Goal: Task Accomplishment & Management: Complete application form

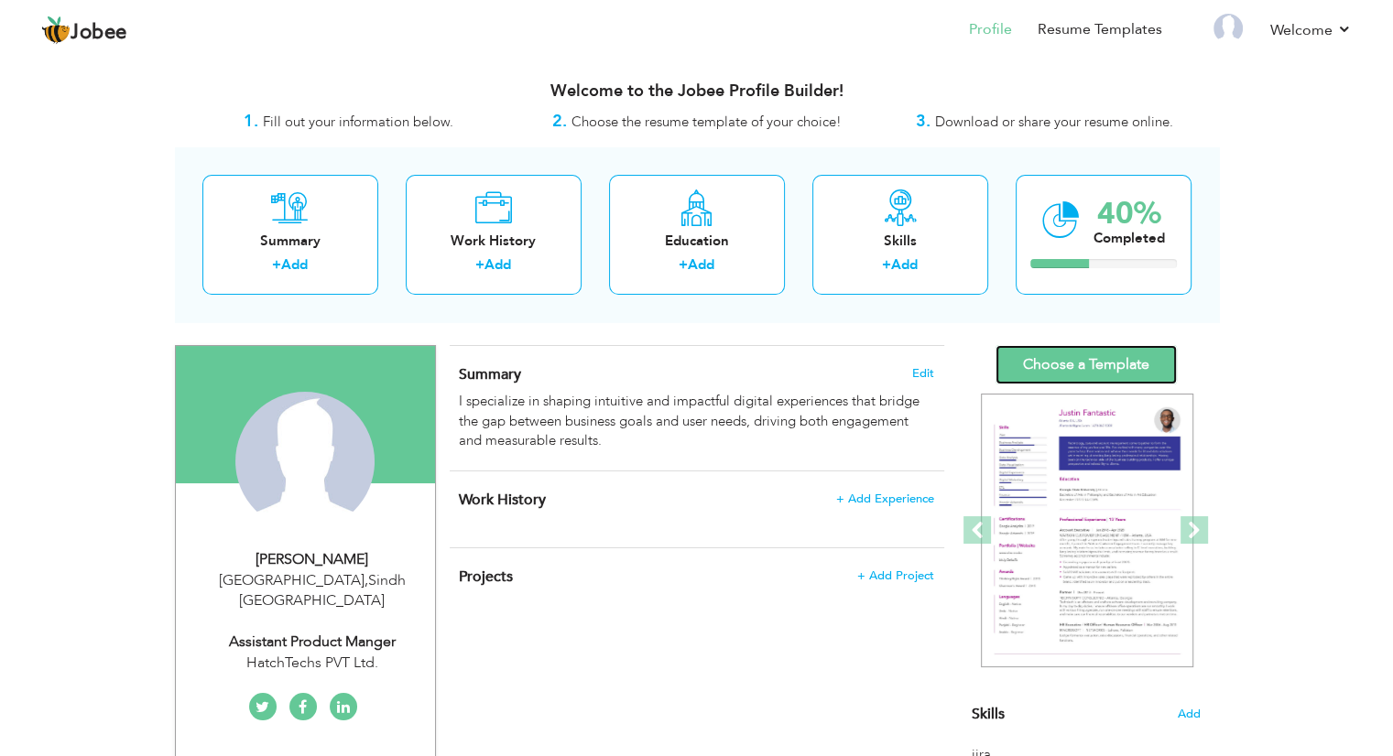
click at [1048, 354] on link "Choose a Template" at bounding box center [1085, 364] width 181 height 39
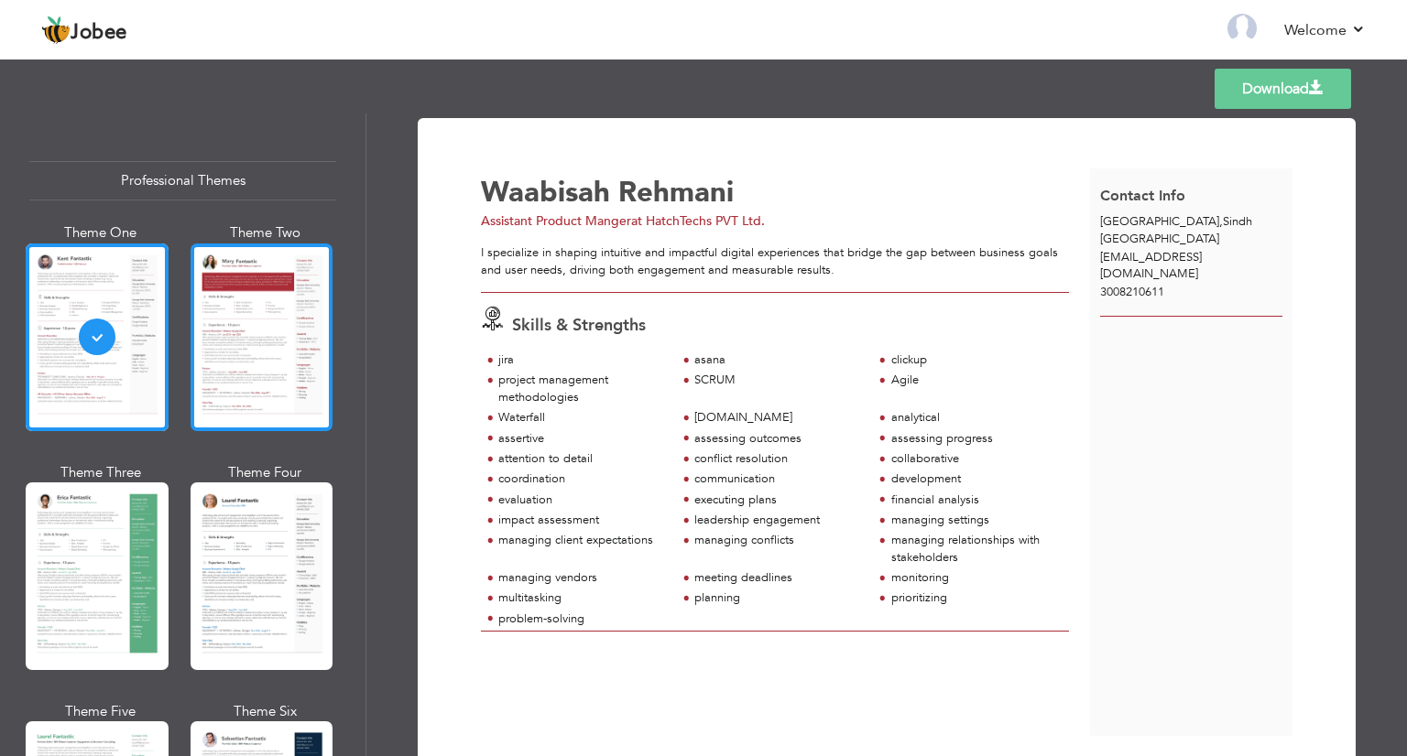
click at [304, 364] on div at bounding box center [261, 338] width 143 height 188
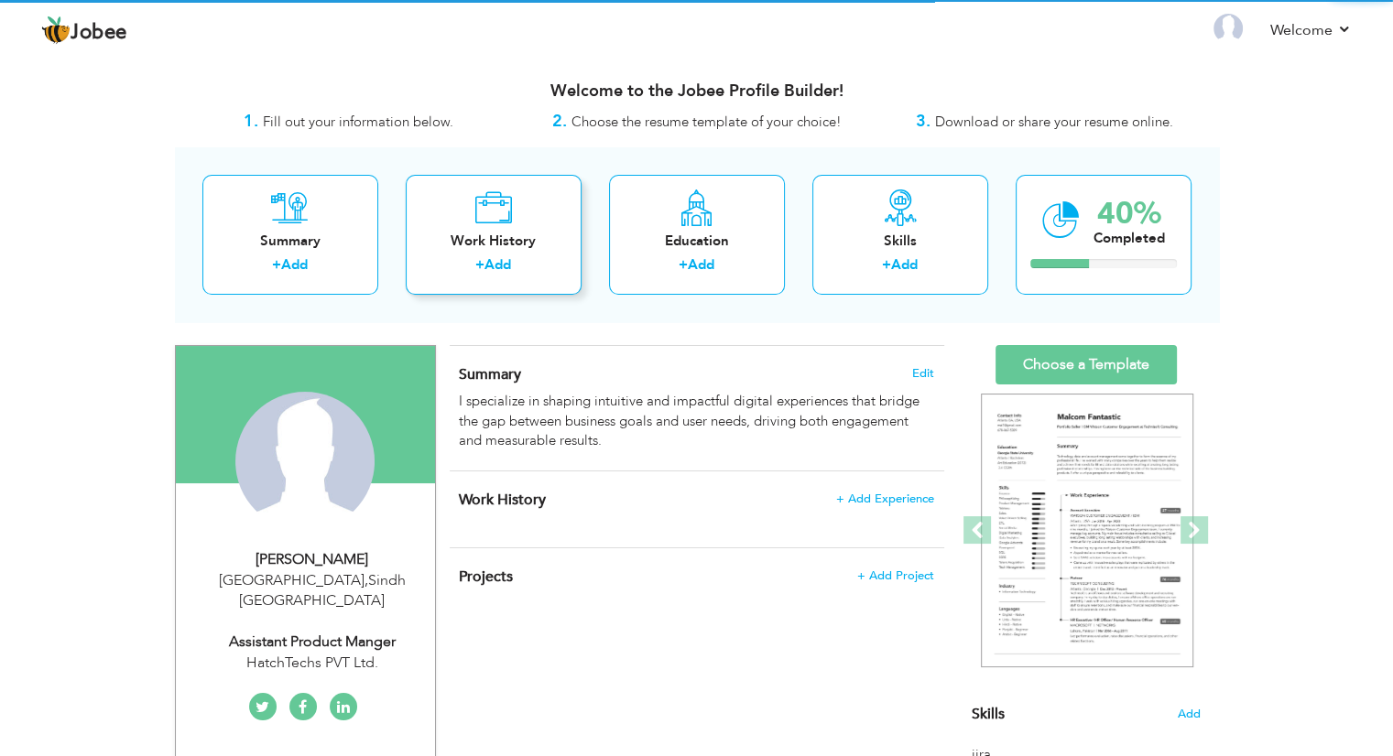
click at [480, 234] on div "Work History" at bounding box center [493, 241] width 147 height 19
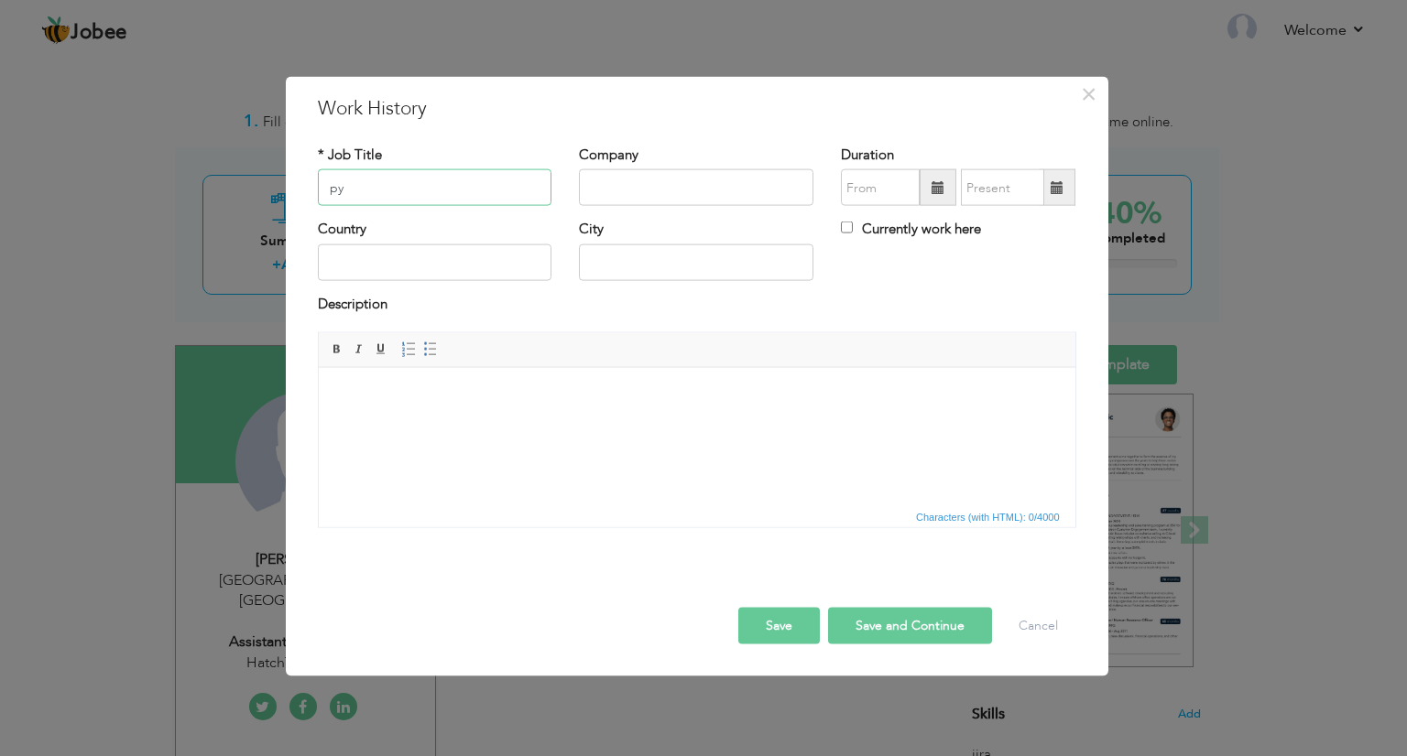
type input "p"
type input "Intern Python Developer"
click at [655, 173] on input "text" at bounding box center [696, 187] width 234 height 37
click at [681, 173] on input "text" at bounding box center [696, 187] width 234 height 37
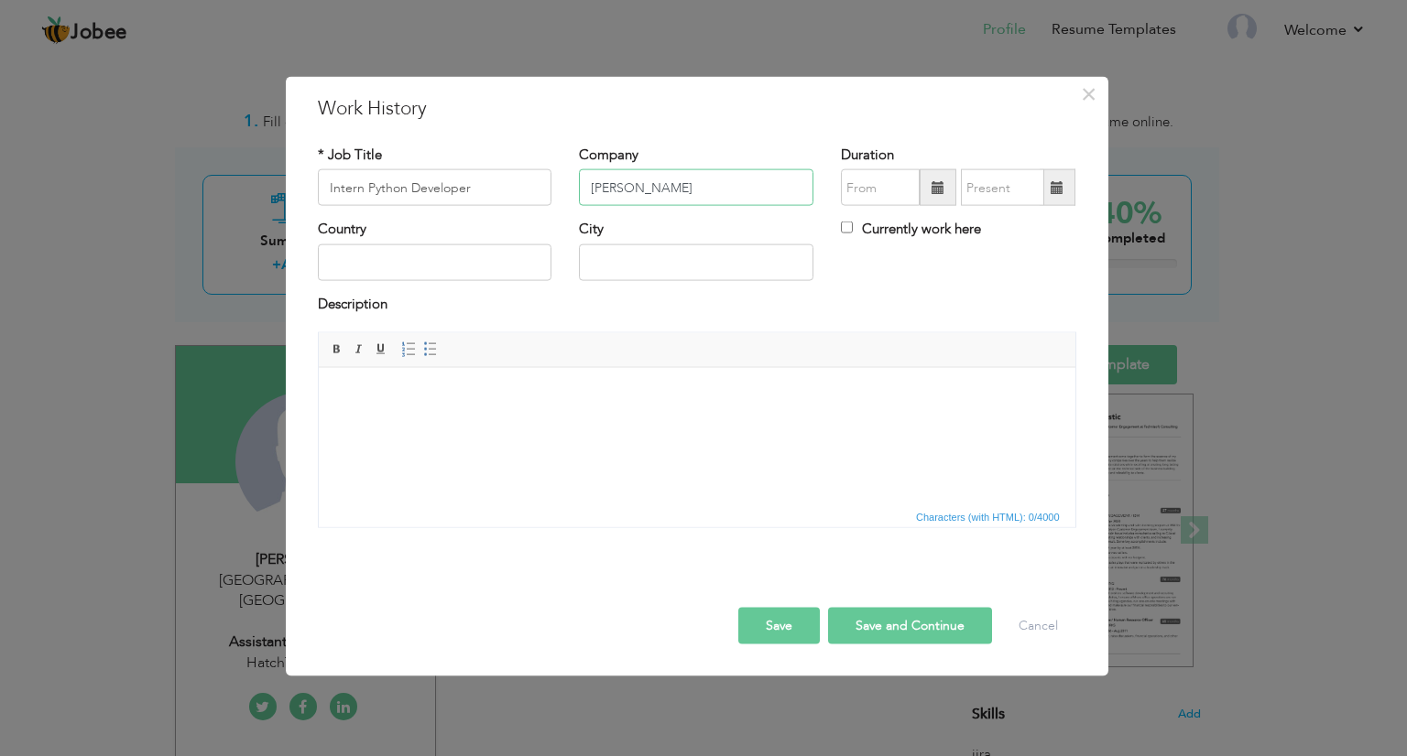
type input "hundred"
click at [722, 184] on input "Hundred Alpha Pvt LTD" at bounding box center [696, 187] width 234 height 37
type input "Hundred Alpha Pvt Ltd"
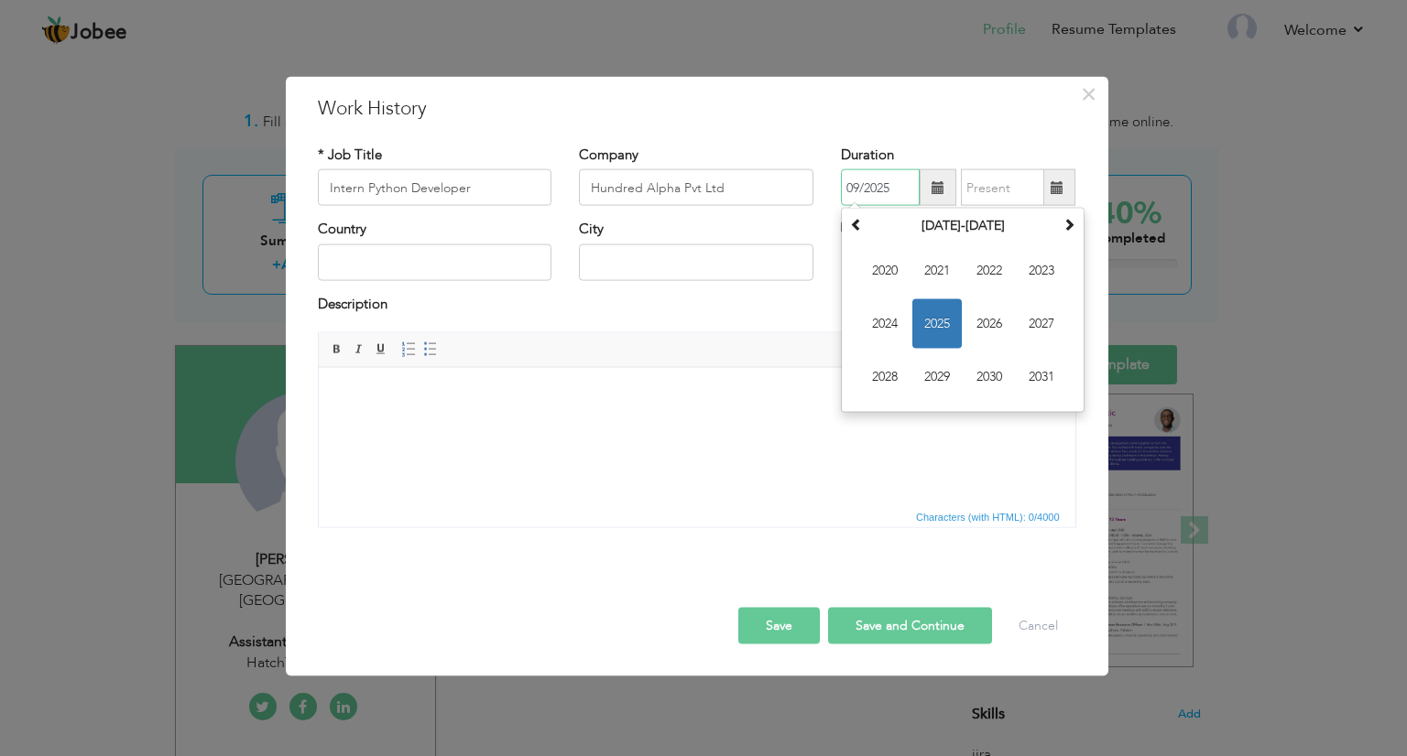
click at [893, 188] on input "09/2025" at bounding box center [880, 187] width 79 height 37
click at [961, 219] on th "2020-2031" at bounding box center [962, 225] width 190 height 27
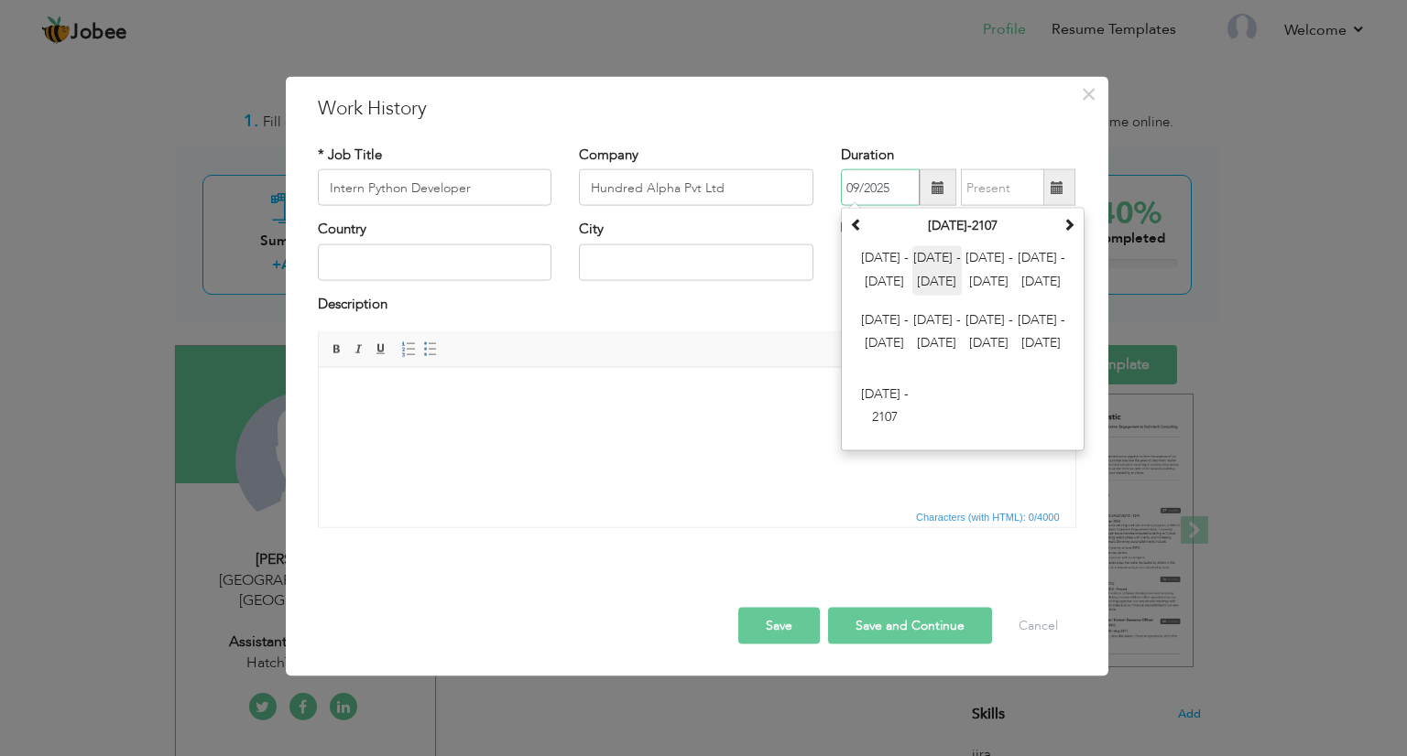
click at [952, 278] on span "2012 - 2023" at bounding box center [936, 270] width 49 height 49
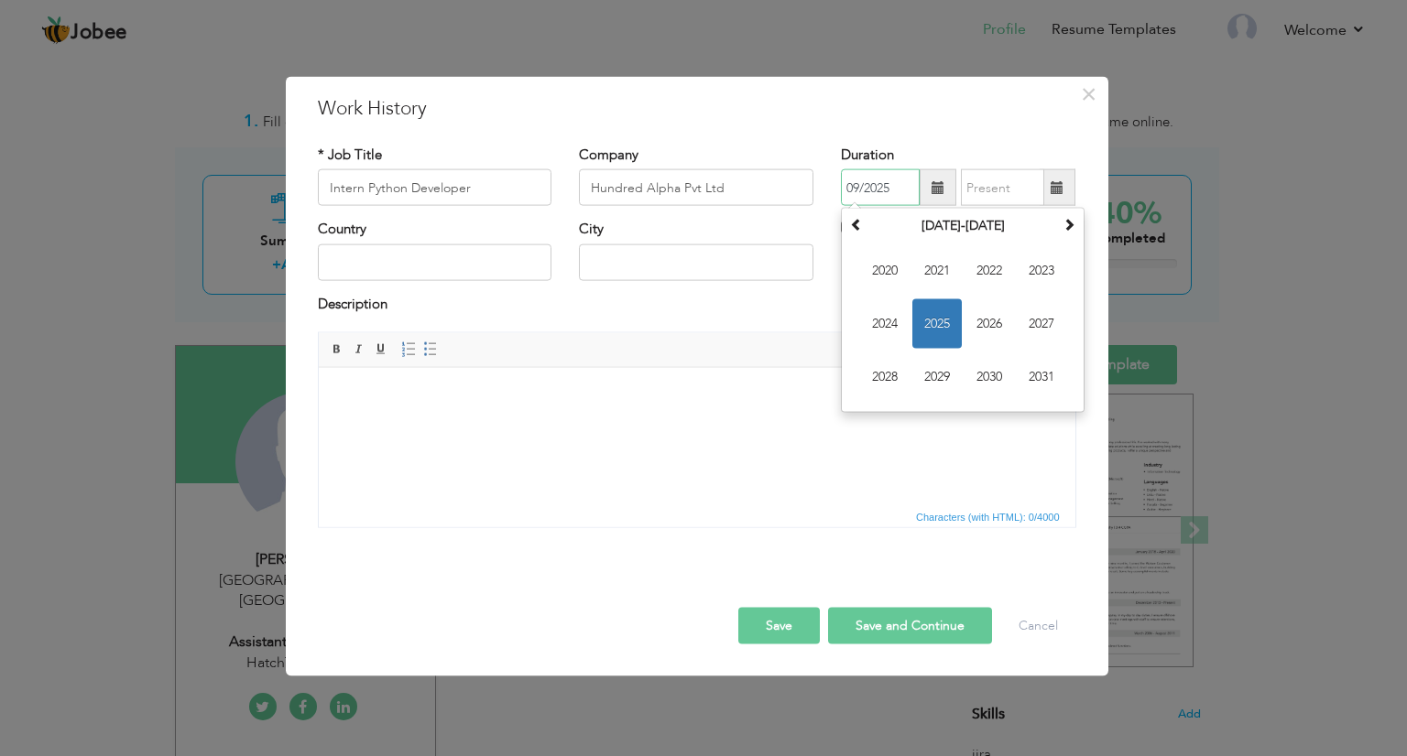
click at [894, 189] on input "09/2025" at bounding box center [880, 187] width 79 height 37
click at [897, 269] on span "2020" at bounding box center [884, 270] width 49 height 49
click at [904, 338] on span "May" at bounding box center [884, 323] width 49 height 49
type input "05/2020"
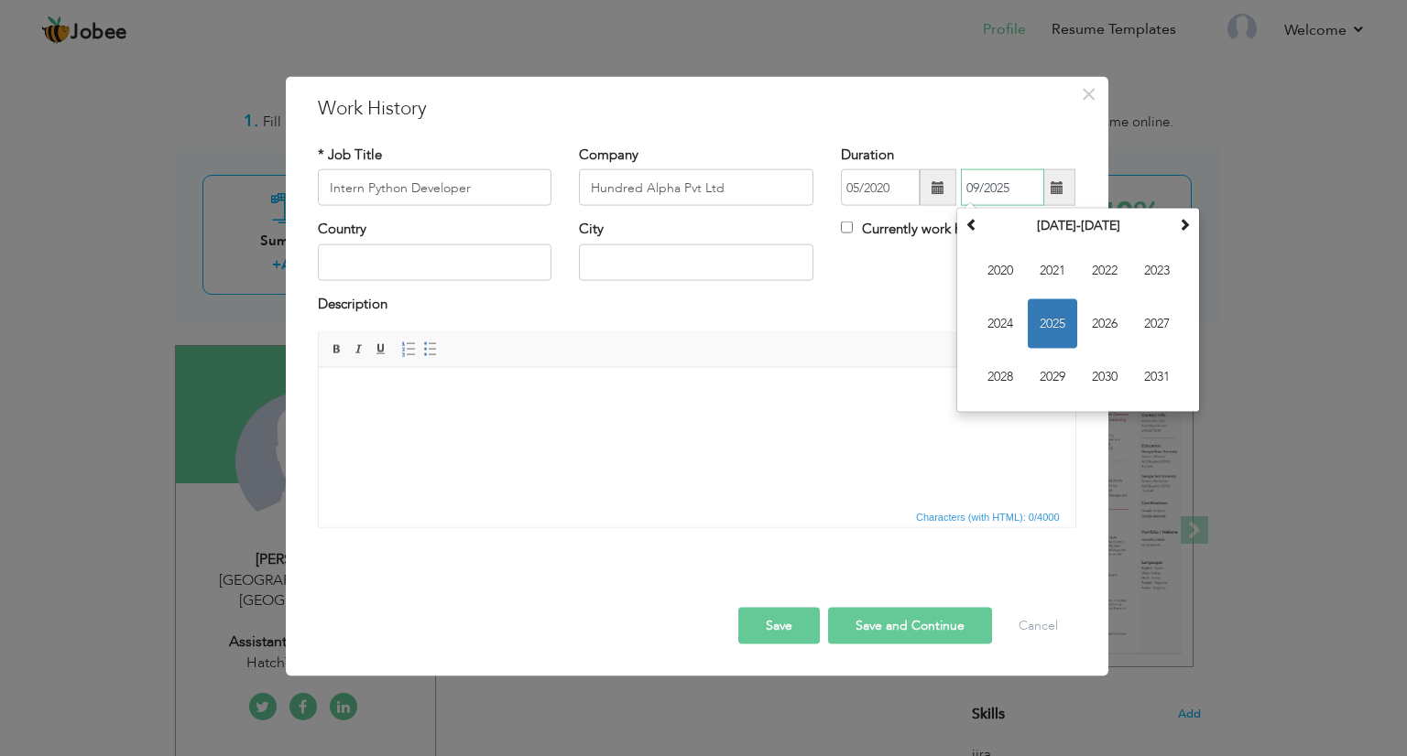
click at [1000, 184] on input "09/2025" at bounding box center [1002, 187] width 83 height 37
click at [1054, 278] on span "2021" at bounding box center [1051, 270] width 49 height 49
click at [1163, 325] on span "Aug" at bounding box center [1156, 323] width 49 height 49
type input "08/2021"
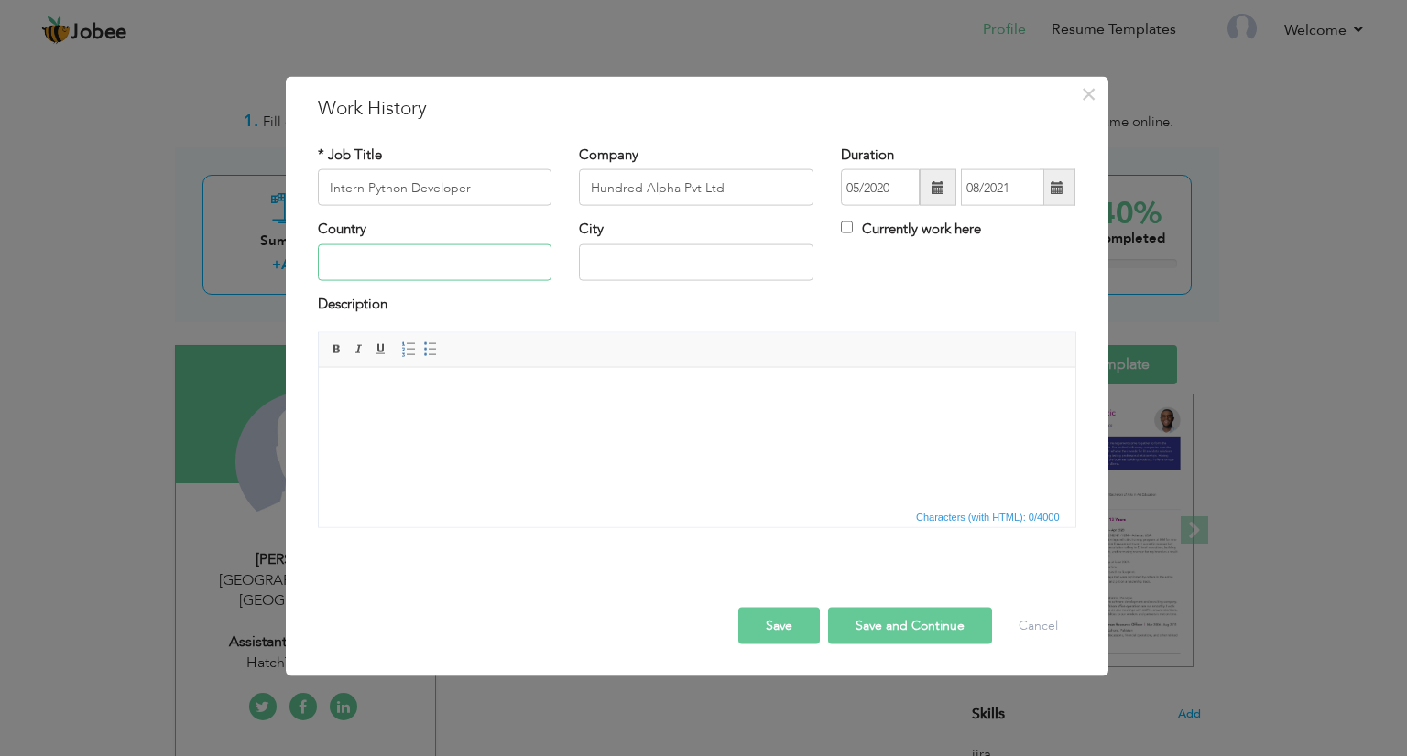
click at [374, 258] on input "text" at bounding box center [435, 262] width 234 height 37
type input "[GEOGRAPHIC_DATA]"
click at [678, 245] on input "text" at bounding box center [696, 262] width 234 height 37
type input "[GEOGRAPHIC_DATA]"
click at [402, 397] on body at bounding box center [696, 395] width 720 height 19
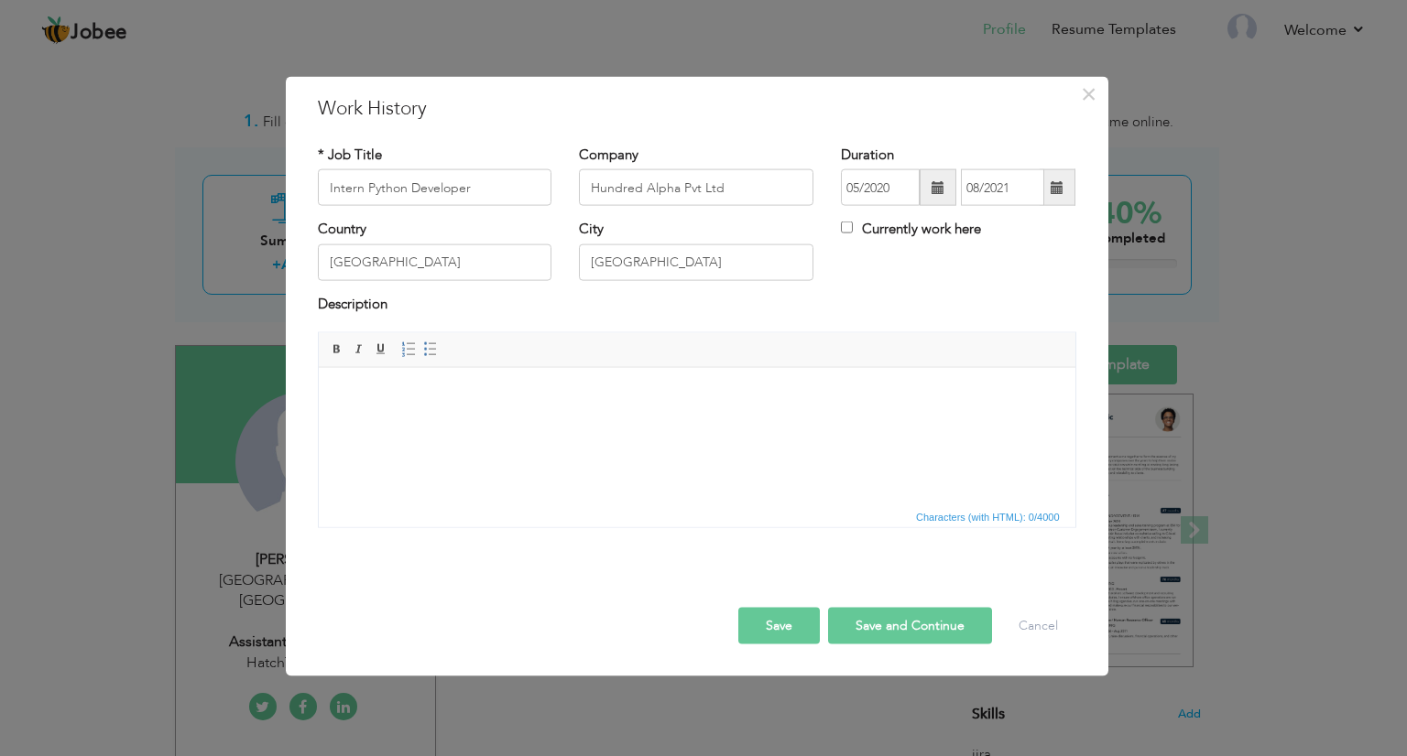
click at [394, 413] on html at bounding box center [696, 395] width 756 height 56
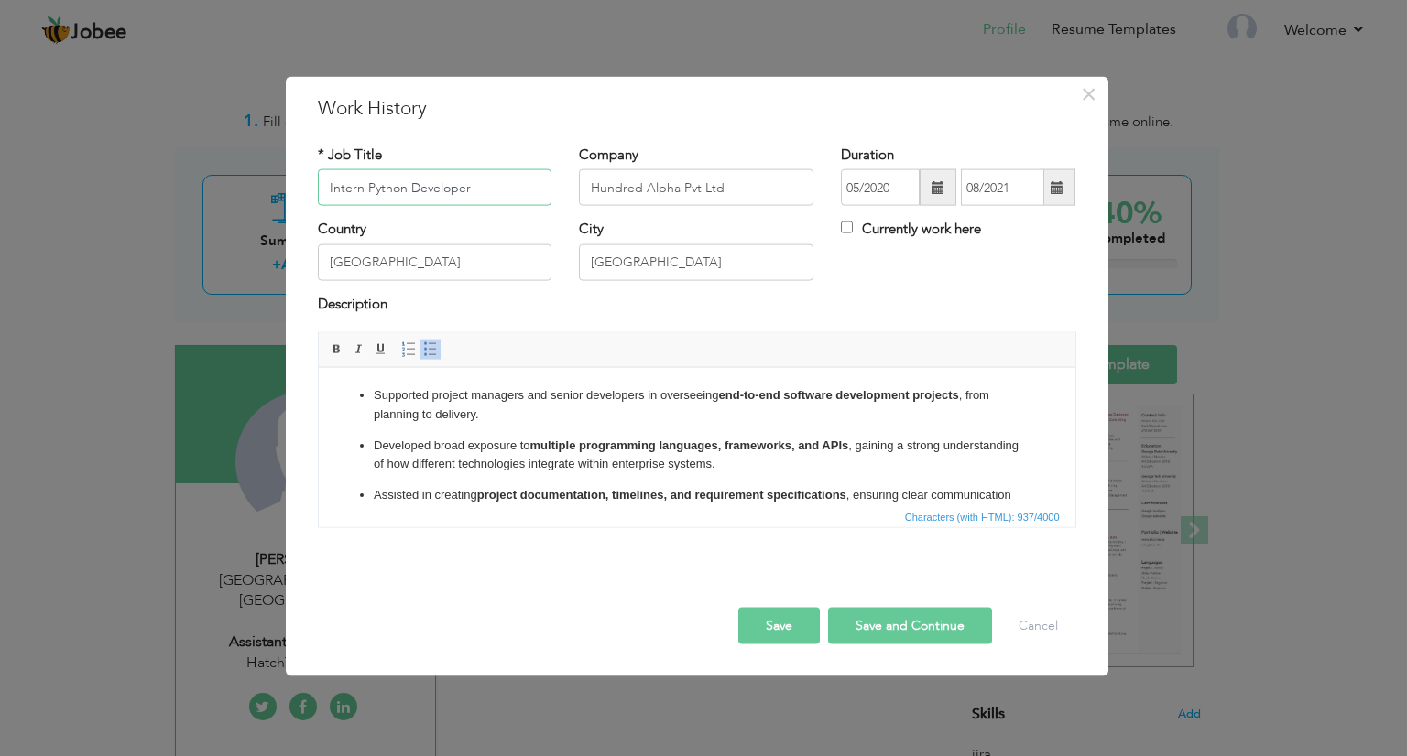
click at [481, 195] on input "Intern Python Developer" at bounding box center [435, 187] width 234 height 37
type input "Intern Python Developer (PM Focused)"
click at [897, 623] on button "Save and Continue" at bounding box center [910, 626] width 164 height 37
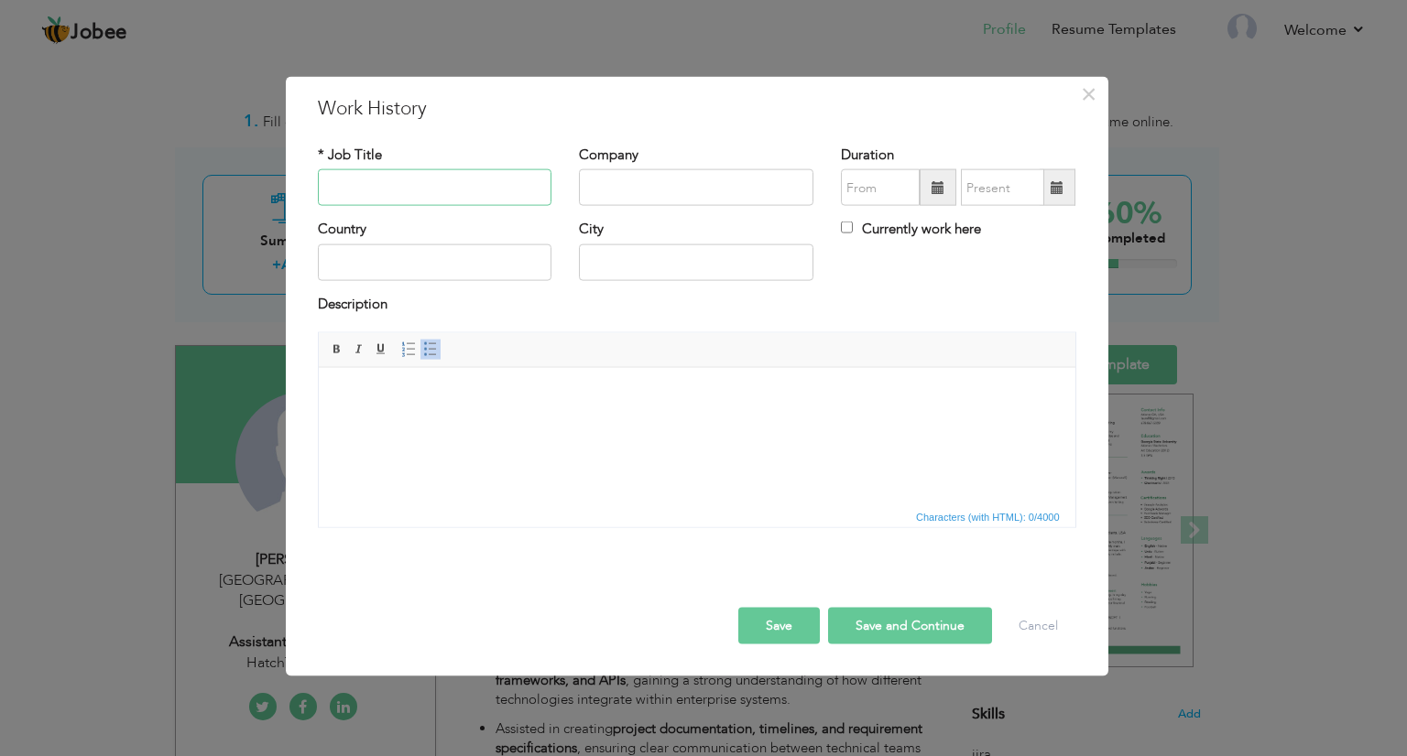
click at [367, 170] on input "text" at bounding box center [435, 187] width 234 height 37
type input "inter"
type input "Jr. Social Media Executive (PM Focused)"
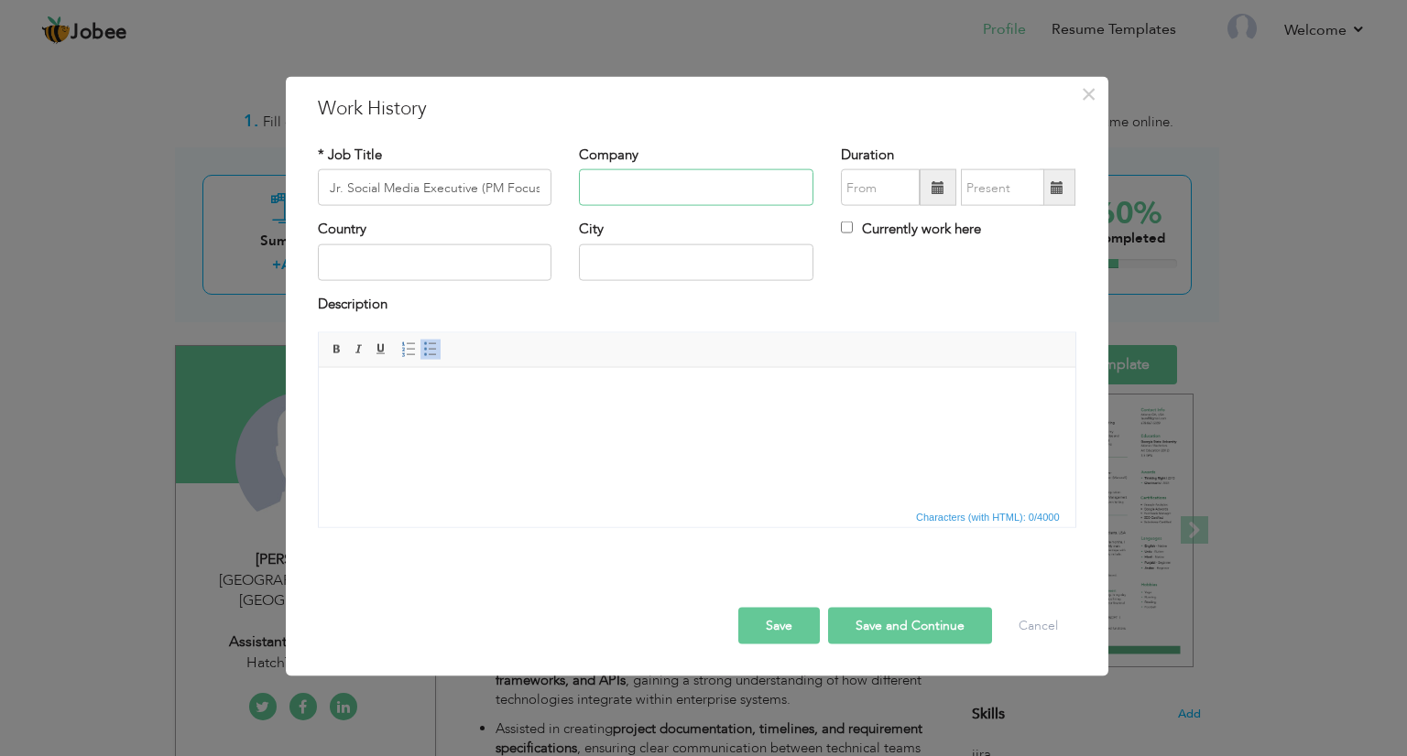
click at [608, 179] on input "text" at bounding box center [696, 187] width 234 height 37
type input "Hundr"
type input "HatchTechs Pvt Ltd"
click at [446, 267] on input "text" at bounding box center [435, 262] width 234 height 37
type input "United Arab Emirates"
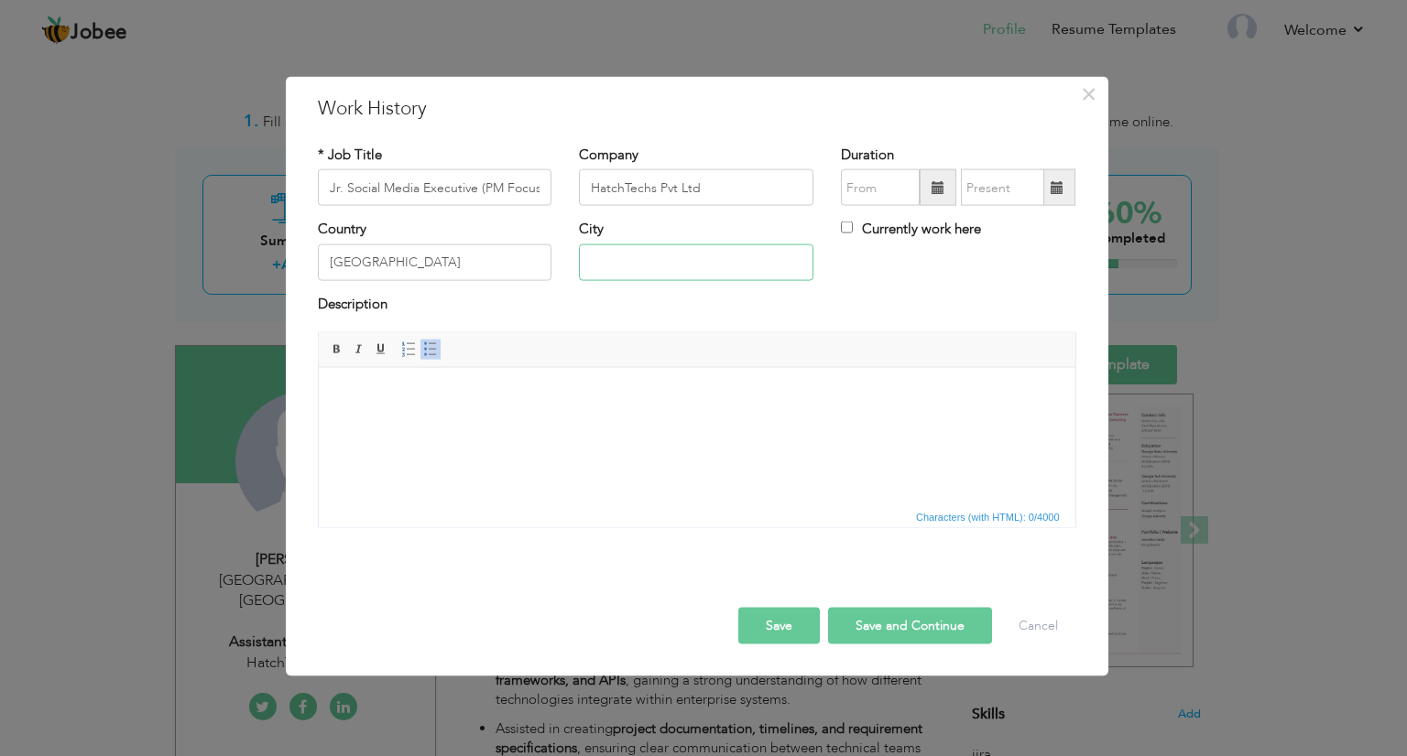
click at [618, 278] on input "text" at bounding box center [696, 262] width 234 height 37
type input "Dubai"
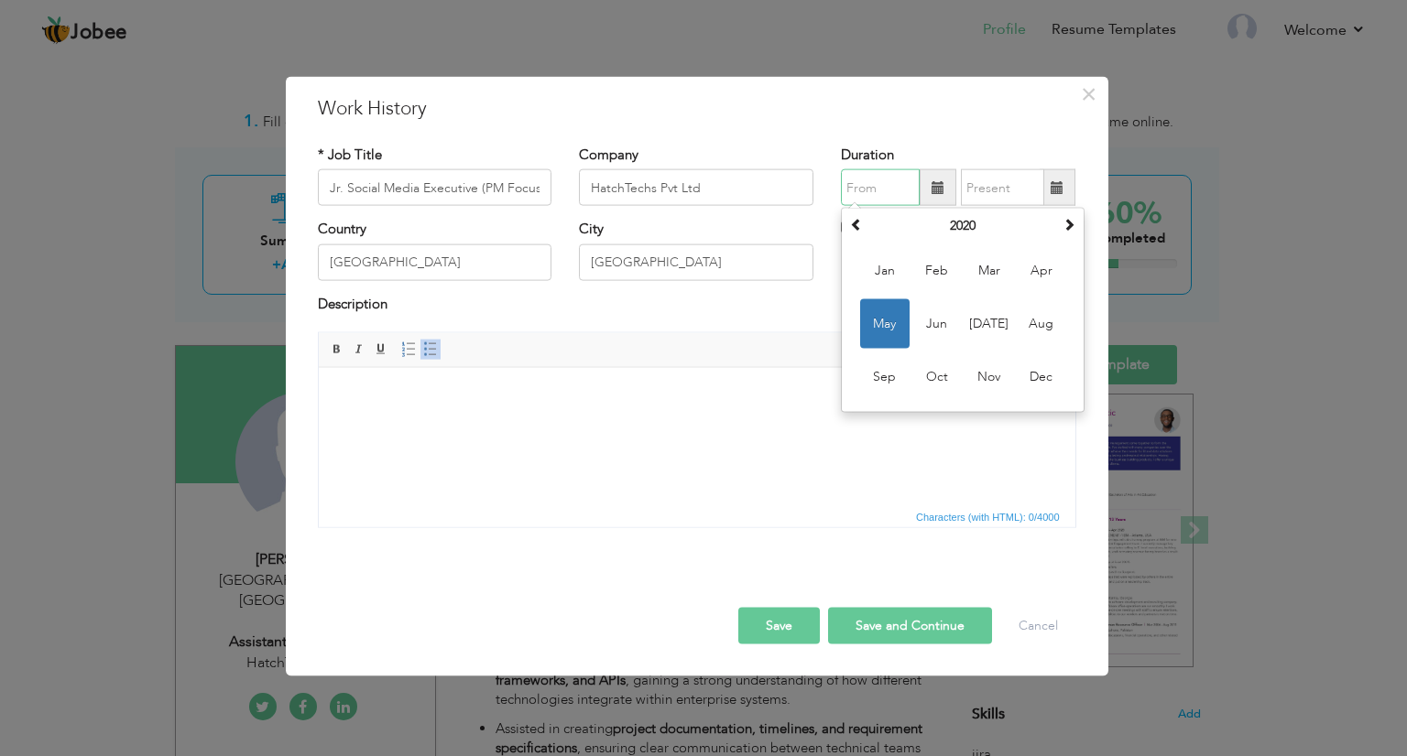
click at [869, 201] on input "text" at bounding box center [880, 187] width 79 height 37
click at [934, 233] on th "2020" at bounding box center [962, 225] width 190 height 27
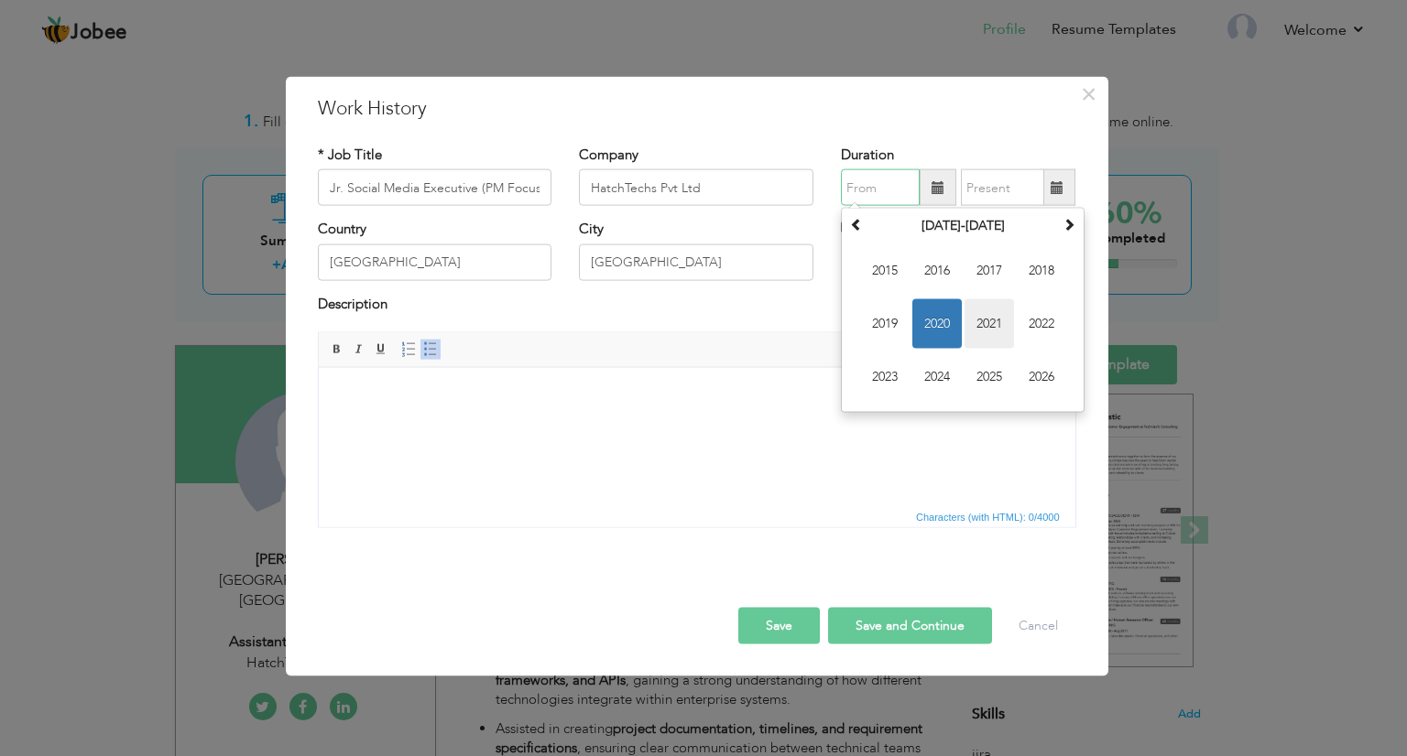
click at [984, 321] on span "2021" at bounding box center [988, 323] width 49 height 49
click at [1033, 284] on span "Apr" at bounding box center [1040, 270] width 49 height 49
type input "04/2021"
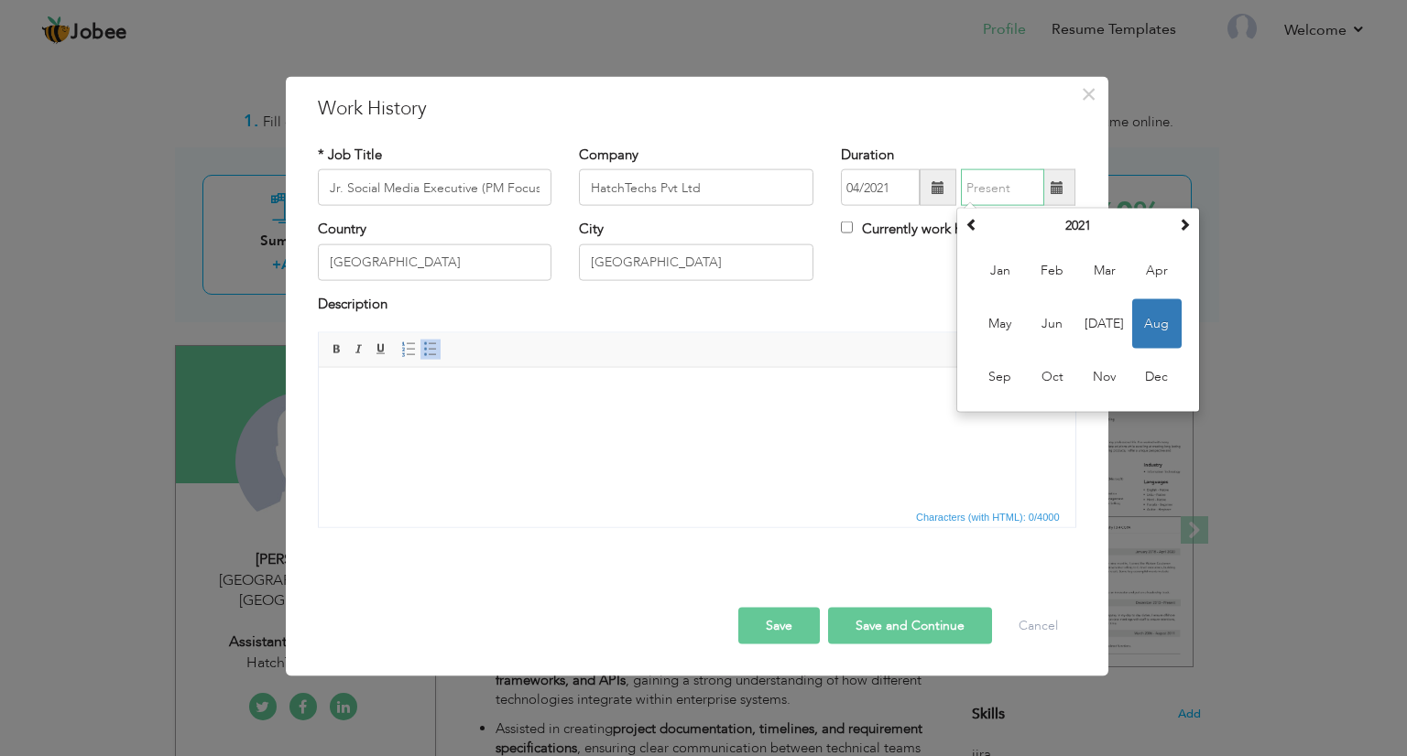
click at [1002, 183] on input "text" at bounding box center [1002, 187] width 83 height 37
click at [1055, 220] on th "2021" at bounding box center [1078, 225] width 190 height 27
click at [1116, 318] on span "2022" at bounding box center [1104, 323] width 49 height 49
click at [1171, 329] on span "Aug" at bounding box center [1156, 323] width 49 height 49
type input "08/2022"
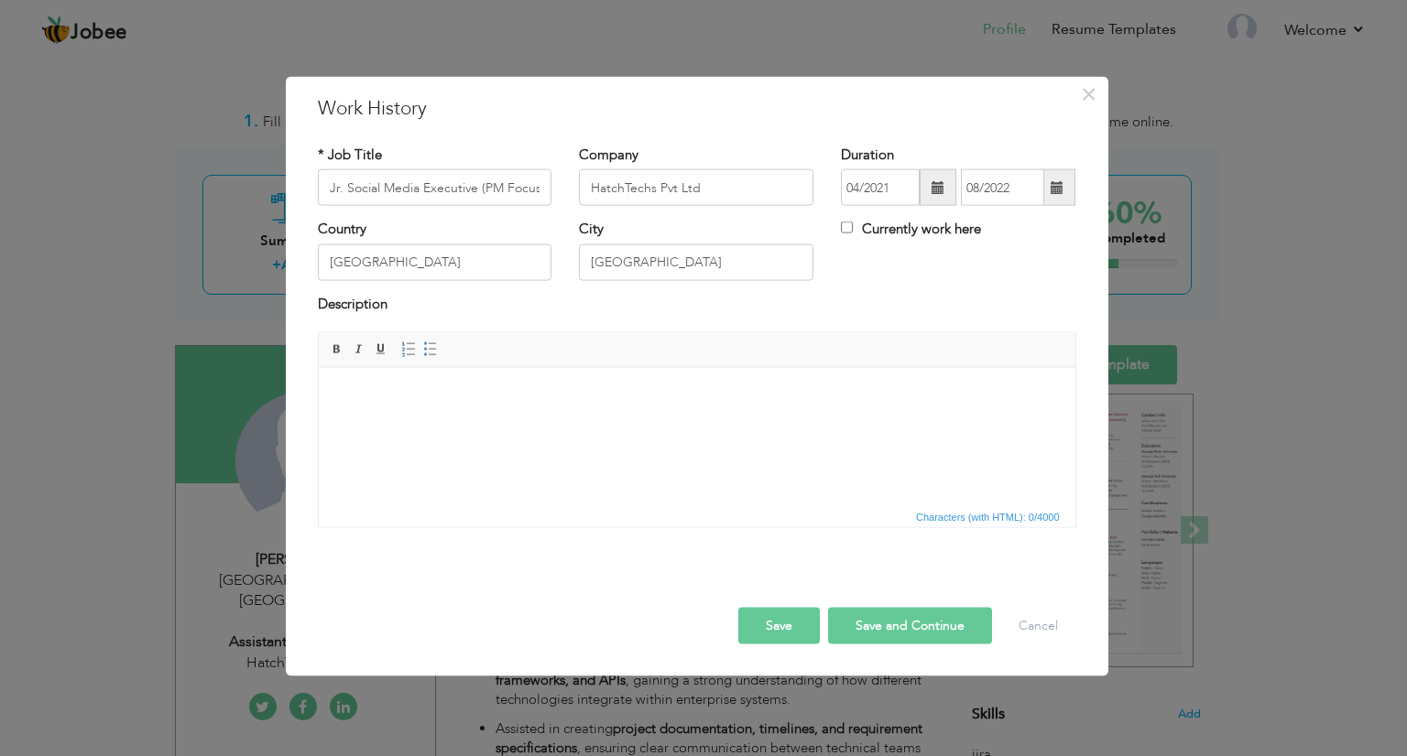
click at [496, 393] on body at bounding box center [696, 395] width 720 height 19
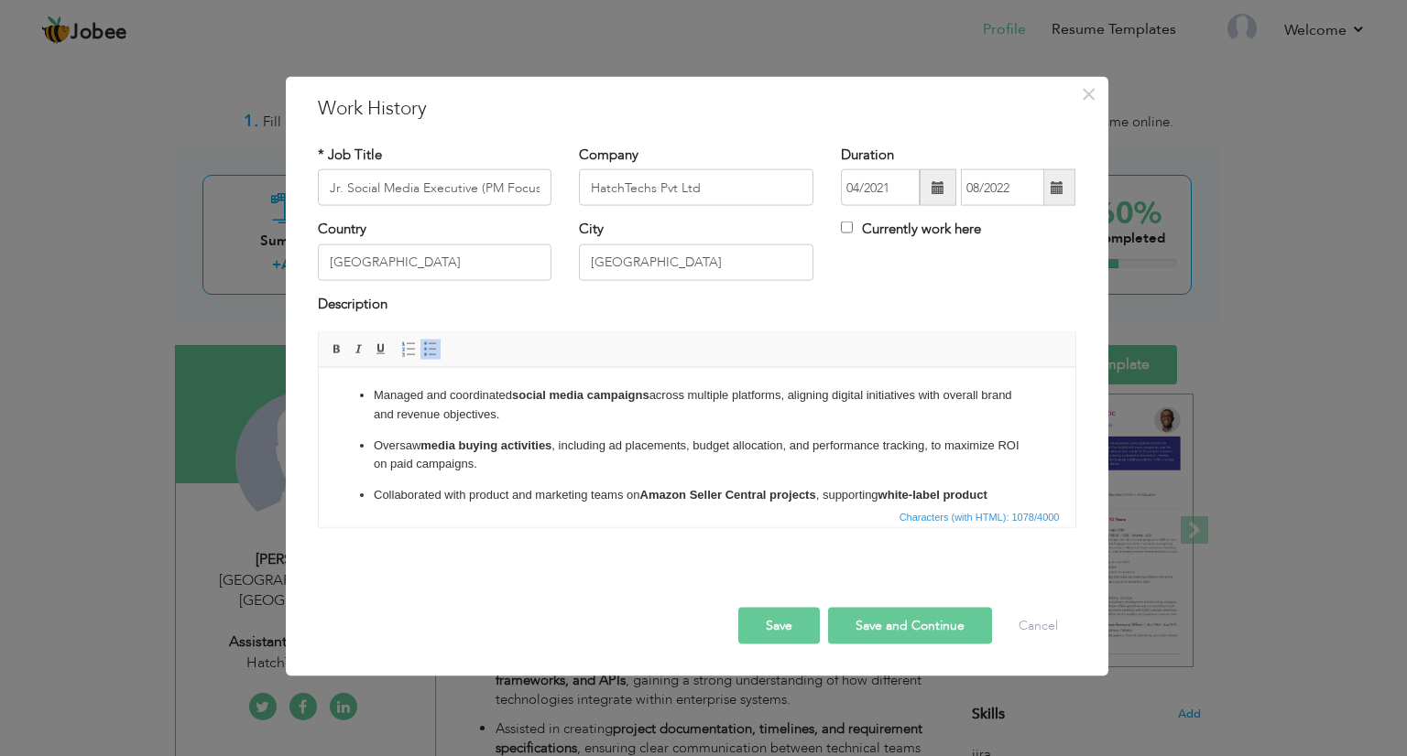
click at [886, 627] on button "Save and Continue" at bounding box center [910, 626] width 164 height 37
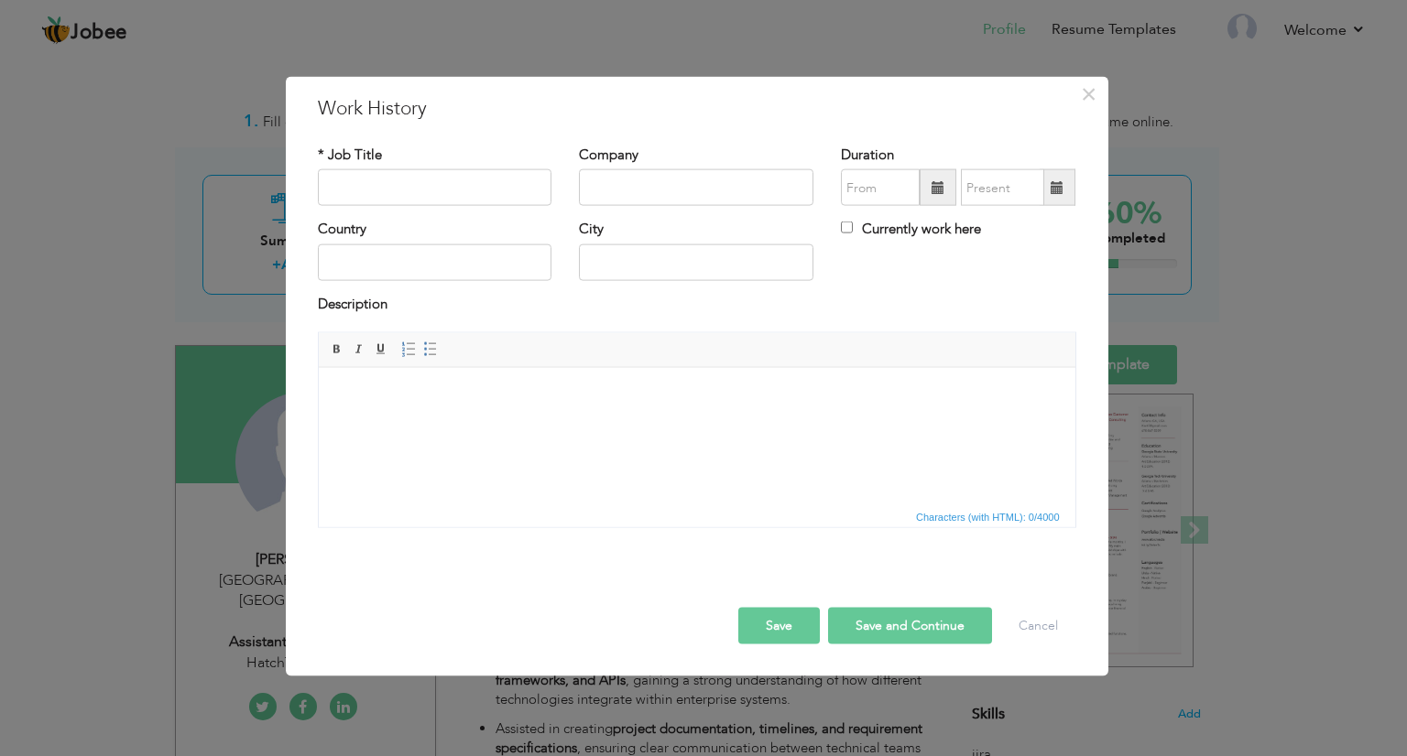
click at [589, 410] on html at bounding box center [696, 395] width 756 height 56
click at [538, 411] on html at bounding box center [696, 395] width 756 height 56
click at [548, 404] on html at bounding box center [696, 395] width 756 height 56
drag, startPoint x: 548, startPoint y: 404, endPoint x: 455, endPoint y: 406, distance: 92.5
click at [455, 406] on html at bounding box center [696, 395] width 756 height 56
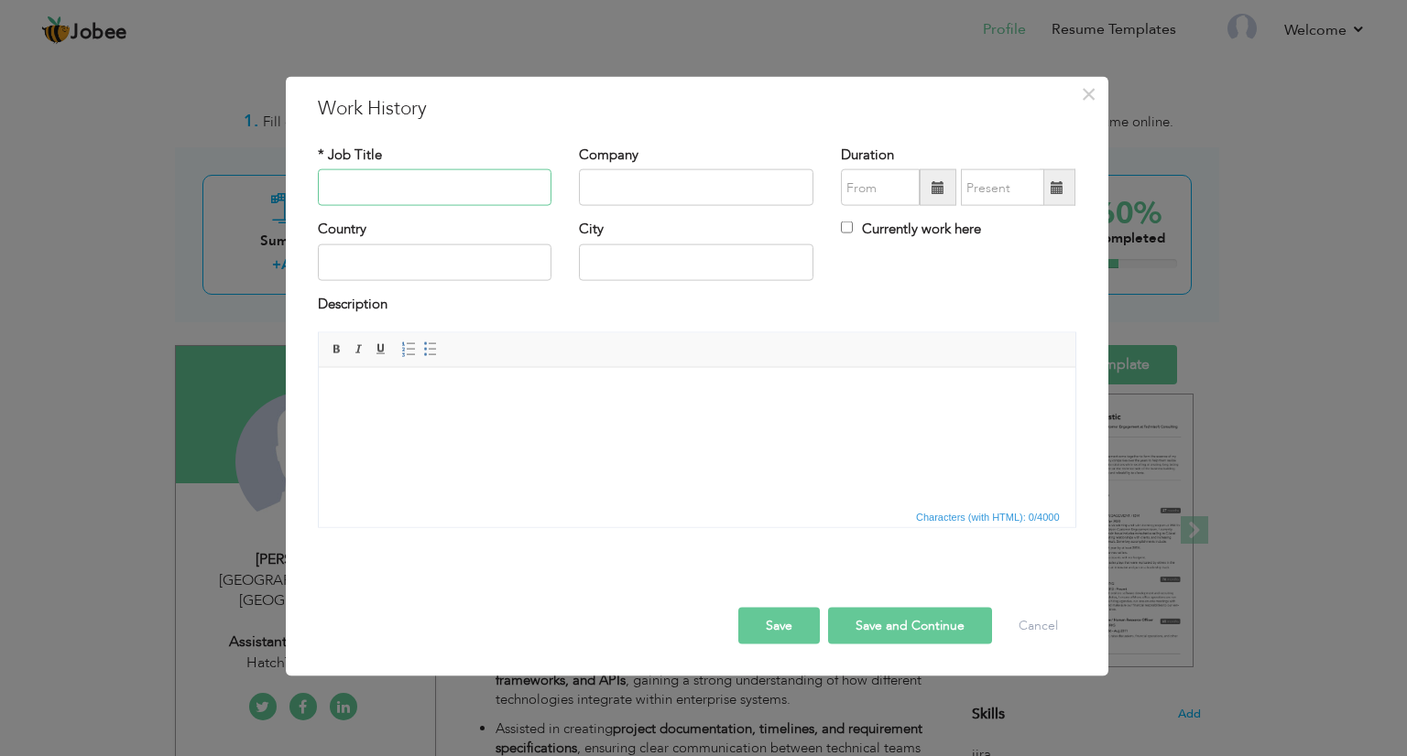
click at [440, 190] on input "text" at bounding box center [435, 187] width 234 height 37
click at [407, 190] on input "text" at bounding box center [435, 187] width 234 height 37
paste input "Assistant Manager – Central Operations / Product Management"
type input "Assistant Manager – Central Operations / Product Management"
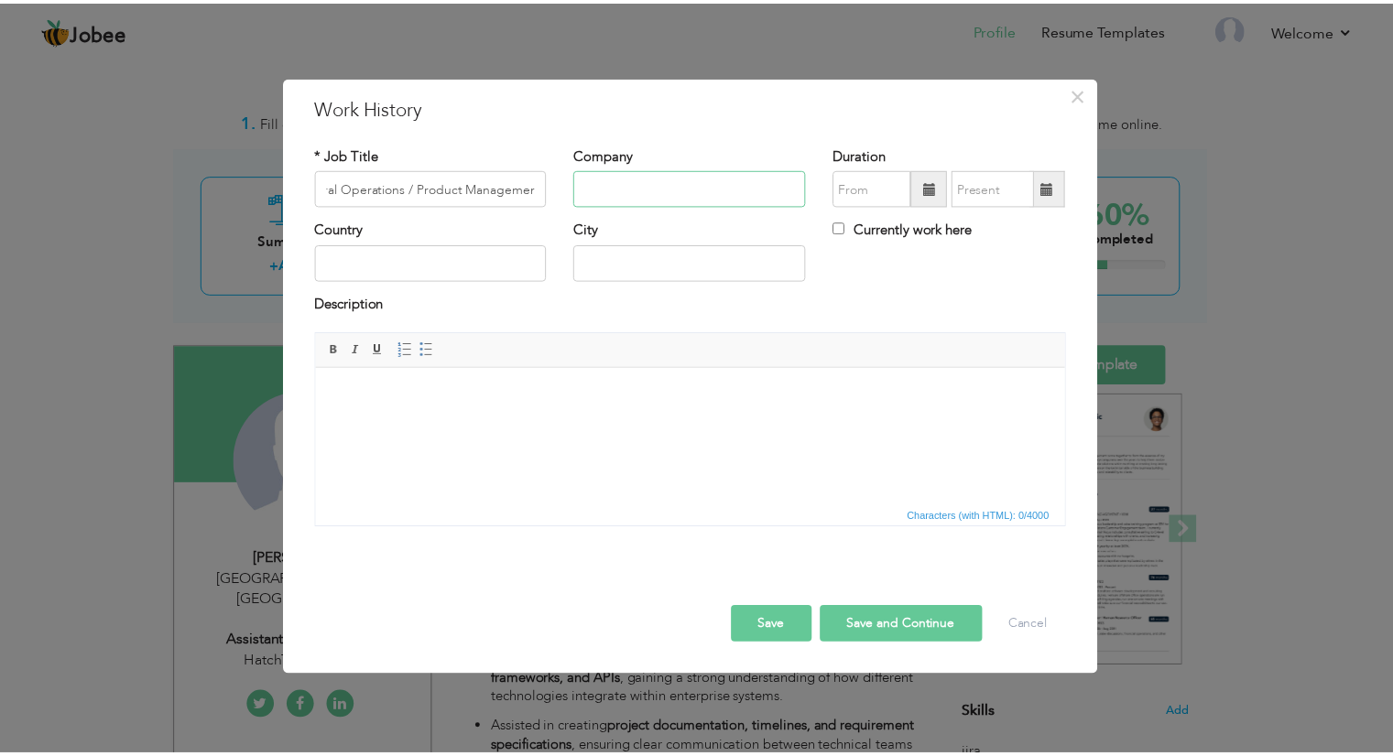
scroll to position [0, 0]
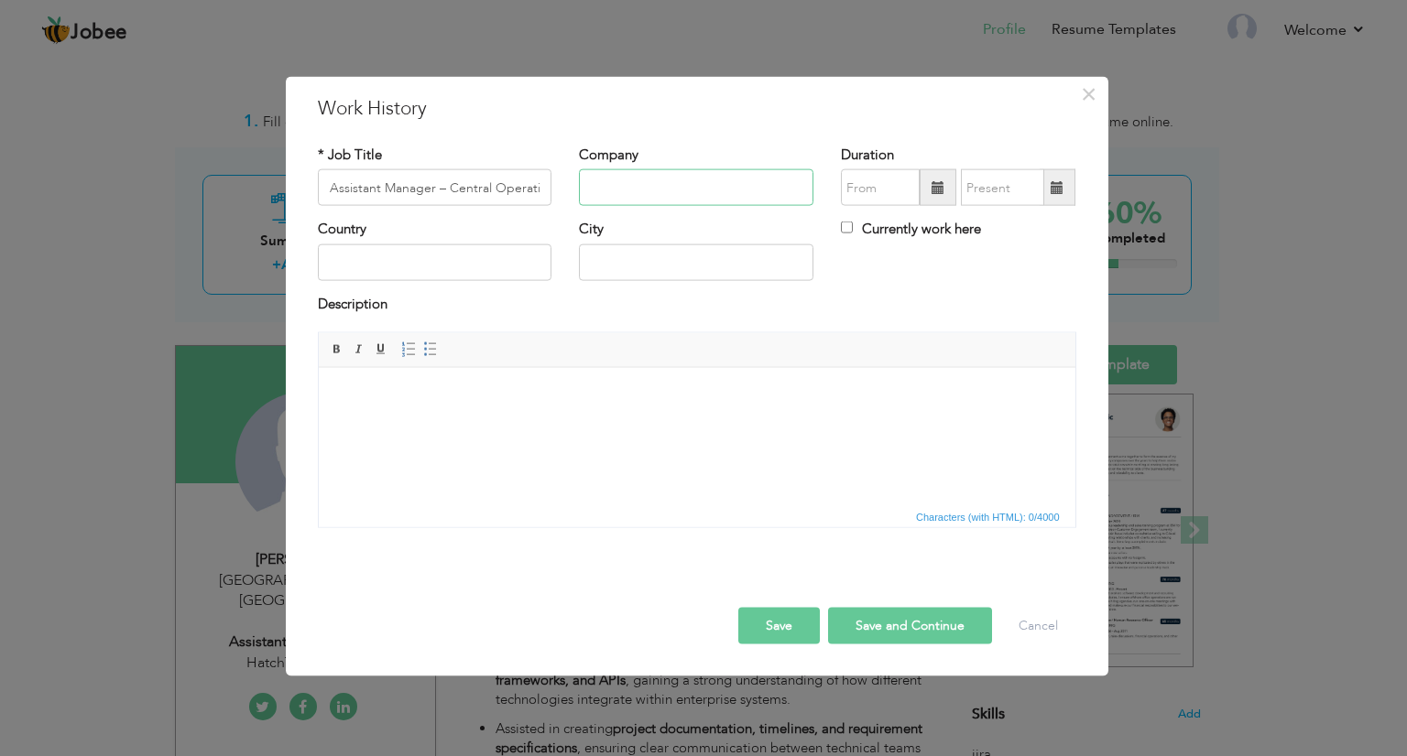
click at [670, 193] on input "text" at bounding box center [696, 187] width 234 height 37
type input "HatchTechs Pvt. Ltd."
click at [930, 181] on span at bounding box center [937, 187] width 37 height 37
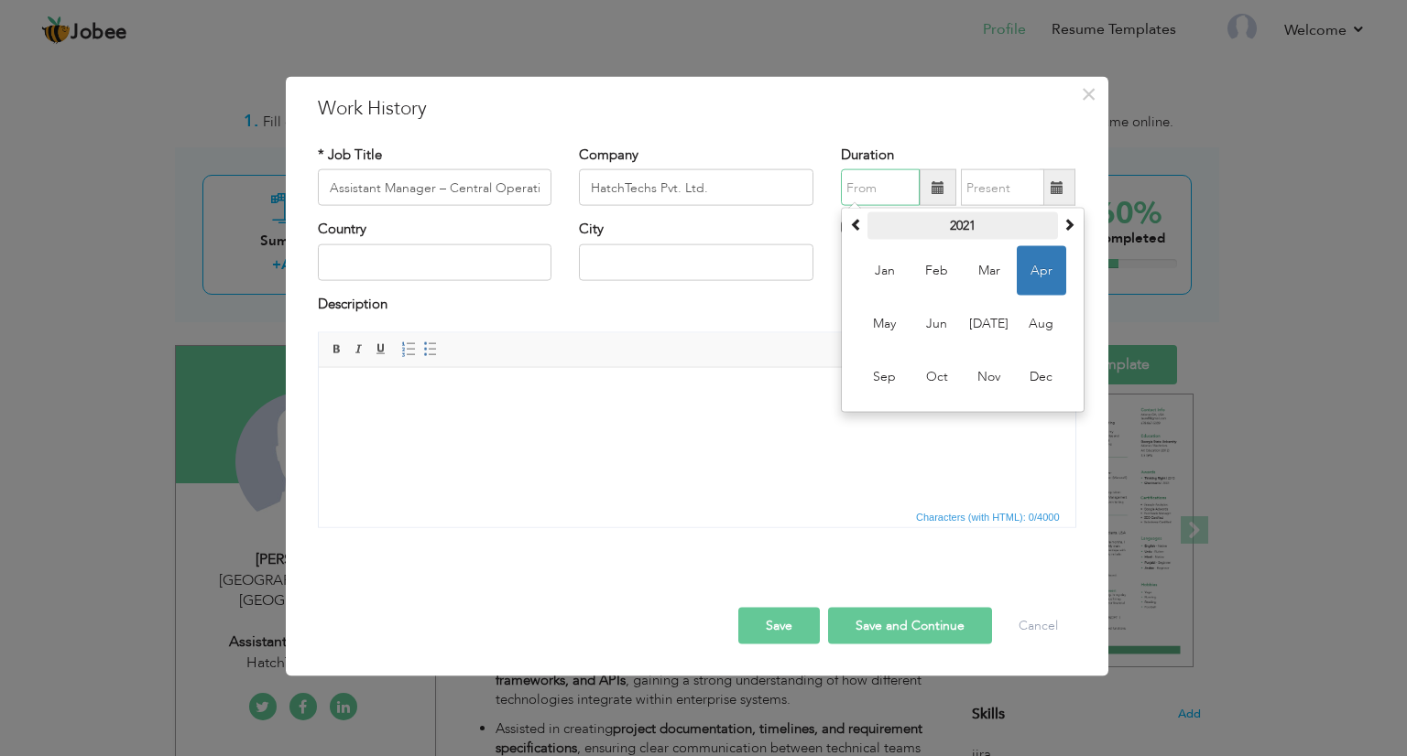
click at [978, 232] on th "2021" at bounding box center [962, 225] width 190 height 27
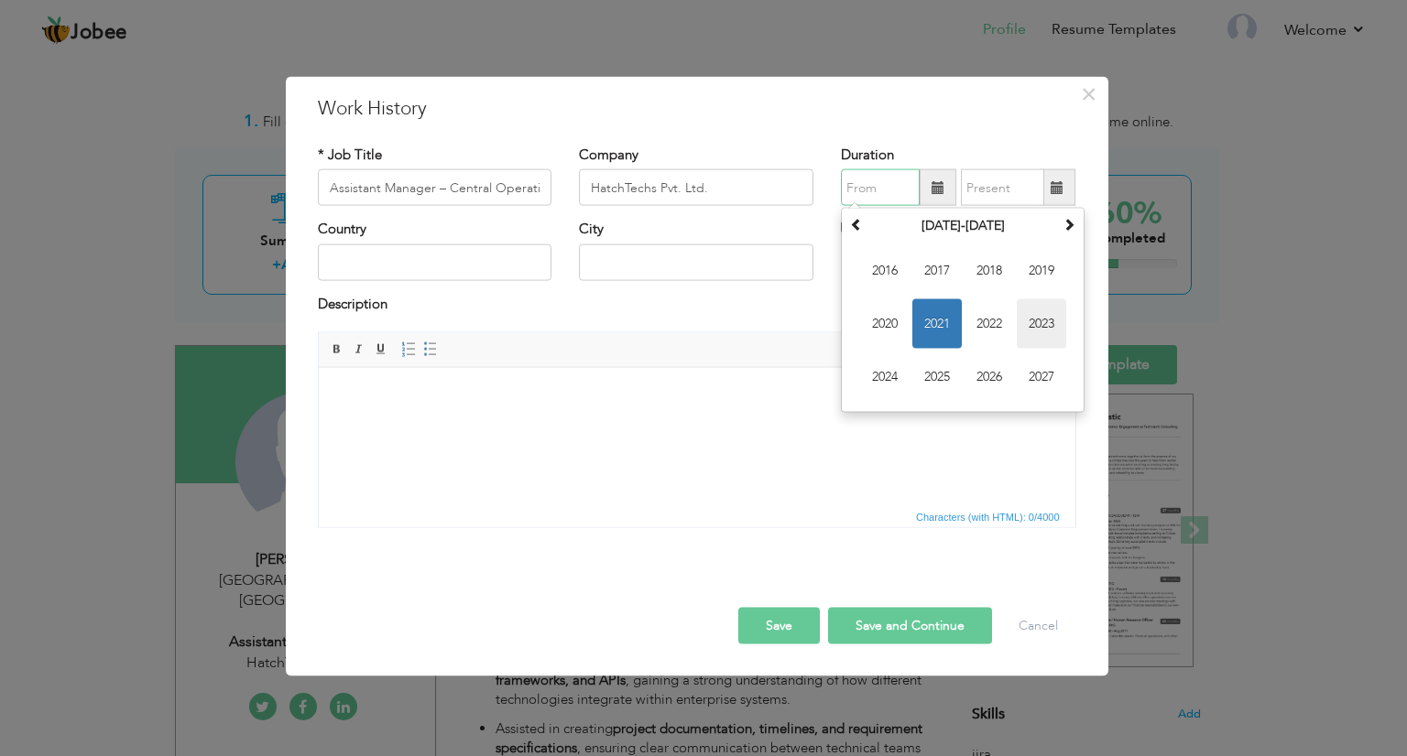
click at [1037, 319] on span "2023" at bounding box center [1040, 323] width 49 height 49
click at [867, 393] on span "Sep" at bounding box center [884, 377] width 49 height 49
type input "09/2023"
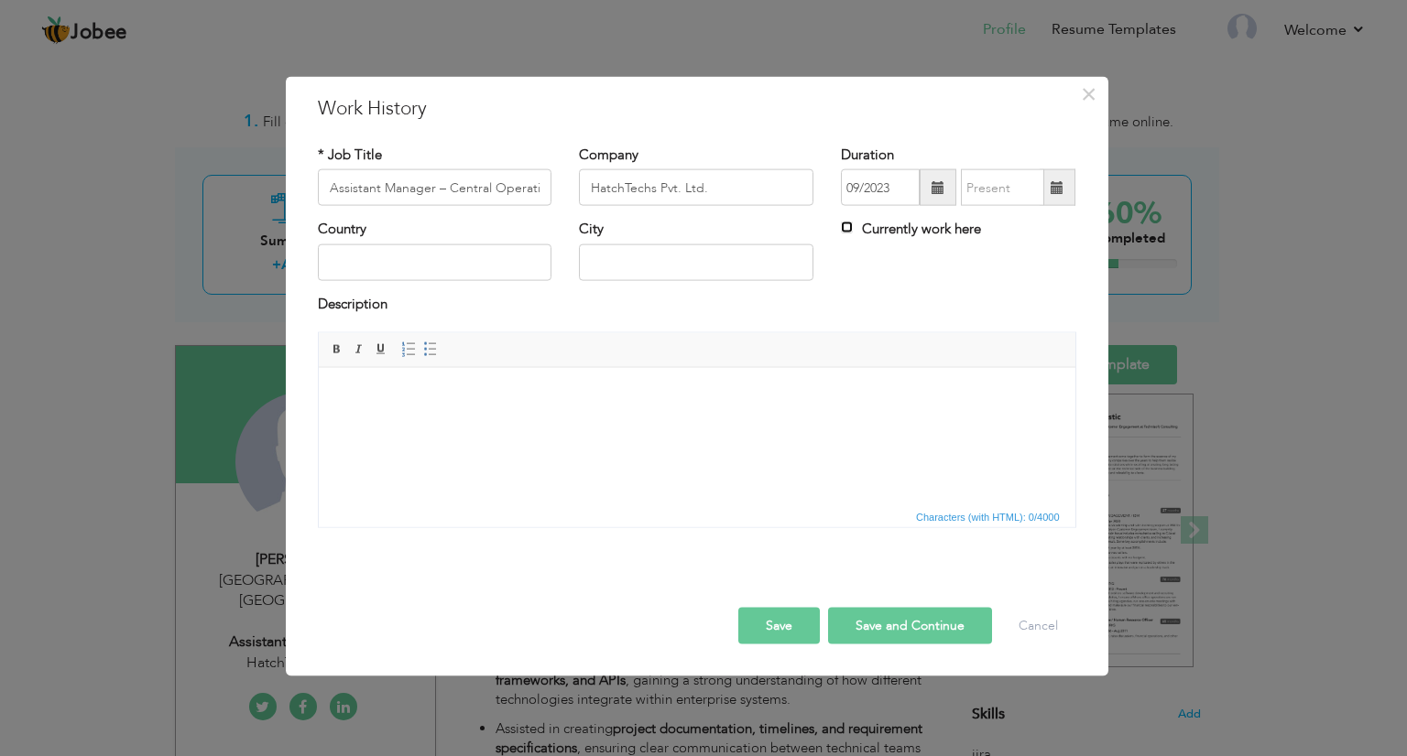
click at [849, 227] on input "Currently work here" at bounding box center [847, 228] width 12 height 12
checkbox input "true"
click at [393, 281] on div "Country" at bounding box center [435, 257] width 262 height 74
click at [410, 268] on input "text" at bounding box center [435, 262] width 234 height 37
type input "[GEOGRAPHIC_DATA]"
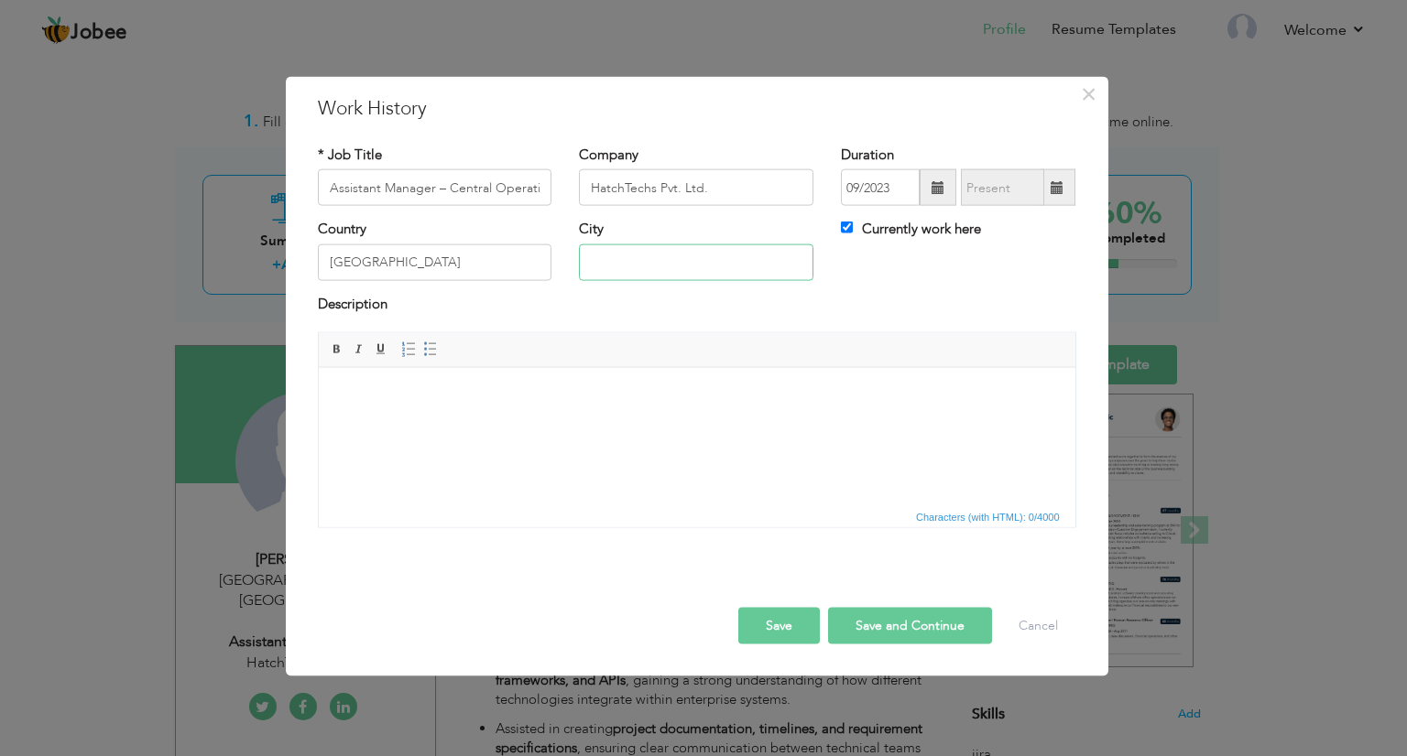
click at [628, 255] on input "text" at bounding box center [696, 262] width 234 height 37
type input "[GEOGRAPHIC_DATA]"
click at [562, 423] on html at bounding box center [696, 395] width 756 height 56
click at [531, 423] on html at bounding box center [696, 395] width 756 height 56
click at [996, 516] on span "Characters (with HTML): 0/4000" at bounding box center [987, 517] width 151 height 16
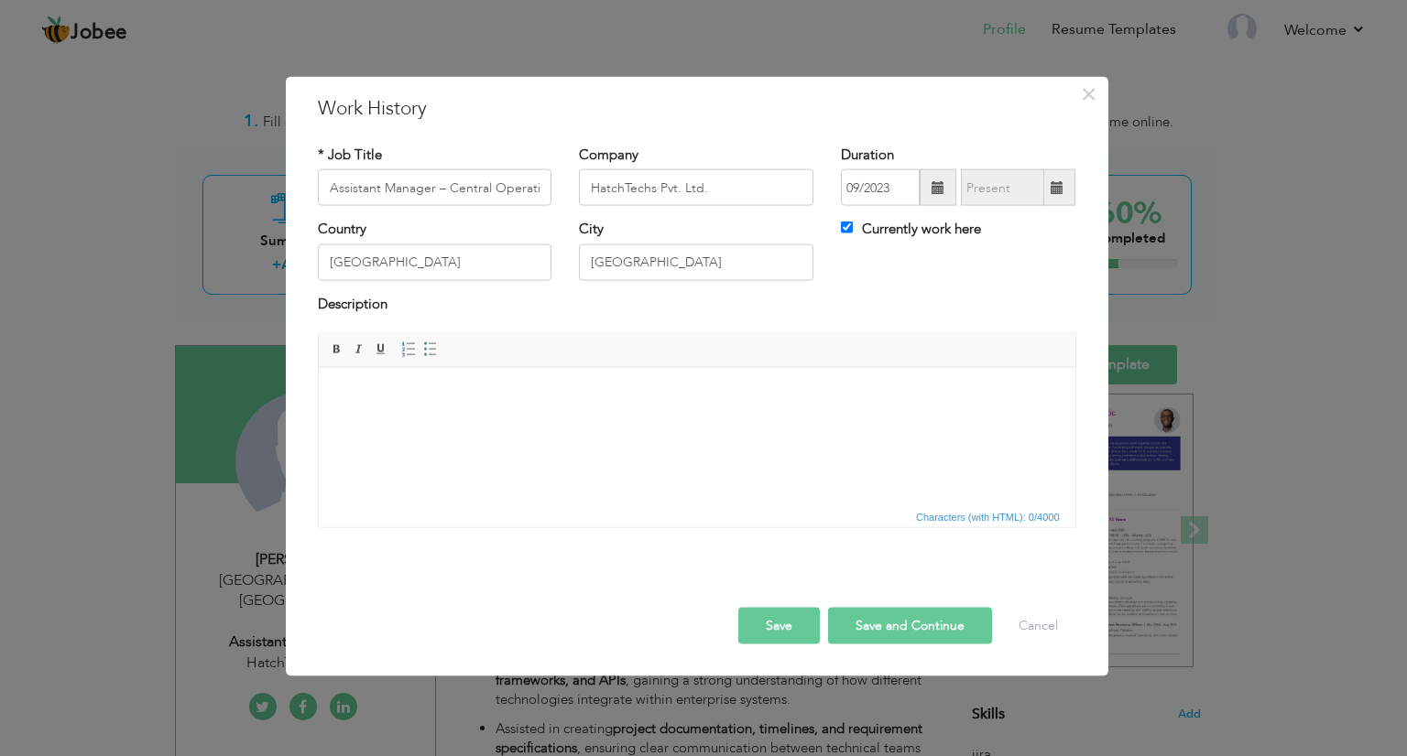
click at [614, 371] on html at bounding box center [696, 395] width 756 height 56
click at [559, 419] on html at bounding box center [696, 395] width 756 height 56
click at [430, 386] on body at bounding box center [696, 395] width 720 height 19
click at [795, 620] on button "Save" at bounding box center [779, 626] width 82 height 37
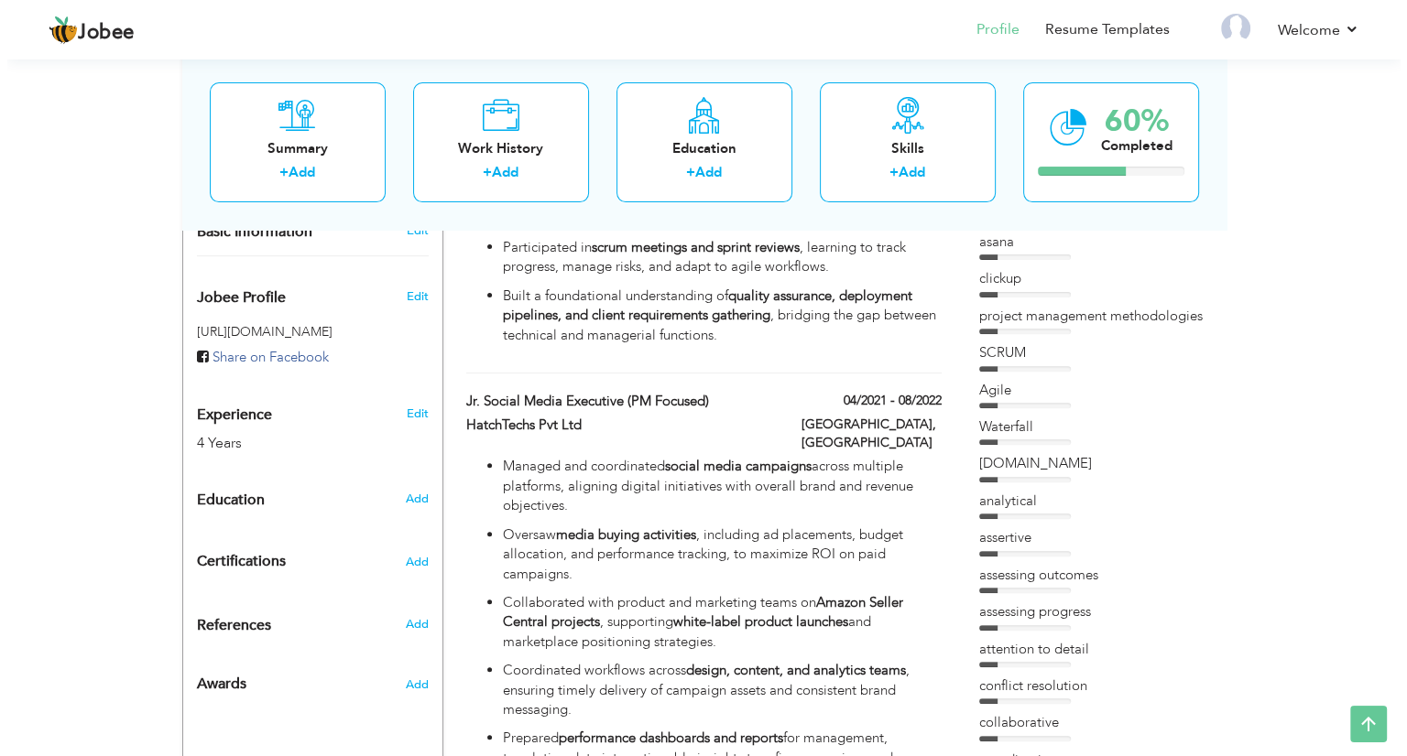
scroll to position [549, 0]
click at [221, 433] on div "4 Years" at bounding box center [284, 443] width 189 height 21
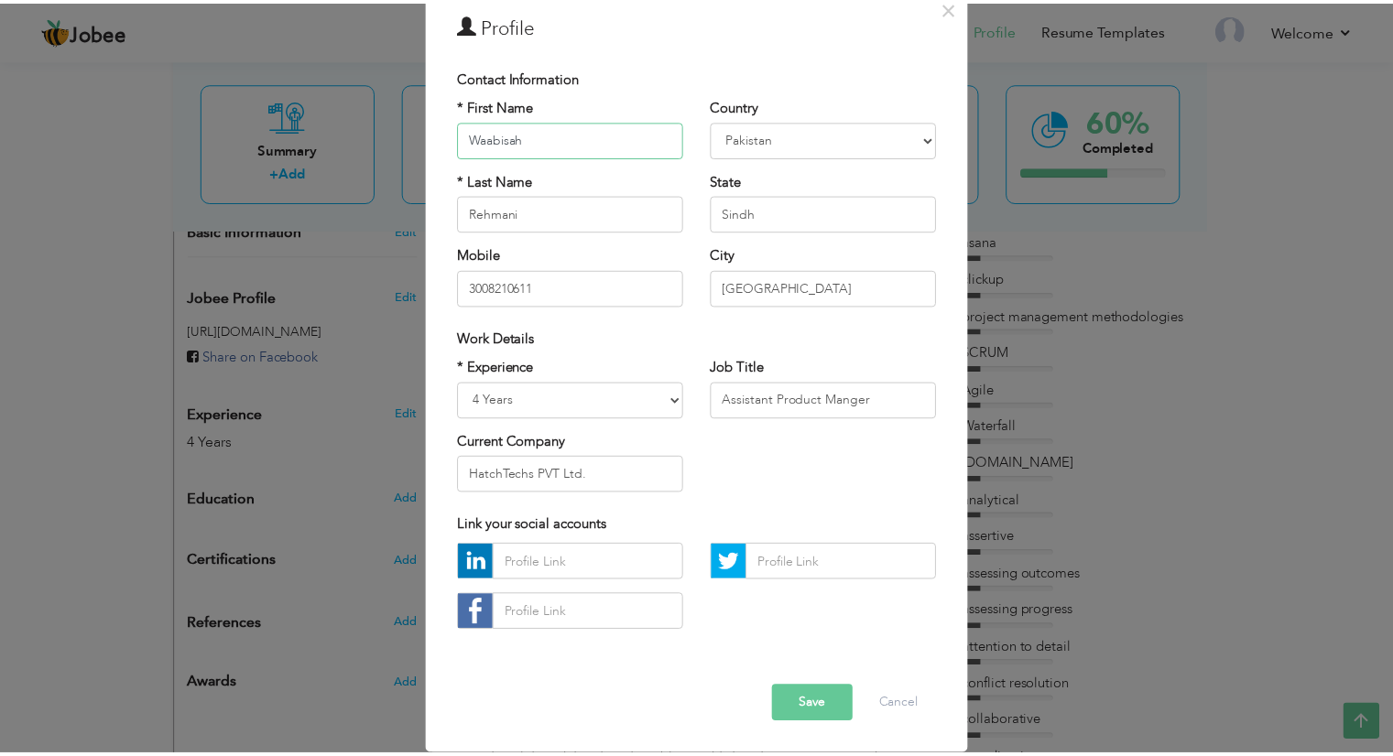
scroll to position [86, 0]
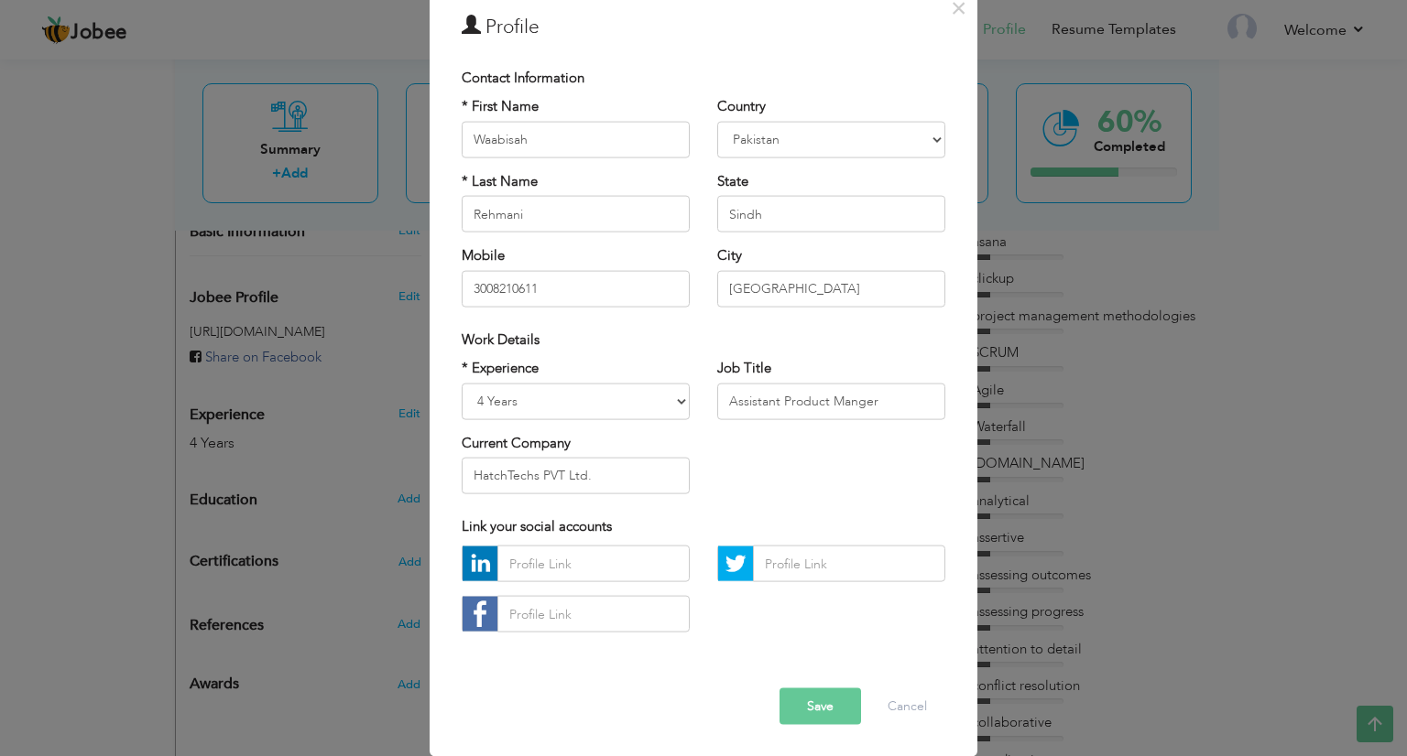
click at [347, 457] on div "× Profile Contact Information * First Name Waabisah * Last Name Aruba" at bounding box center [703, 378] width 1407 height 756
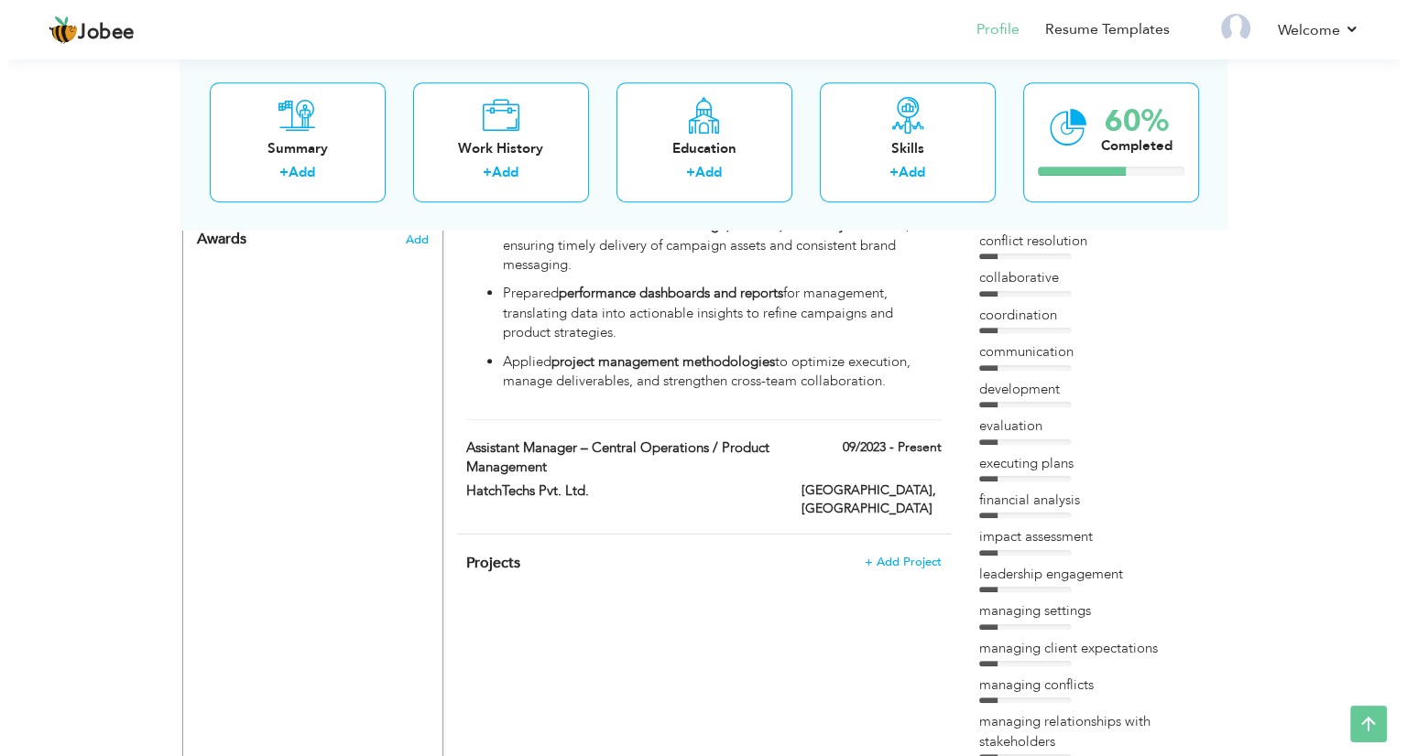
scroll to position [995, 0]
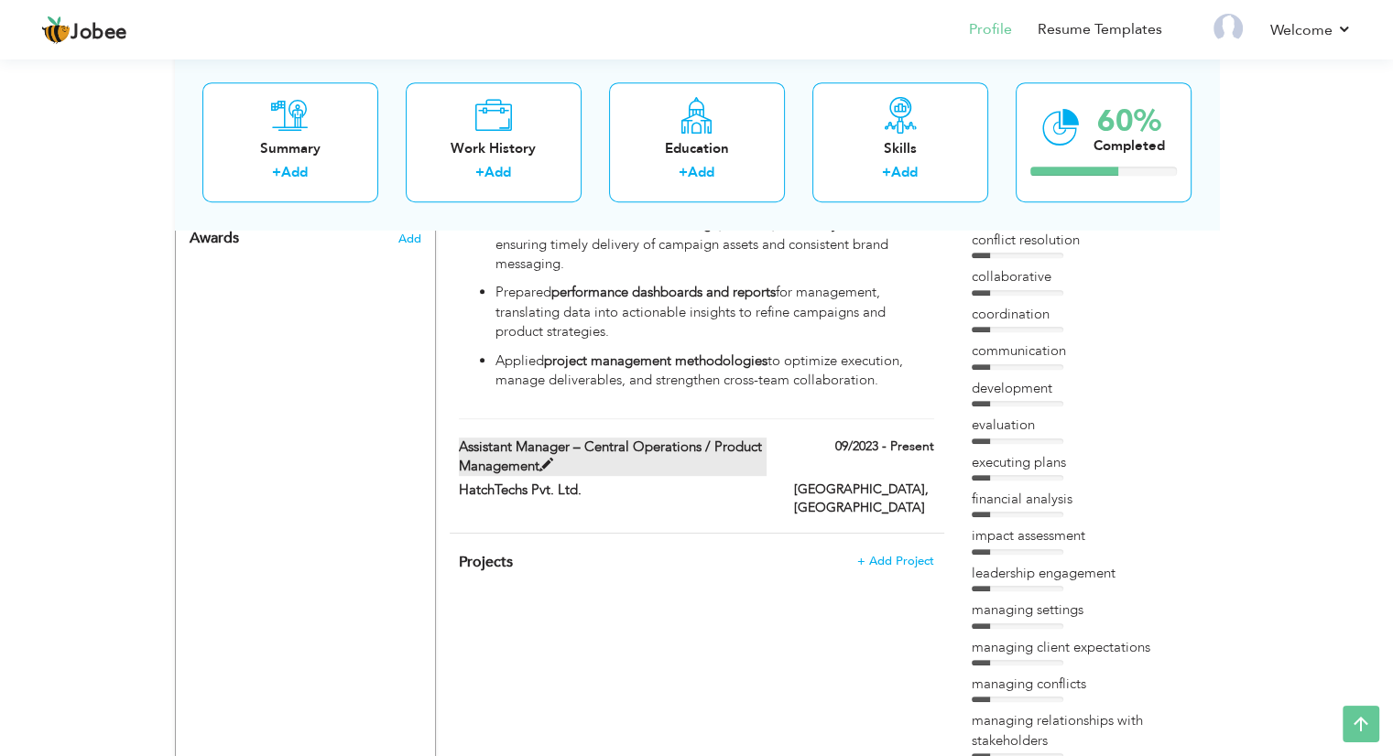
click at [671, 440] on label "Assistant Manager – Central Operations / Product Management" at bounding box center [613, 457] width 308 height 39
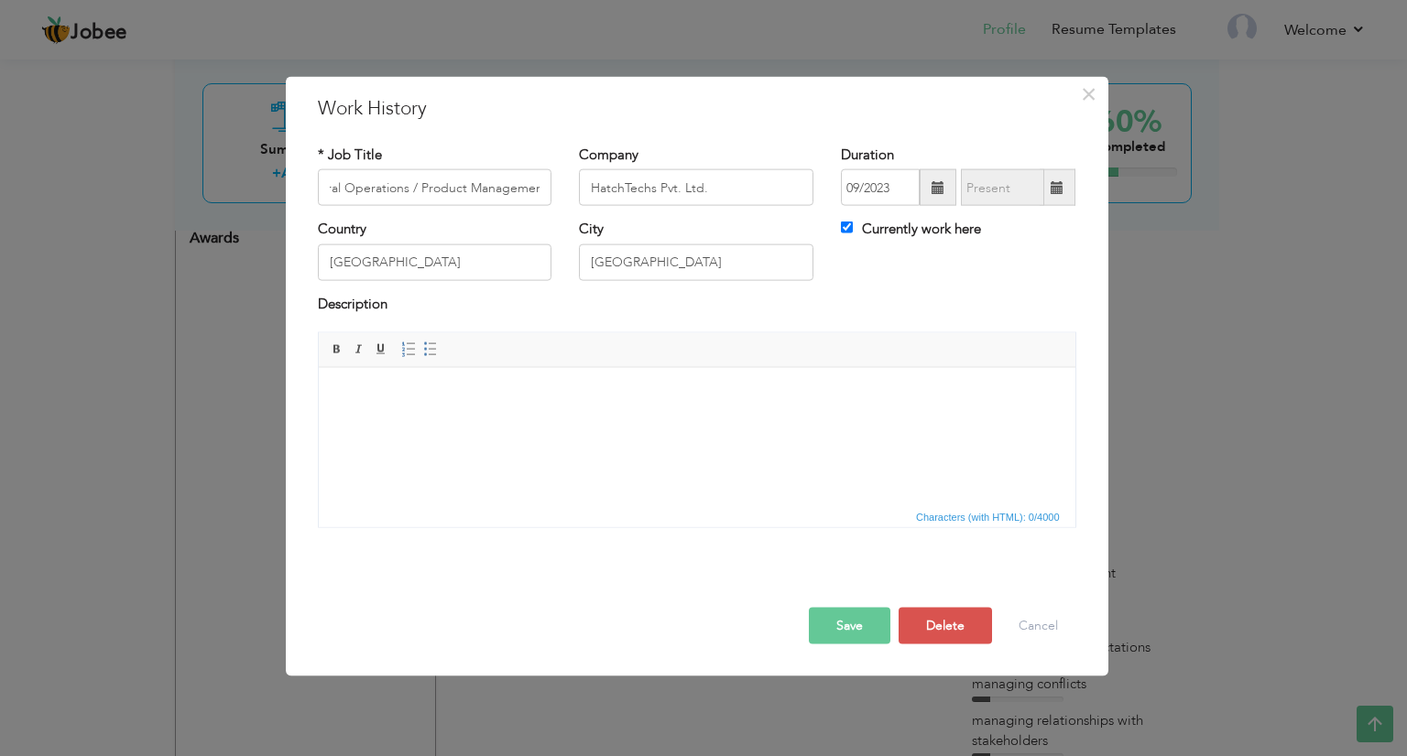
scroll to position [0, 0]
click at [587, 423] on html at bounding box center [696, 395] width 756 height 56
click at [516, 423] on html at bounding box center [696, 395] width 756 height 56
click at [552, 423] on html at bounding box center [696, 395] width 756 height 56
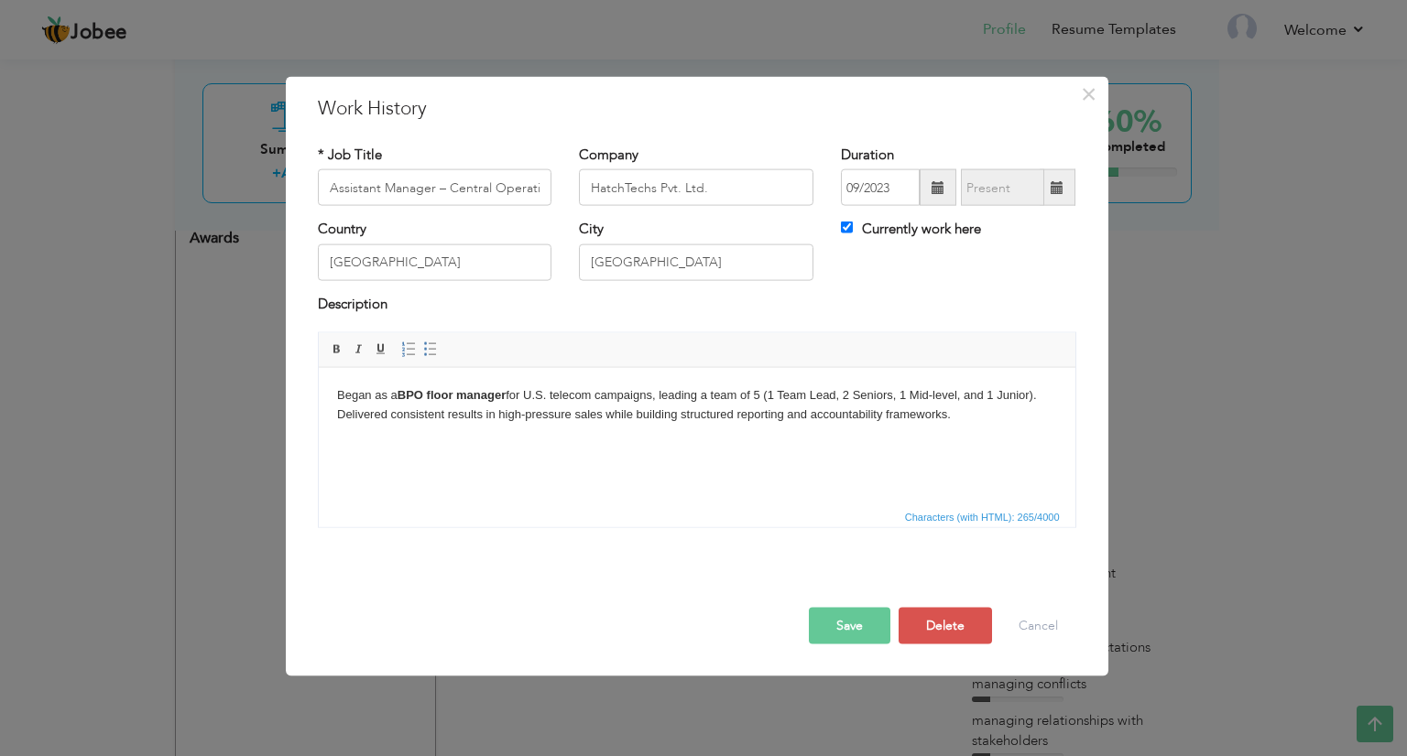
drag, startPoint x: 972, startPoint y: 432, endPoint x: 309, endPoint y: 353, distance: 667.8
click at [318, 367] on html "Began as a BPO floor manager for U.S. telecom campaigns, leading a team of 5 (1…" at bounding box center [696, 404] width 756 height 75
click at [402, 344] on span at bounding box center [408, 349] width 15 height 15
click at [505, 456] on html "Began as a BPO floor manager for U.S. telecom campaigns, leading a team of 5 (1…" at bounding box center [696, 413] width 756 height 93
click at [516, 434] on li "Began as a BPO floor manager for U.S. telecom campaigns, leading a team of 5 (1…" at bounding box center [696, 414] width 647 height 57
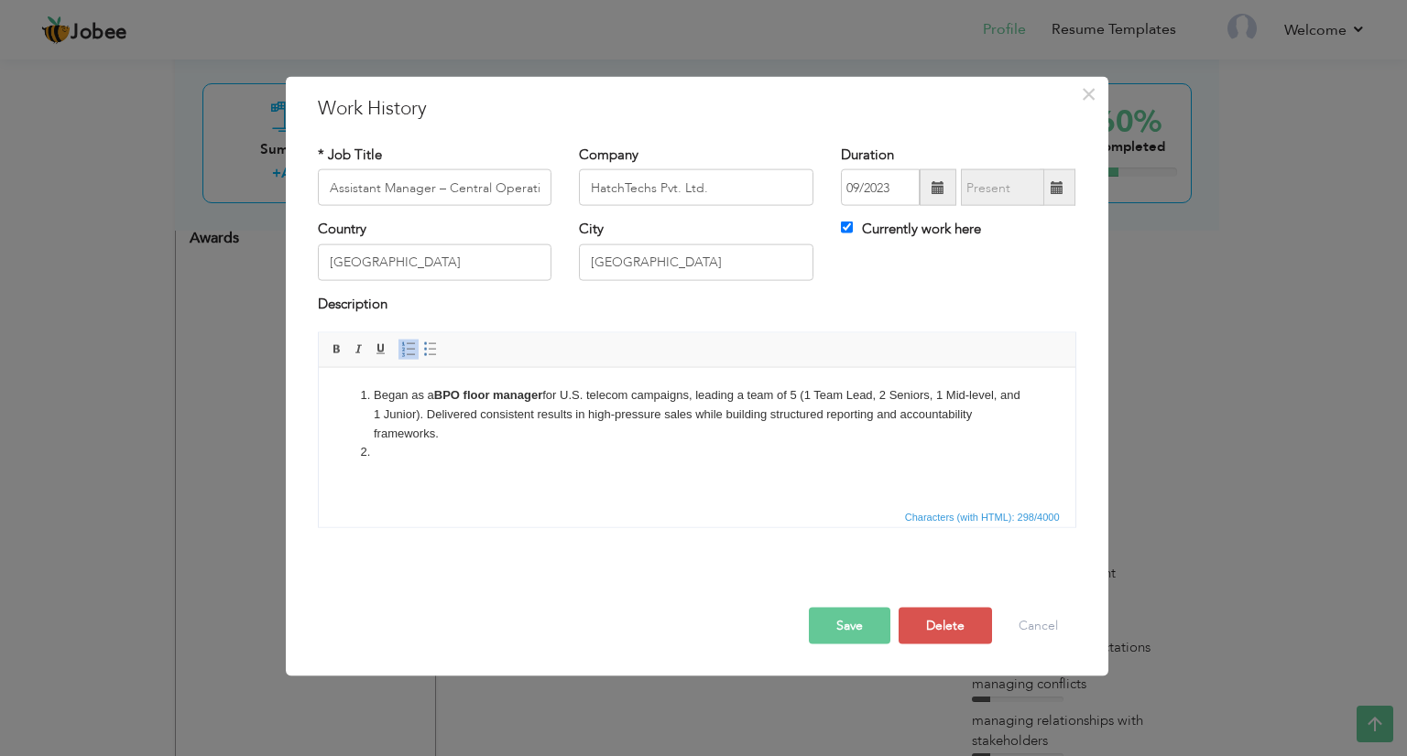
click at [457, 462] on html "Began as a BPO floor manager for U.S. telecom campaigns, leading a team of 5 (1…" at bounding box center [696, 423] width 756 height 113
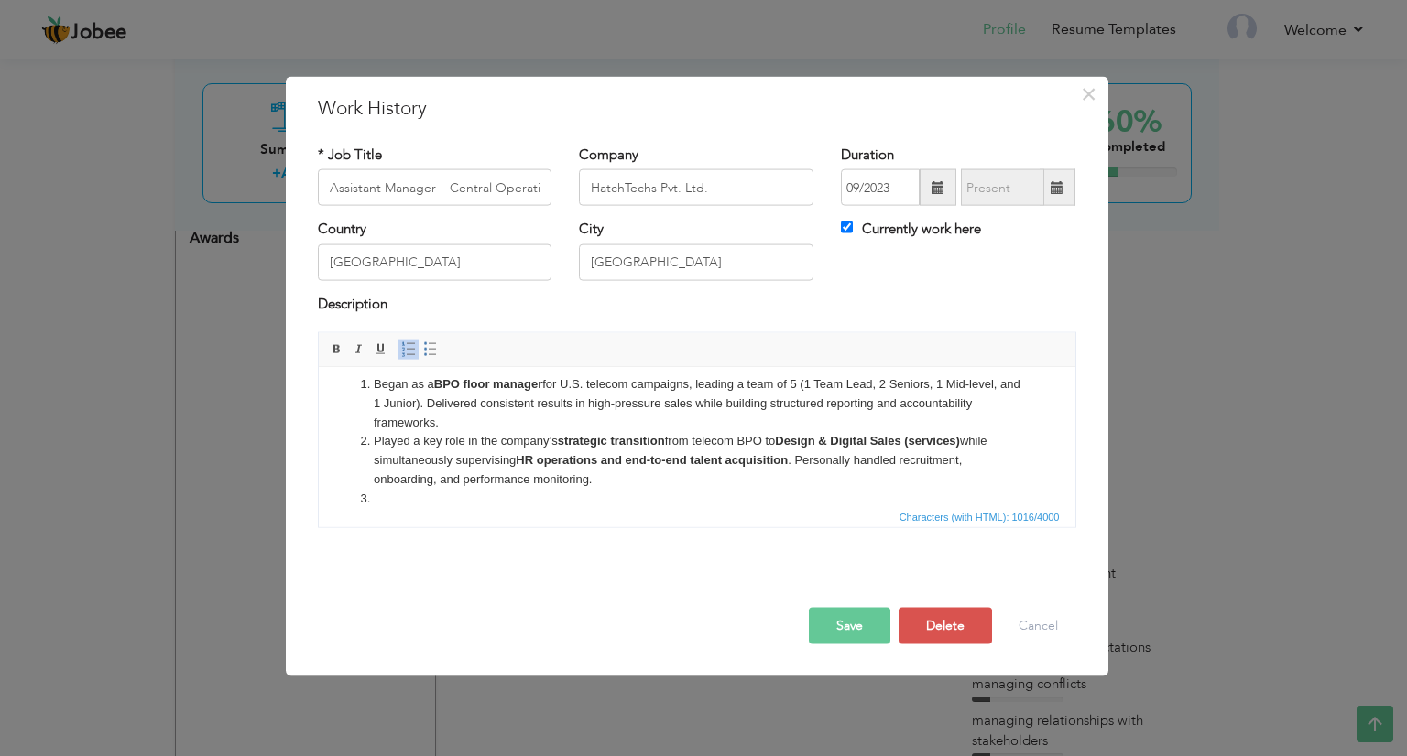
scroll to position [111, 0]
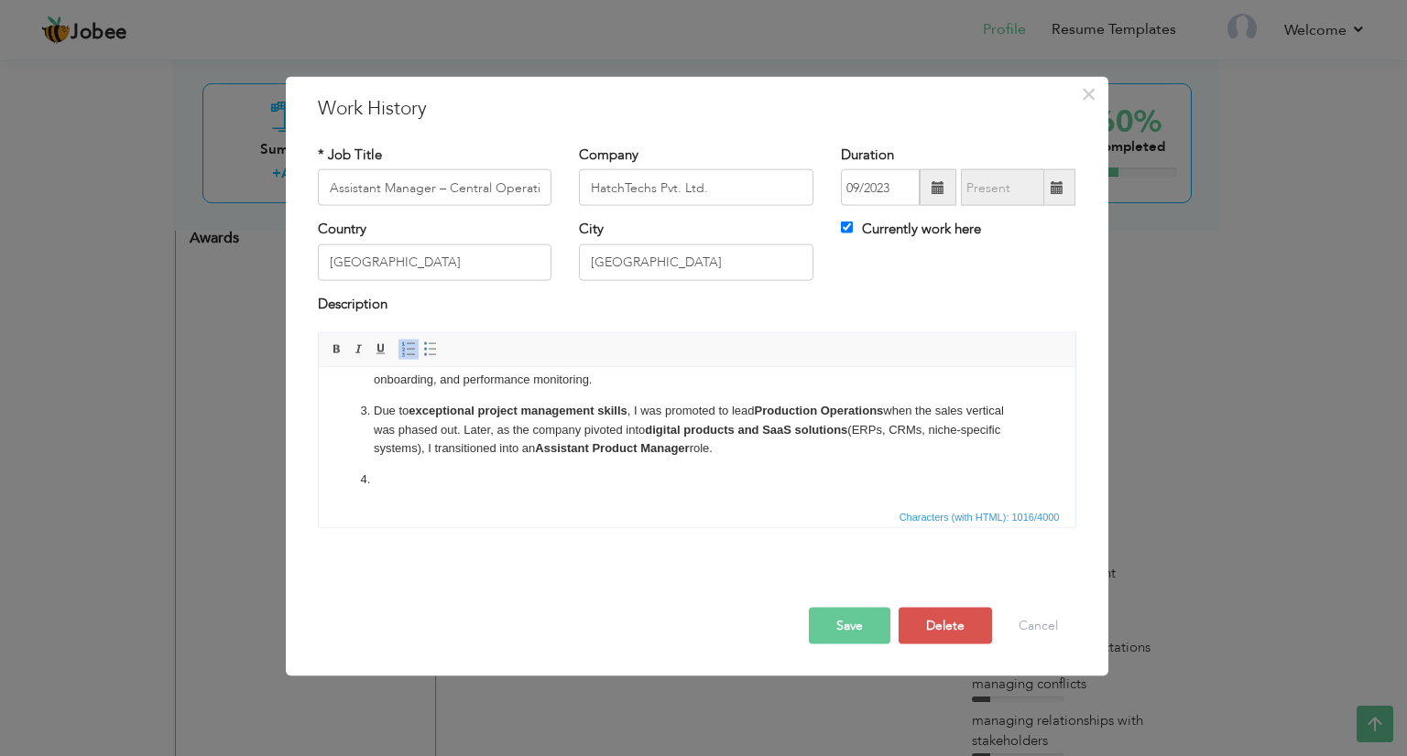
click at [397, 486] on p at bounding box center [696, 479] width 647 height 19
click at [408, 485] on p at bounding box center [696, 479] width 647 height 19
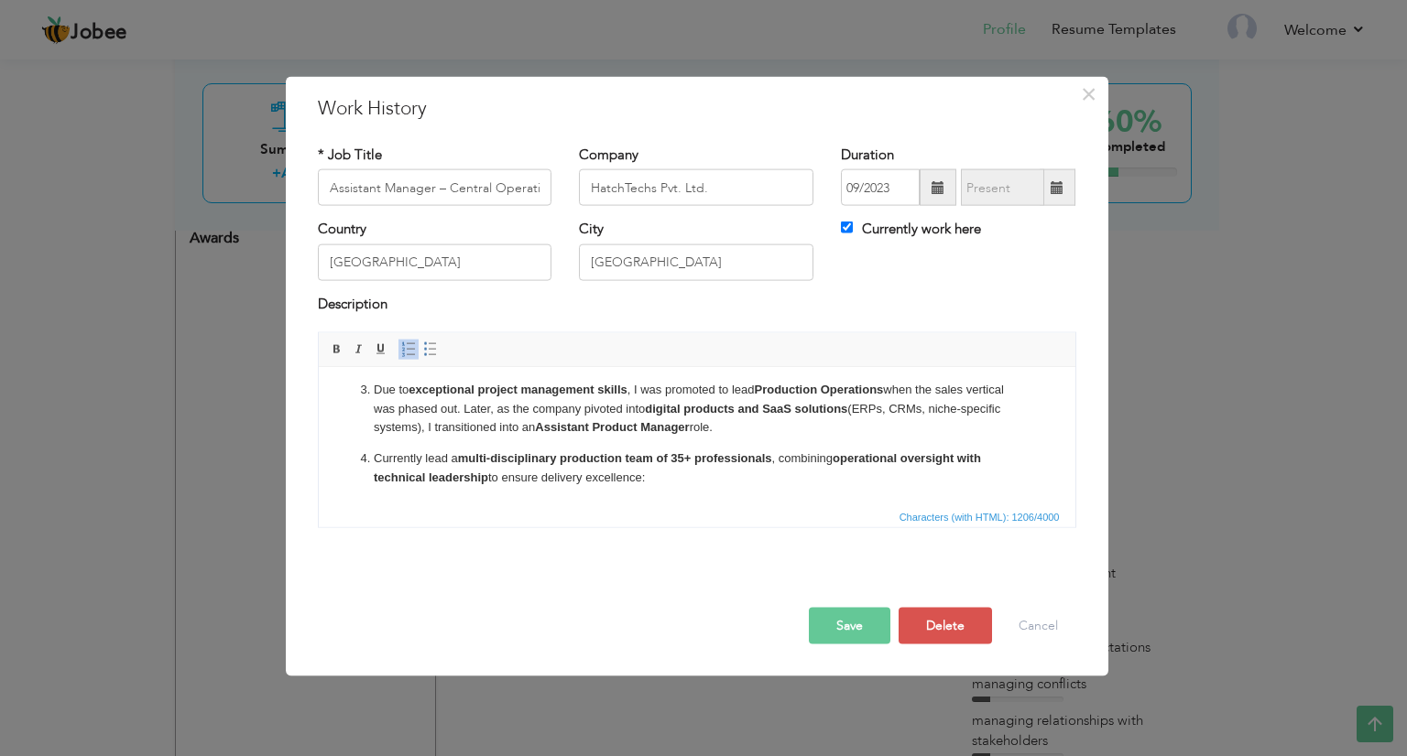
scroll to position [151, 0]
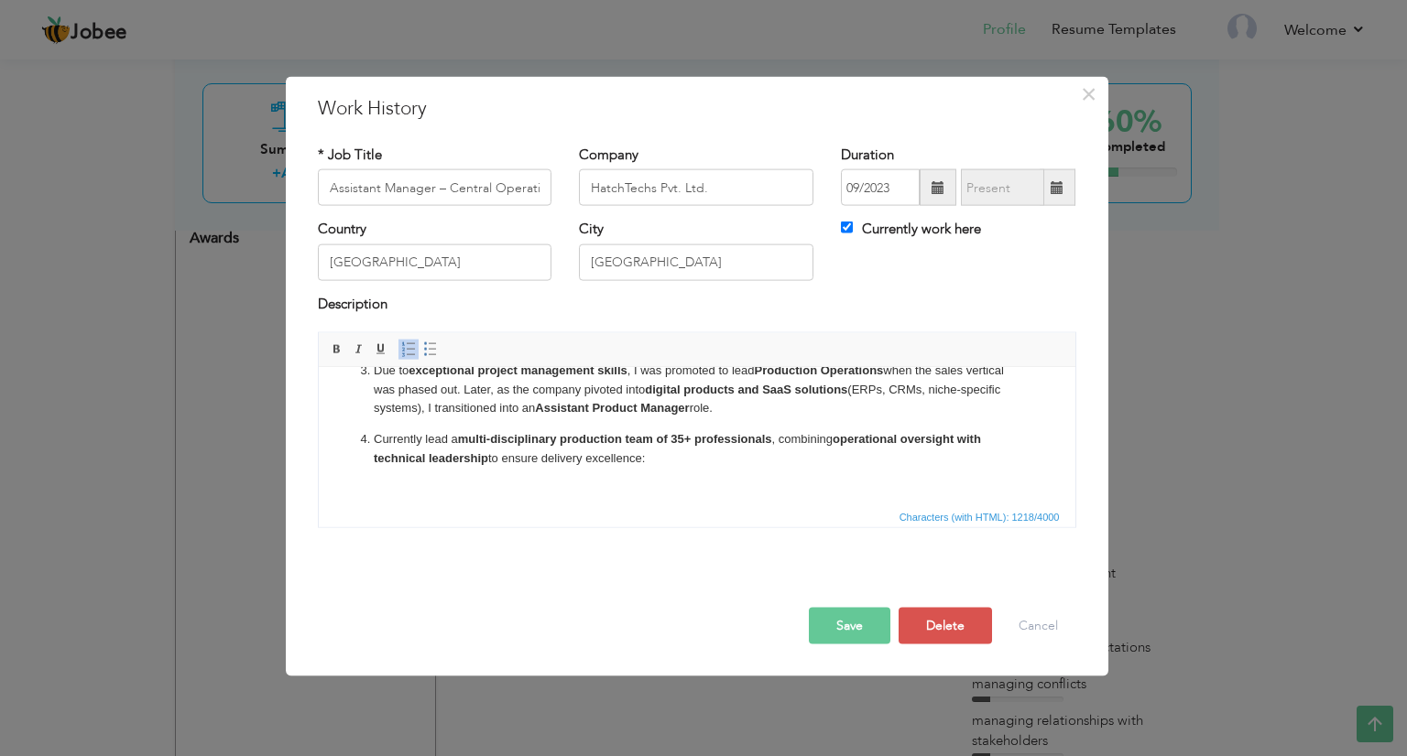
click at [404, 349] on span at bounding box center [408, 349] width 15 height 15
drag, startPoint x: 726, startPoint y: 872, endPoint x: 417, endPoint y: 494, distance: 488.7
click at [417, 494] on li "​​​​​​​" at bounding box center [696, 489] width 647 height 19
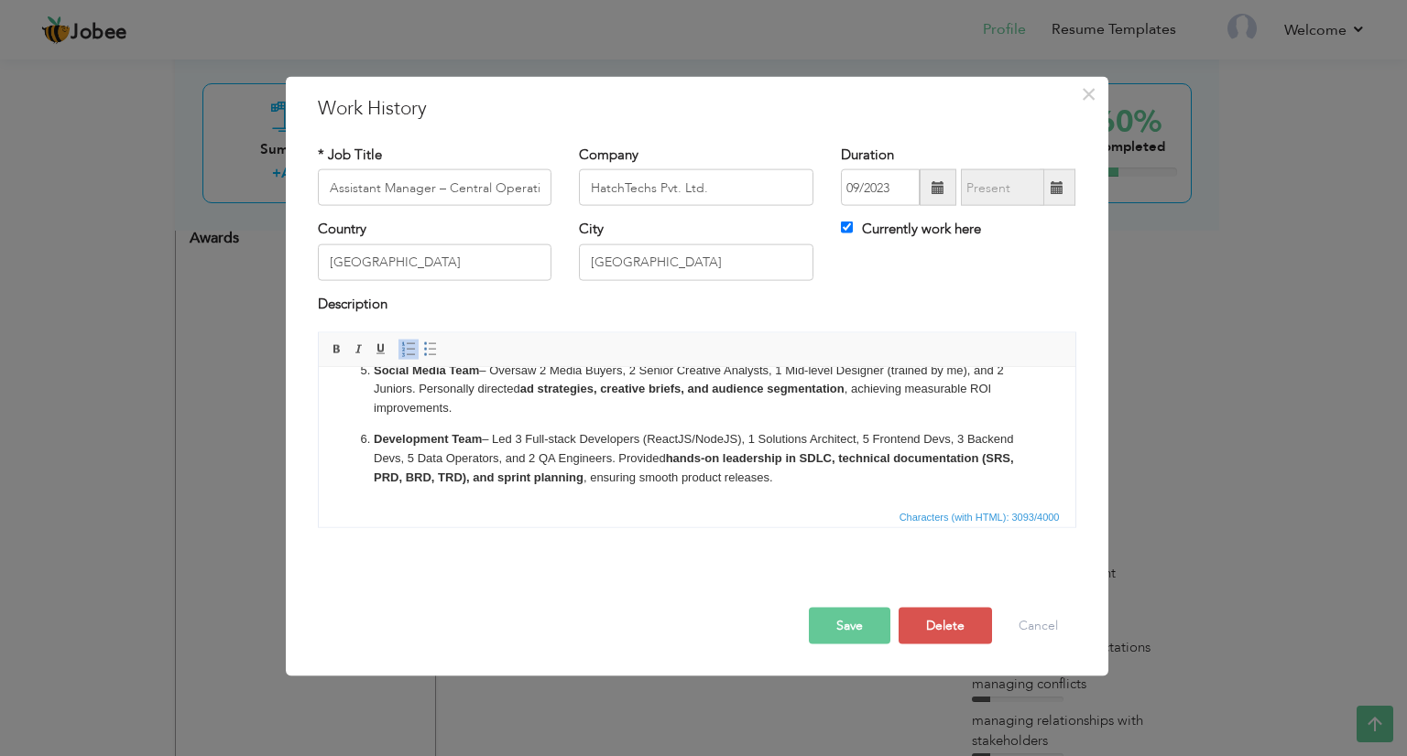
scroll to position [575, 0]
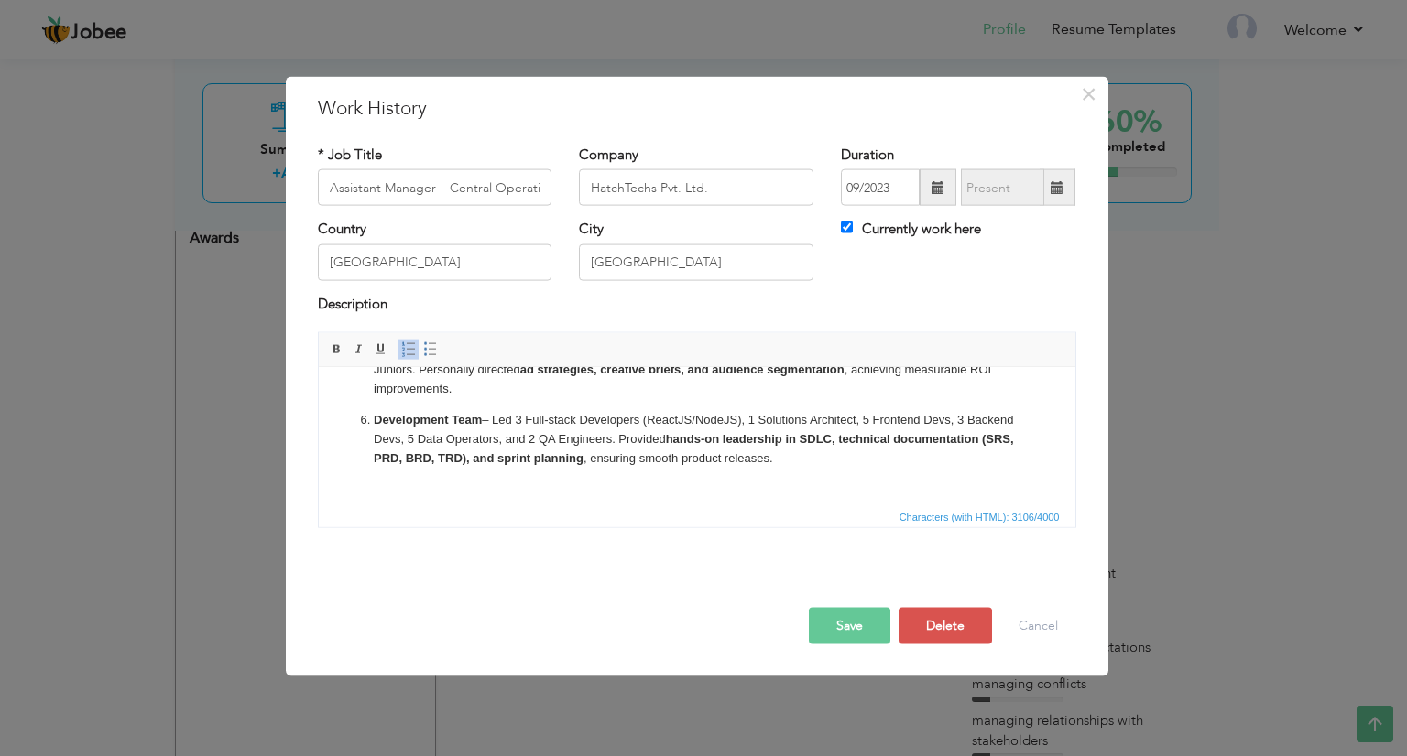
click at [415, 352] on link "Insert/Remove Numbered List" at bounding box center [408, 350] width 20 height 20
click at [408, 356] on span at bounding box center [408, 349] width 15 height 15
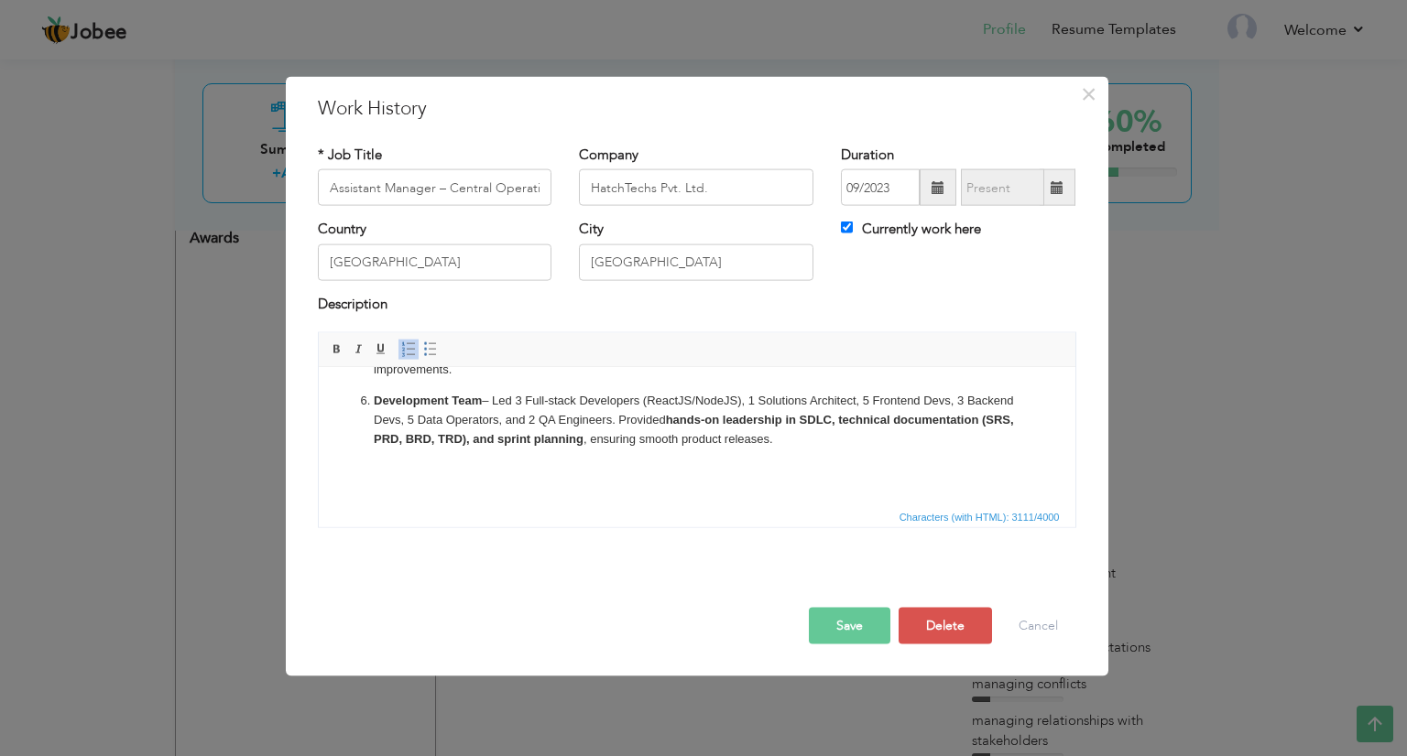
click at [410, 346] on span at bounding box center [408, 349] width 15 height 15
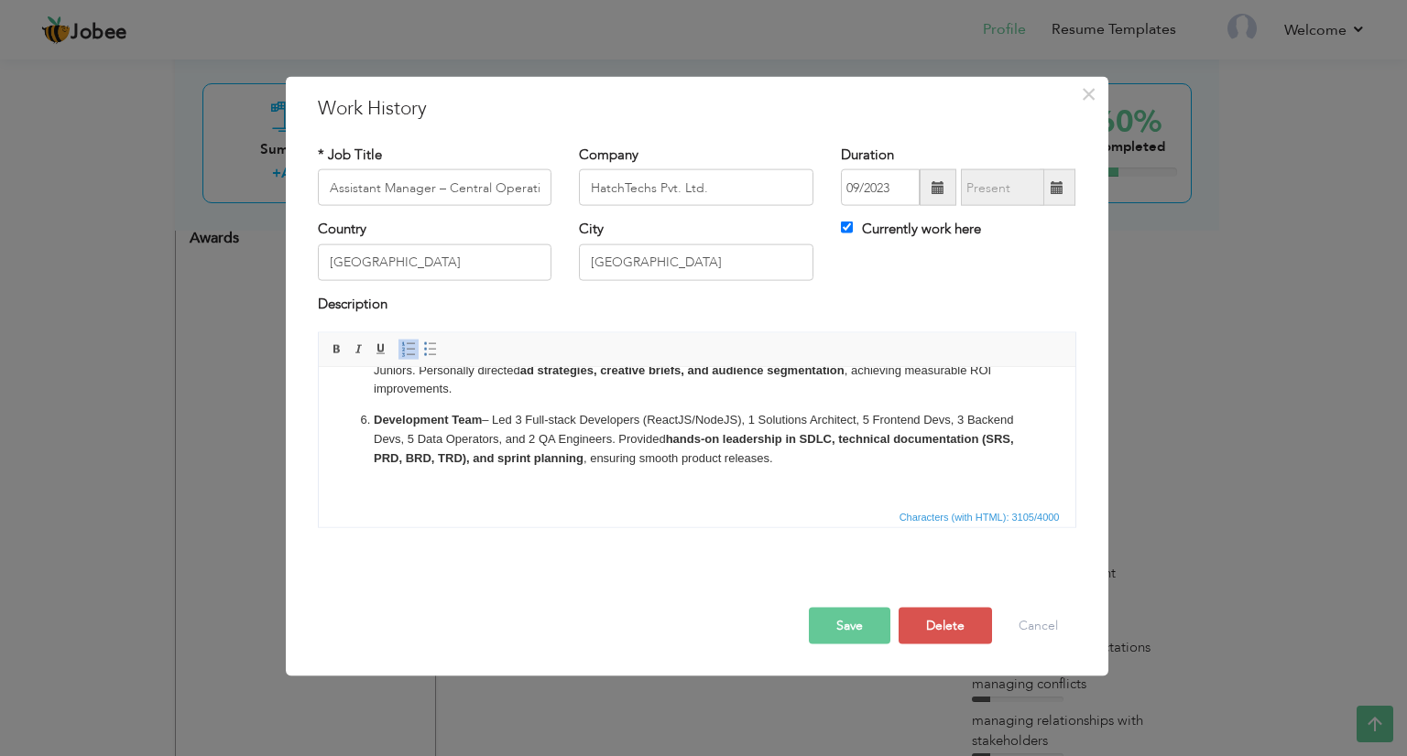
scroll to position [544, 0]
click at [607, 398] on p "Social Media Team – Oversaw 2 Media Buyers, 2 Senior Creative Analysts, 1 Mid-l…" at bounding box center [696, 370] width 647 height 57
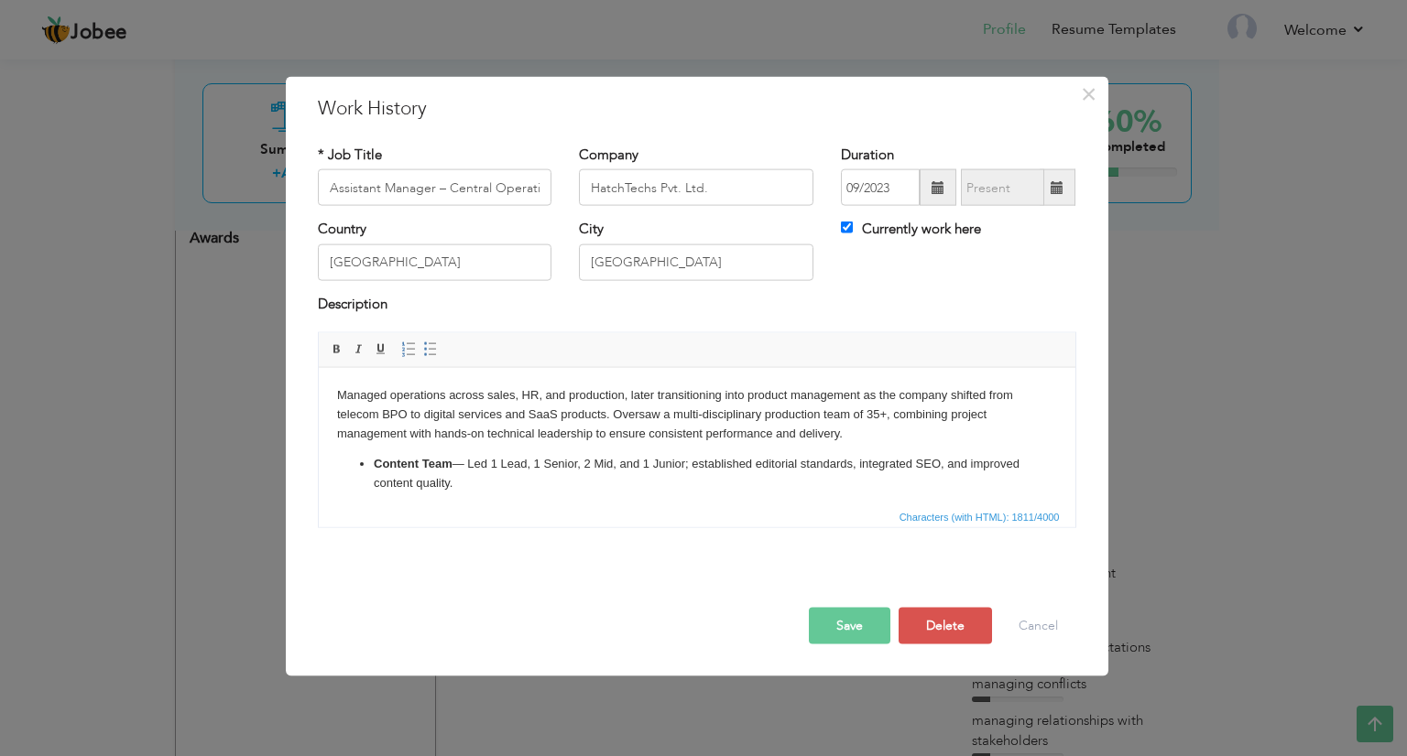
scroll to position [306, 0]
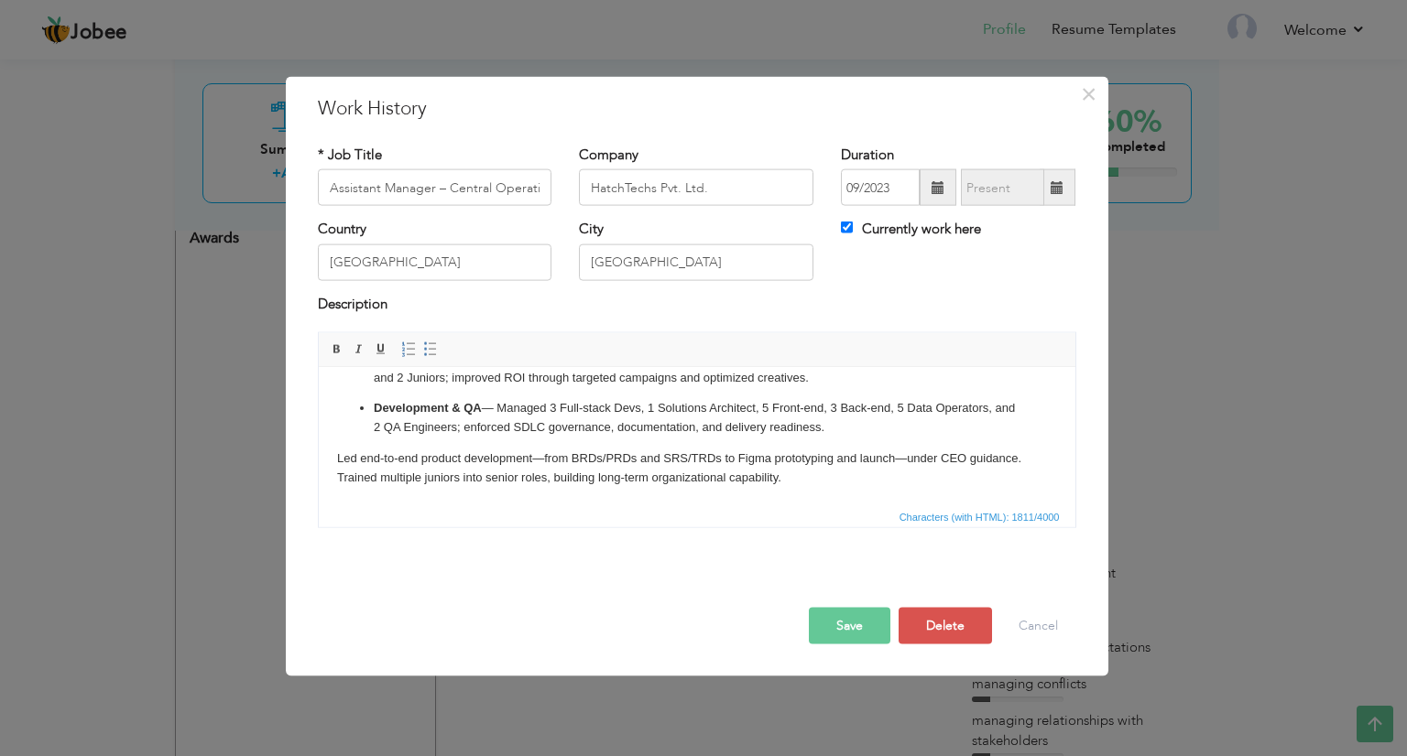
click at [813, 621] on button "Save" at bounding box center [850, 626] width 82 height 37
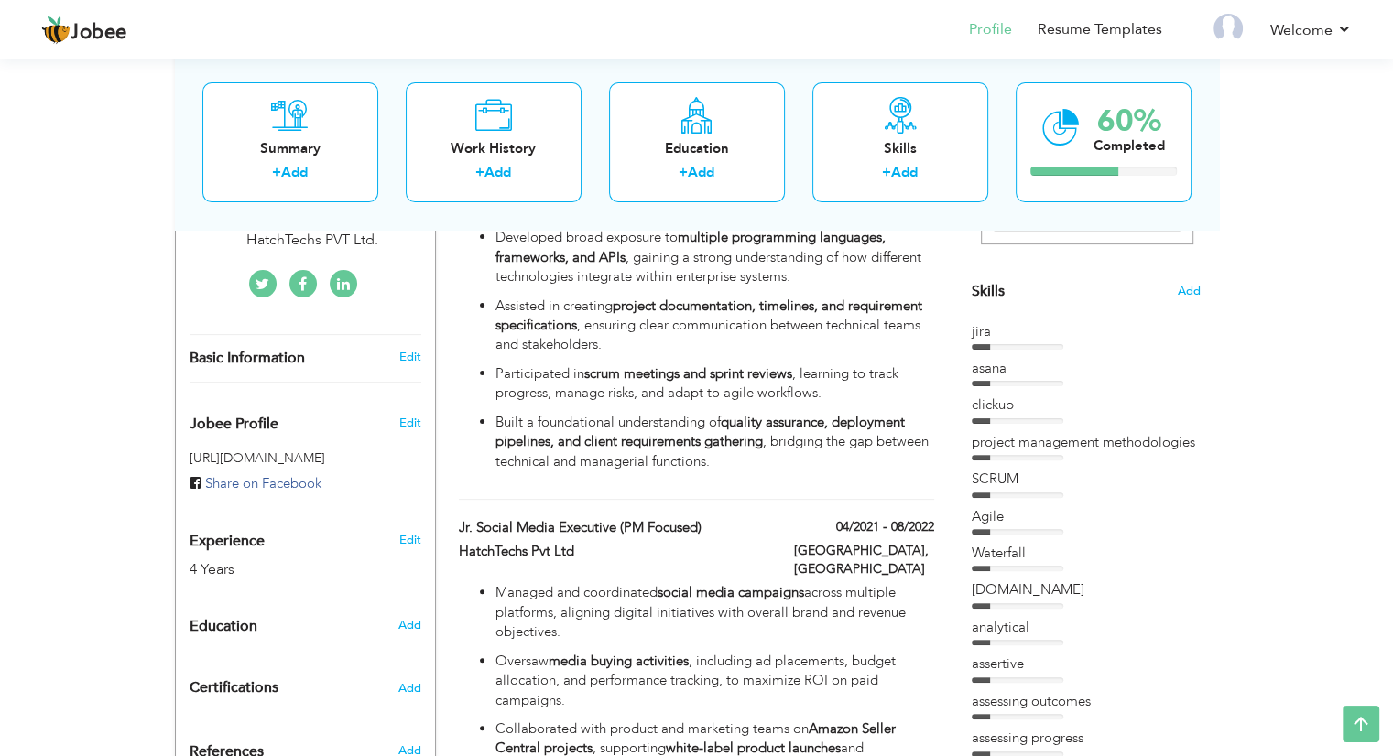
scroll to position [421, 0]
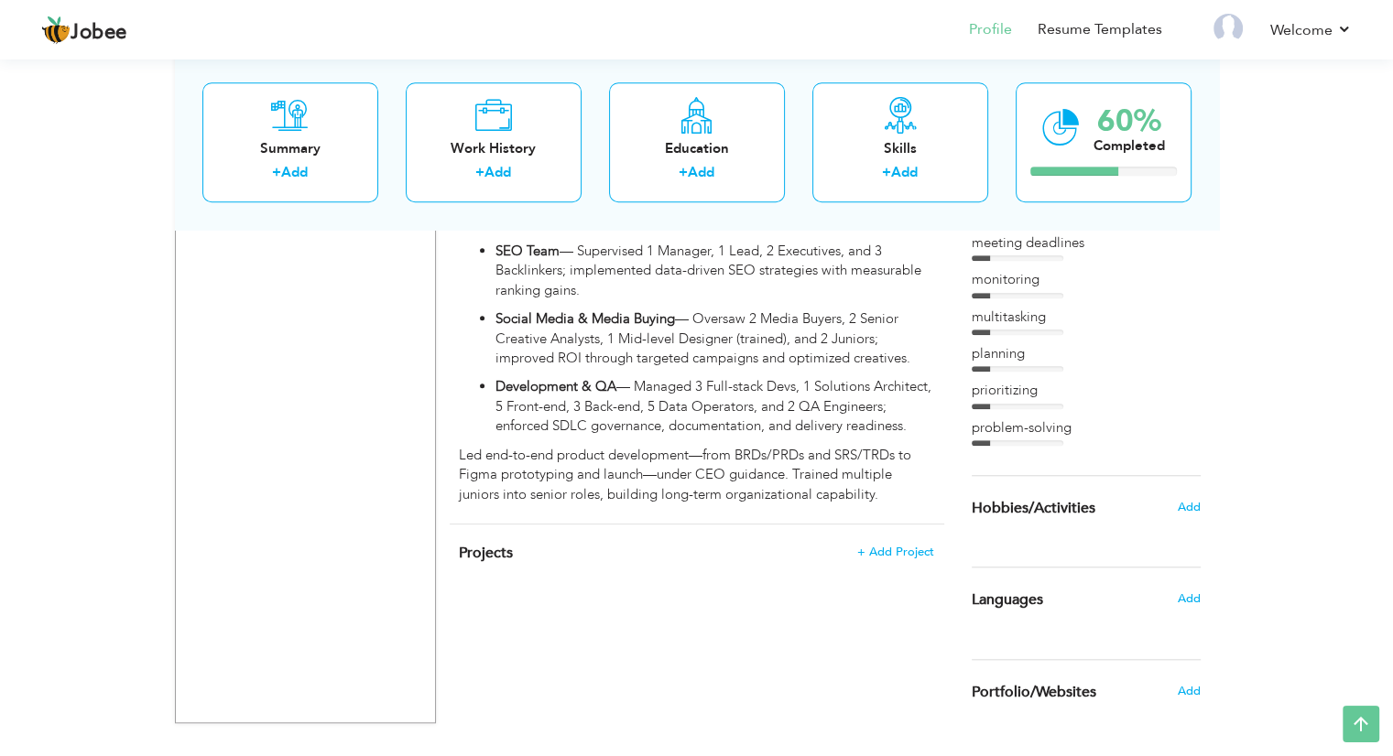
scroll to position [1567, 0]
click at [1045, 442] on div at bounding box center [1018, 443] width 92 height 5
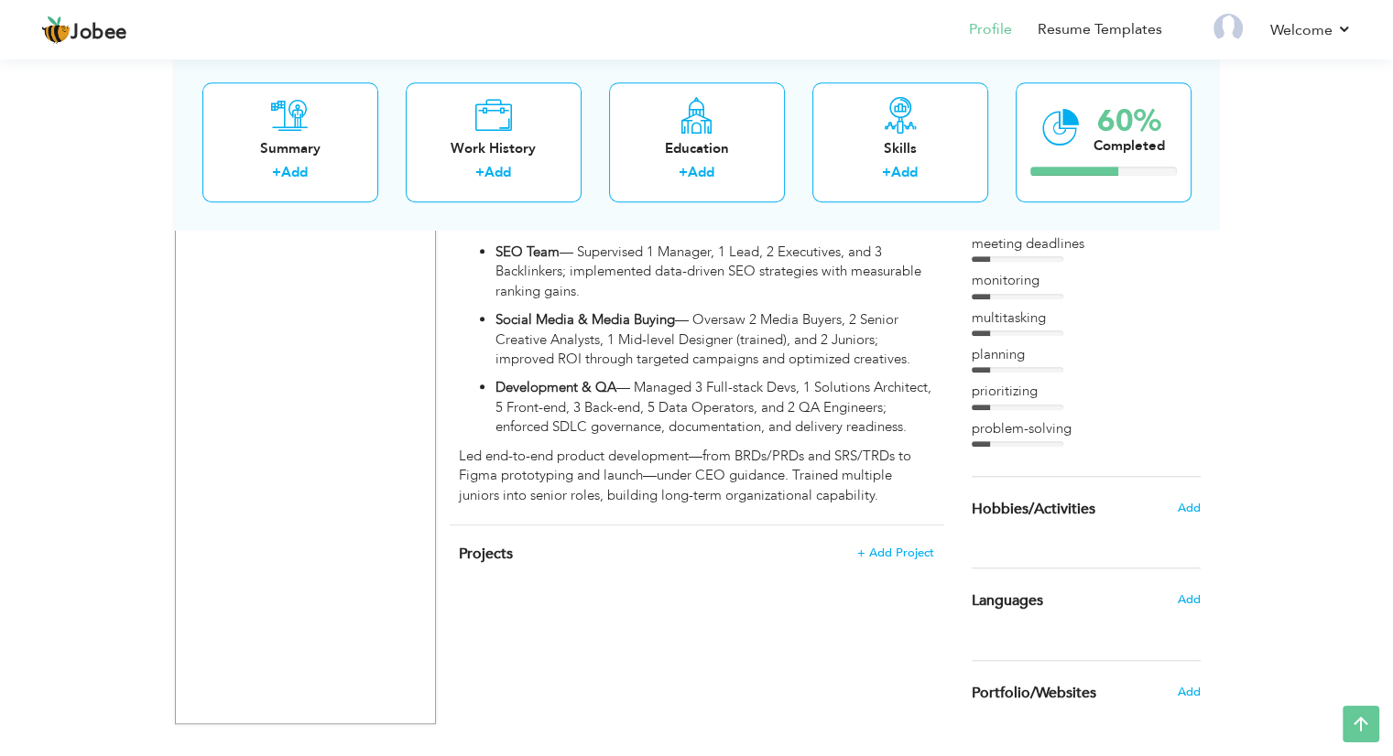
click at [1045, 442] on div at bounding box center [1018, 443] width 92 height 5
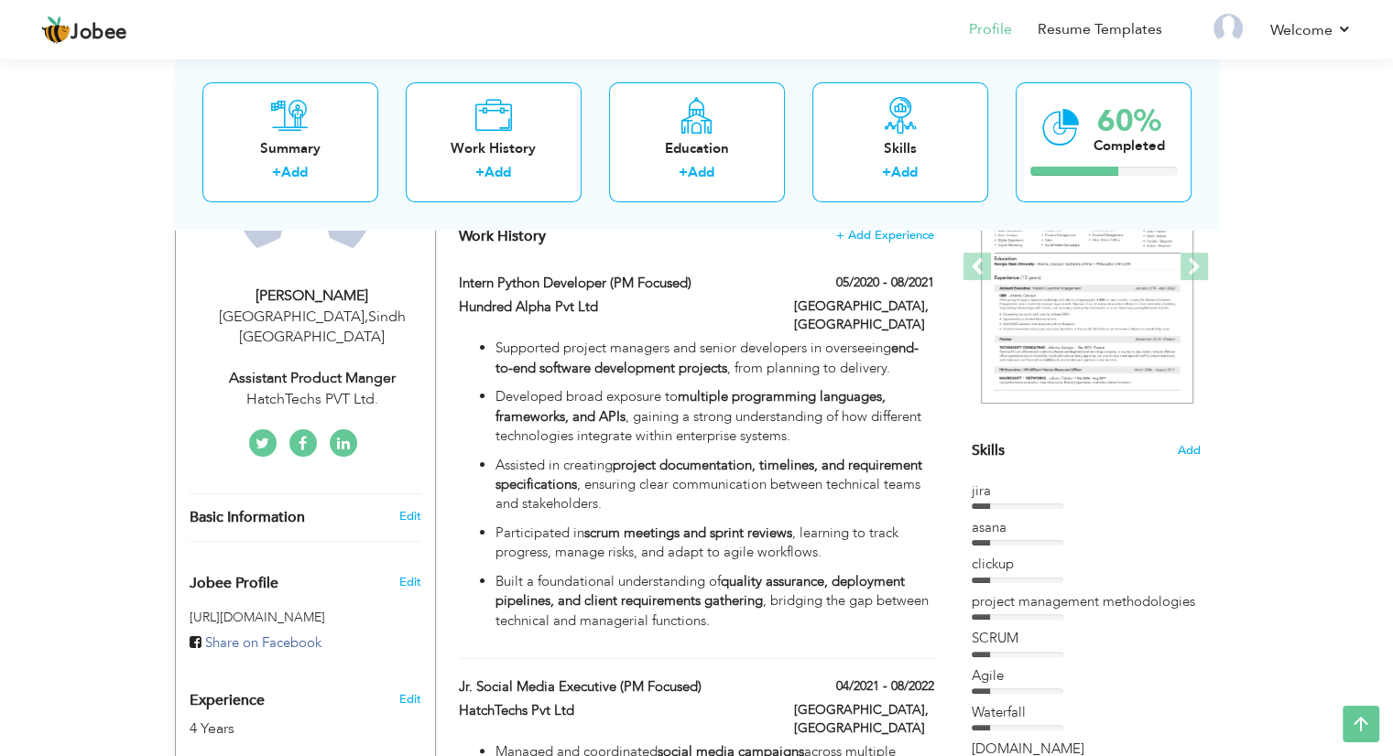
scroll to position [260, 0]
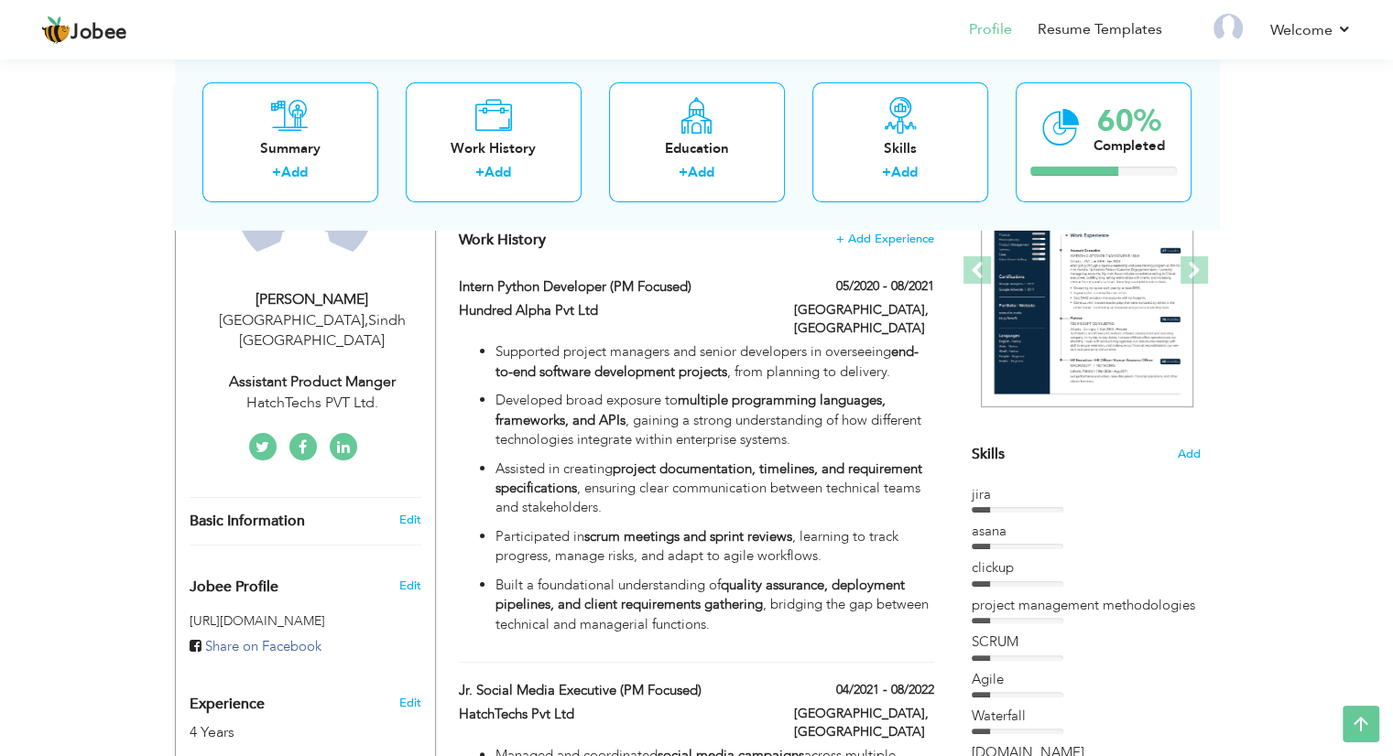
click at [1027, 493] on div "jira" at bounding box center [1086, 494] width 229 height 19
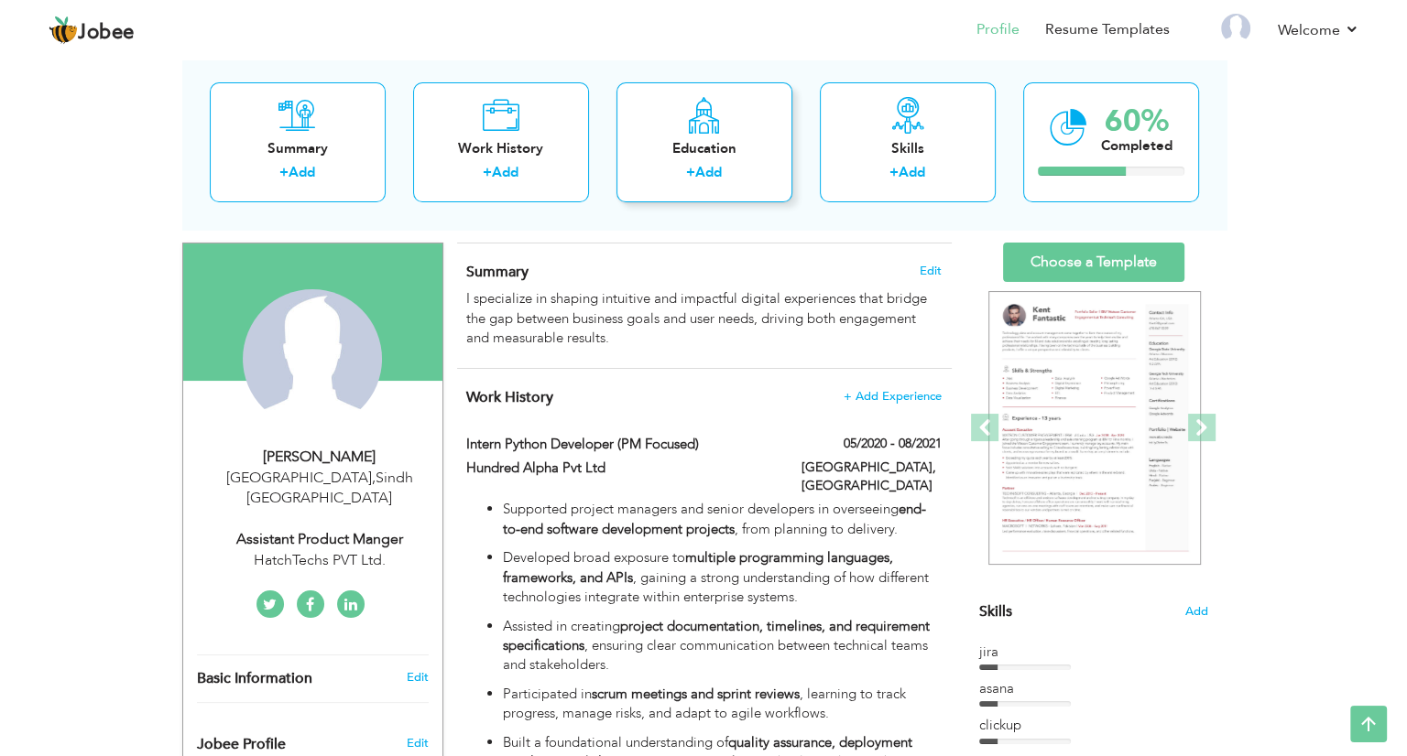
scroll to position [0, 0]
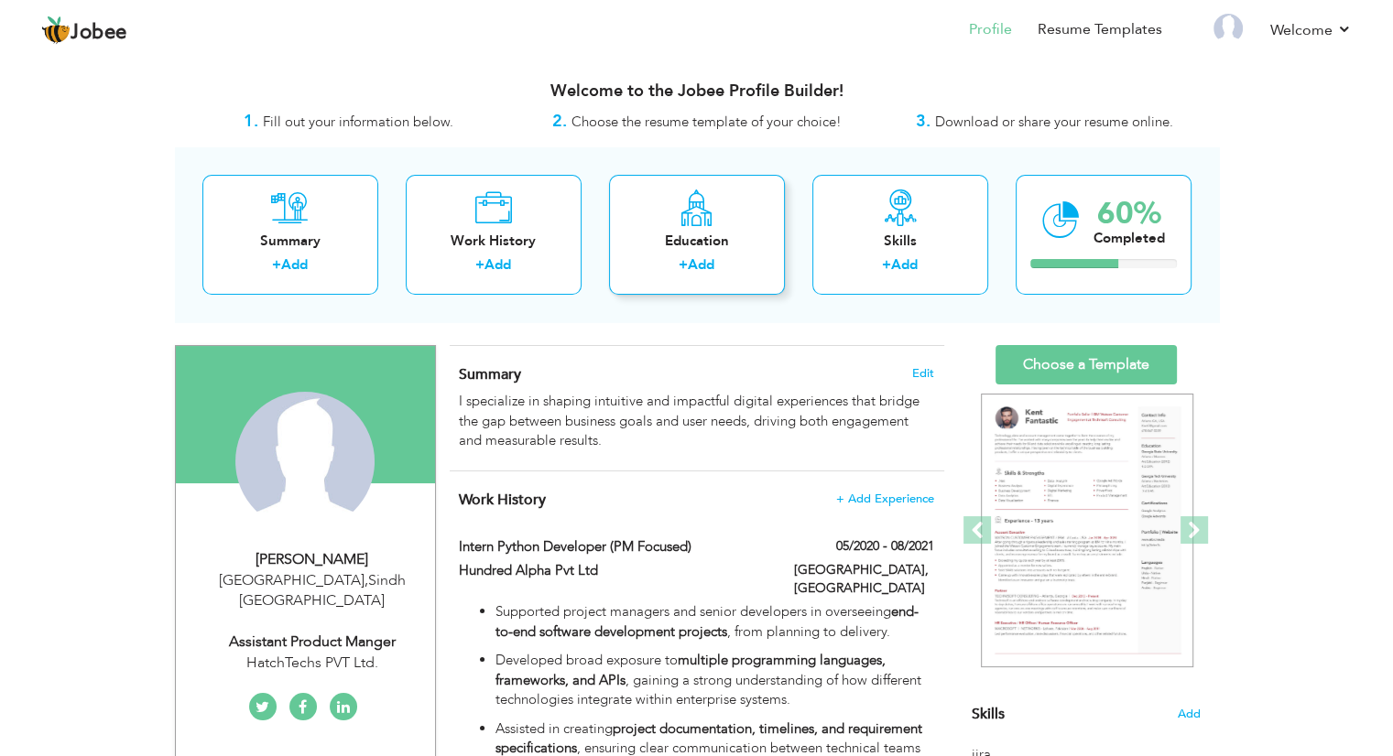
click at [681, 227] on div "Education + Add" at bounding box center [697, 235] width 176 height 120
radio input "true"
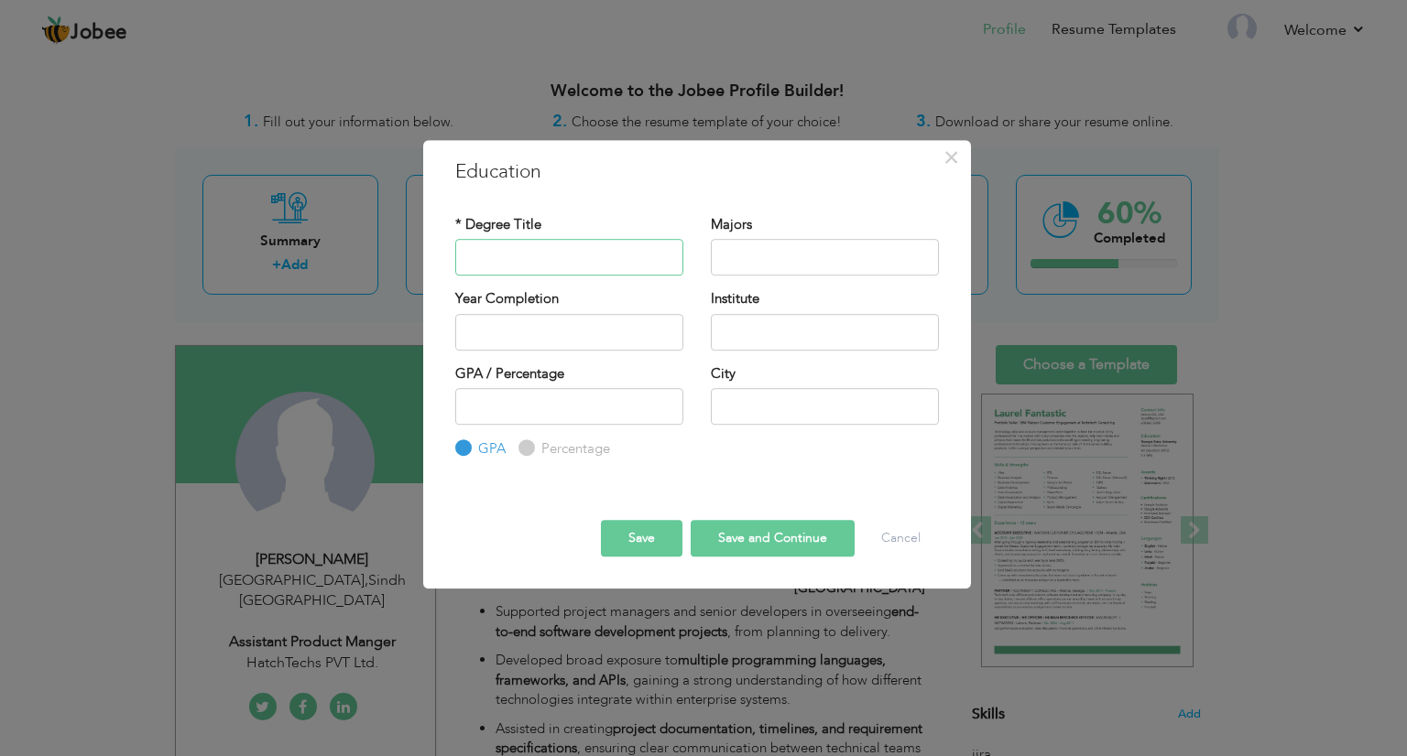
click at [586, 264] on input "text" at bounding box center [569, 257] width 228 height 37
type input "O Lvels"
click at [527, 451] on input "Percentage" at bounding box center [524, 449] width 12 height 12
radio input "true"
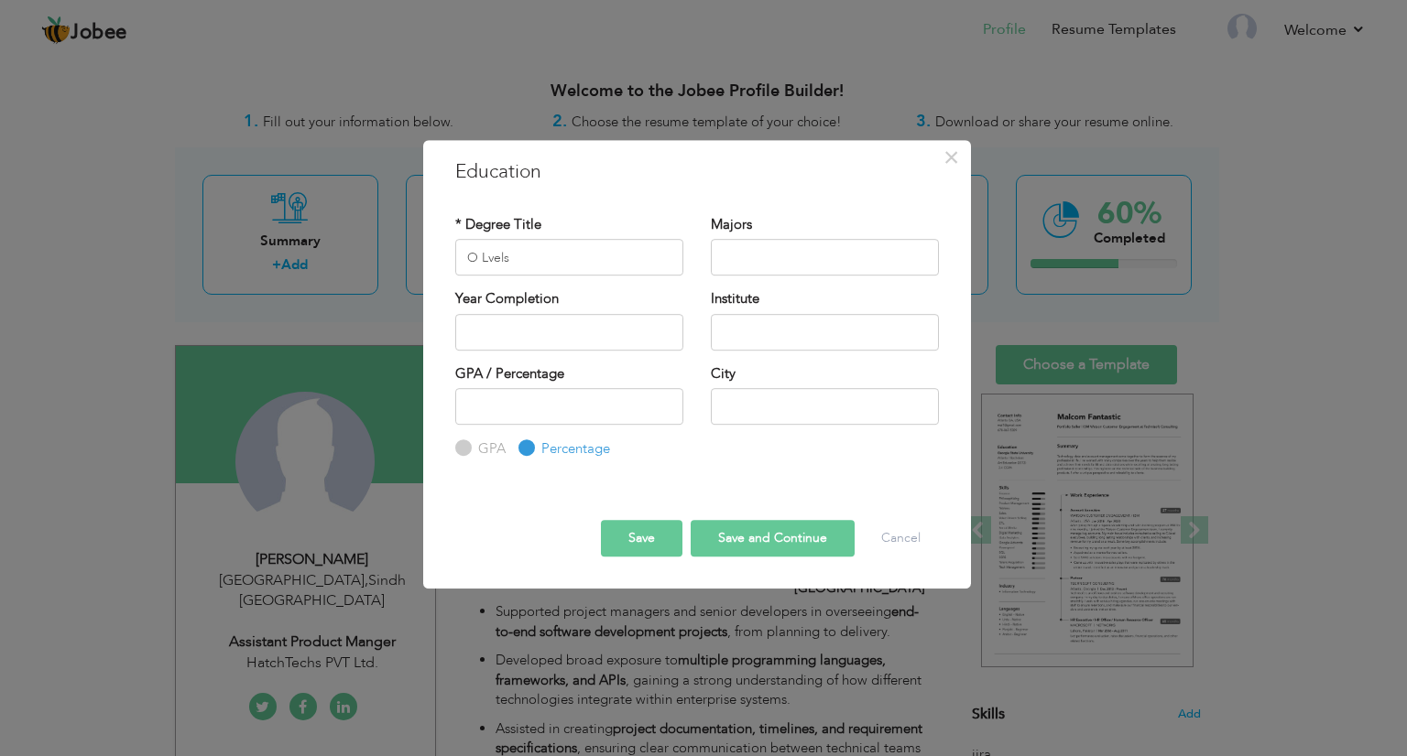
click at [476, 451] on label "GPA" at bounding box center [489, 449] width 32 height 19
click at [467, 451] on input "GPA" at bounding box center [461, 449] width 12 height 12
radio input "true"
click at [519, 416] on input "number" at bounding box center [569, 406] width 228 height 37
type input "4"
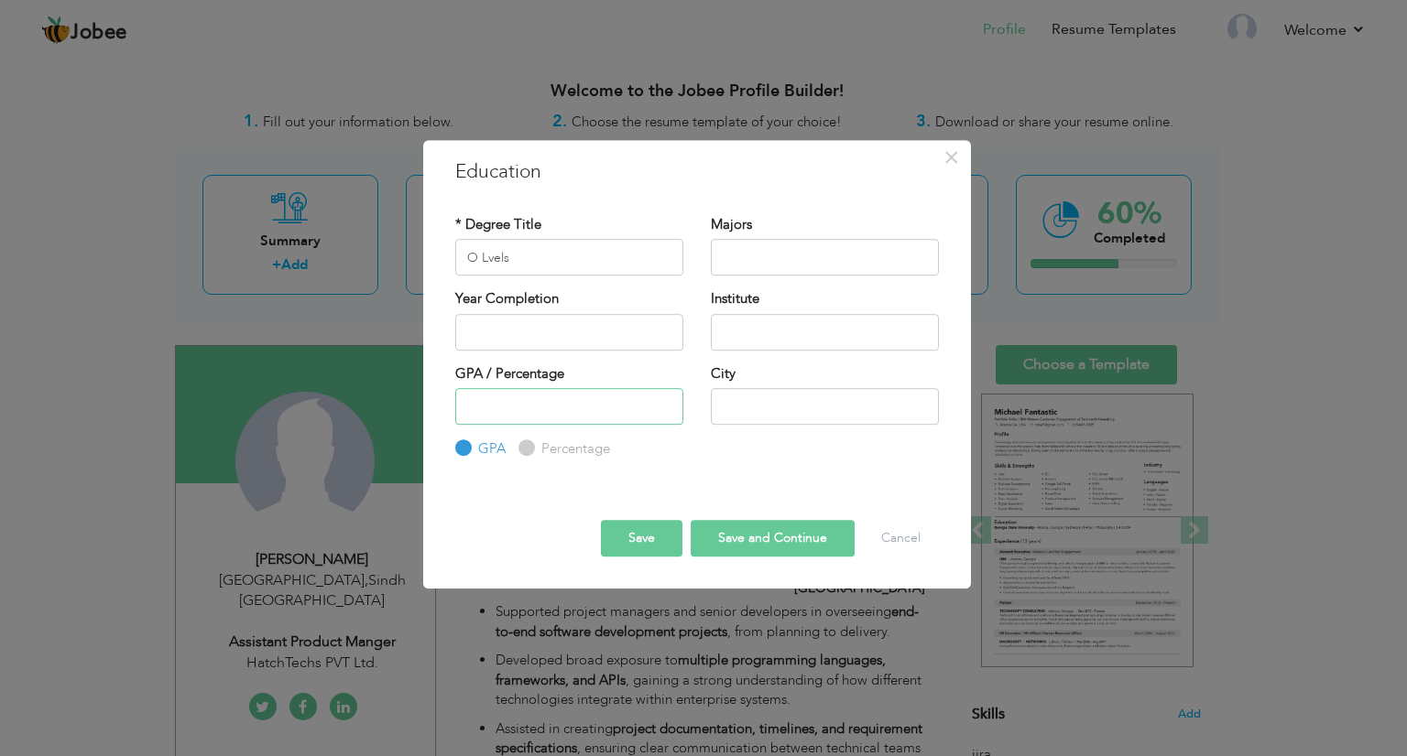
click at [519, 410] on input "number" at bounding box center [569, 406] width 228 height 37
click at [553, 449] on label "Percentage" at bounding box center [573, 449] width 73 height 19
click at [530, 449] on input "Percentage" at bounding box center [524, 449] width 12 height 12
radio input "true"
click at [572, 400] on input "number" at bounding box center [569, 406] width 228 height 37
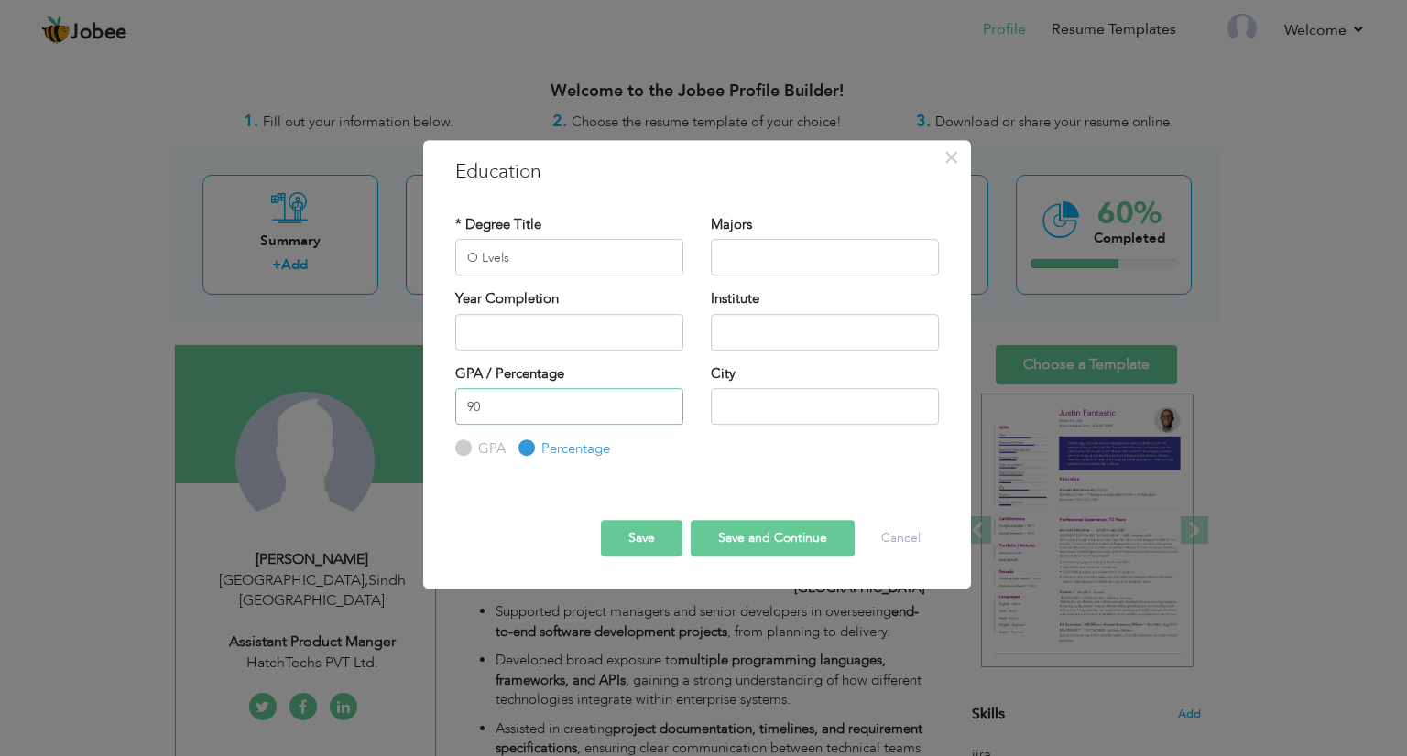
type input "90"
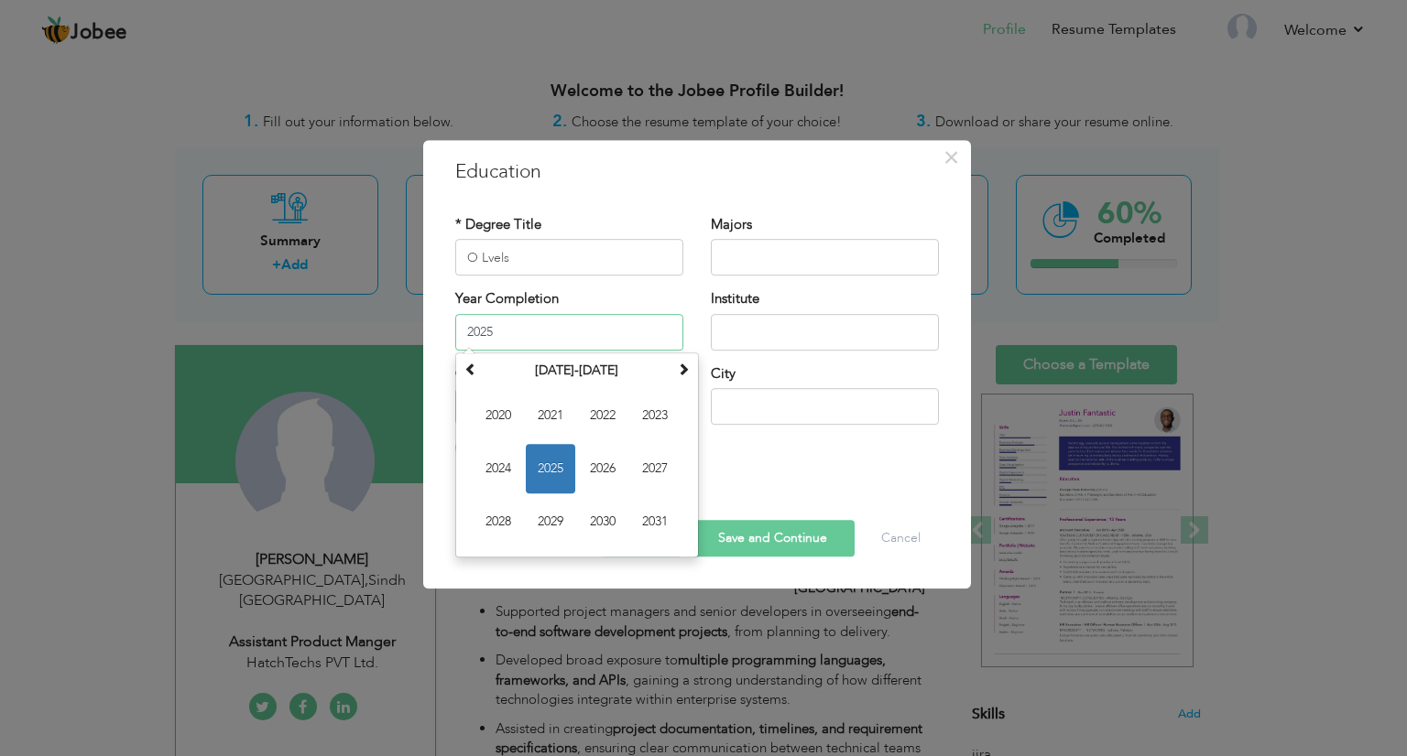
click at [564, 332] on input "2025" at bounding box center [569, 332] width 228 height 37
click at [611, 411] on span "2022" at bounding box center [602, 415] width 49 height 49
type input "2022"
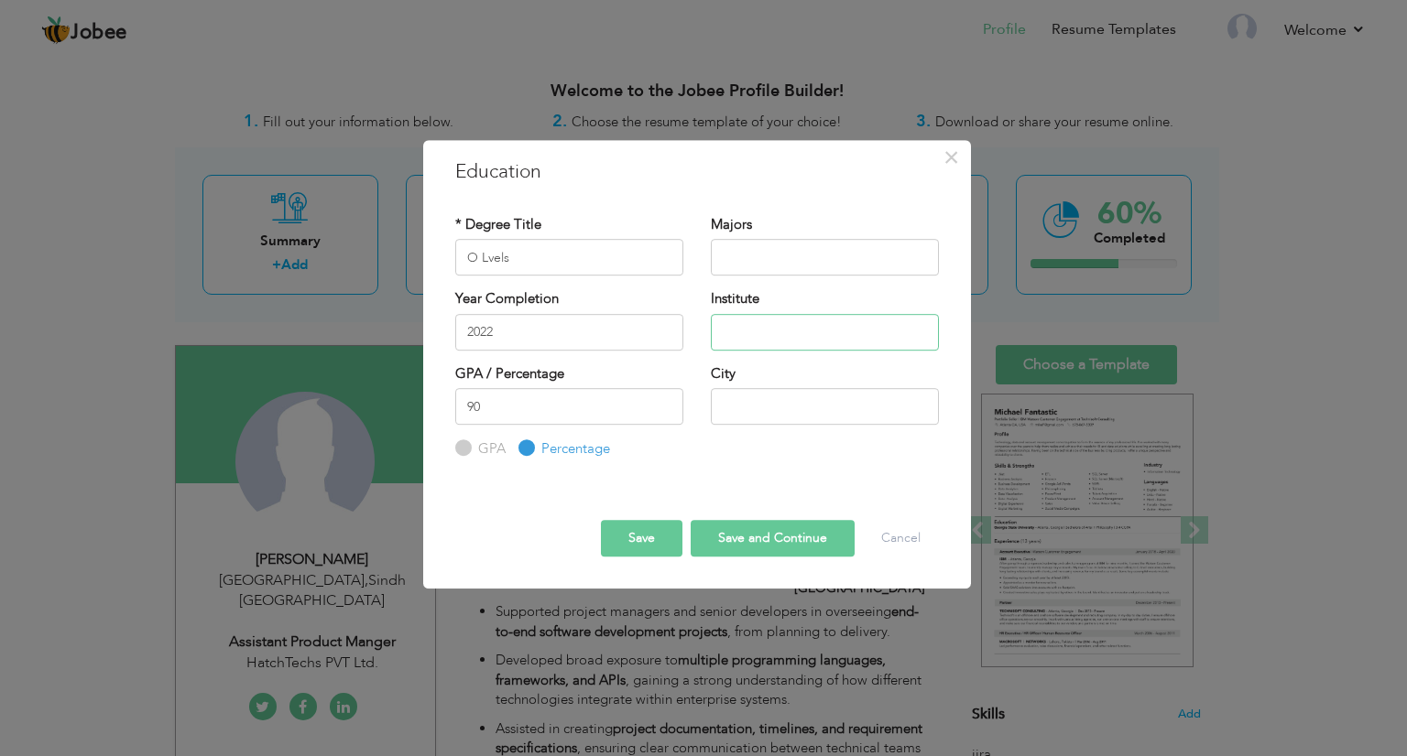
click at [738, 346] on input "text" at bounding box center [825, 332] width 228 height 37
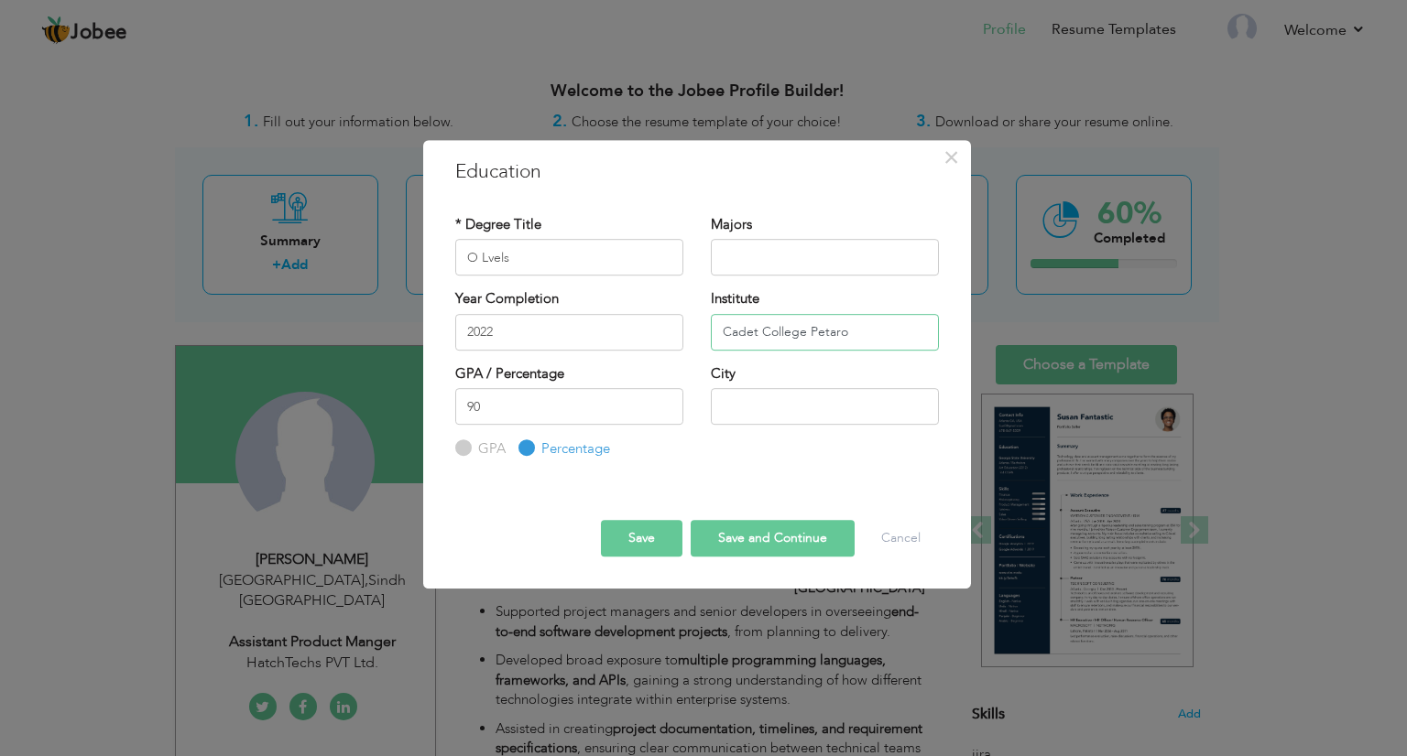
type input "Cadet College Petaro"
click at [777, 413] on input "text" at bounding box center [825, 406] width 228 height 37
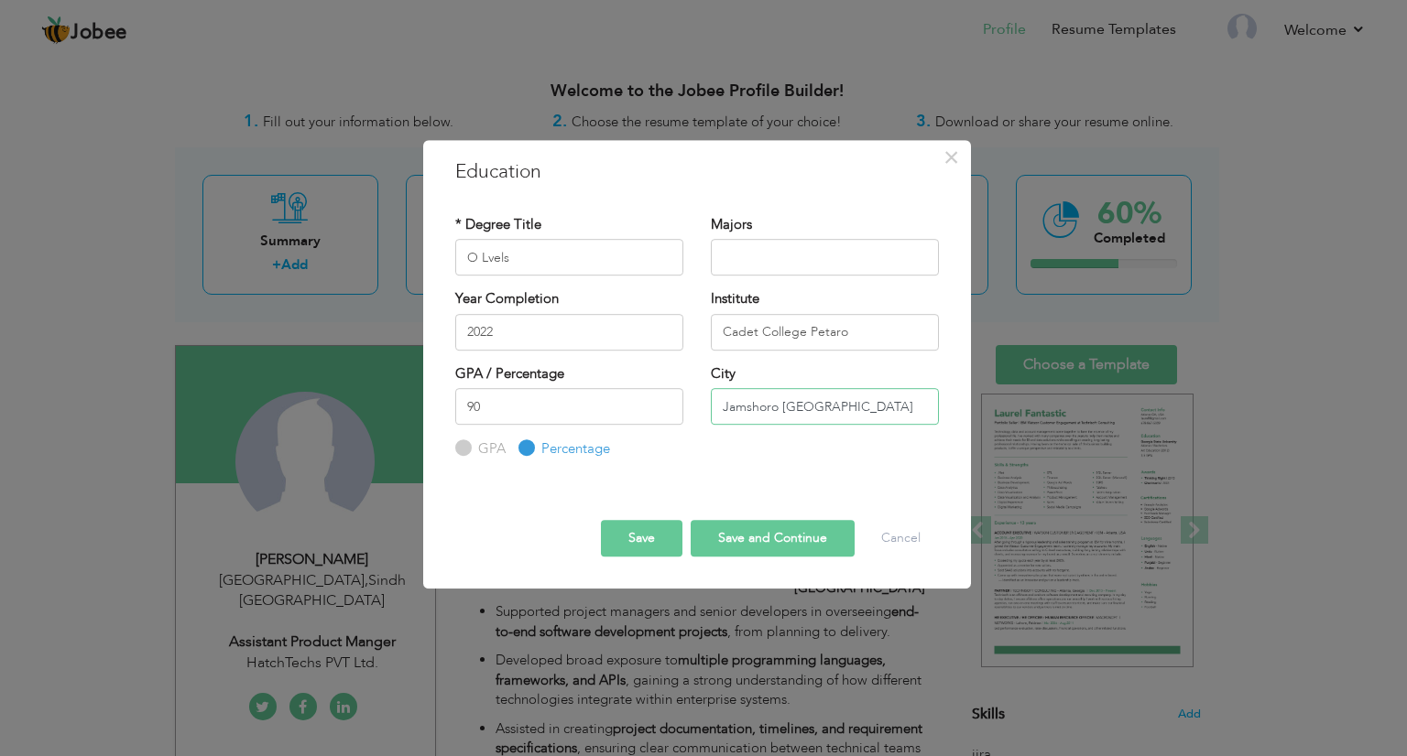
type input "Jamshoro [GEOGRAPHIC_DATA]"
click at [759, 528] on button "Save and Continue" at bounding box center [772, 538] width 164 height 37
radio input "true"
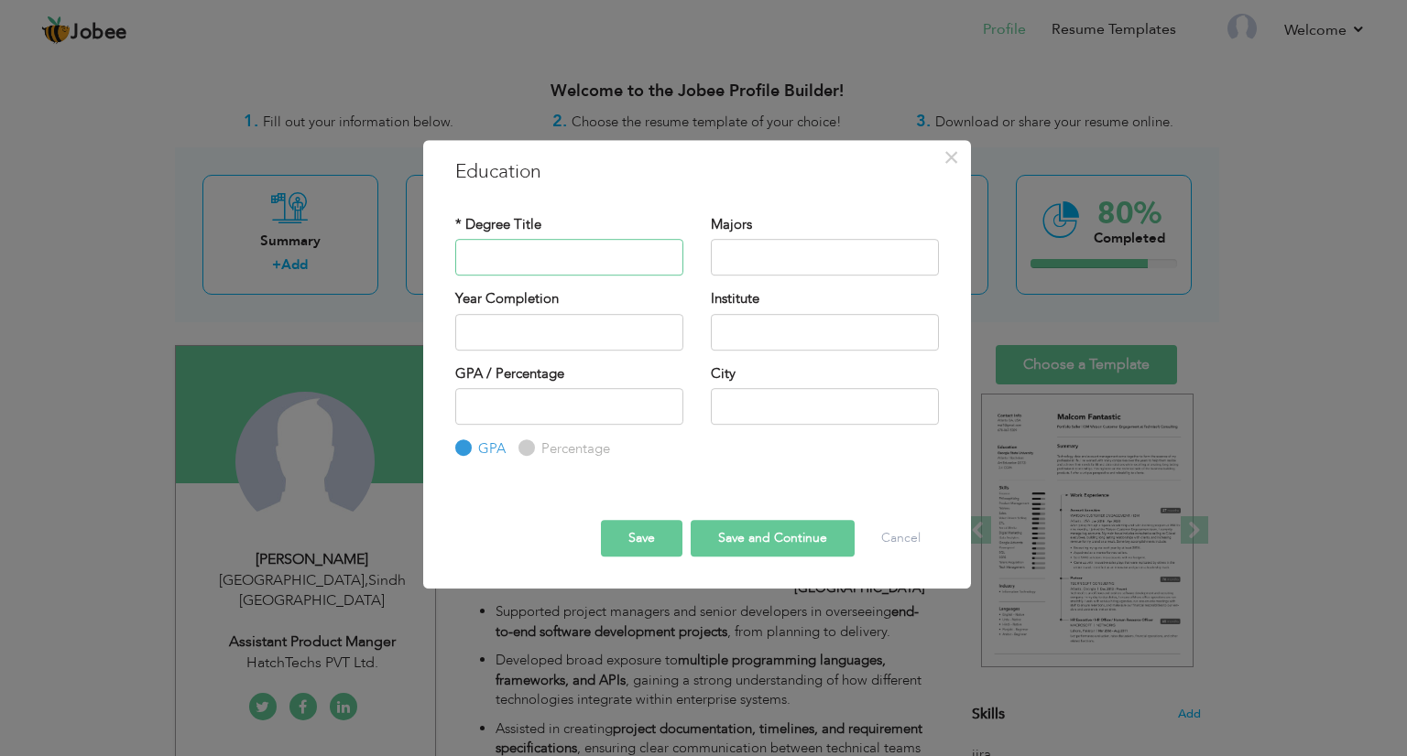
click at [532, 266] on input "text" at bounding box center [569, 257] width 228 height 37
type input "A levels"
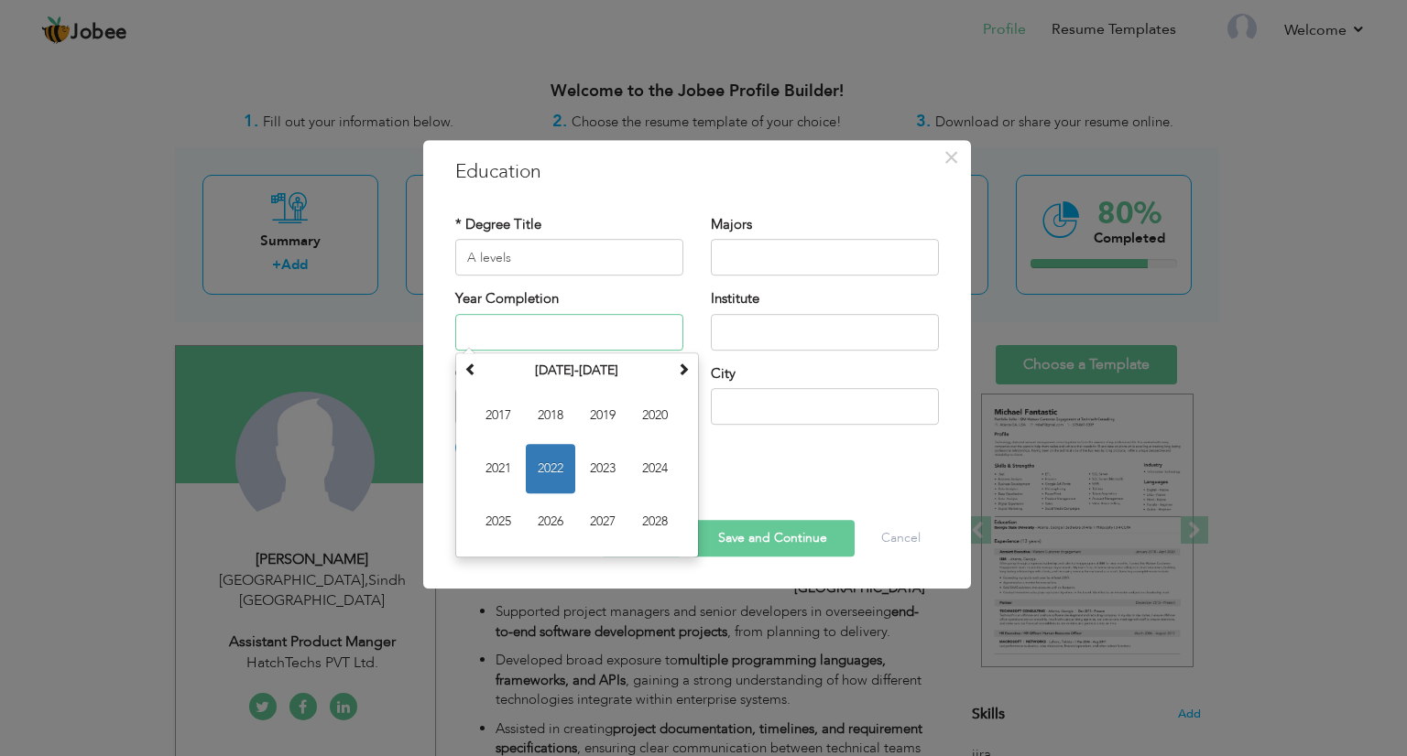
click at [520, 326] on input "text" at bounding box center [569, 332] width 228 height 37
click at [656, 461] on span "2024" at bounding box center [654, 468] width 49 height 49
type input "2024"
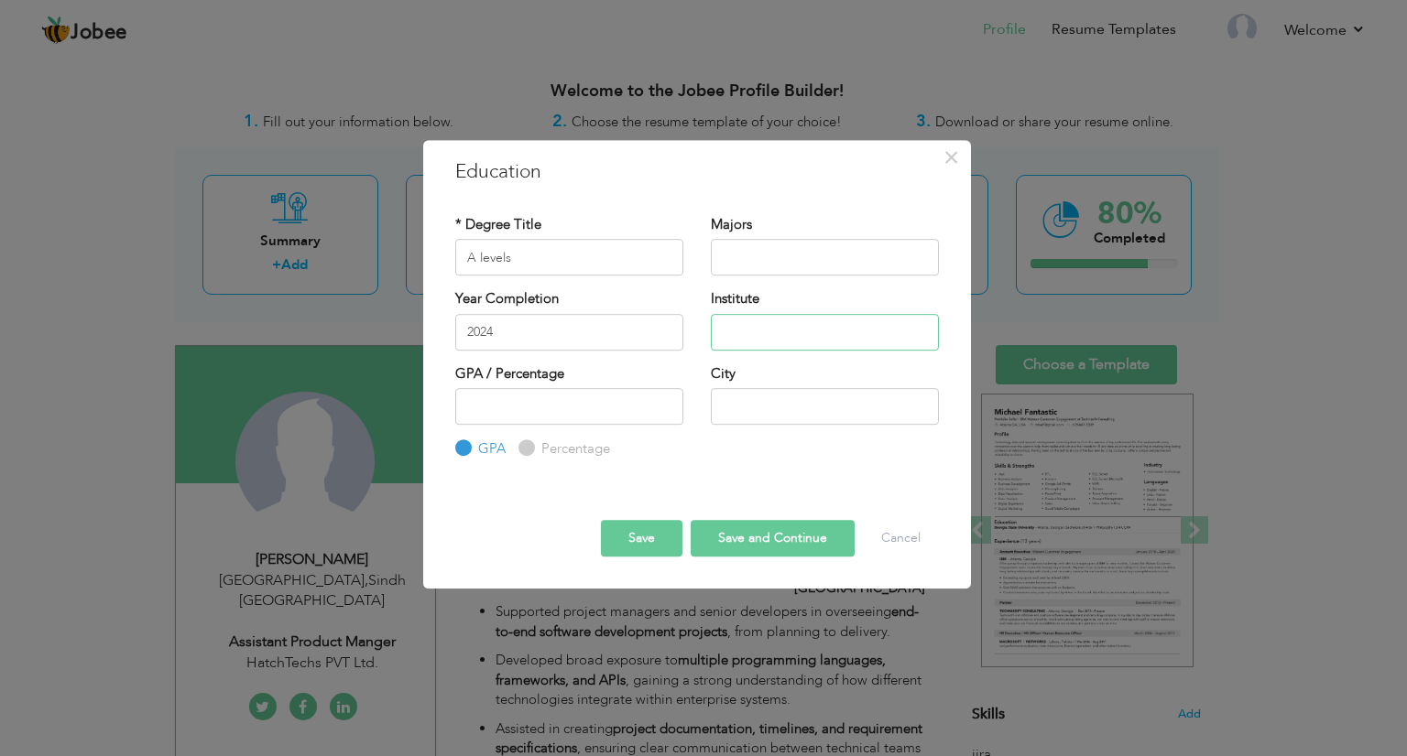
click at [780, 320] on input "text" at bounding box center [825, 332] width 228 height 37
type input "Cadet College Petaro"
click at [538, 411] on input "number" at bounding box center [569, 406] width 228 height 37
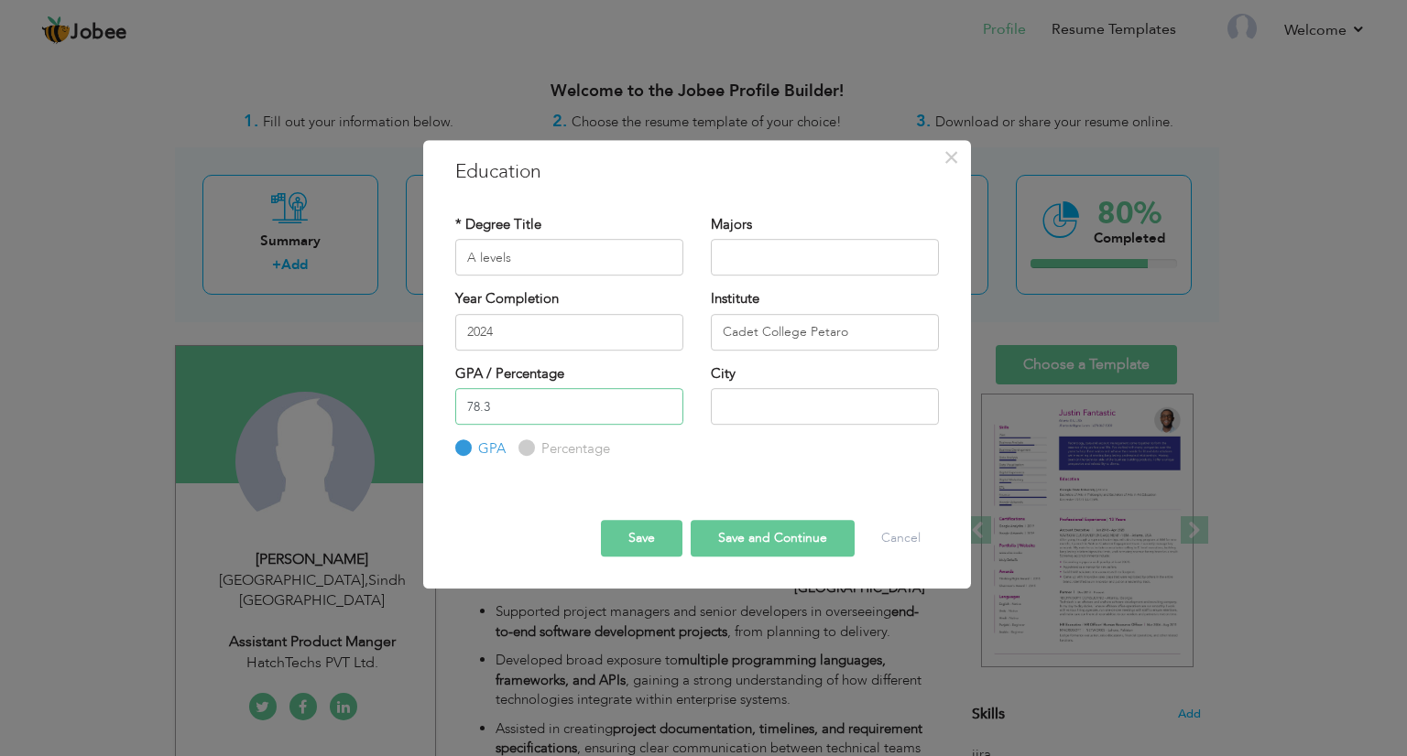
type input "78.3"
click at [533, 440] on div "Percentage" at bounding box center [564, 450] width 92 height 20
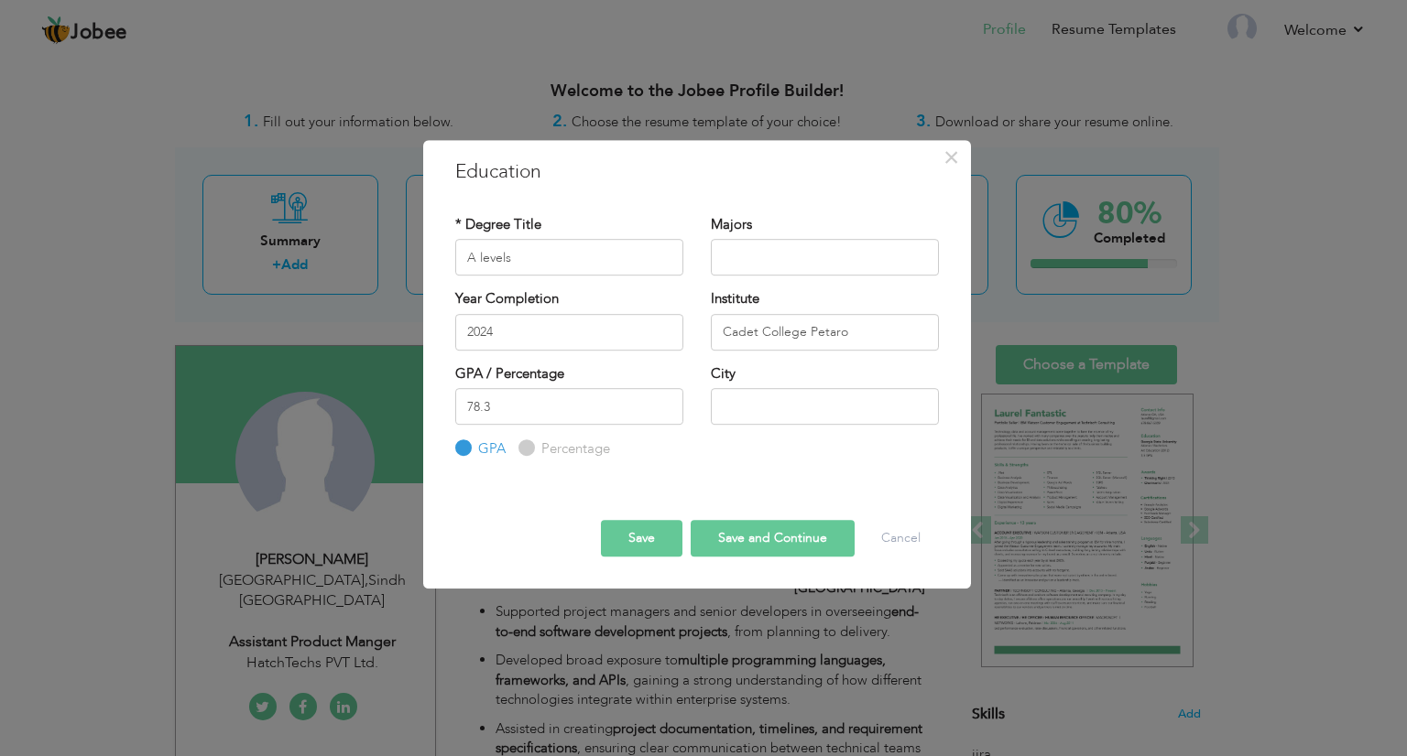
click at [526, 444] on input "Percentage" at bounding box center [524, 449] width 12 height 12
radio input "true"
click at [788, 415] on input "text" at bounding box center [825, 406] width 228 height 37
type input "jamshoro"
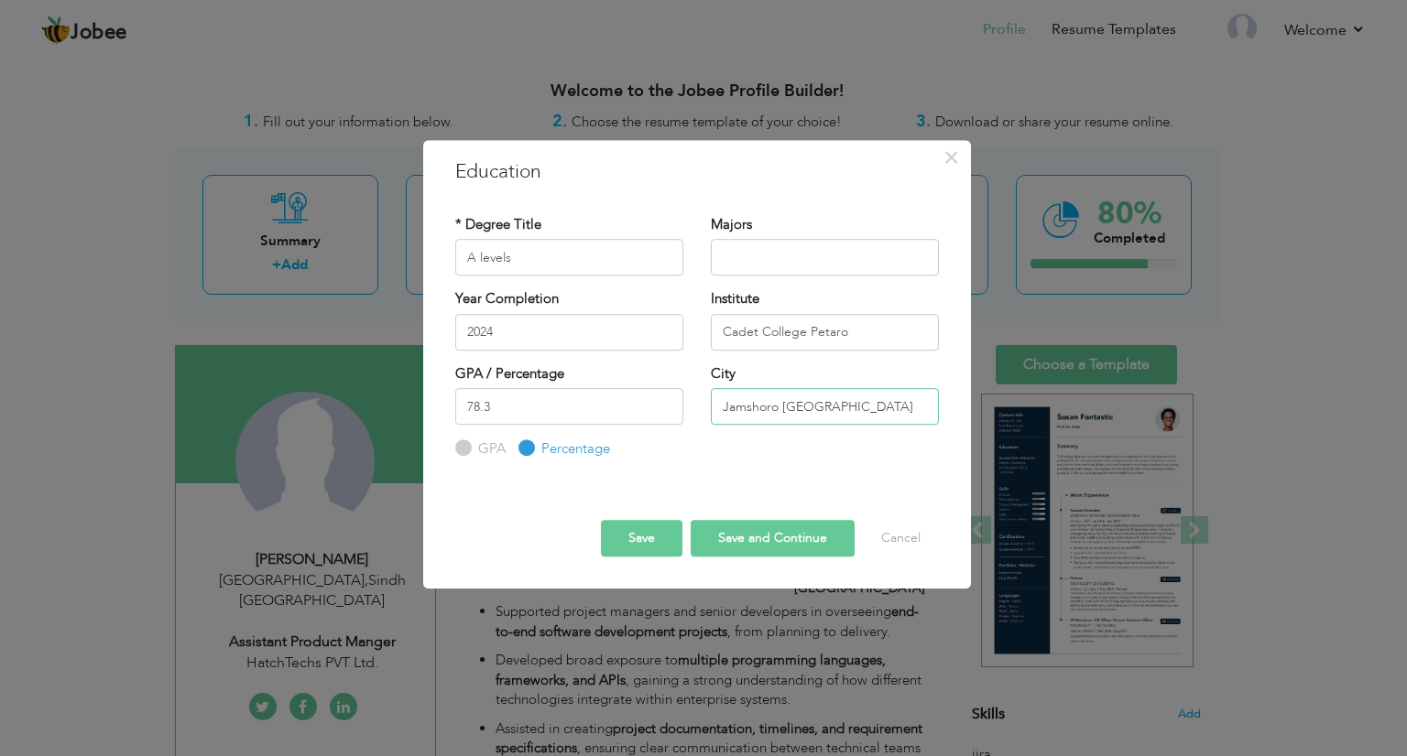
type input "Jamshoro [GEOGRAPHIC_DATA]"
click at [662, 543] on button "Save" at bounding box center [642, 538] width 82 height 37
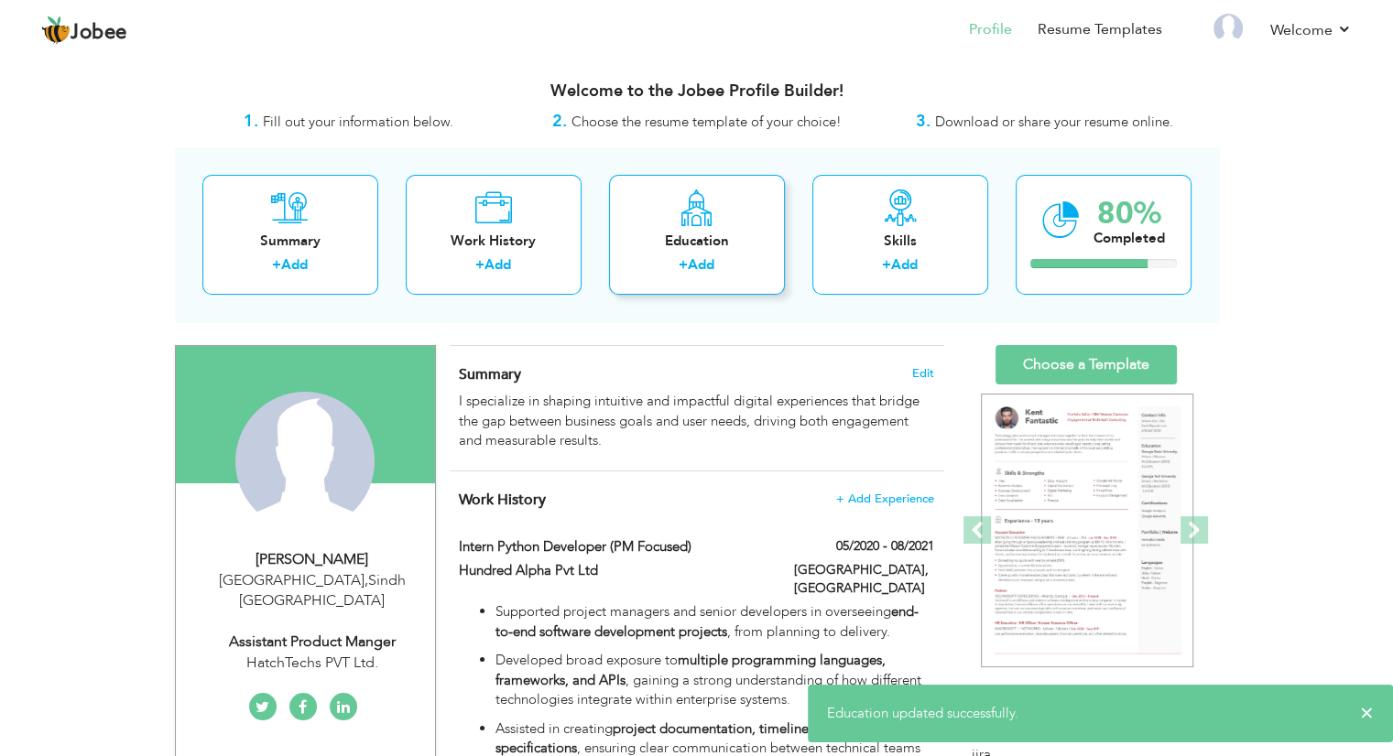
click at [735, 269] on div "+ Add" at bounding box center [697, 267] width 147 height 24
radio input "true"
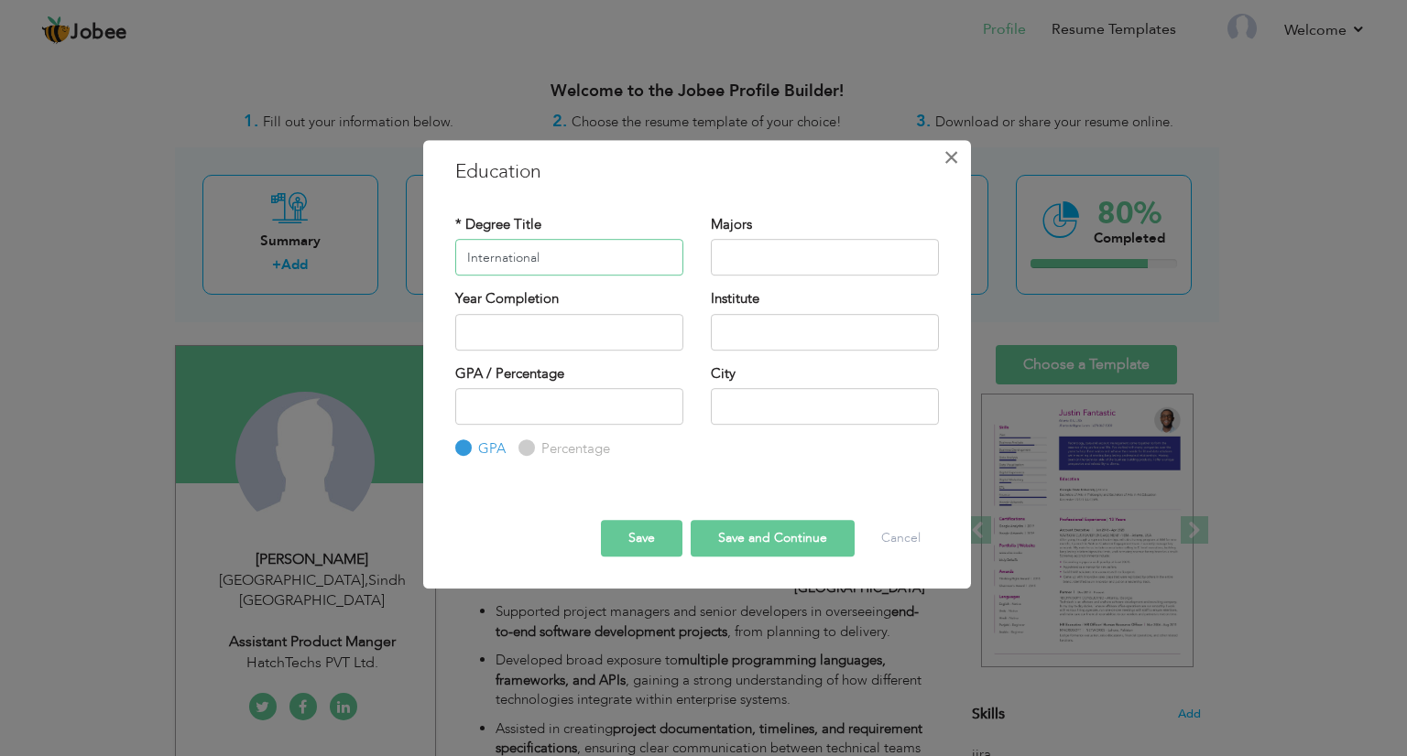
type input "International"
click at [960, 160] on button "×" at bounding box center [951, 157] width 29 height 29
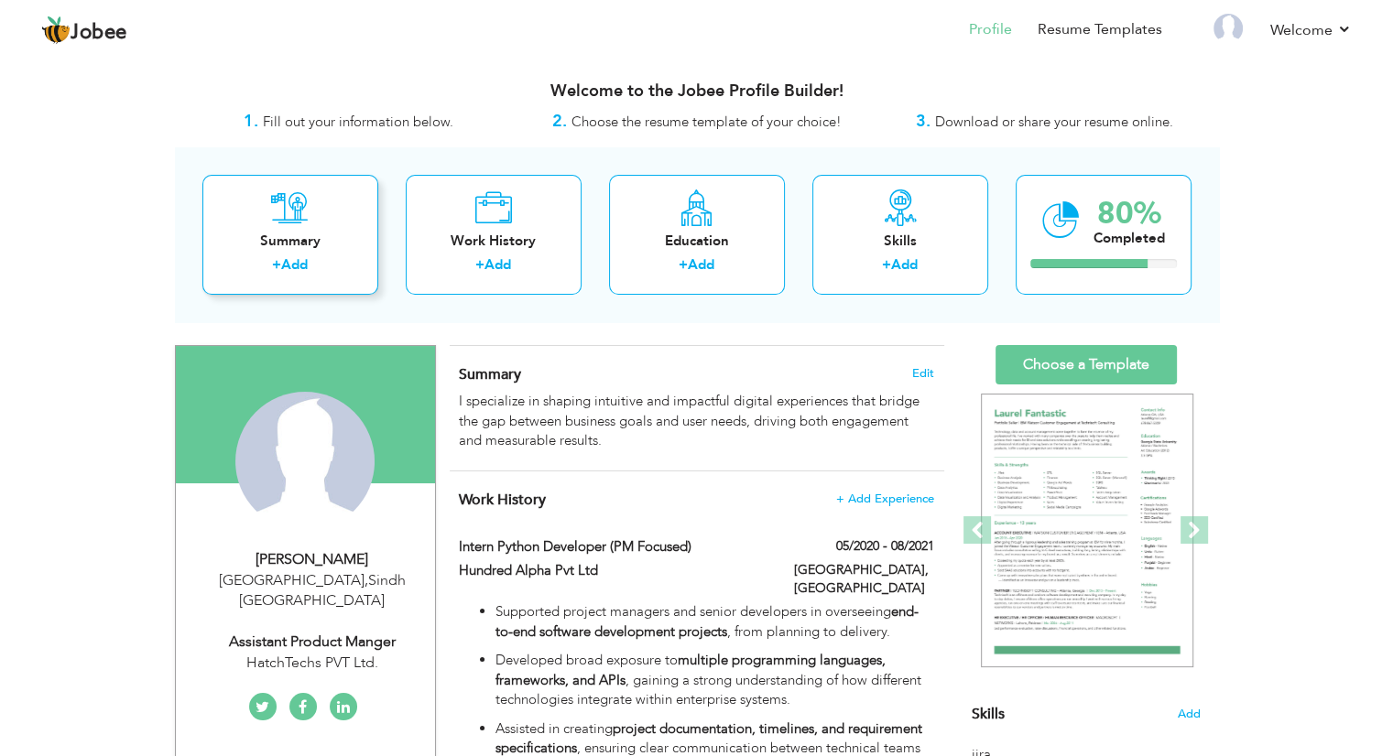
click at [348, 217] on div "Summary + Add" at bounding box center [290, 235] width 176 height 120
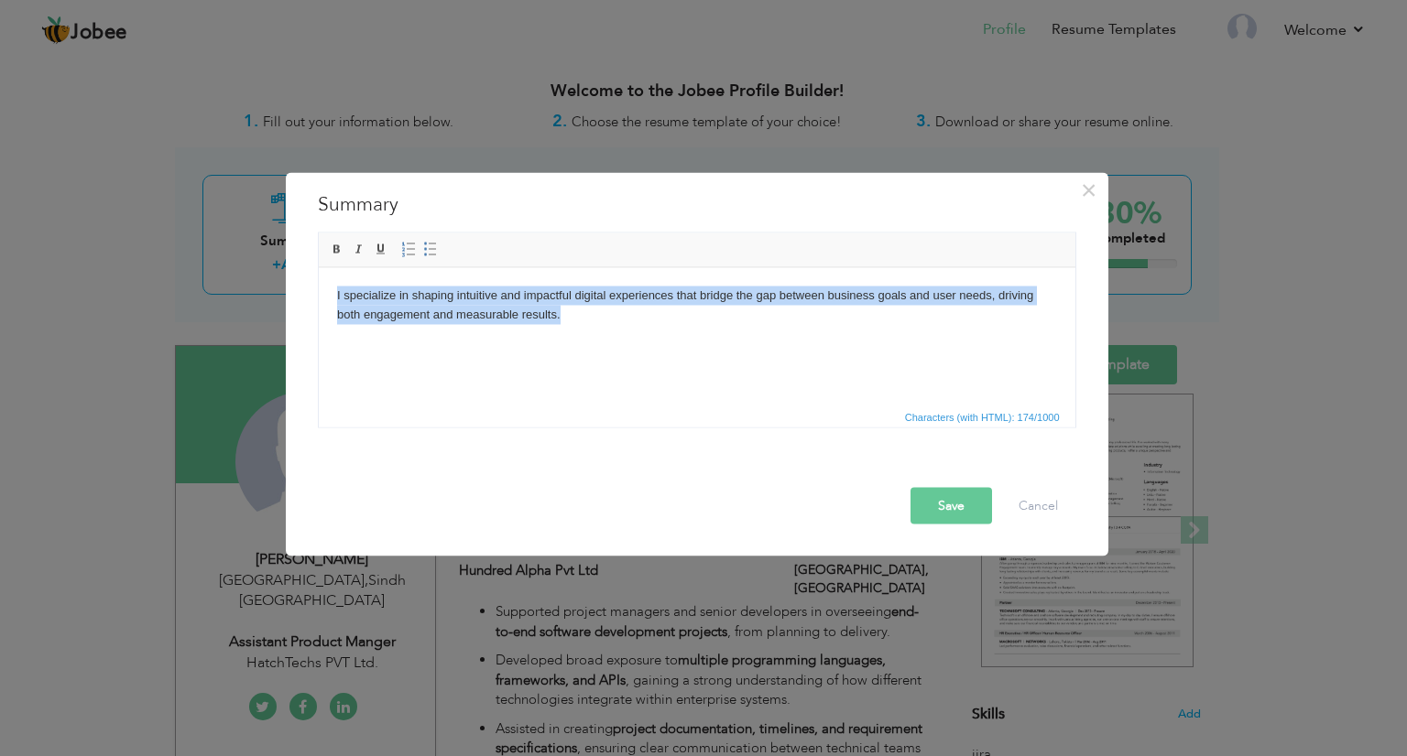
paste body
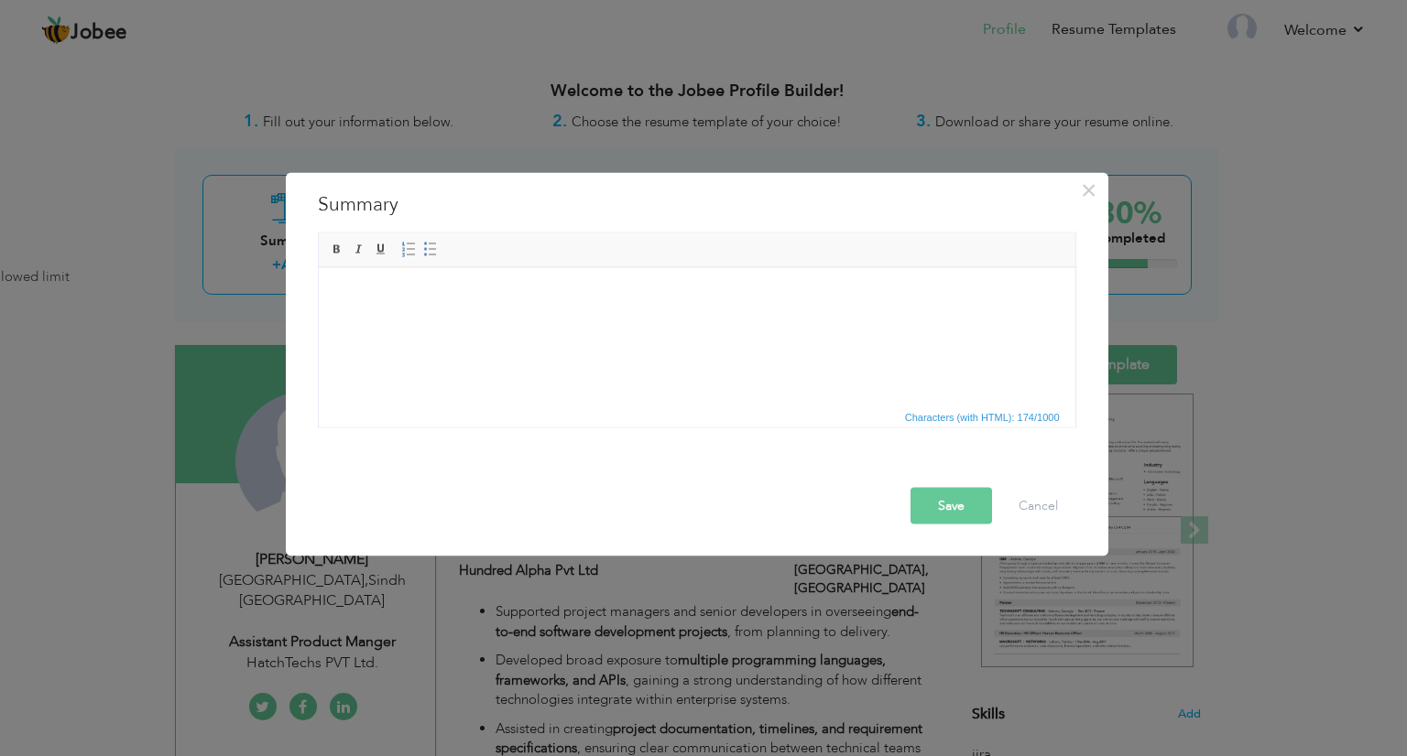
click at [608, 323] on html at bounding box center [696, 295] width 756 height 56
click at [592, 323] on html at bounding box center [696, 295] width 756 height 56
click at [587, 301] on body at bounding box center [696, 295] width 720 height 19
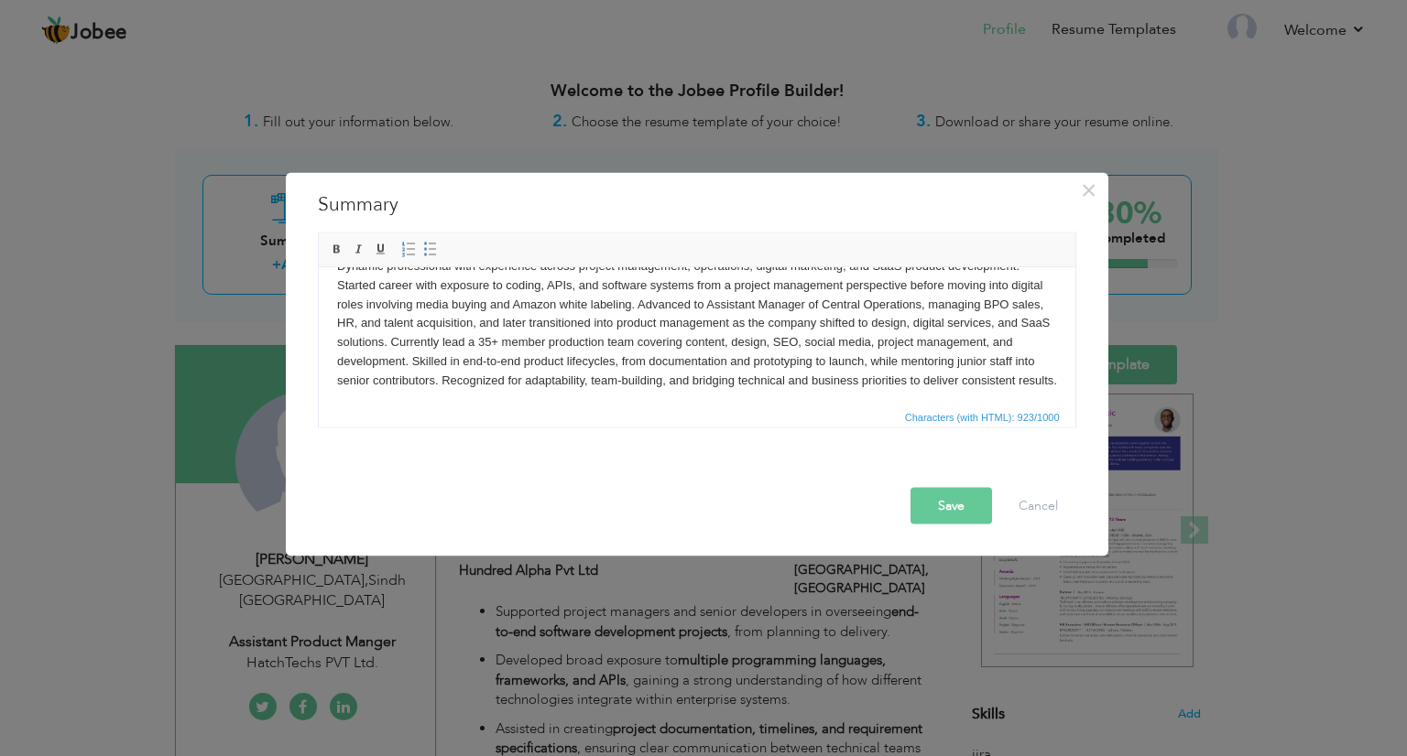
click at [930, 514] on button "Save" at bounding box center [951, 506] width 82 height 37
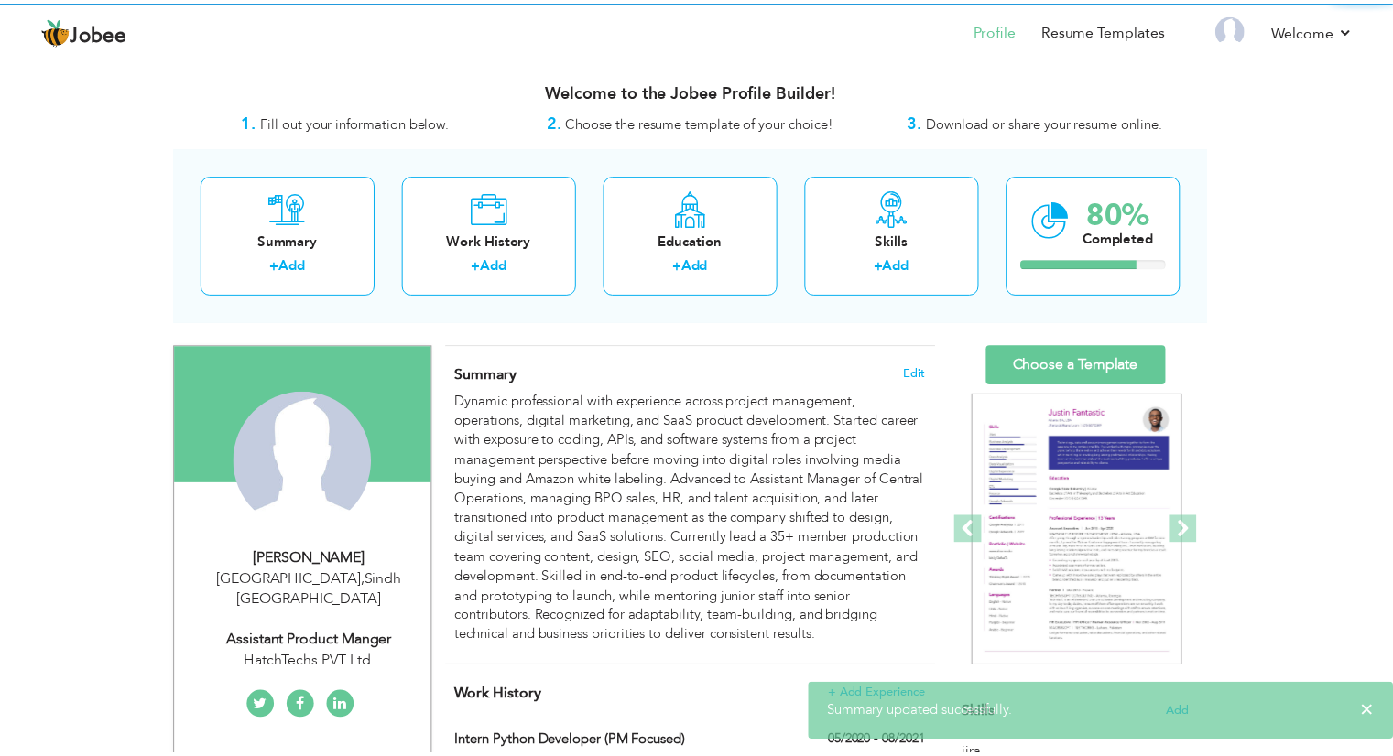
scroll to position [0, 0]
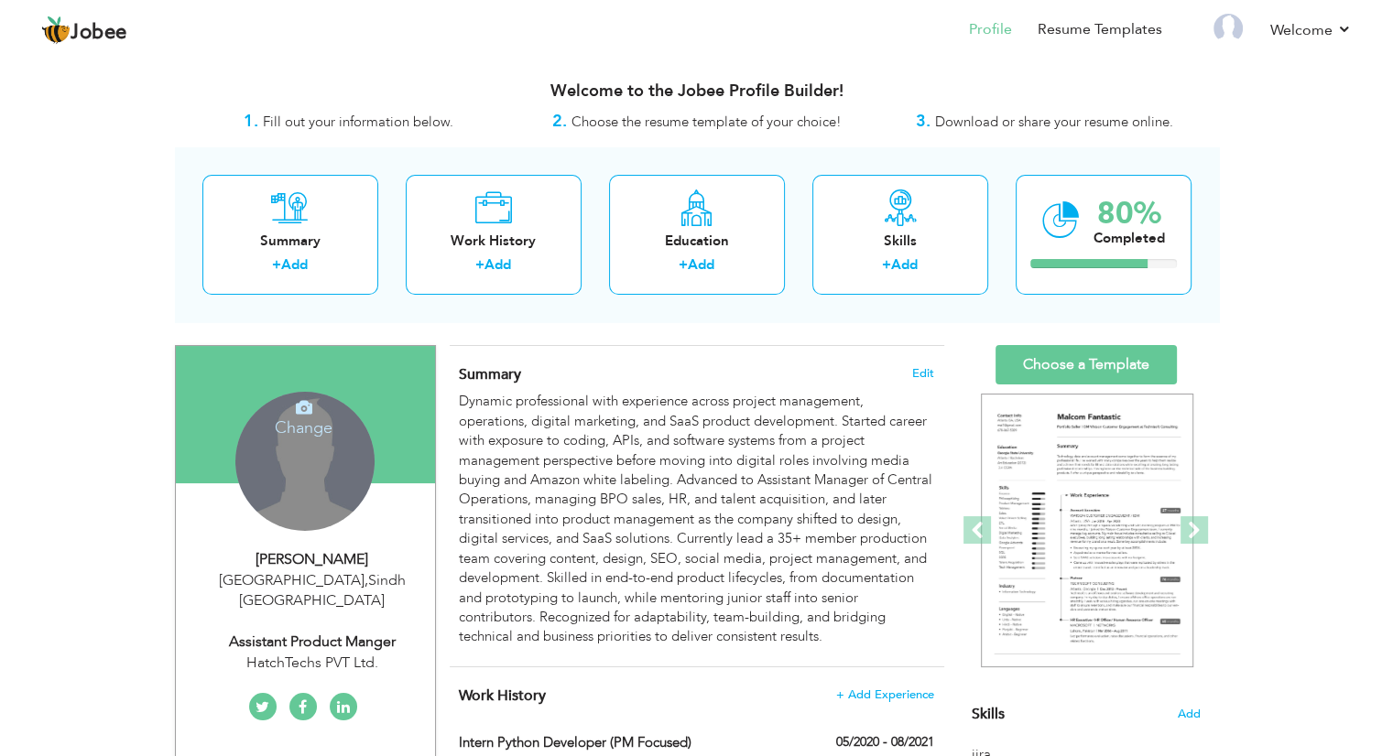
click at [344, 440] on div "Change Remove" at bounding box center [304, 461] width 139 height 139
click at [317, 422] on h4 "Change" at bounding box center [303, 416] width 131 height 44
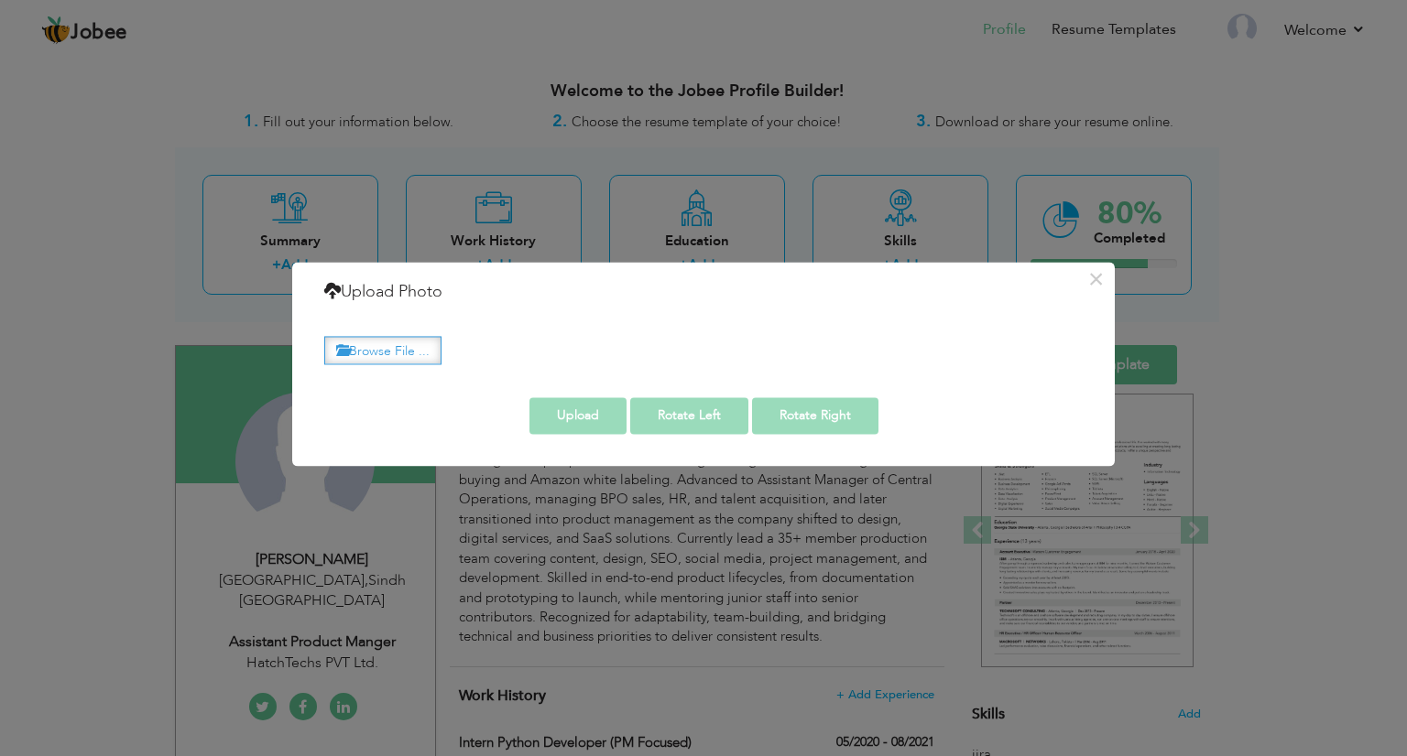
click at [381, 362] on label "Browse File ..." at bounding box center [382, 350] width 117 height 28
click at [0, 0] on input "Browse File ..." at bounding box center [0, 0] width 0 height 0
click at [399, 340] on label "Browse File ..." at bounding box center [382, 350] width 117 height 28
click at [0, 0] on input "Browse File ..." at bounding box center [0, 0] width 0 height 0
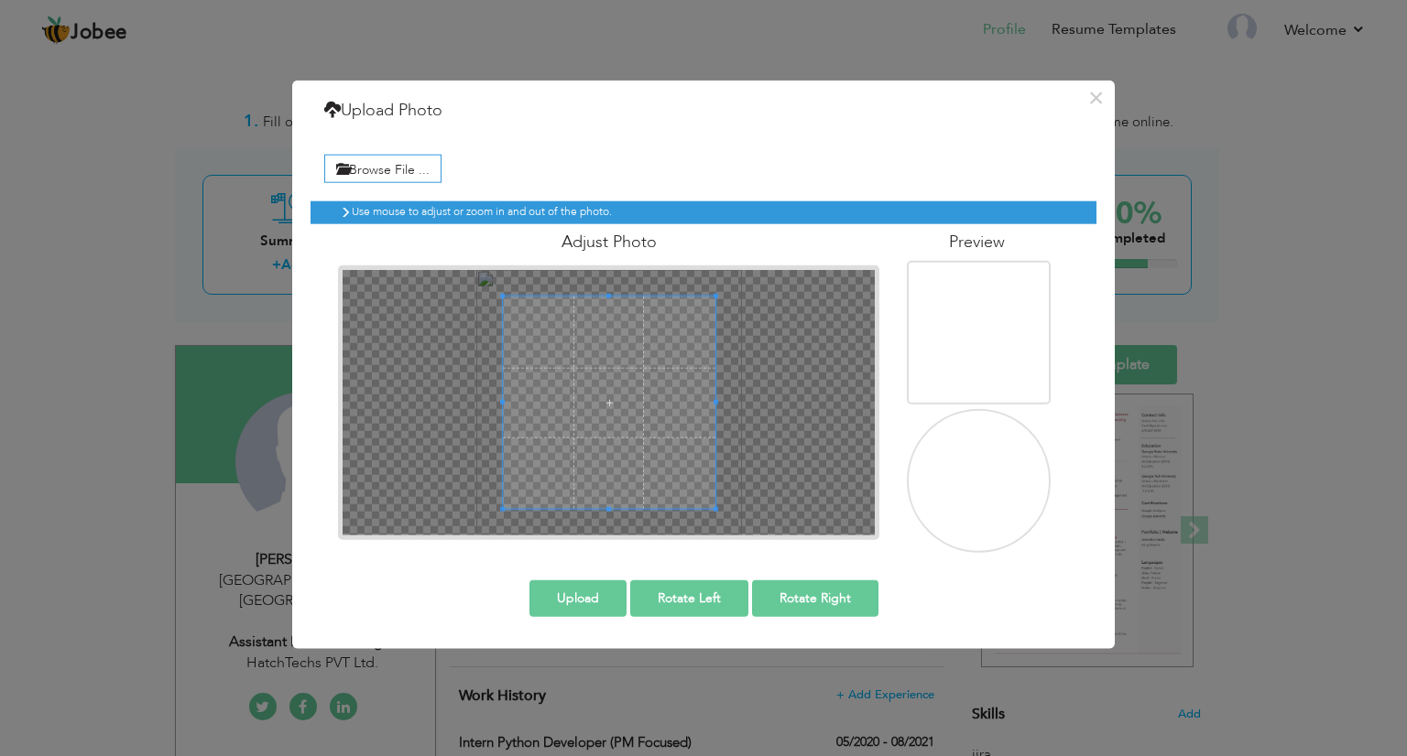
click at [591, 594] on button "Upload" at bounding box center [577, 598] width 97 height 37
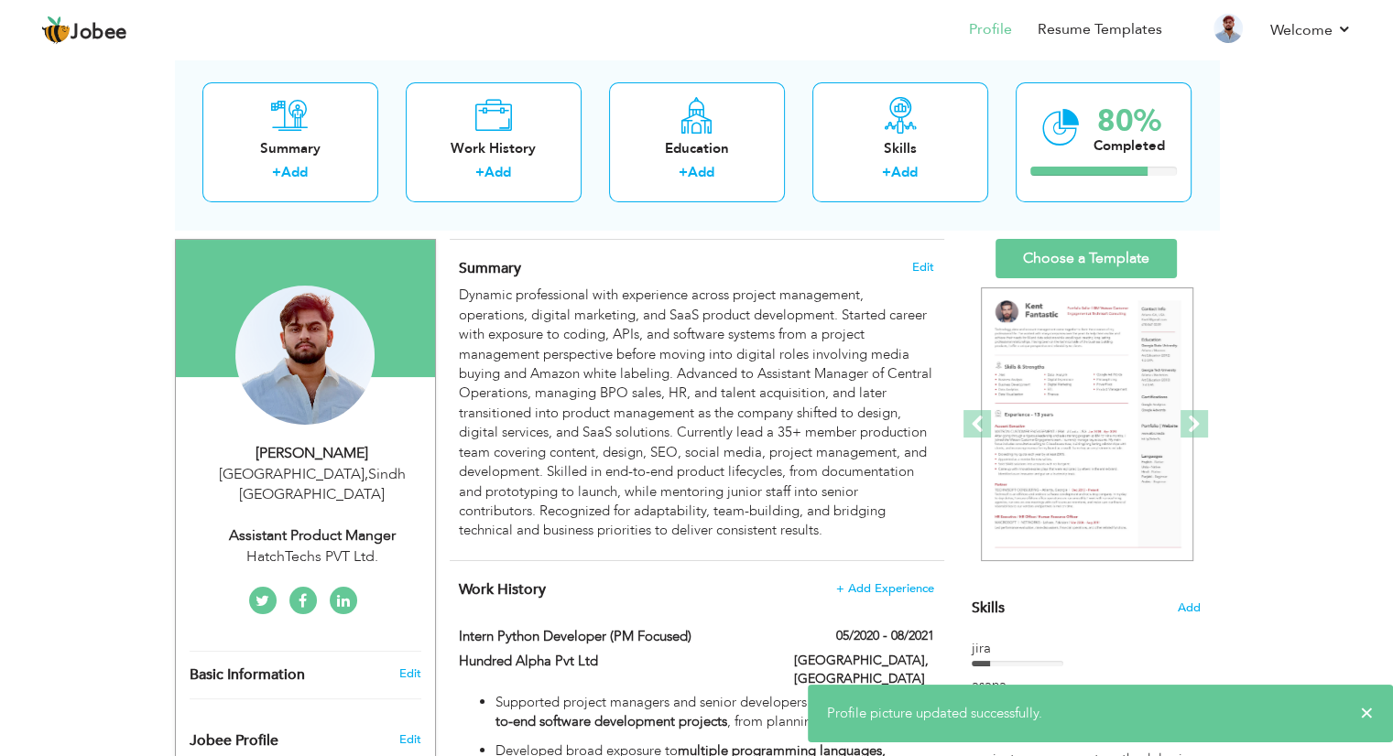
scroll to position [69, 0]
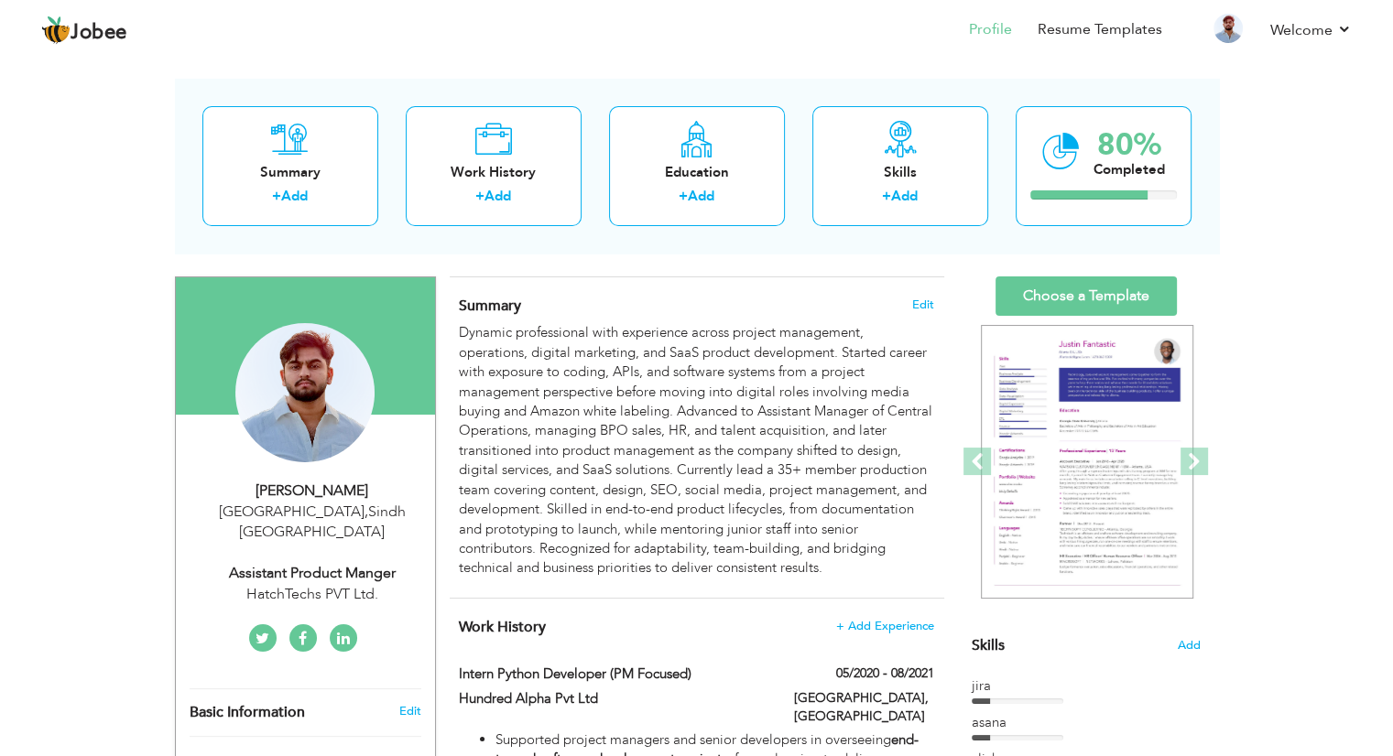
click at [342, 632] on icon at bounding box center [343, 639] width 13 height 15
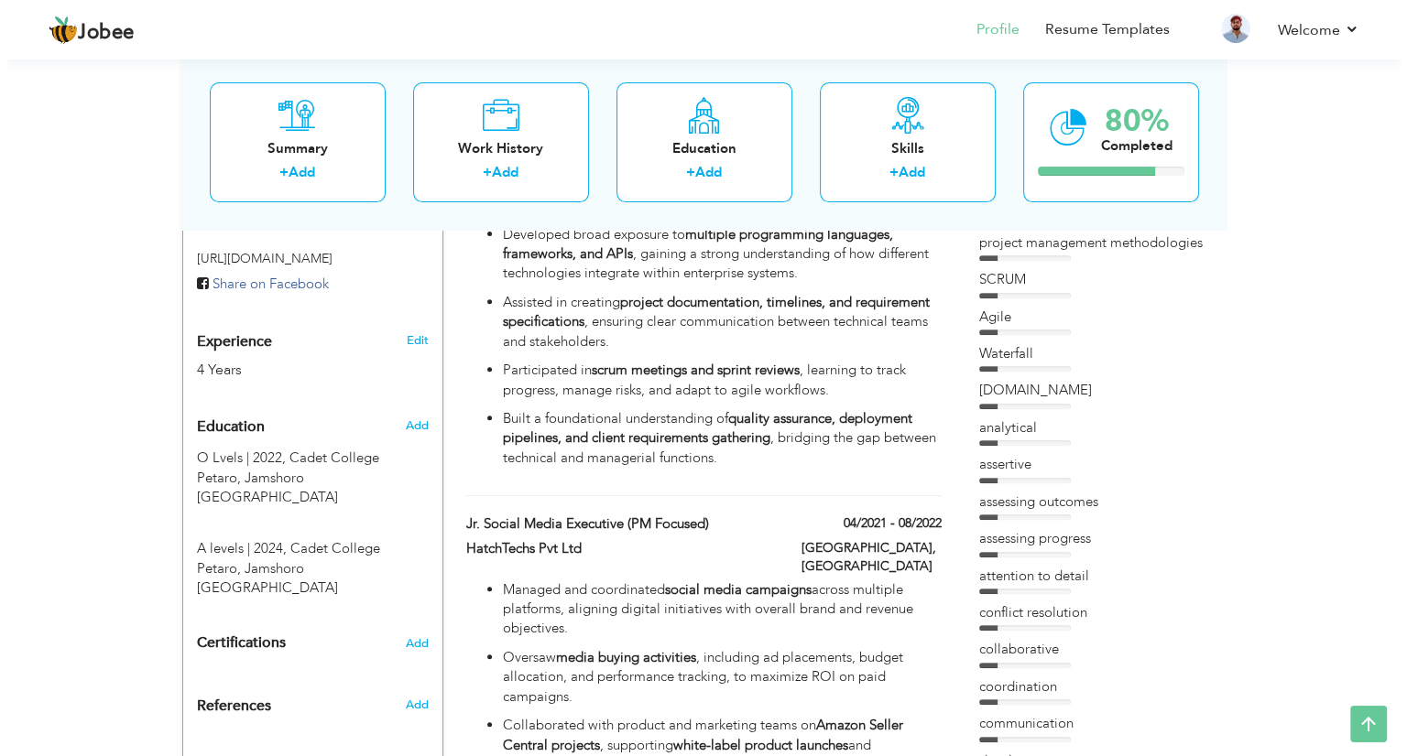
scroll to position [739, 0]
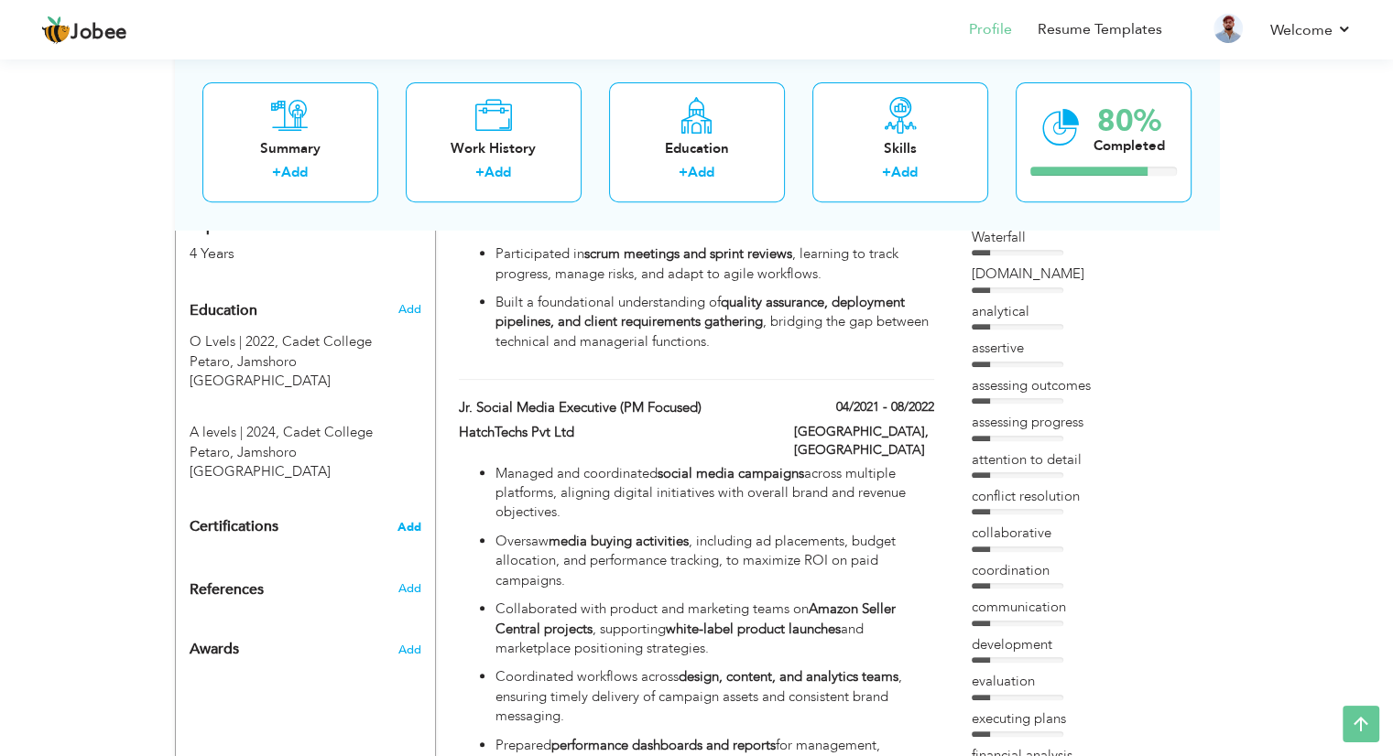
click at [410, 521] on span "Add" at bounding box center [409, 527] width 24 height 13
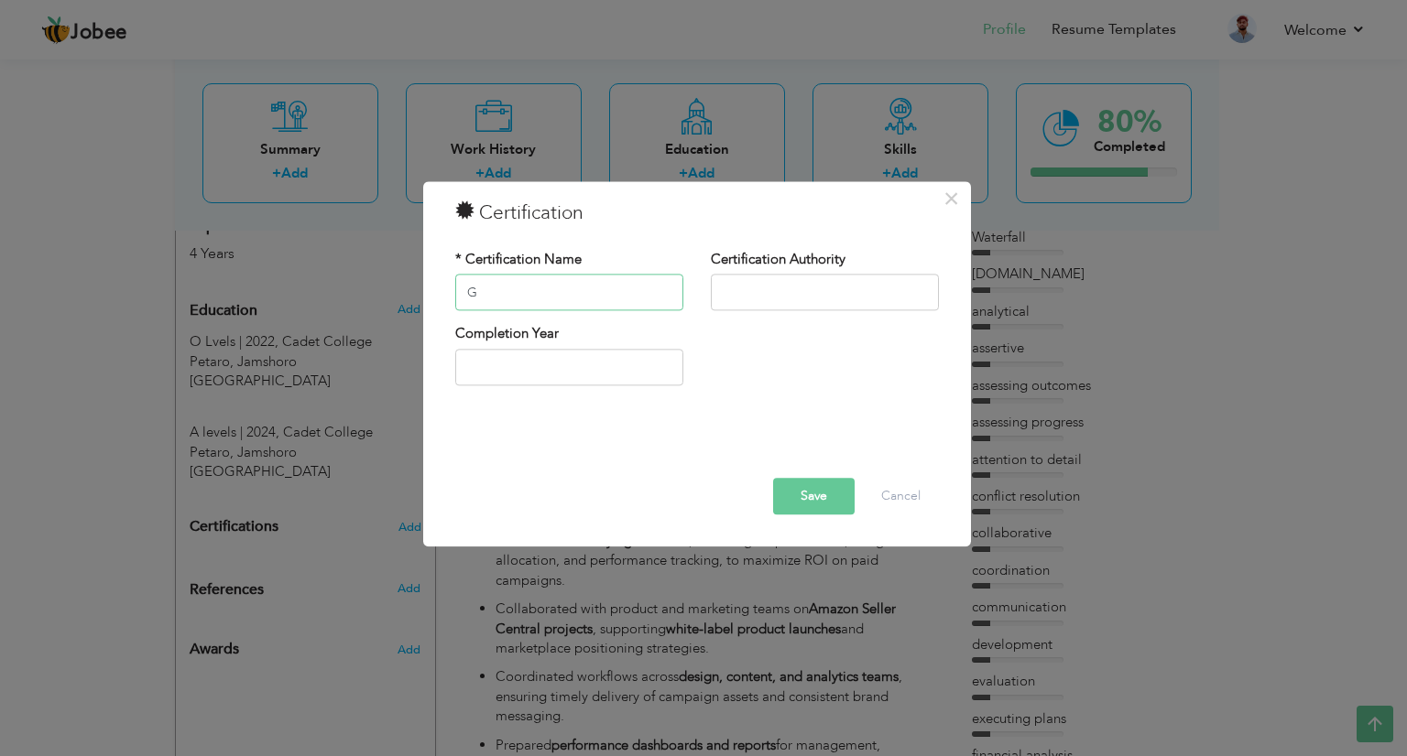
click at [571, 297] on input "G" at bounding box center [569, 293] width 228 height 37
type input "Google Project Management"
click at [761, 288] on input "text" at bounding box center [825, 293] width 228 height 37
type input "Google Career Certificates"
type input "2025"
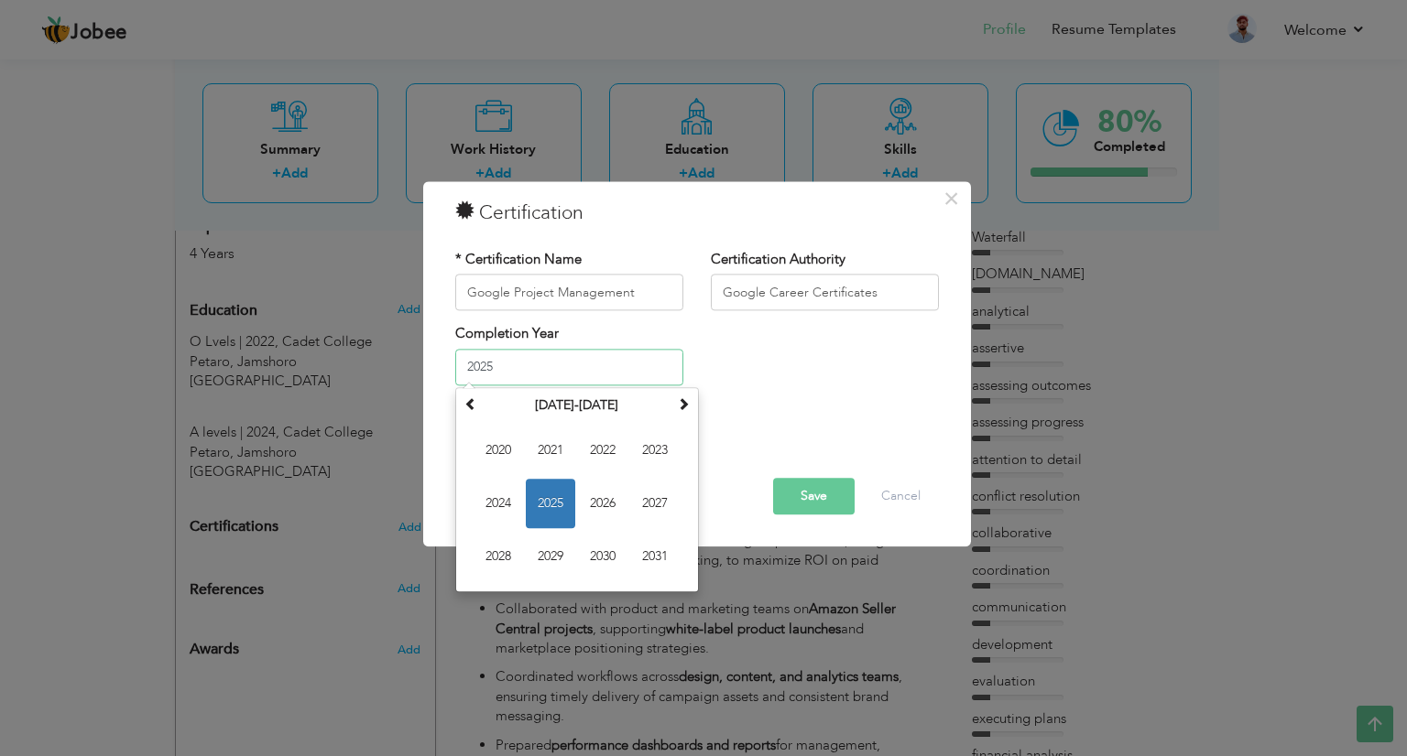
click at [522, 360] on input "2025" at bounding box center [569, 367] width 228 height 37
click at [562, 513] on span "2025" at bounding box center [550, 503] width 49 height 49
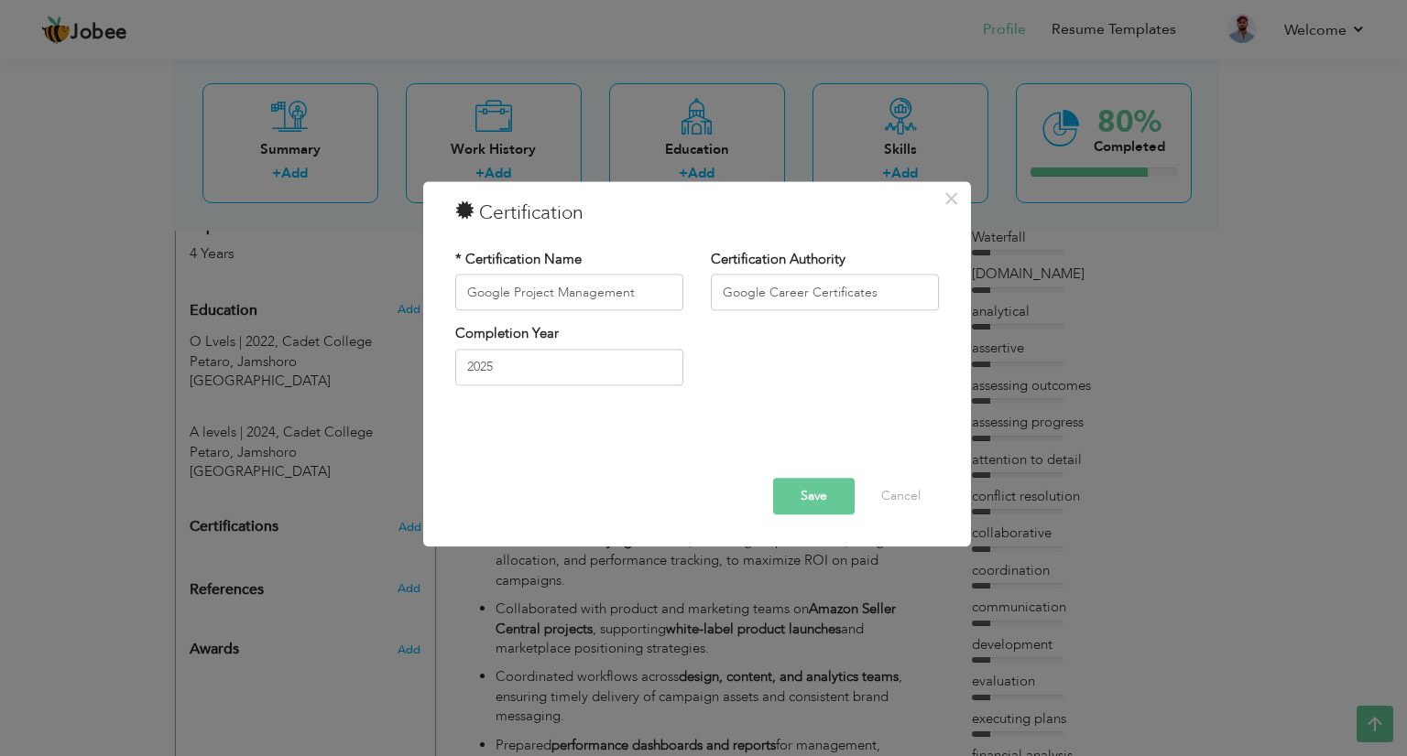
click at [780, 495] on button "Save" at bounding box center [814, 497] width 82 height 37
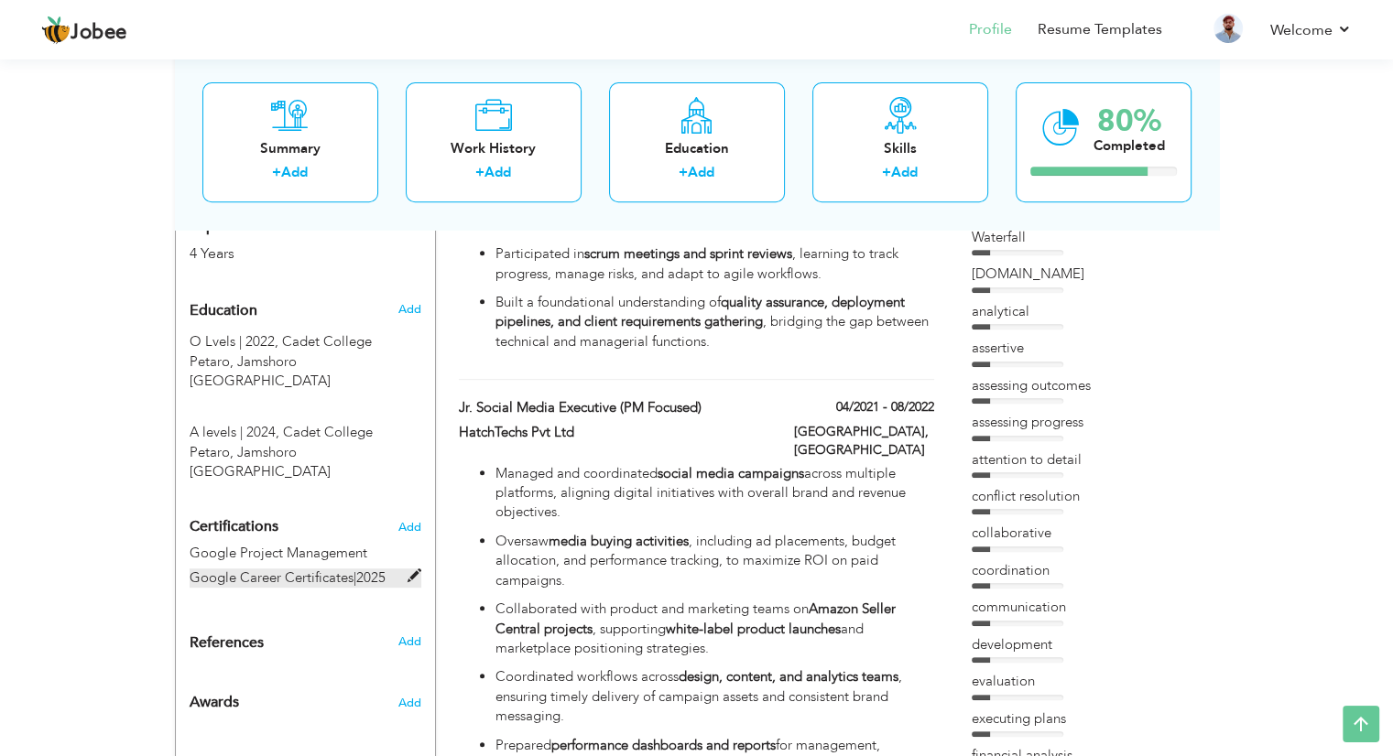
click at [312, 569] on label "Google Career Certificates | 2025" at bounding box center [306, 578] width 232 height 19
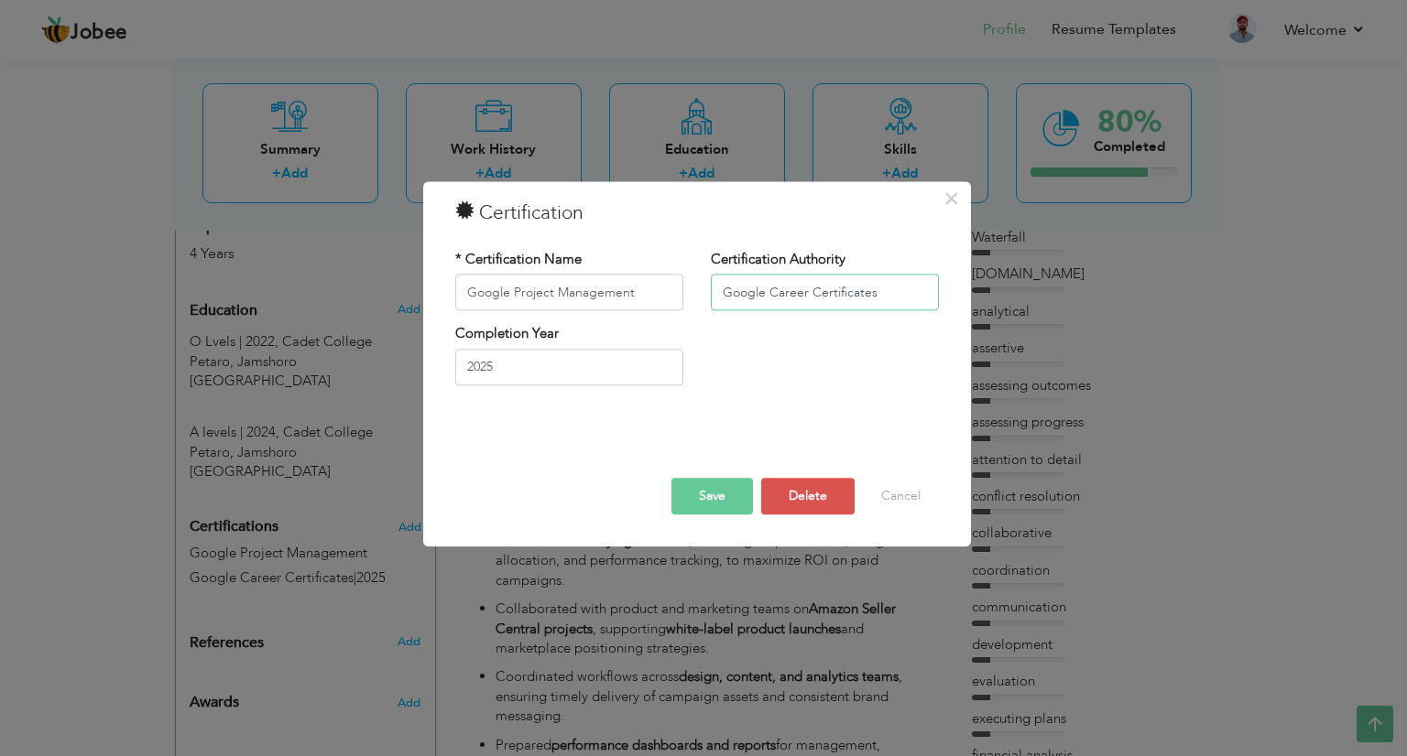
click at [883, 287] on input "Google Career Certificates" at bounding box center [825, 293] width 228 height 37
type input "Google Career Certificates via Coursera"
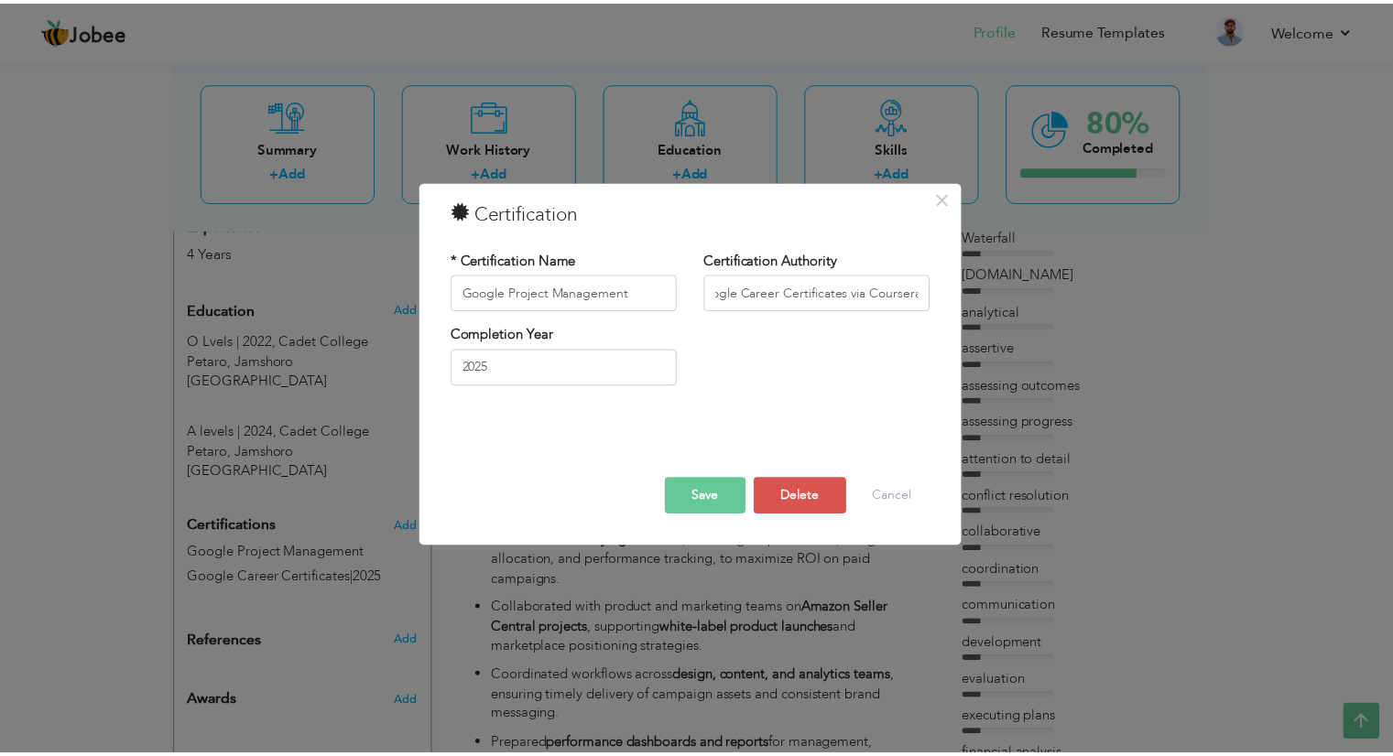
scroll to position [0, 0]
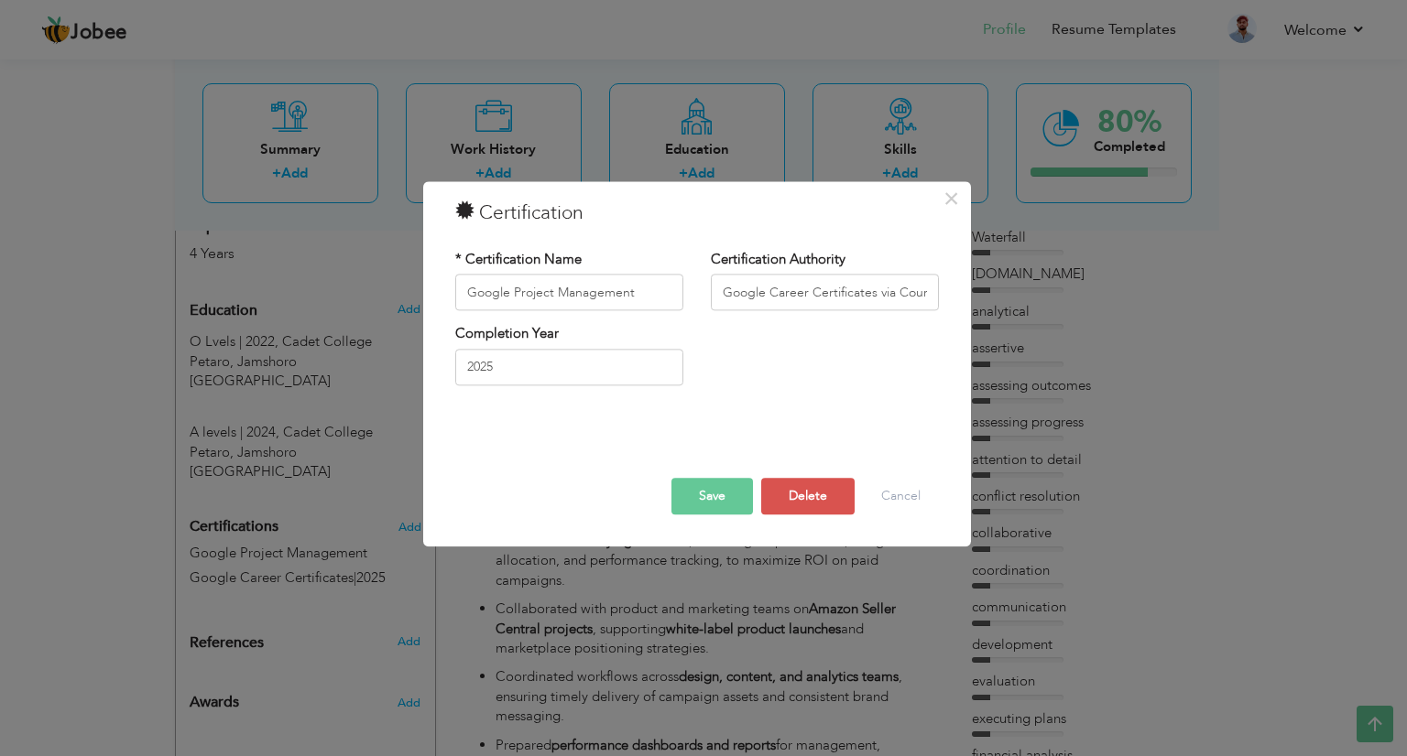
click at [702, 489] on button "Save" at bounding box center [712, 497] width 82 height 37
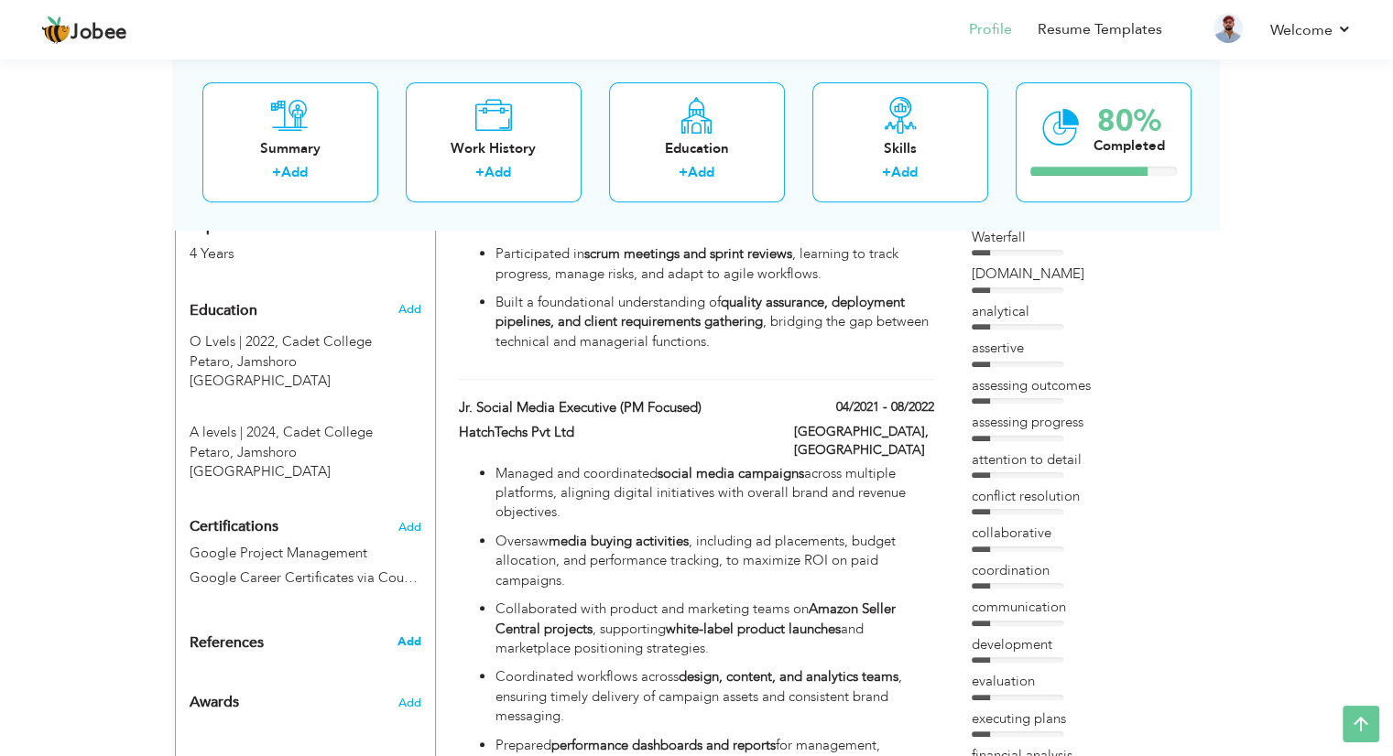
click at [404, 634] on span "Add" at bounding box center [409, 642] width 24 height 16
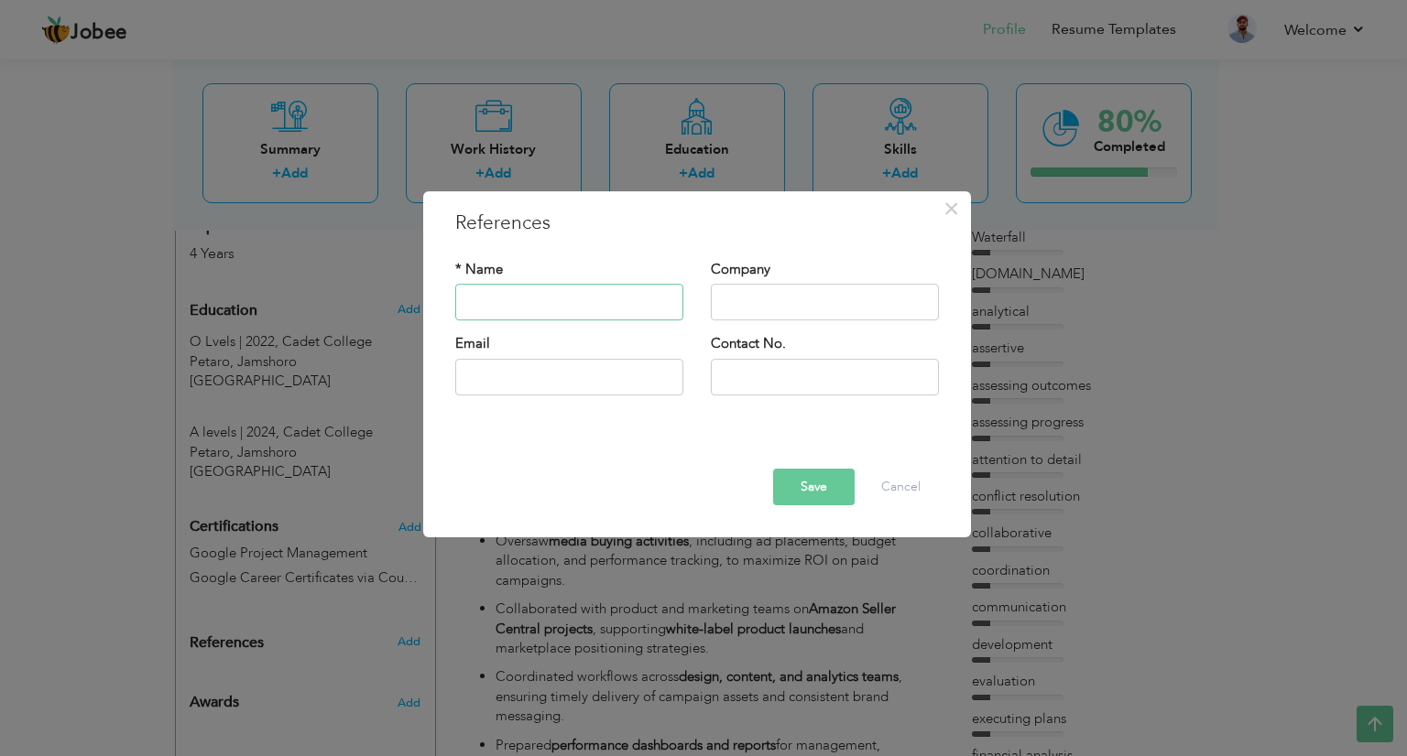
click at [614, 305] on input "text" at bounding box center [569, 303] width 228 height 37
type input "[PERSON_NAME]"
click at [745, 306] on input "text" at bounding box center [825, 303] width 228 height 37
type input "H"
type input "Hundred Alpha Pvt. Ltd."
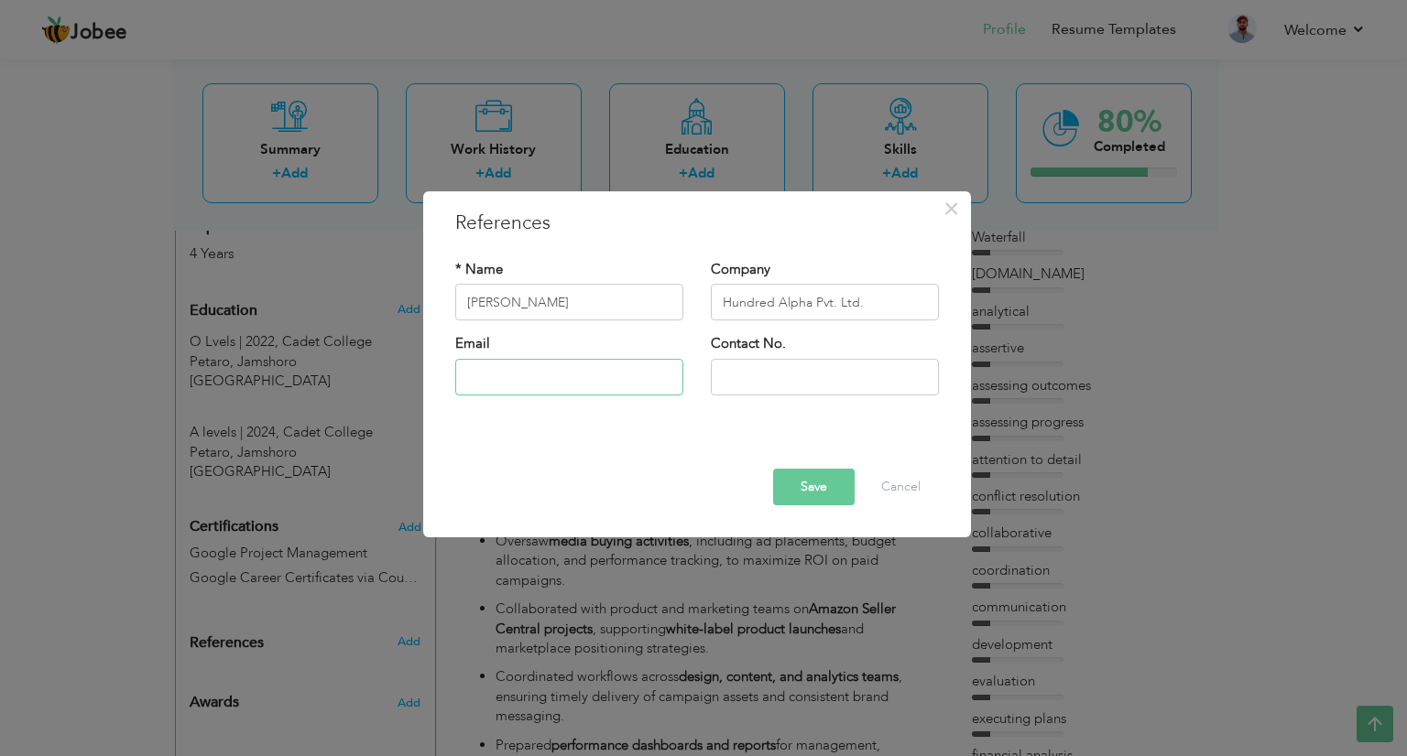
click at [597, 375] on input "text" at bounding box center [569, 377] width 228 height 37
type input "[EMAIL_ADDRESS][DOMAIN_NAME]"
click at [759, 374] on input "text" at bounding box center [825, 377] width 228 height 37
type input "03202438137"
click at [810, 487] on button "Save" at bounding box center [814, 487] width 82 height 37
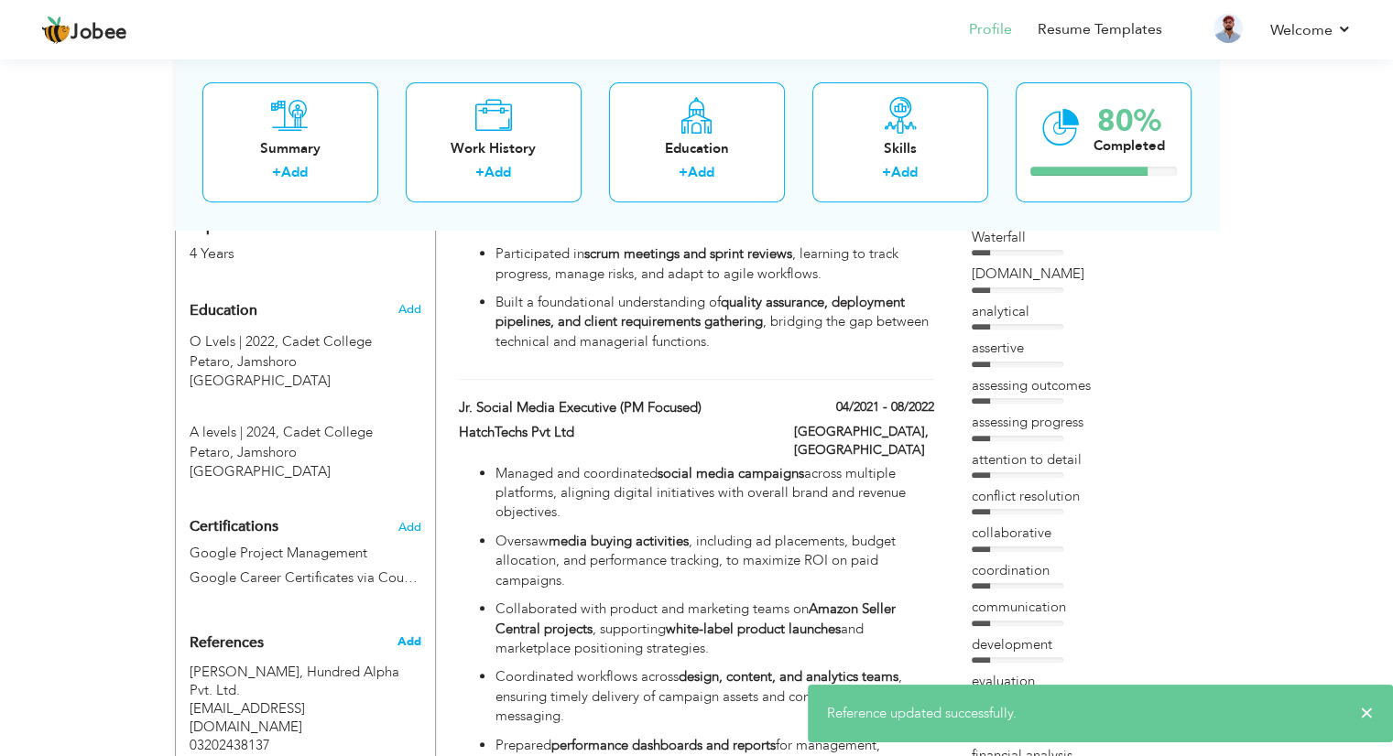
click at [401, 634] on span "Add" at bounding box center [409, 642] width 24 height 16
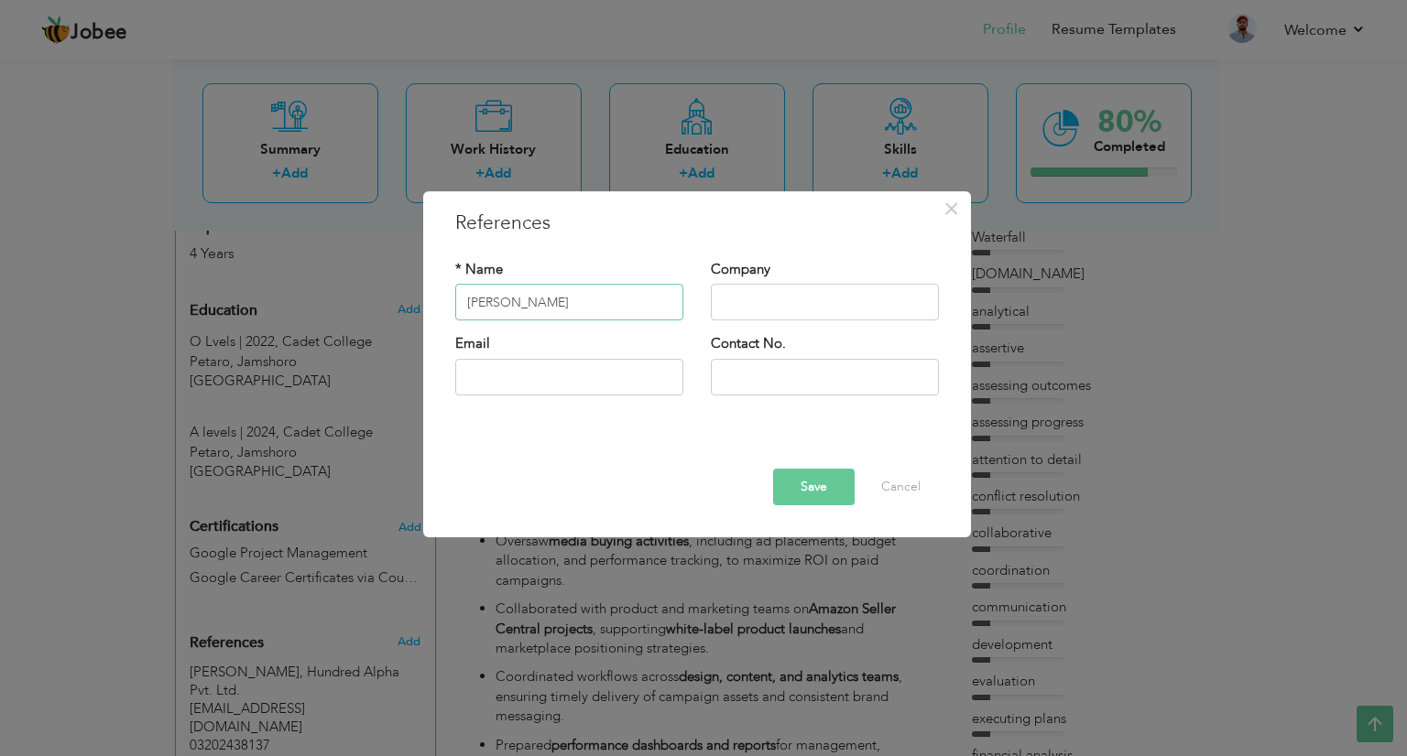
type input "[PERSON_NAME]"
click at [763, 310] on input "text" at bounding box center [825, 303] width 228 height 37
type input "Hatch Techs Pvt. Ltd."
click at [634, 376] on input "text" at bounding box center [569, 377] width 228 height 37
type input "[EMAIL_ADDRESS][DOMAIN_NAME]"
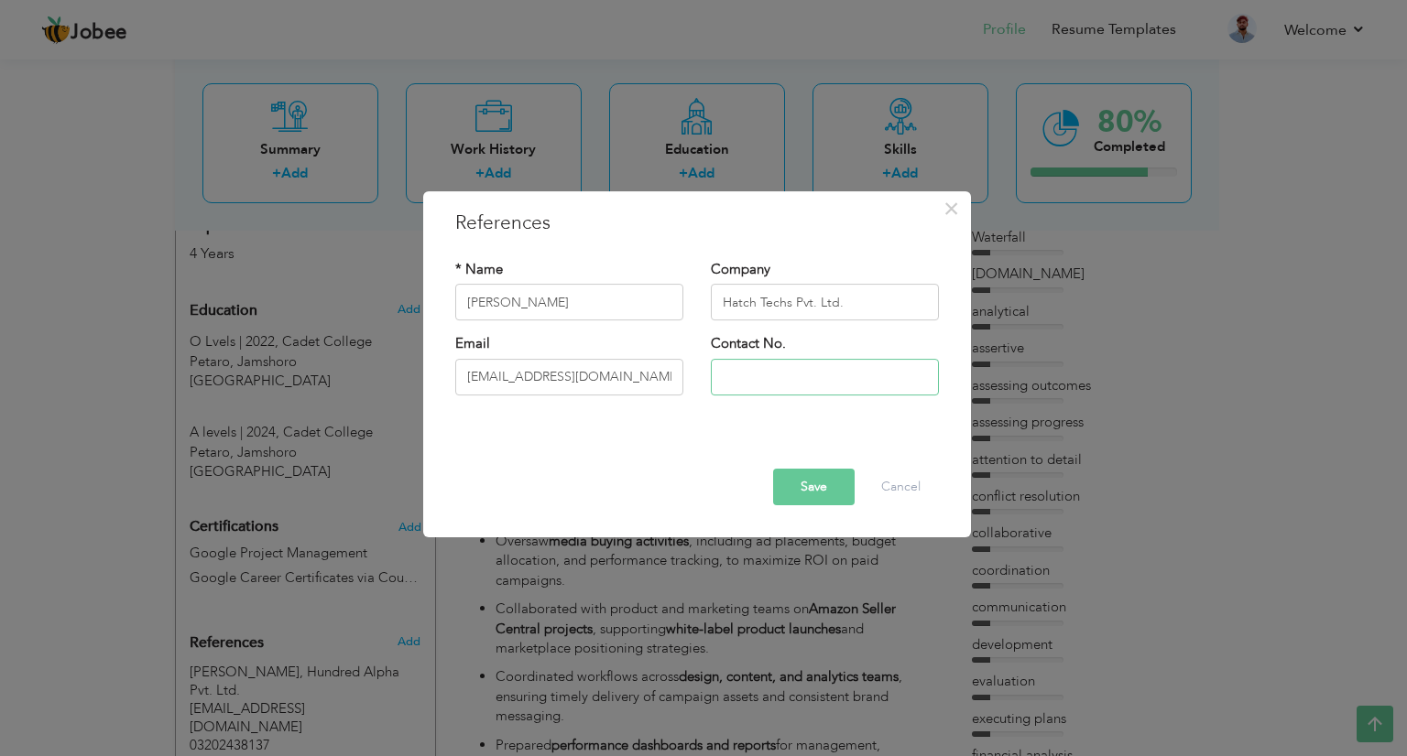
click at [725, 382] on input "text" at bounding box center [825, 377] width 228 height 37
type input "03008204248"
click at [809, 495] on button "Save" at bounding box center [814, 487] width 82 height 37
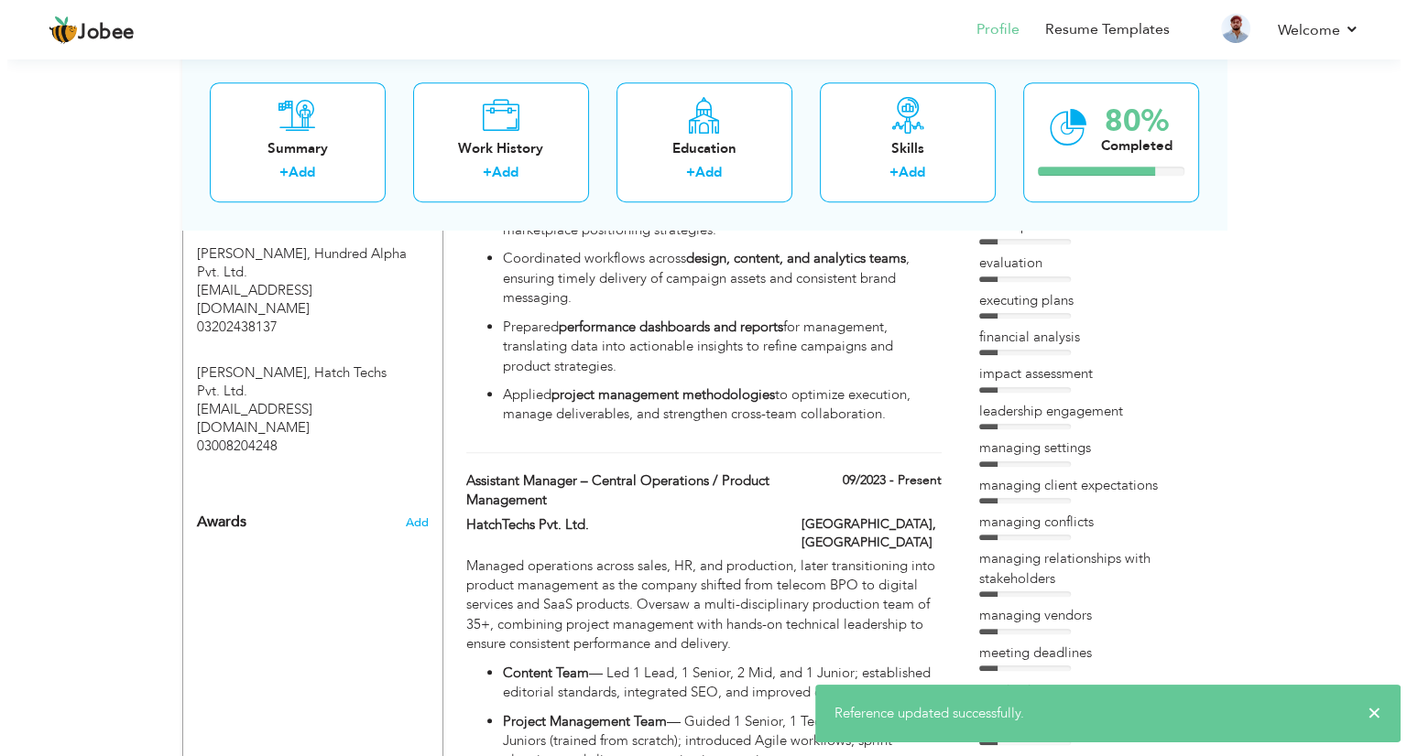
scroll to position [1158, 0]
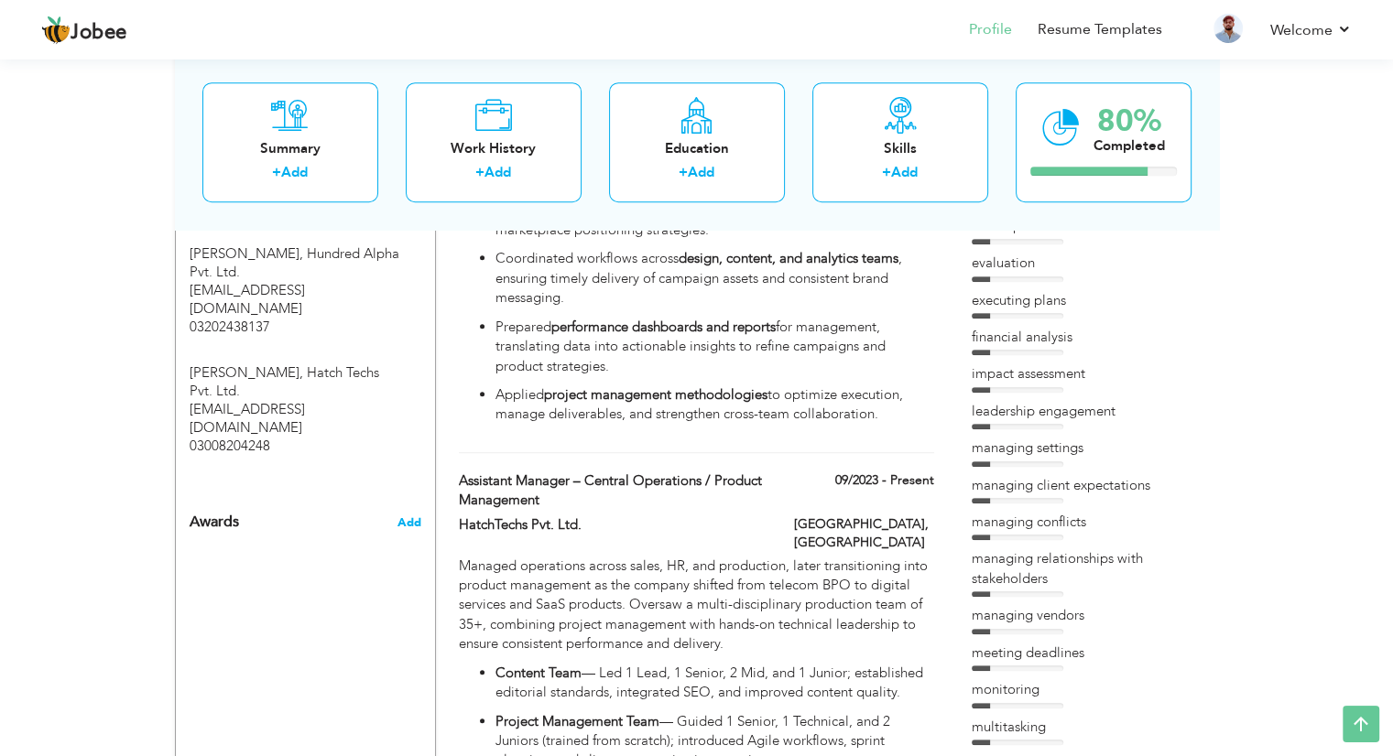
click at [408, 515] on span "Add" at bounding box center [409, 523] width 24 height 16
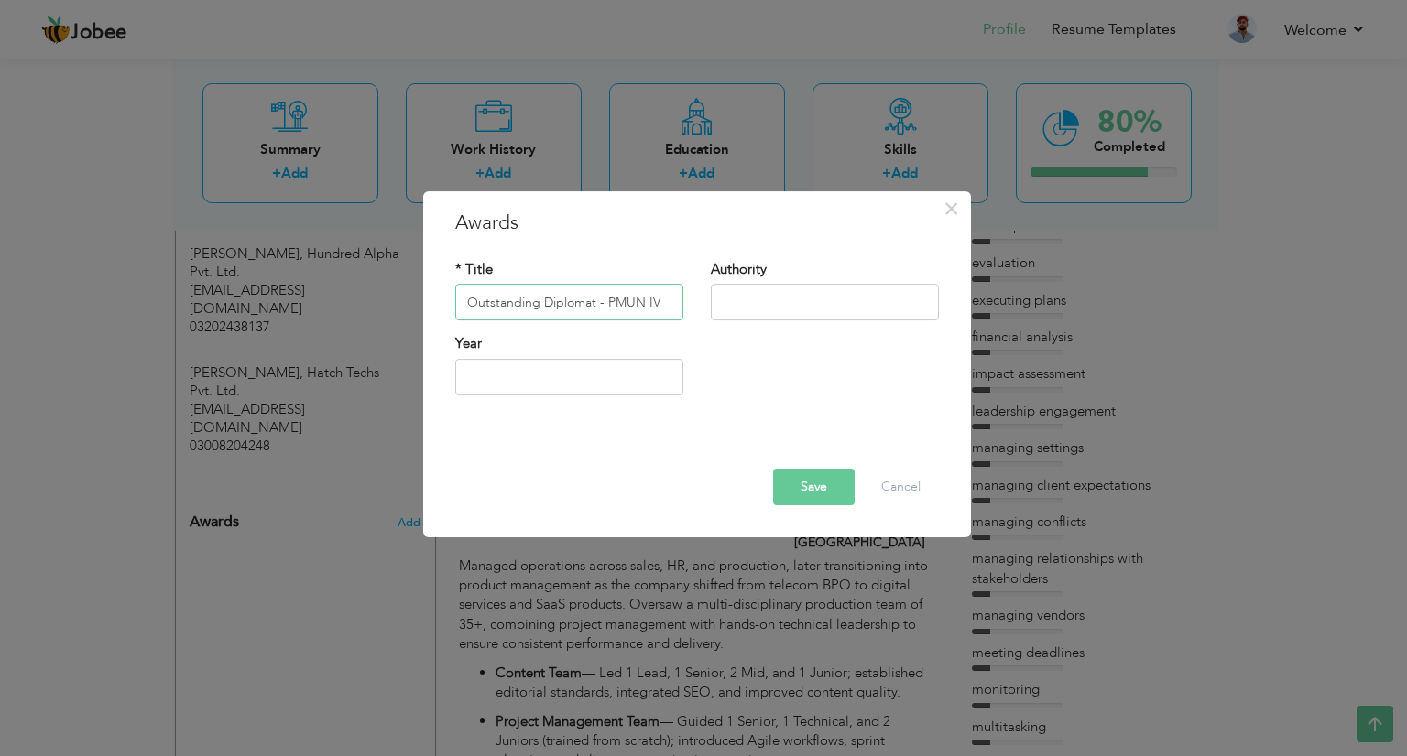
type input "Outstanding Diplomat - PMUN IV"
click at [781, 306] on input "text" at bounding box center [825, 303] width 228 height 37
type input "Cadet College Petaro"
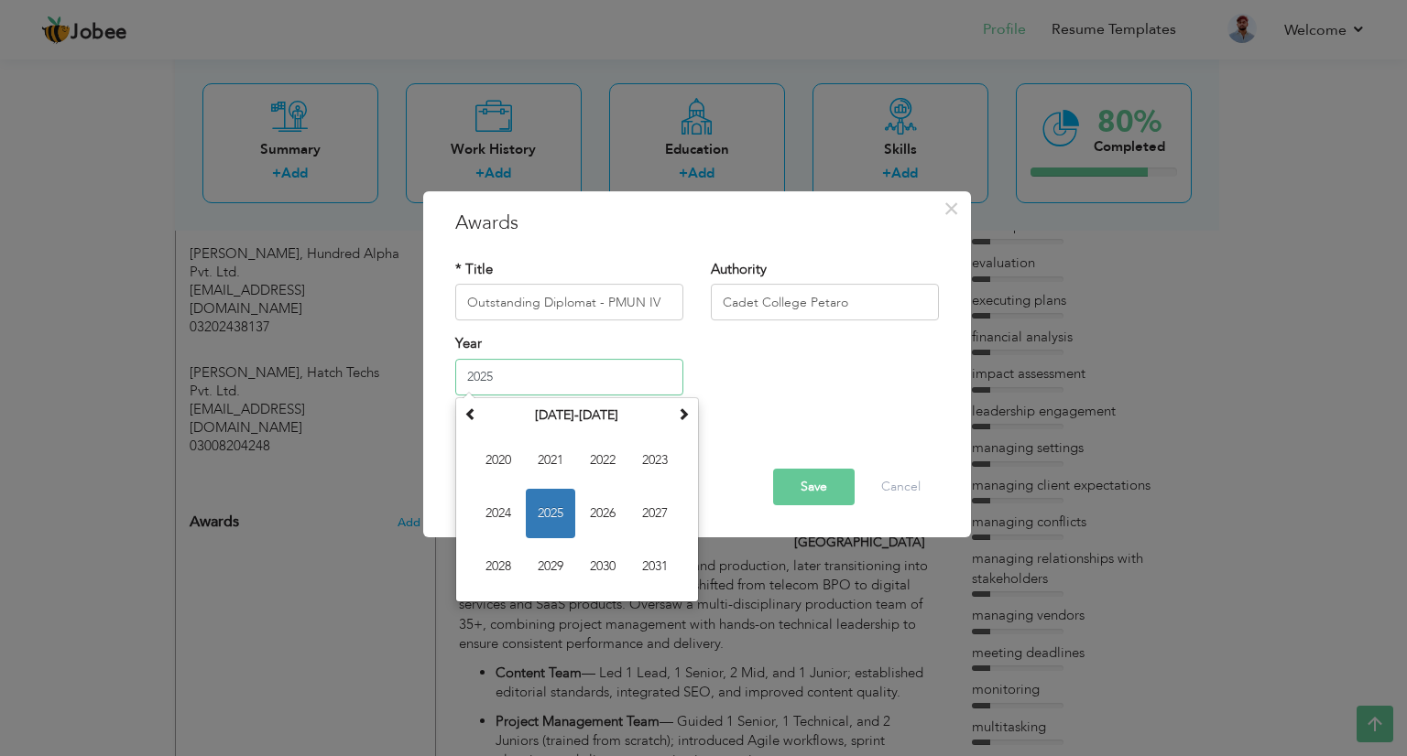
click at [616, 375] on input "2025" at bounding box center [569, 377] width 228 height 37
click at [638, 452] on span "2023" at bounding box center [654, 460] width 49 height 49
type input "2023"
click at [542, 375] on input "2023" at bounding box center [569, 377] width 228 height 37
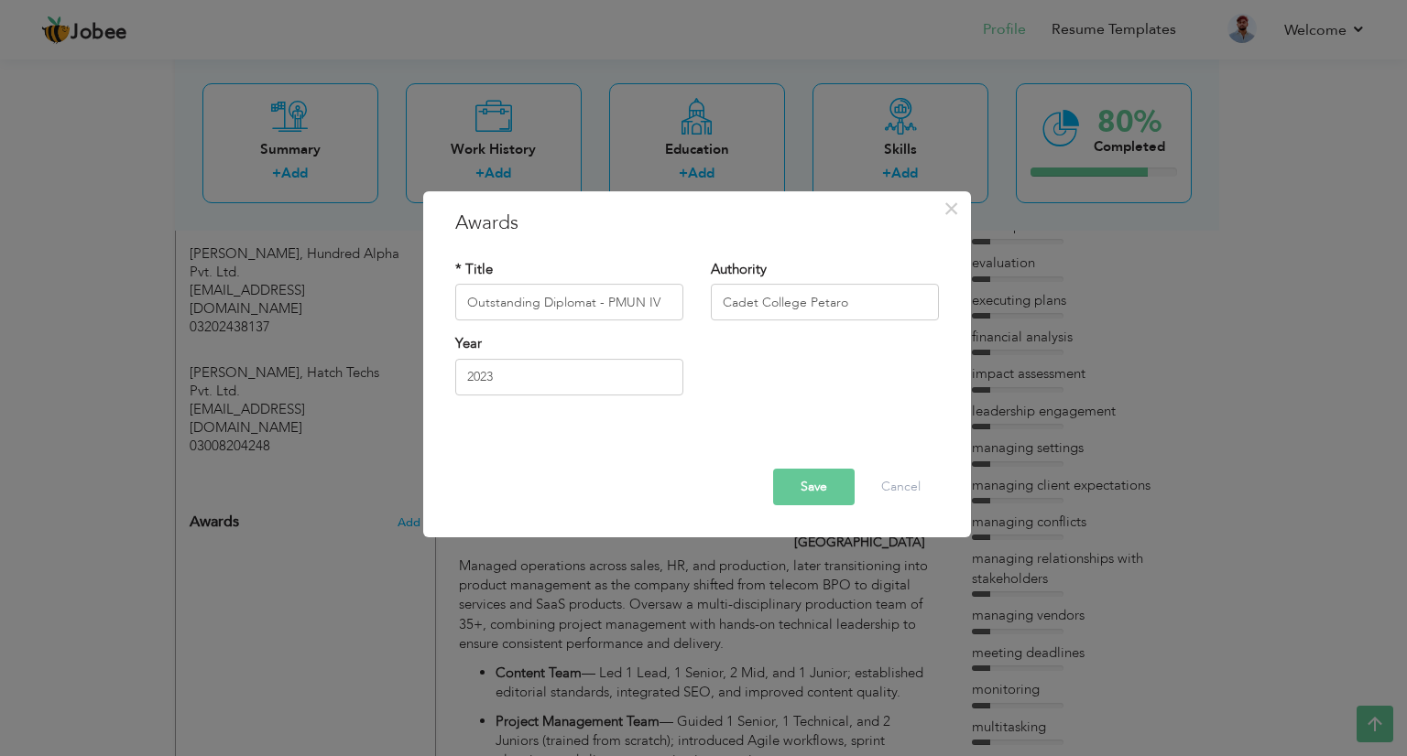
click at [796, 495] on button "Save" at bounding box center [814, 487] width 82 height 37
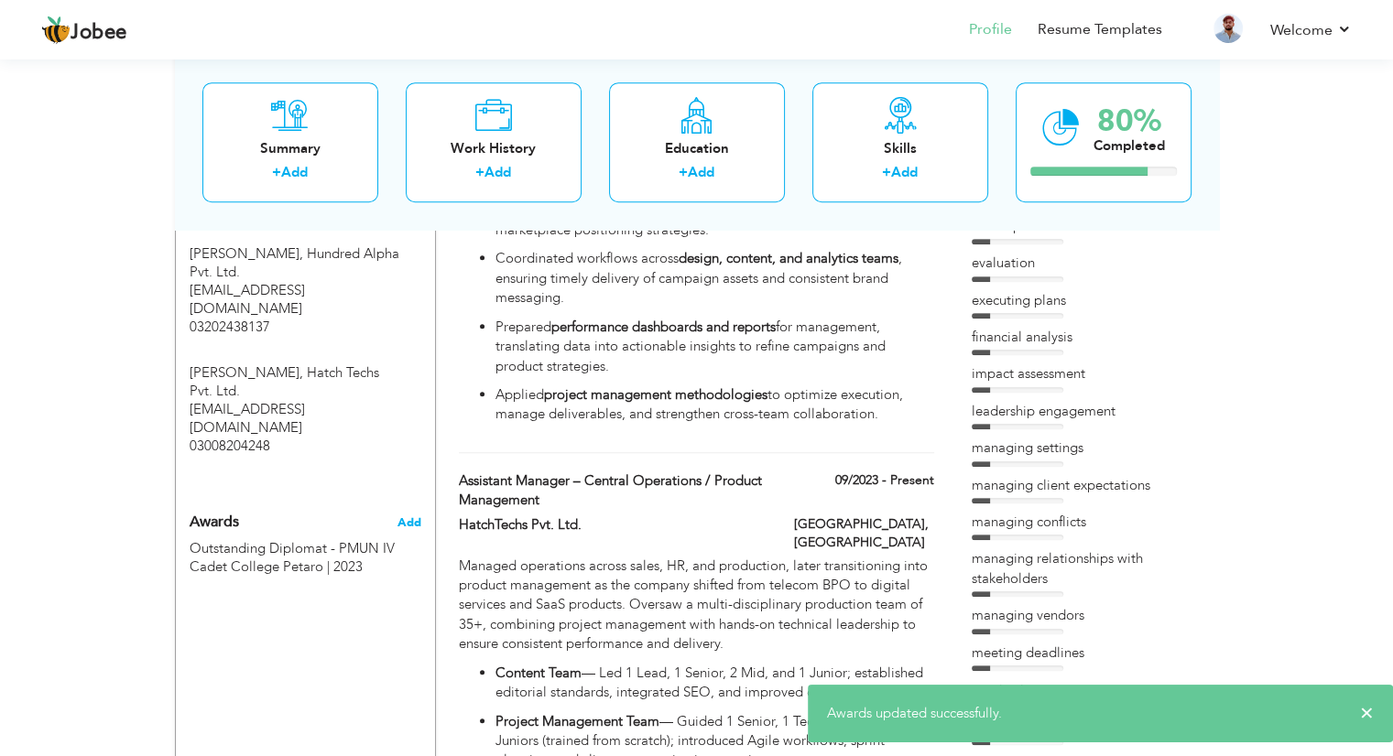
click at [415, 515] on span "Add" at bounding box center [409, 523] width 24 height 16
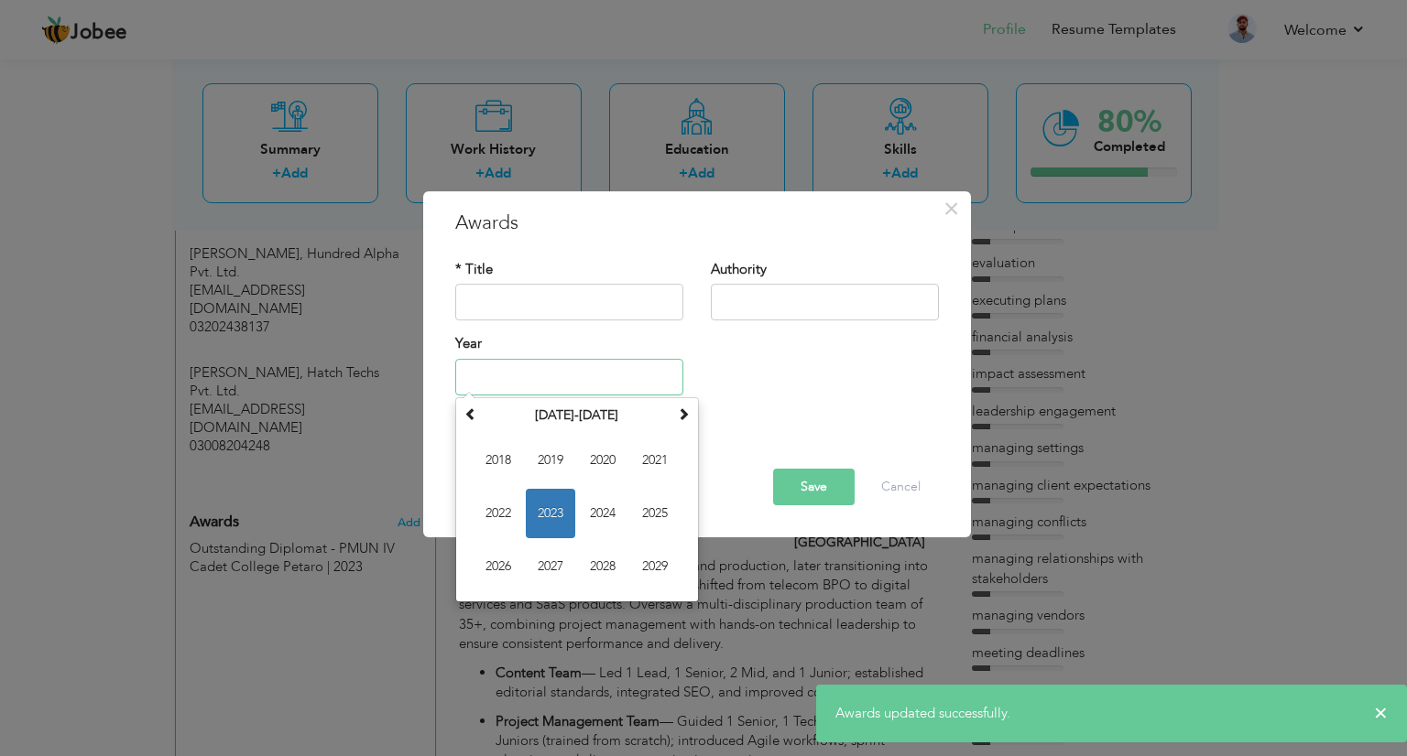
click at [597, 394] on input "text" at bounding box center [569, 377] width 228 height 37
click at [596, 505] on span "2024" at bounding box center [602, 513] width 49 height 49
type input "2024"
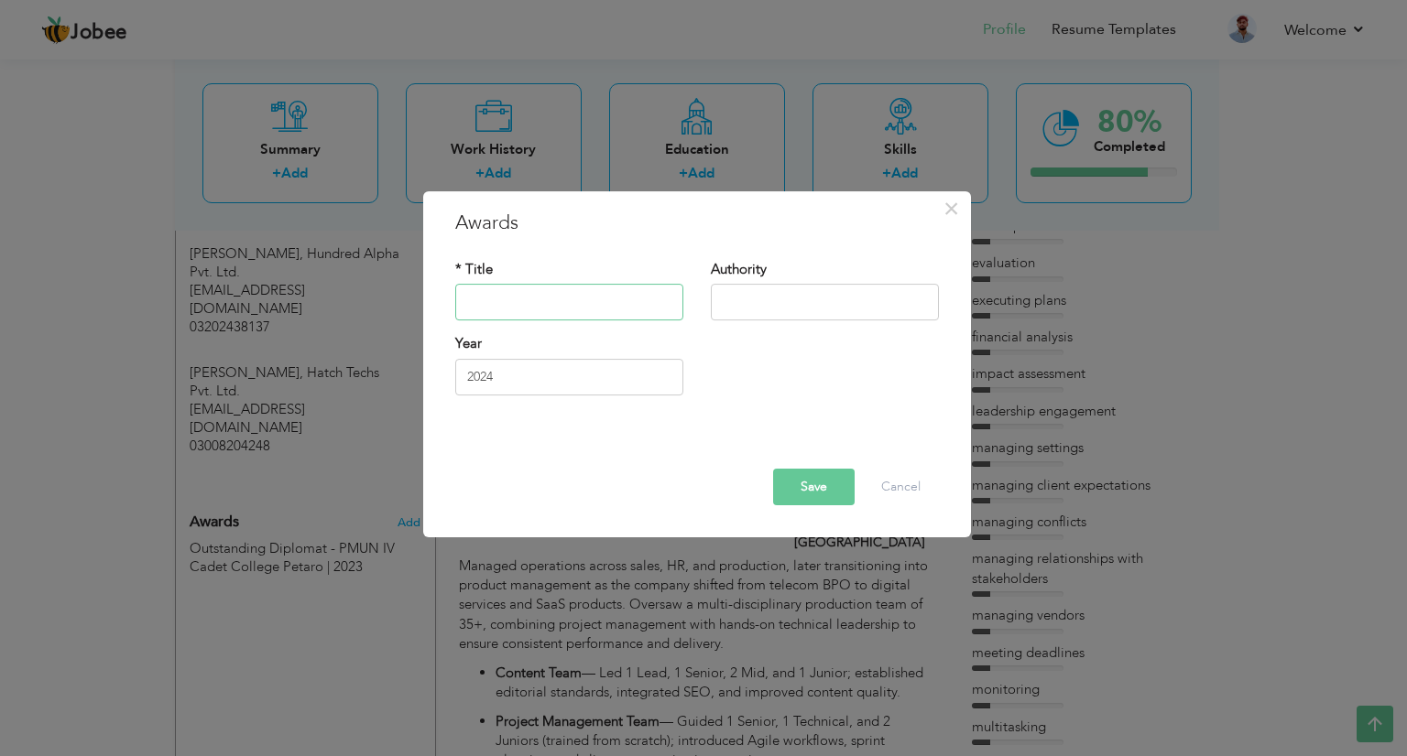
click at [590, 307] on input "text" at bounding box center [569, 303] width 228 height 37
type input "Assistant Committee Director - UNICEF - PMUN V"
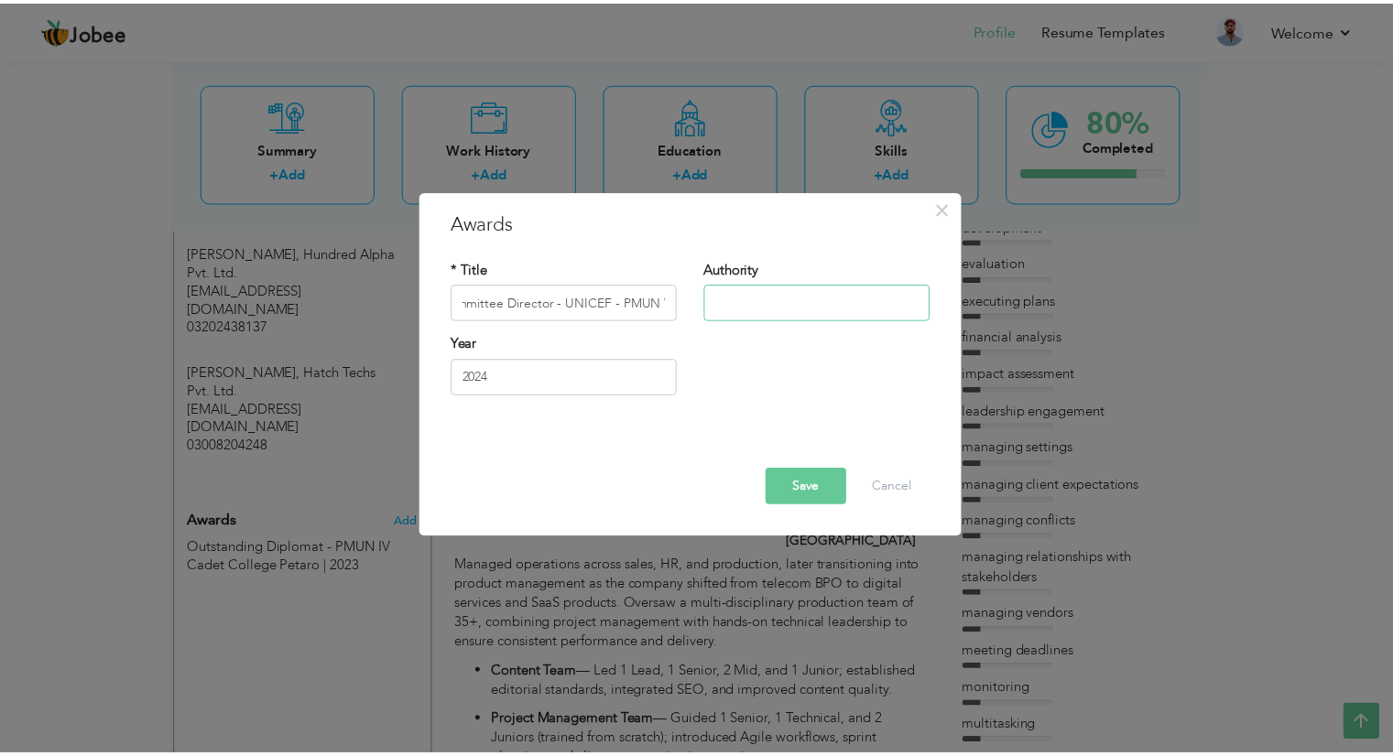
scroll to position [0, 0]
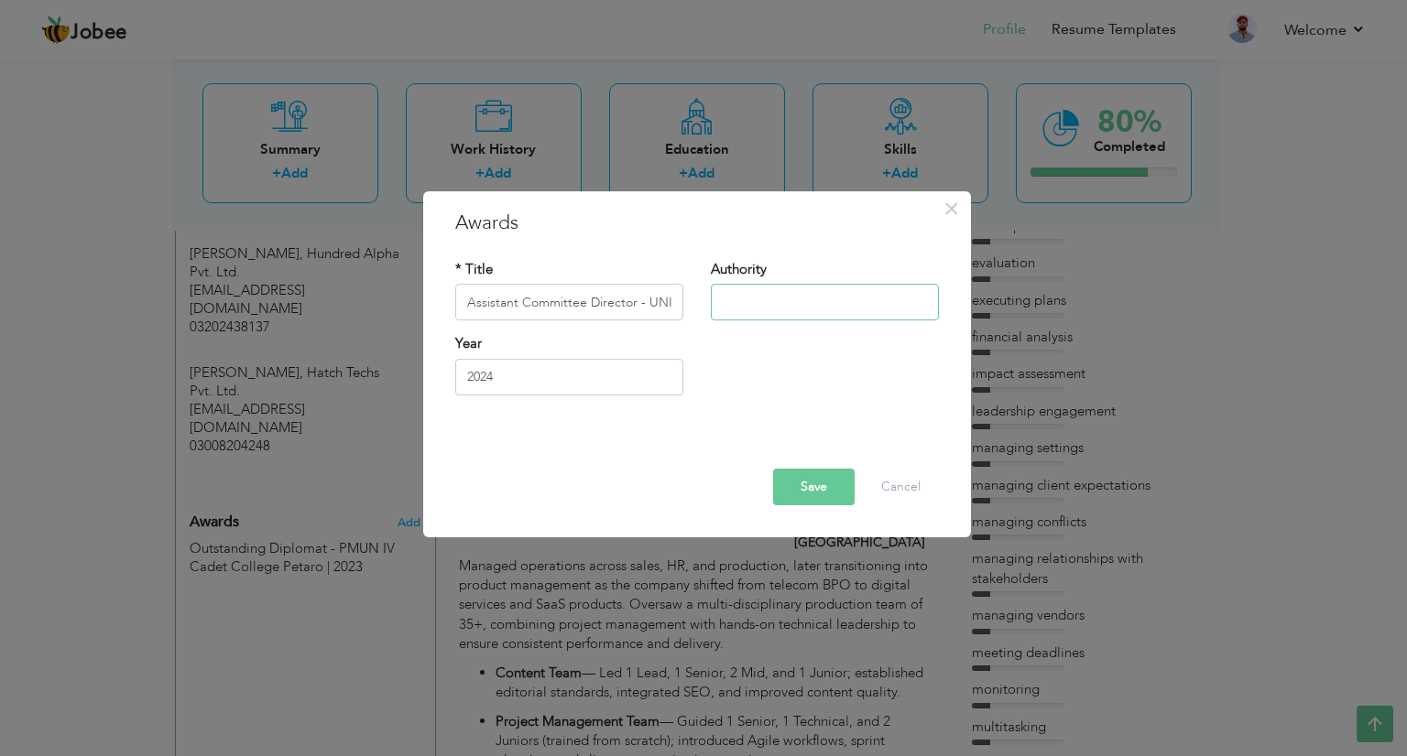
click at [767, 307] on input "text" at bounding box center [825, 303] width 228 height 37
type input "Cadet College Petaro"
click at [799, 490] on button "Save" at bounding box center [814, 487] width 82 height 37
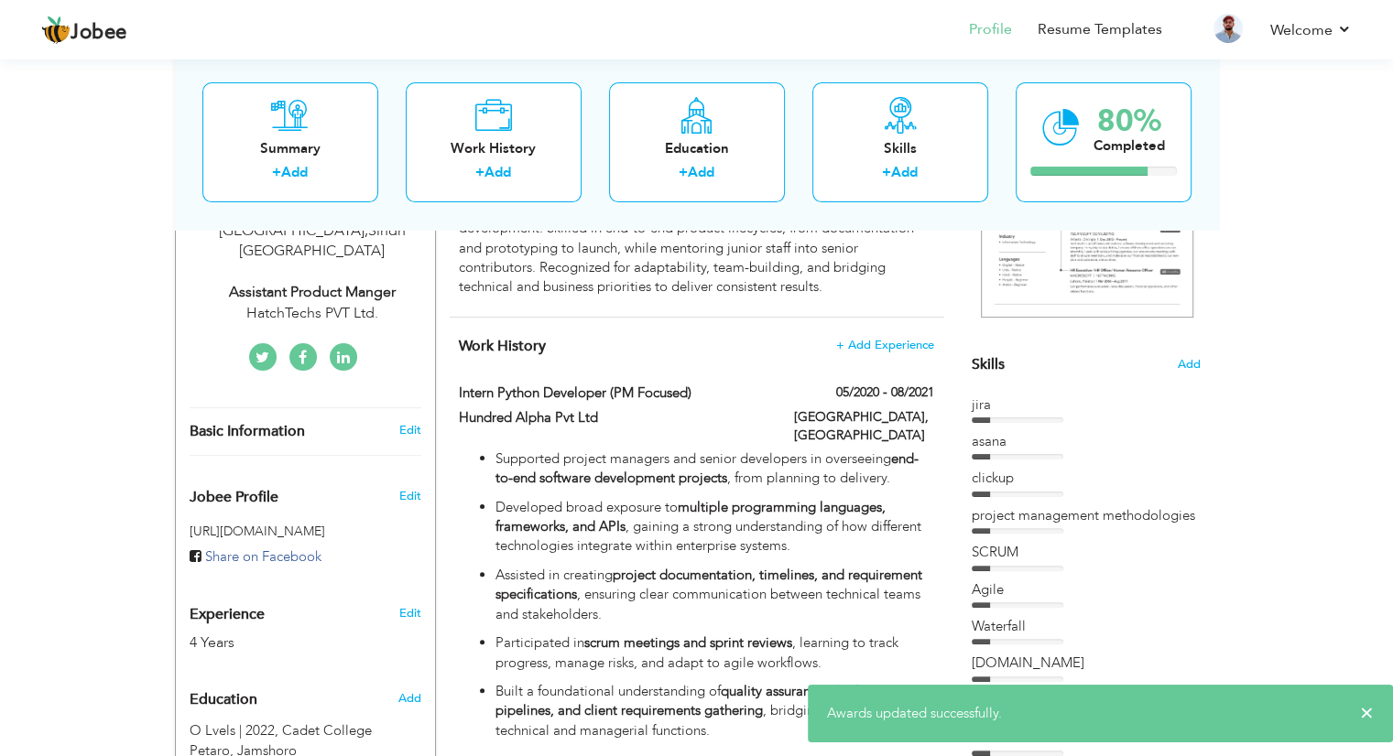
scroll to position [342, 0]
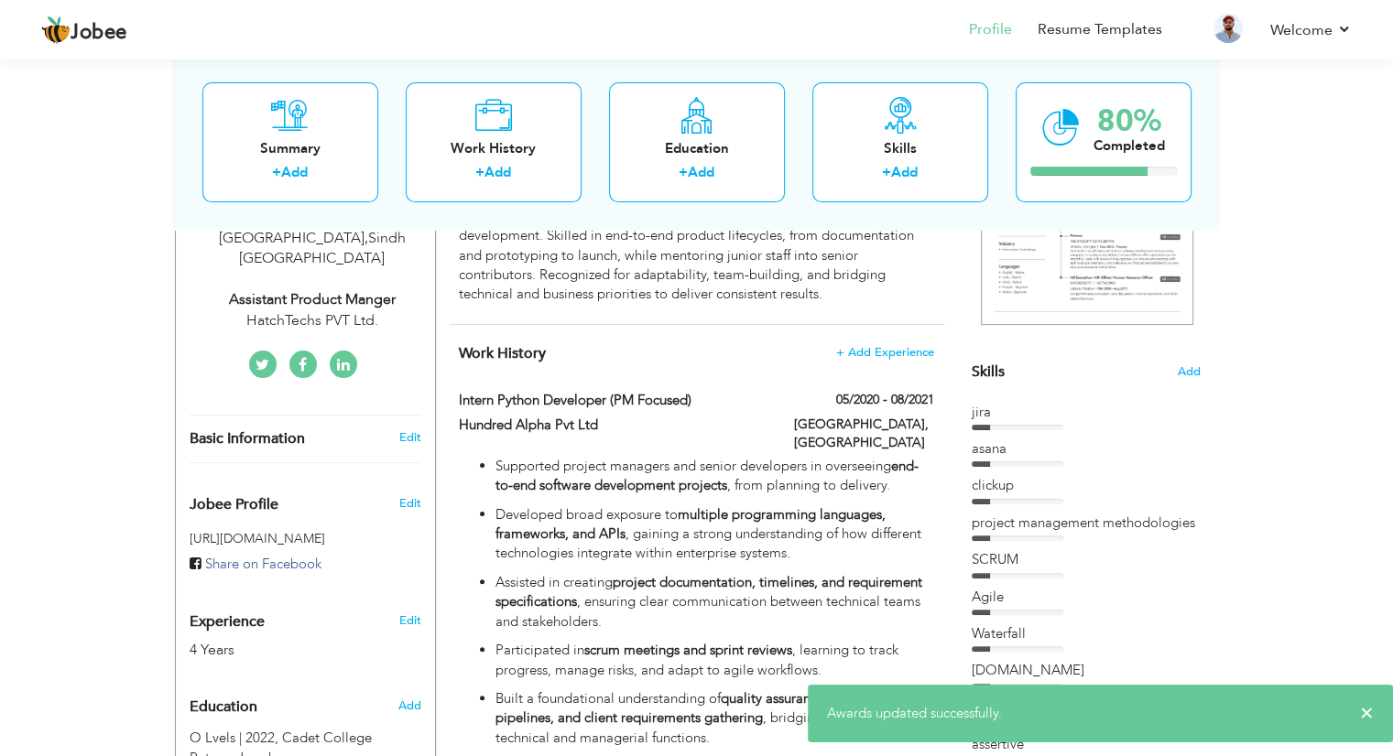
click at [345, 358] on icon at bounding box center [343, 365] width 13 height 15
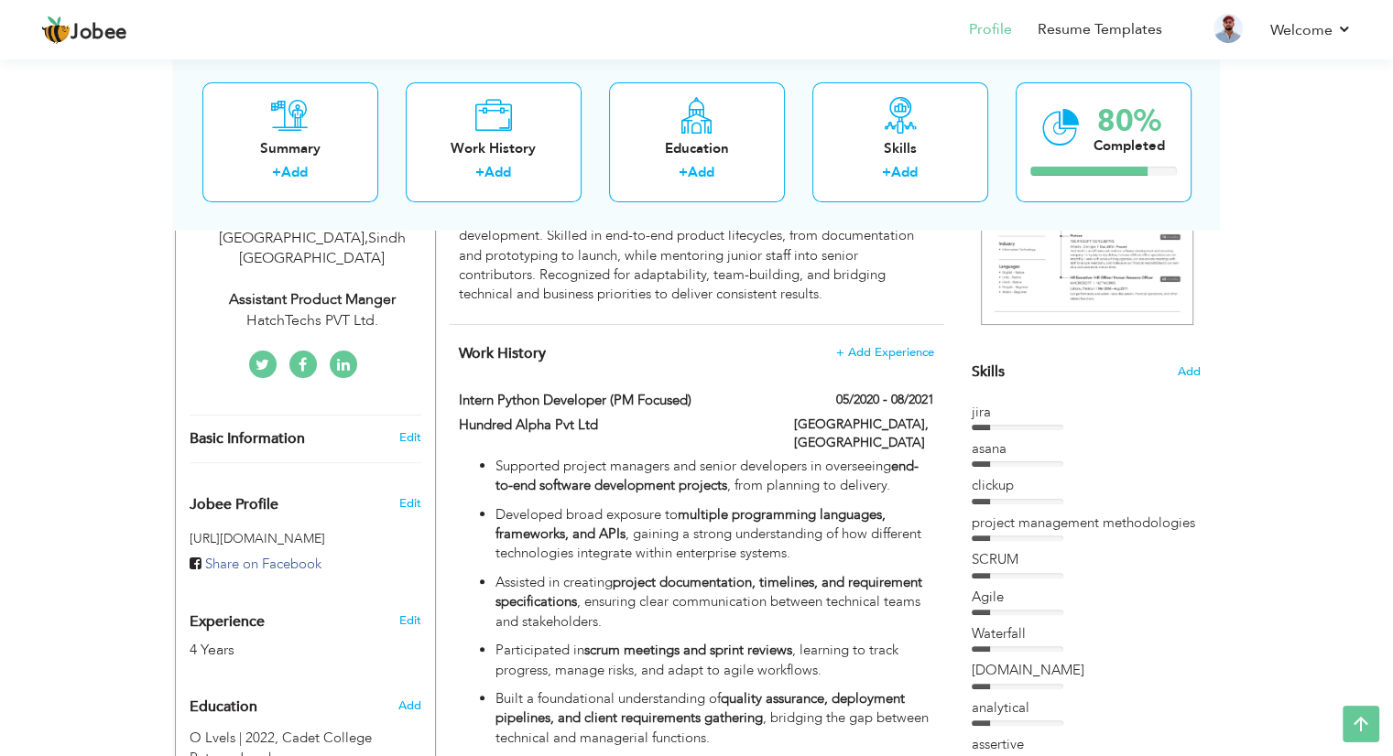
click at [345, 358] on icon at bounding box center [343, 365] width 13 height 15
click at [259, 358] on icon at bounding box center [262, 365] width 14 height 15
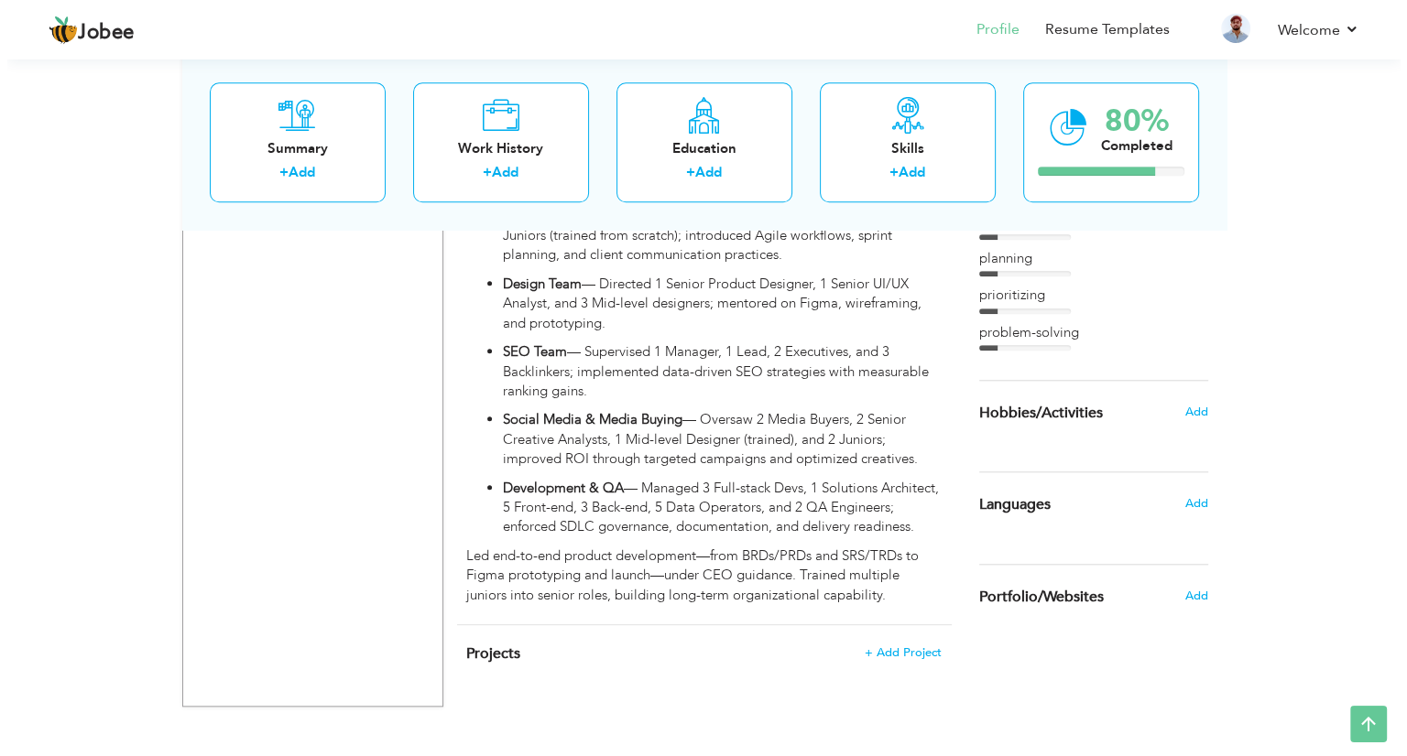
scroll to position [1663, 0]
click at [894, 647] on span "+ Add Project" at bounding box center [895, 653] width 78 height 13
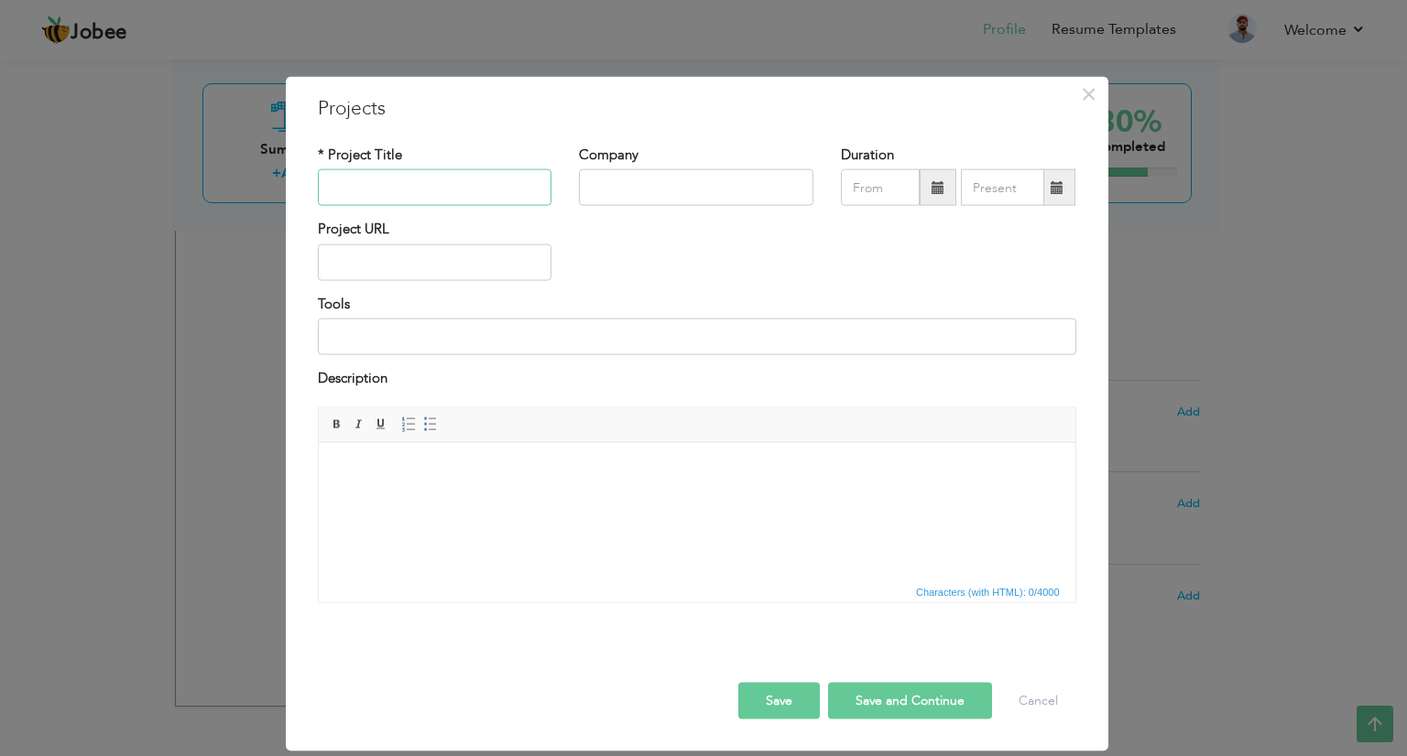
click at [455, 190] on input "text" at bounding box center [435, 187] width 234 height 37
type input "B"
type input "BMP Businessify"
click at [634, 188] on input "text" at bounding box center [696, 187] width 234 height 37
type input "HatchTechs Pvt. Ltd."
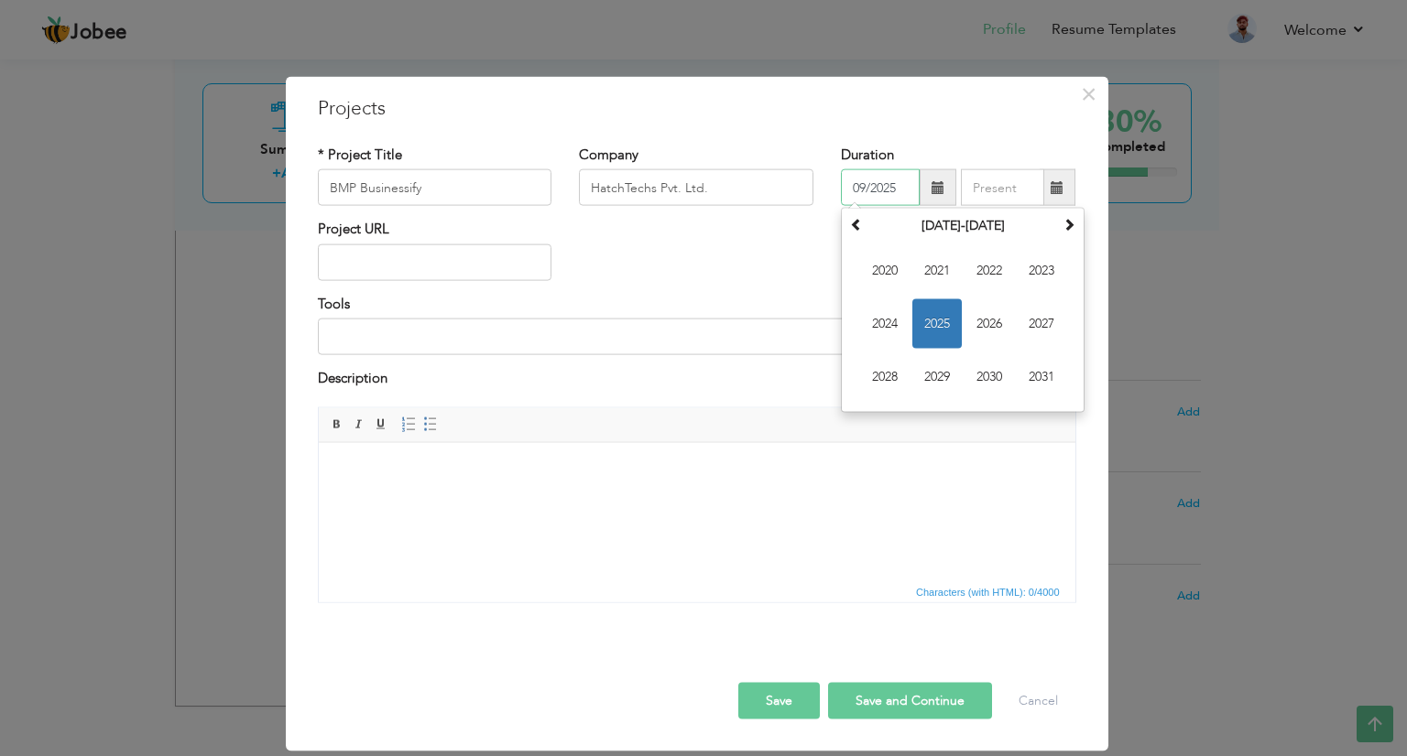
click at [884, 183] on input "09/2025" at bounding box center [880, 187] width 79 height 37
click at [934, 321] on span "2025" at bounding box center [936, 323] width 49 height 49
click at [895, 268] on span "Jan" at bounding box center [884, 270] width 49 height 49
click at [875, 192] on input "01/2025" at bounding box center [880, 187] width 79 height 37
click at [853, 218] on span at bounding box center [856, 224] width 13 height 13
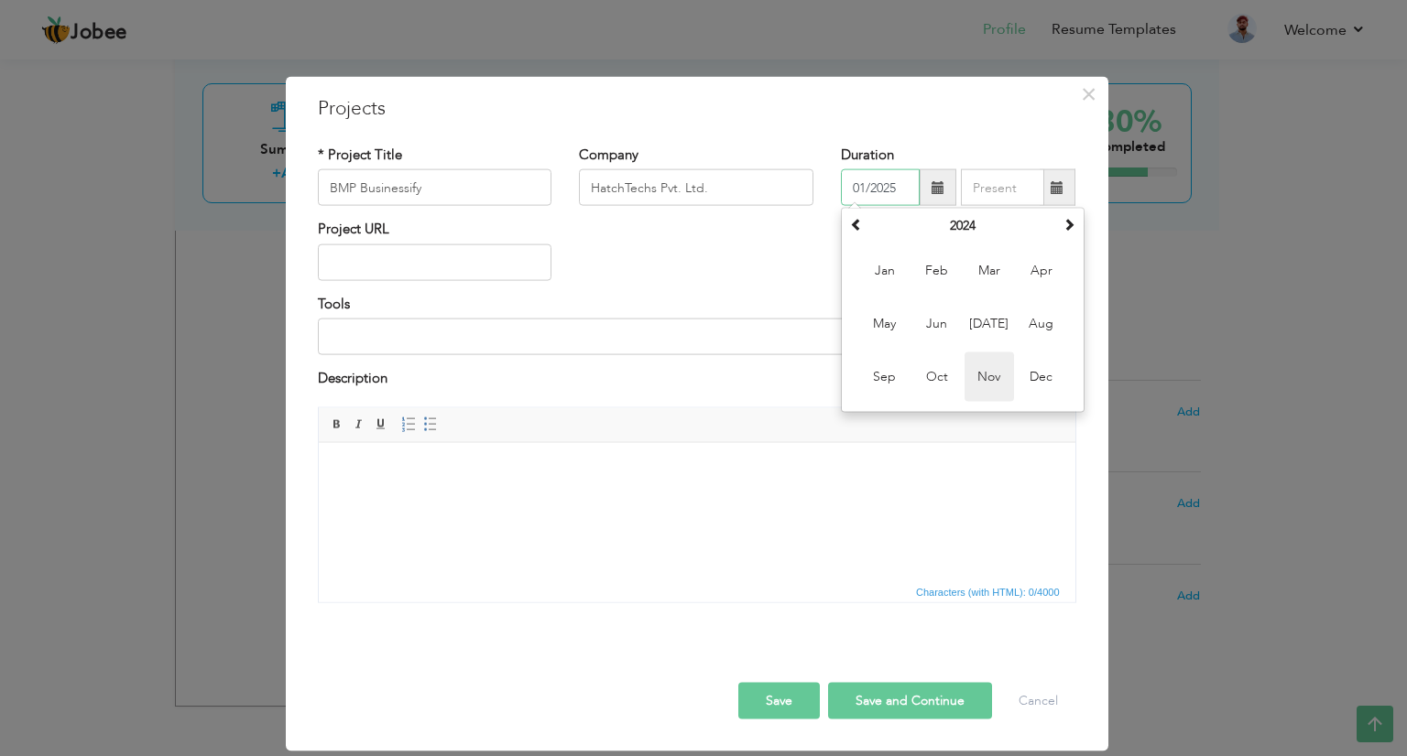
click at [1001, 378] on span "Nov" at bounding box center [988, 377] width 49 height 49
type input "11/2024"
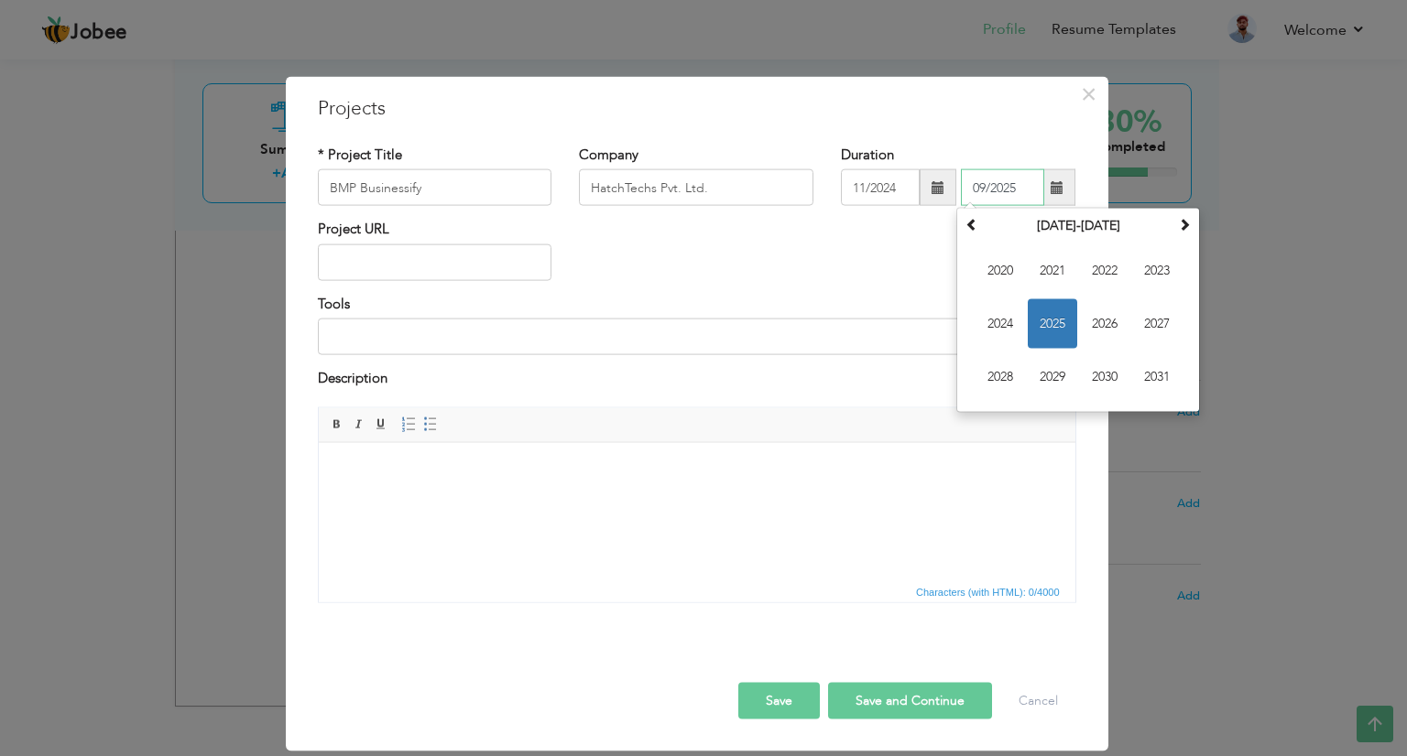
click at [986, 195] on input "09/2025" at bounding box center [1002, 187] width 83 height 37
click at [1064, 331] on span "2025" at bounding box center [1051, 323] width 49 height 49
click at [1138, 375] on span "Dec" at bounding box center [1156, 377] width 49 height 49
type input "12/2025"
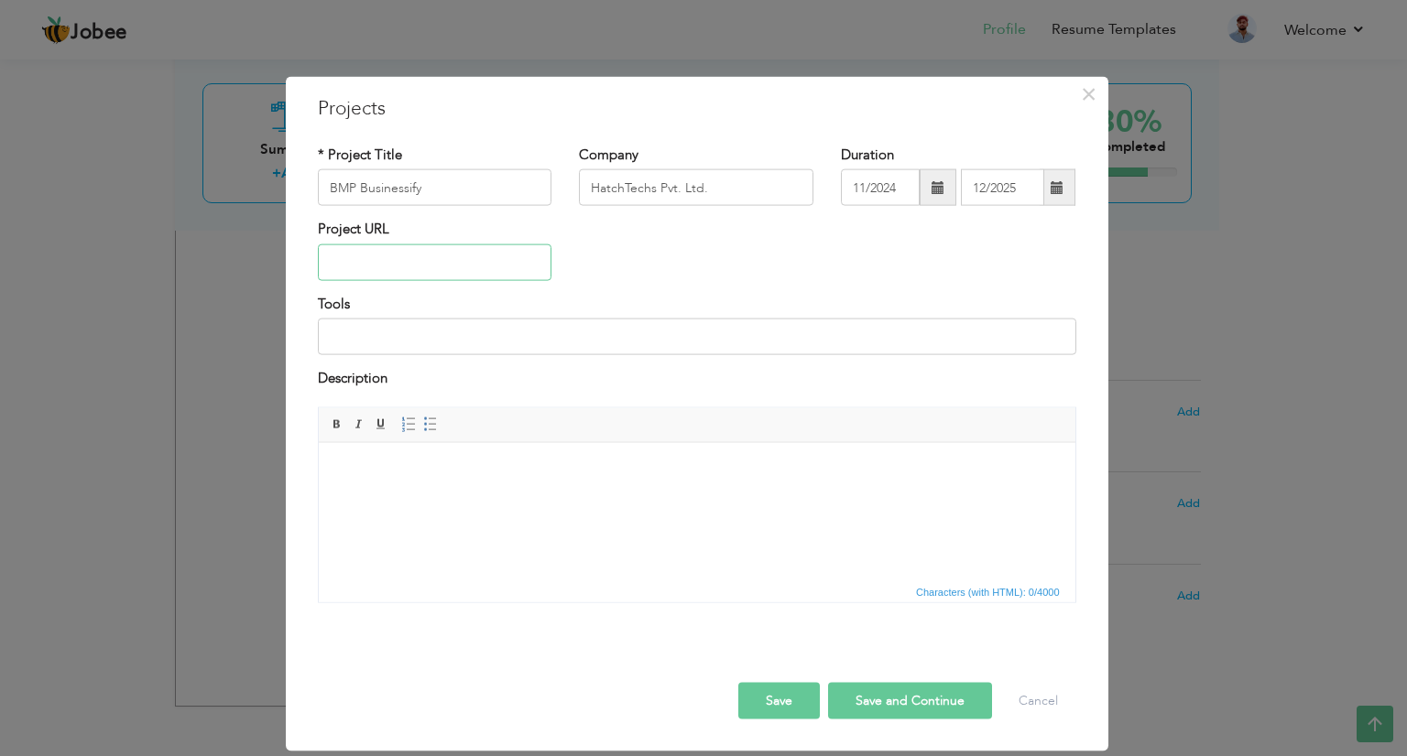
click at [404, 269] on input "text" at bounding box center [435, 262] width 234 height 37
type input "businessify.com"
click at [458, 339] on input at bounding box center [697, 337] width 758 height 37
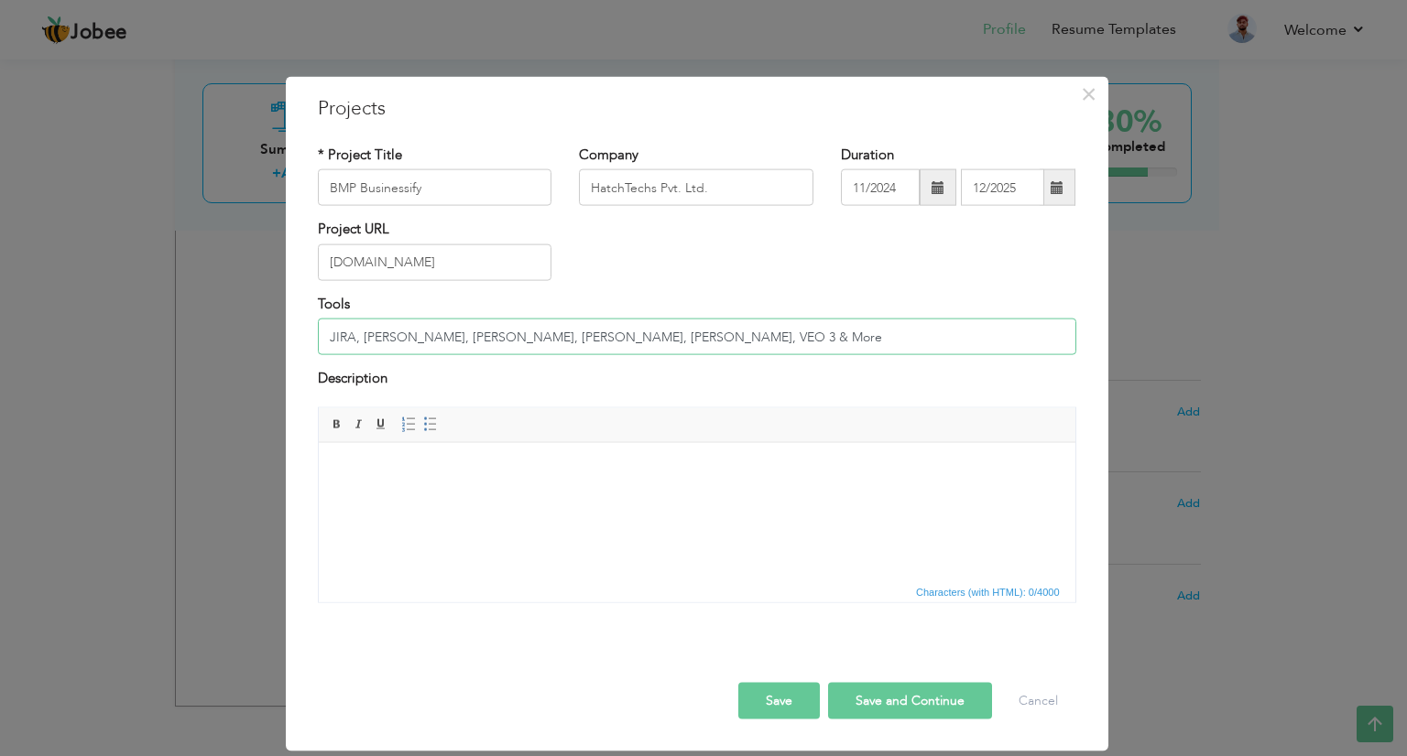
type input "JIRA, ASANA, Figma, FigJam, Claude, VEO 3 & More"
click at [566, 465] on body at bounding box center [696, 470] width 720 height 19
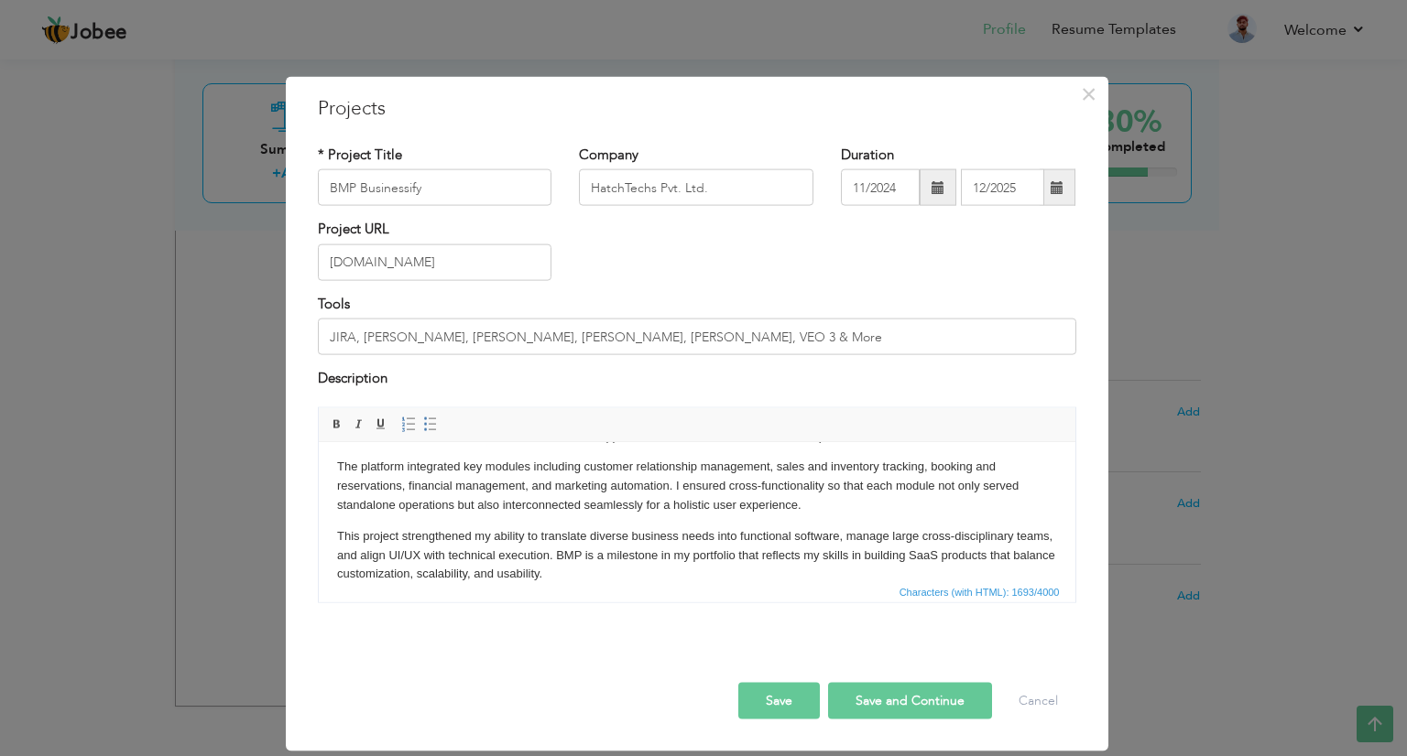
click at [915, 703] on button "Save and Continue" at bounding box center [910, 700] width 164 height 37
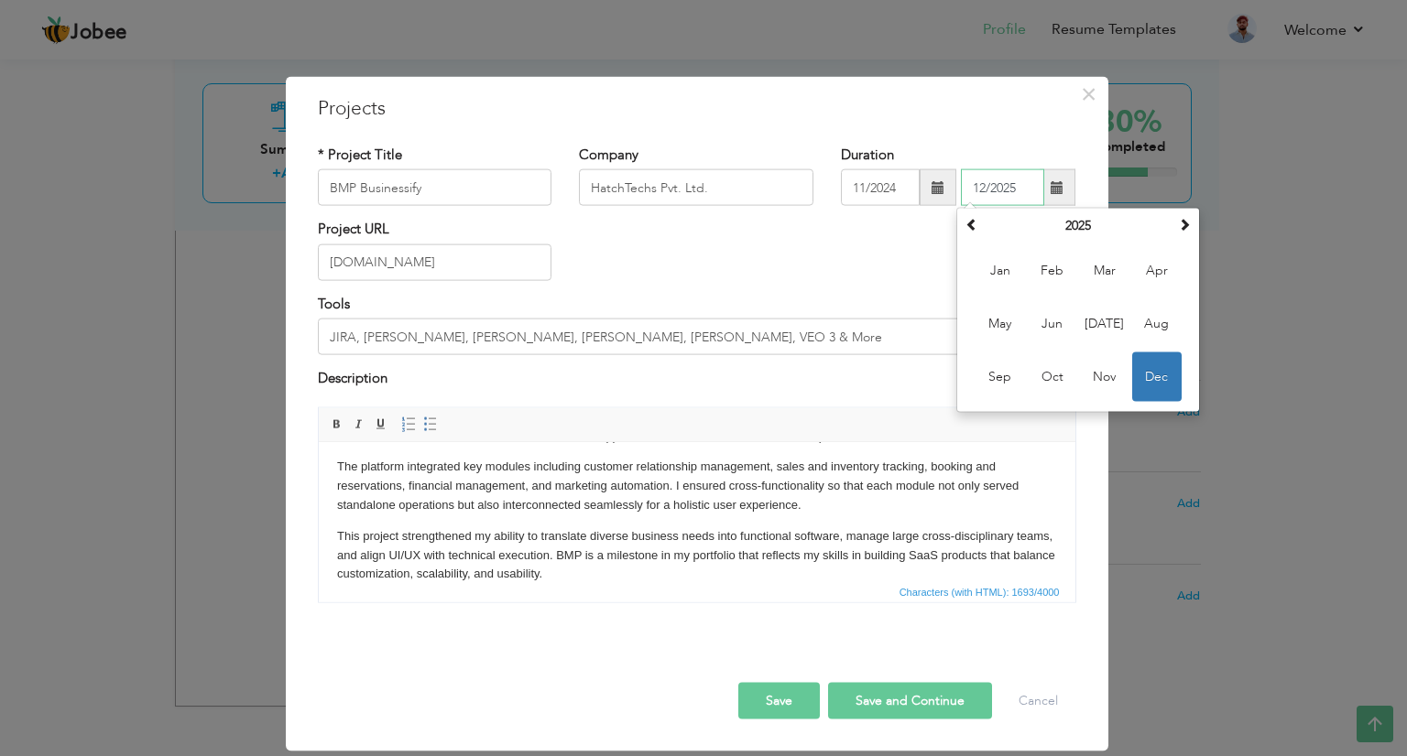
click at [1150, 378] on span "Dec" at bounding box center [1156, 377] width 49 height 49
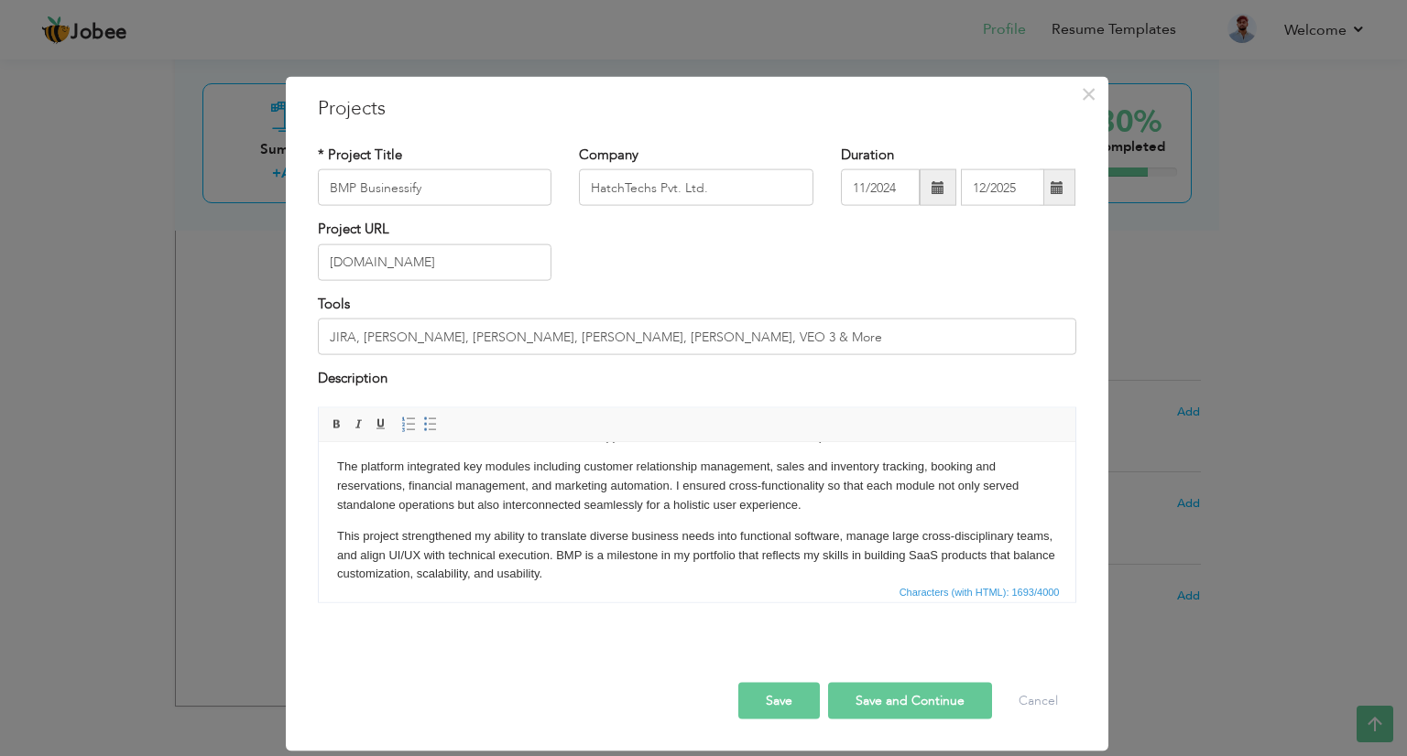
click at [913, 701] on button "Save and Continue" at bounding box center [910, 700] width 164 height 37
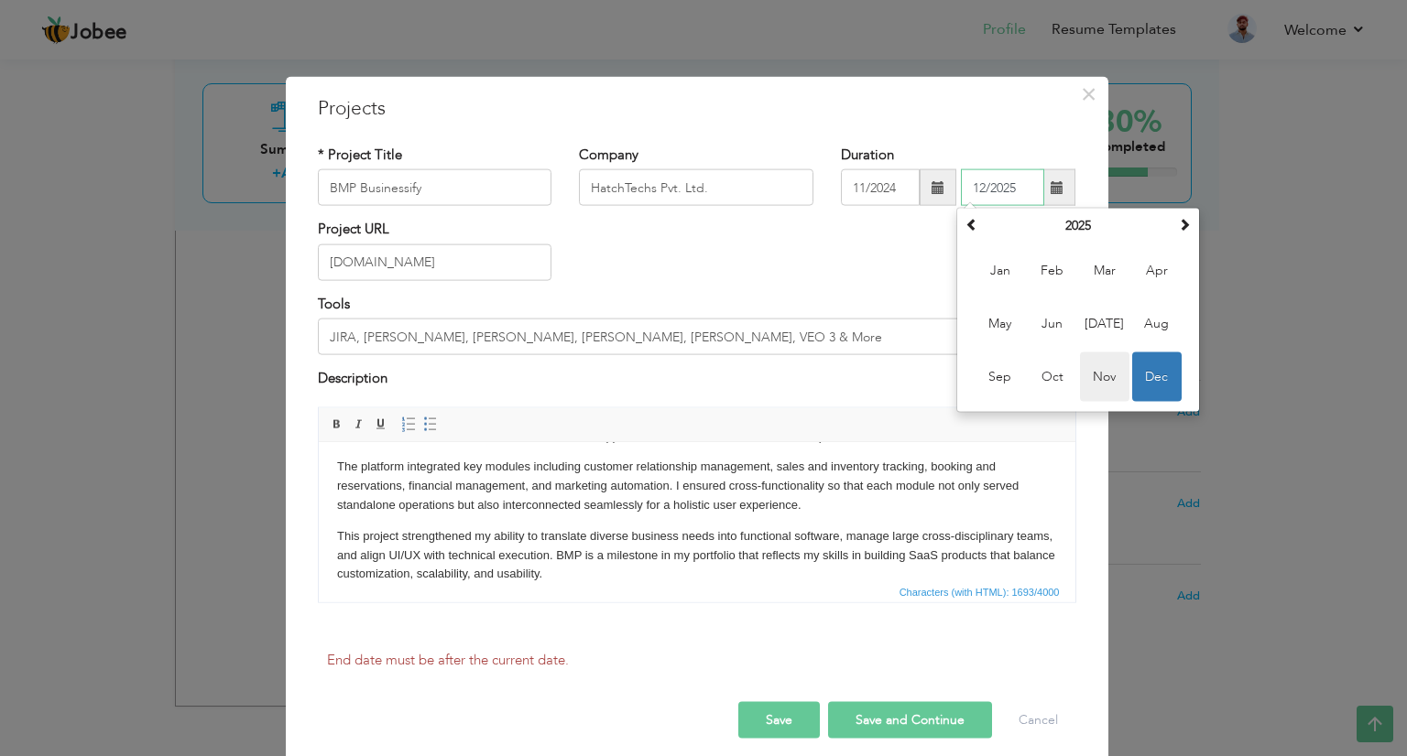
click at [1083, 397] on span "Nov" at bounding box center [1104, 377] width 49 height 49
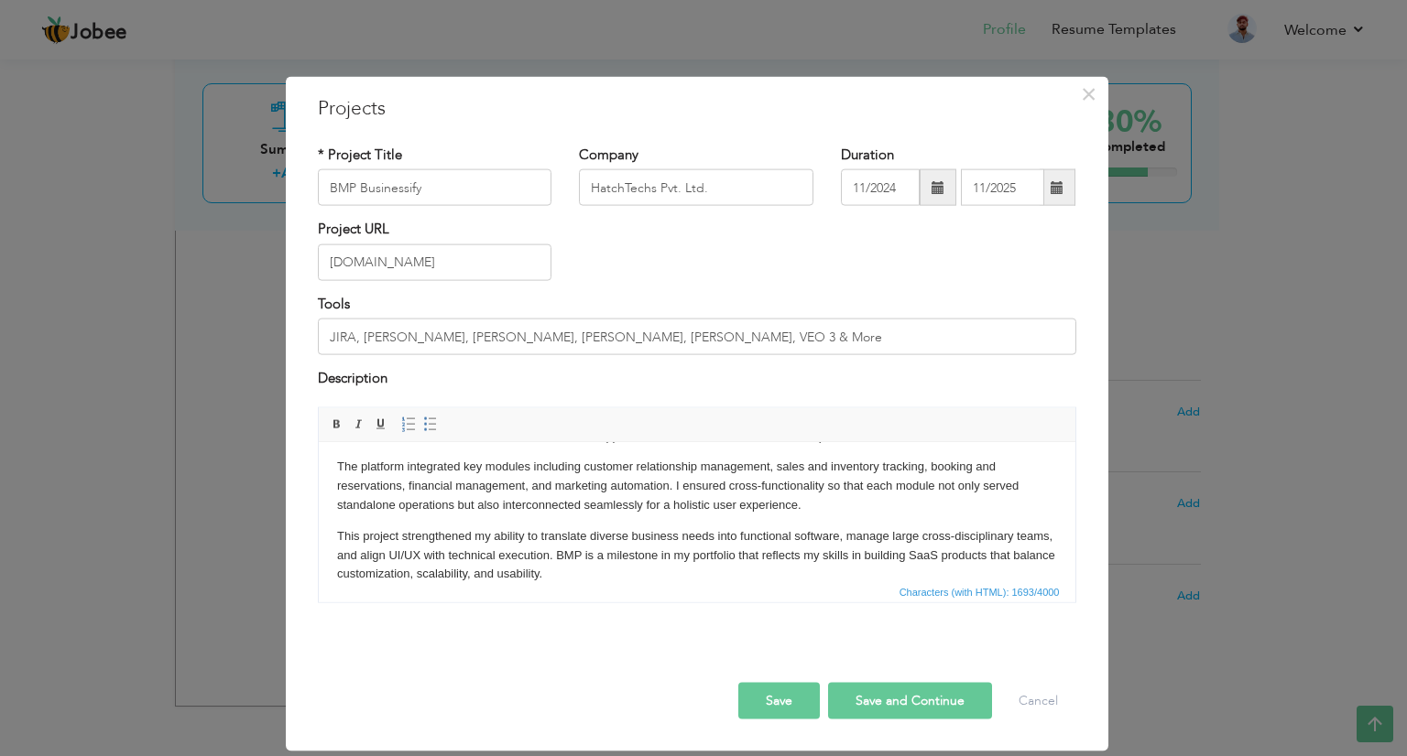
click at [894, 708] on button "Save and Continue" at bounding box center [910, 700] width 164 height 37
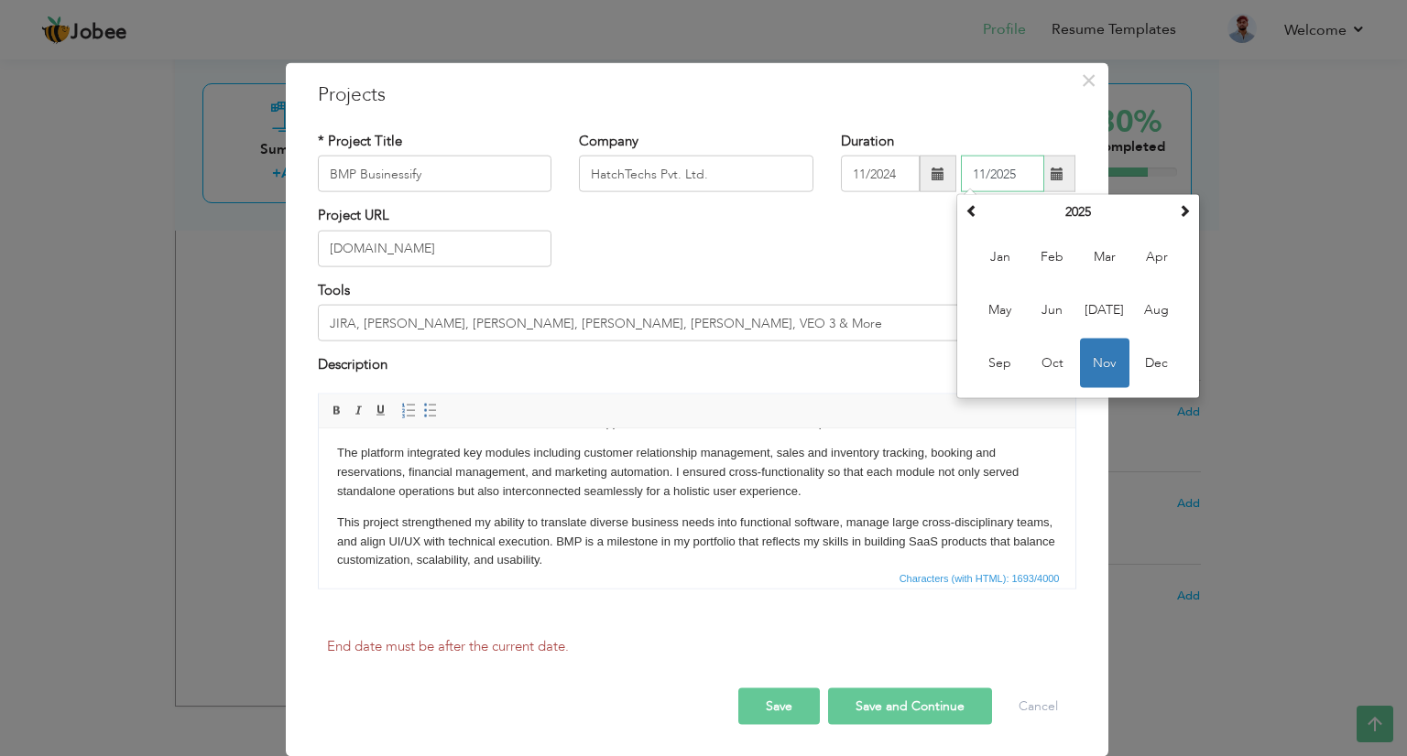
scroll to position [0, 0]
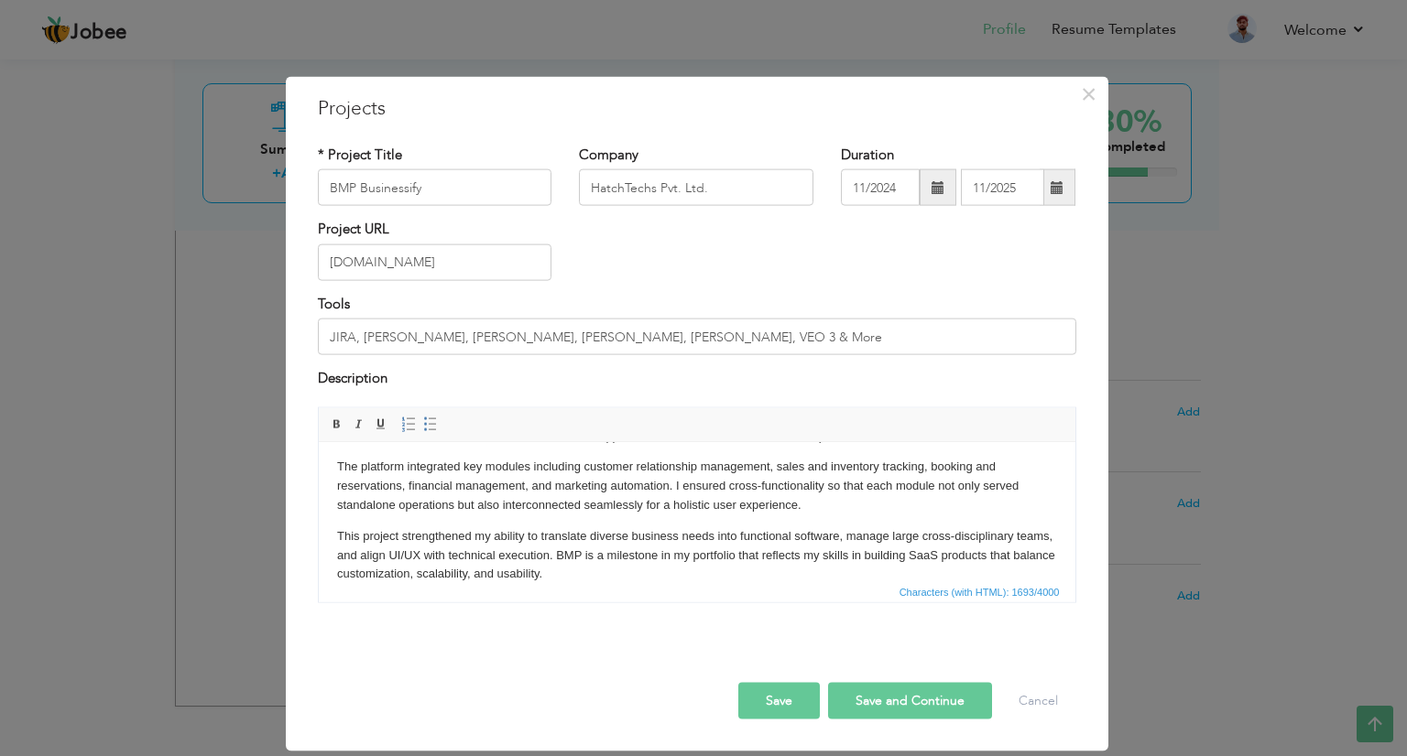
click at [904, 705] on button "Save and Continue" at bounding box center [910, 700] width 164 height 37
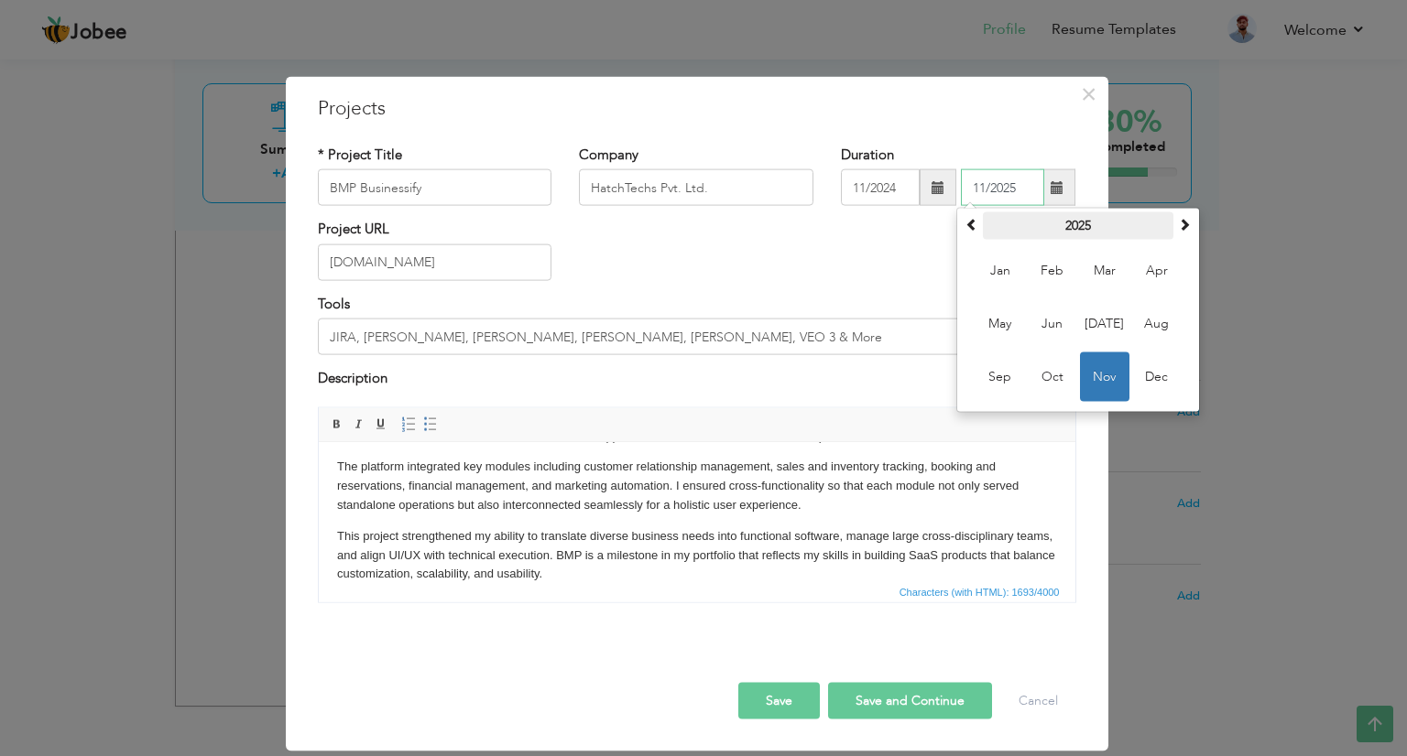
click at [1064, 232] on th "2025" at bounding box center [1078, 225] width 190 height 27
click at [1039, 323] on span "2025" at bounding box center [1051, 323] width 49 height 49
click at [1018, 386] on span "Sep" at bounding box center [999, 377] width 49 height 49
type input "09/2025"
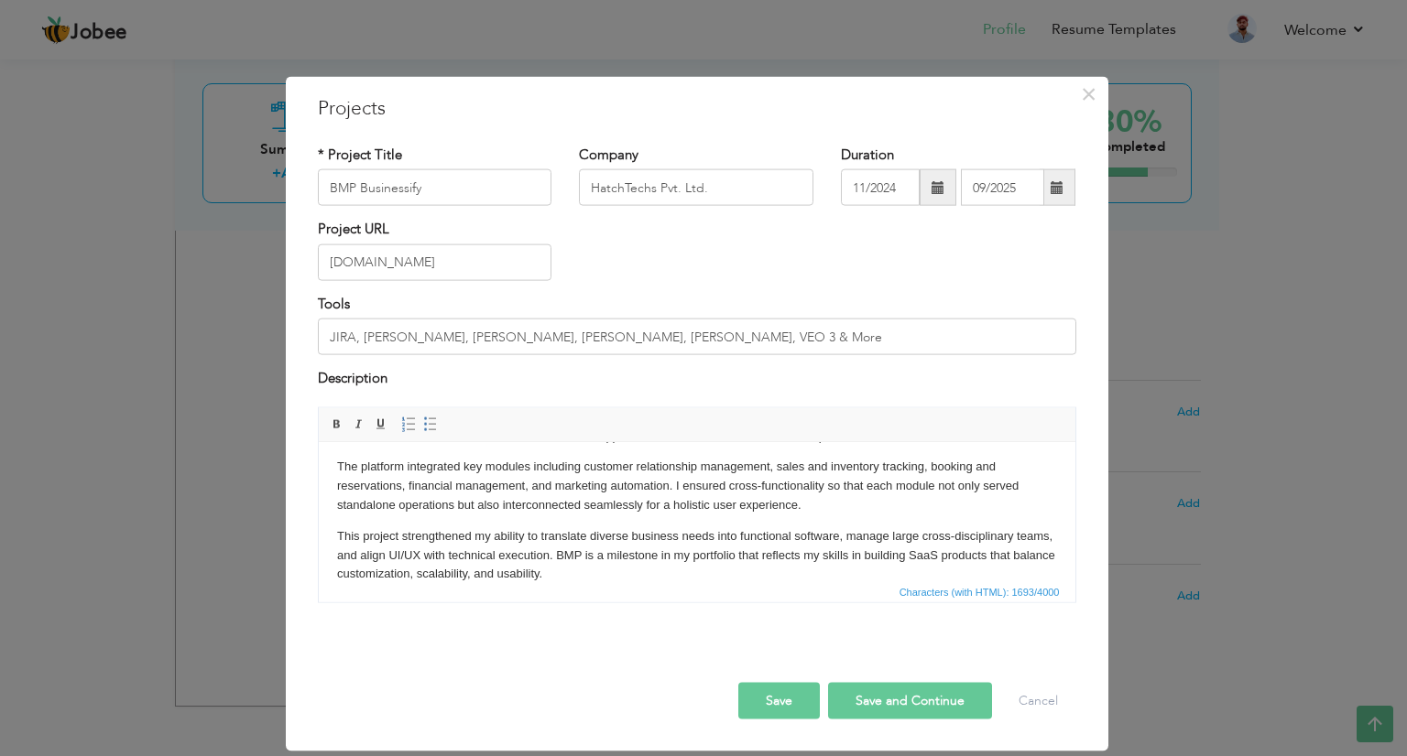
click at [897, 701] on button "Save and Continue" at bounding box center [910, 700] width 164 height 37
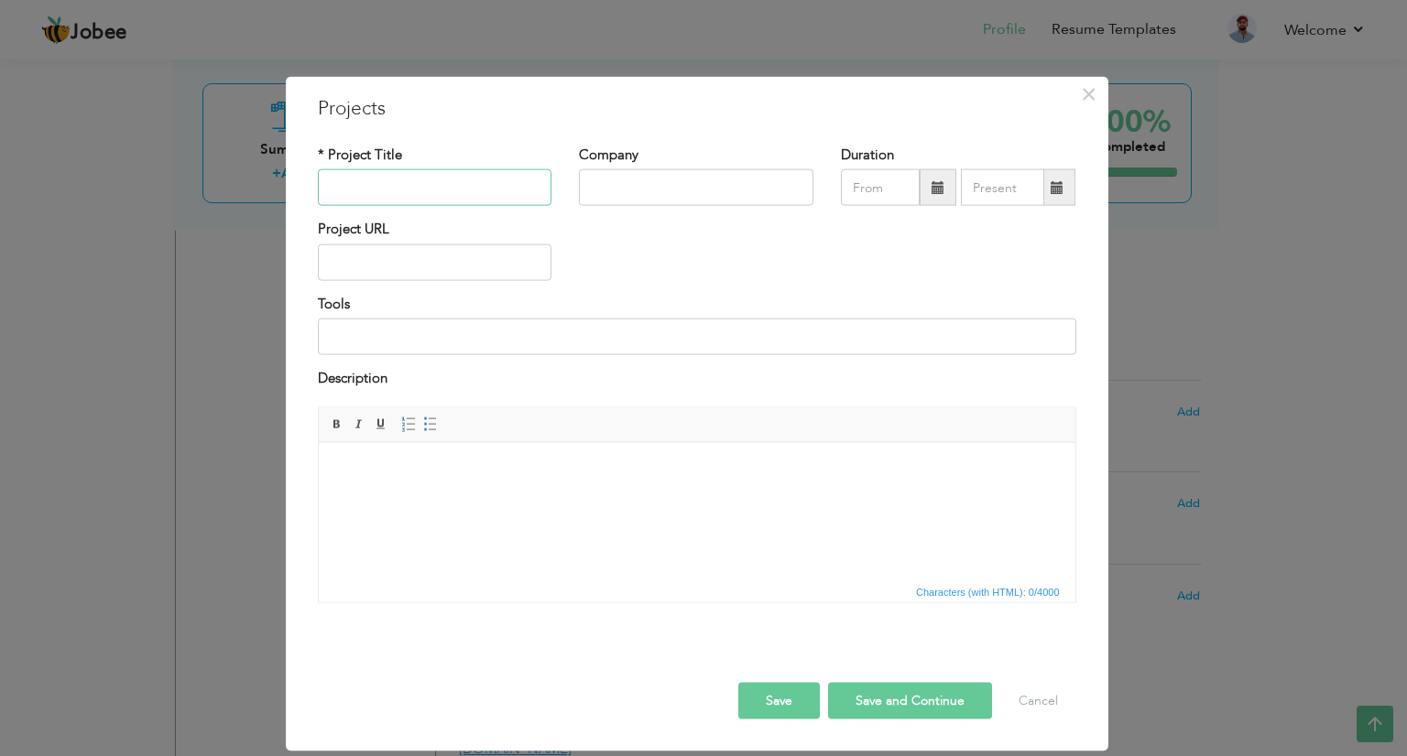
click at [436, 182] on input "text" at bounding box center [435, 187] width 234 height 37
type input "Businessify - CRM"
click at [472, 491] on html at bounding box center [696, 470] width 756 height 56
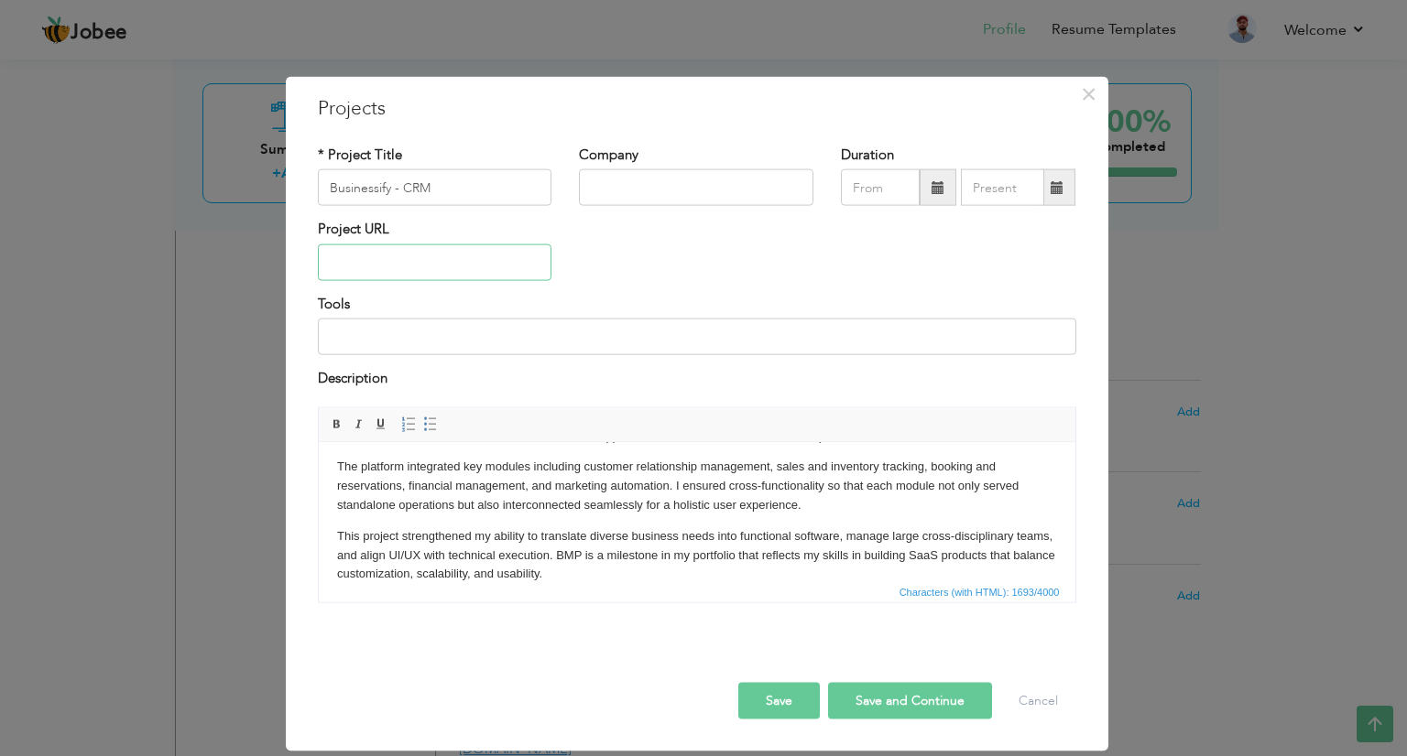
click at [485, 258] on input "text" at bounding box center [435, 262] width 234 height 37
click at [677, 185] on input "text" at bounding box center [696, 187] width 234 height 37
type input "HatchTechs Pvt. Ltd."
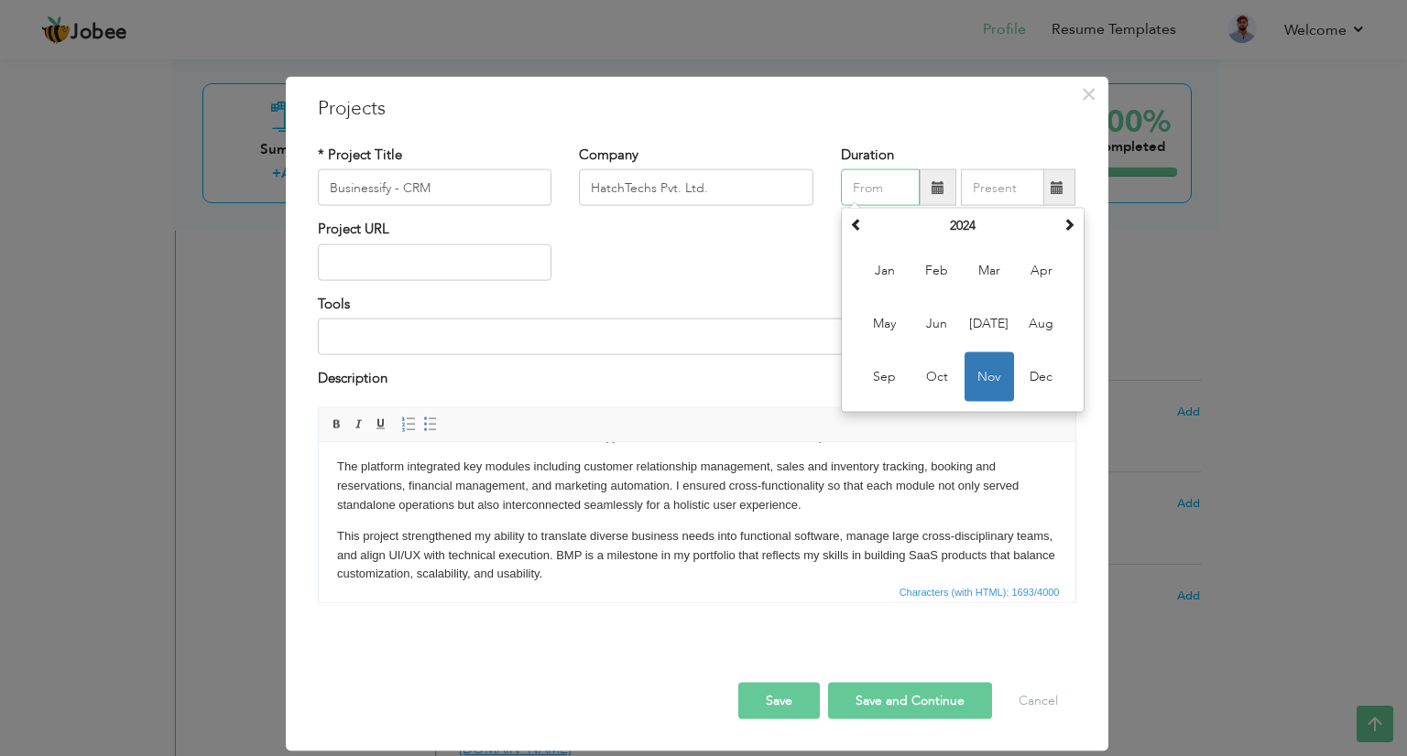
click at [886, 195] on input "text" at bounding box center [880, 187] width 79 height 37
click at [863, 231] on th at bounding box center [856, 225] width 22 height 27
click at [893, 267] on span "Jan" at bounding box center [884, 270] width 49 height 49
type input "01/2023"
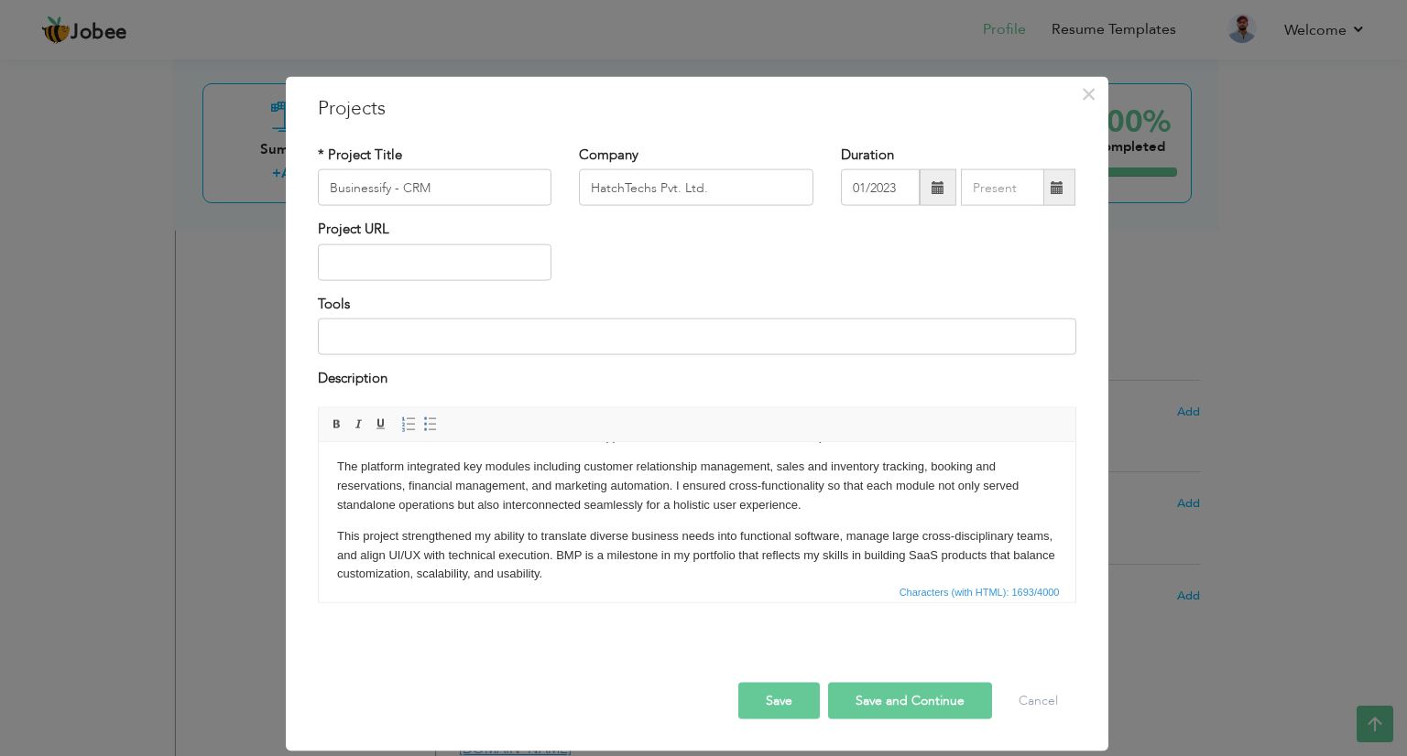
click at [1072, 191] on span at bounding box center [1057, 187] width 36 height 37
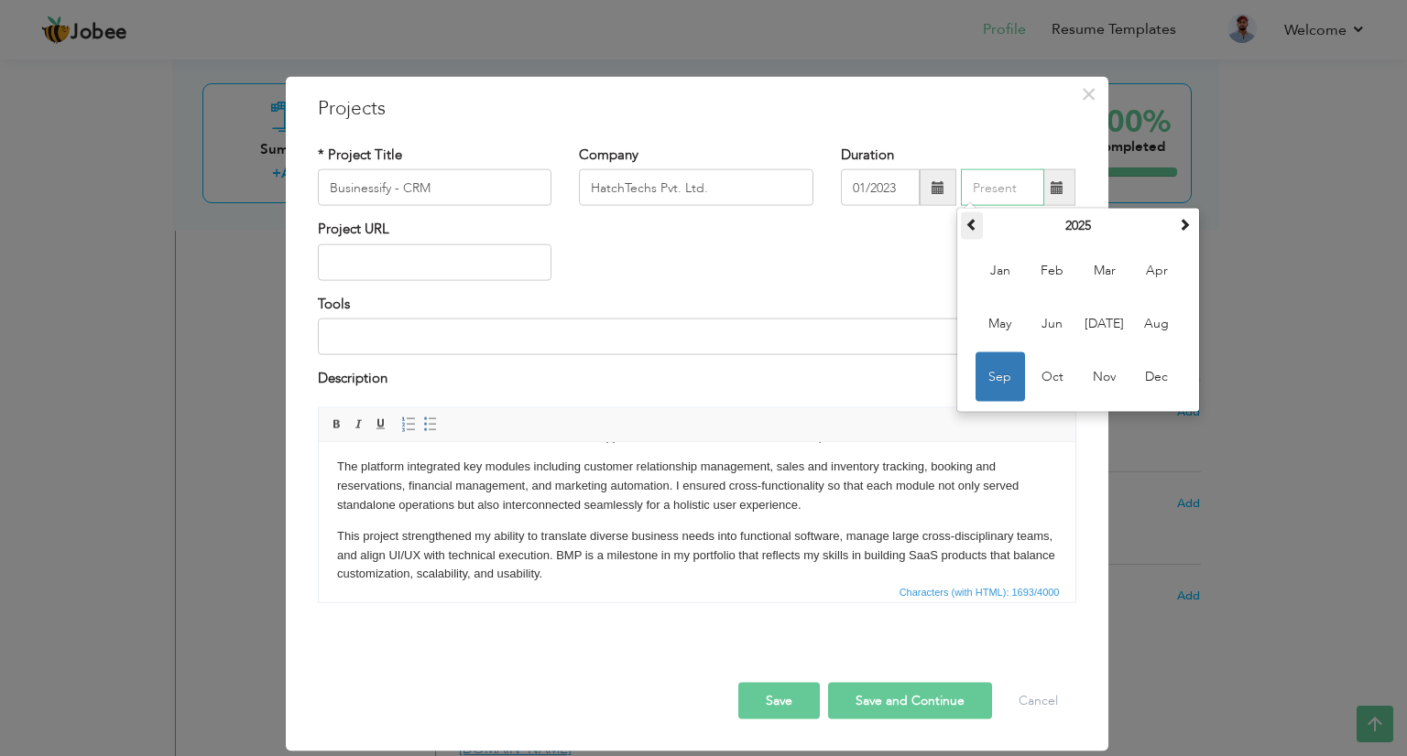
click at [973, 228] on span at bounding box center [971, 224] width 13 height 13
click at [1147, 316] on span "Aug" at bounding box center [1156, 323] width 49 height 49
type input "08/2024"
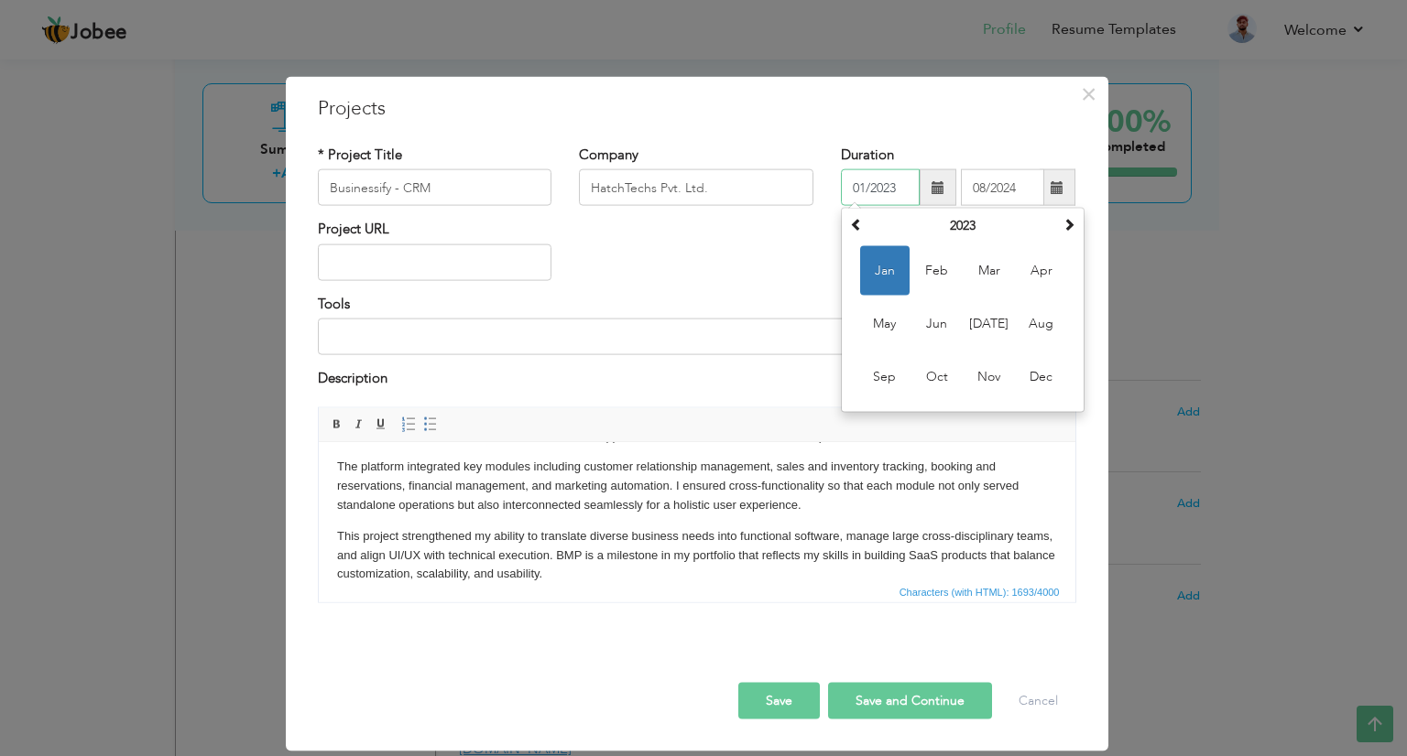
click at [902, 179] on input "01/2023" at bounding box center [880, 187] width 79 height 37
click at [883, 311] on span "May" at bounding box center [884, 323] width 49 height 49
type input "05/2023"
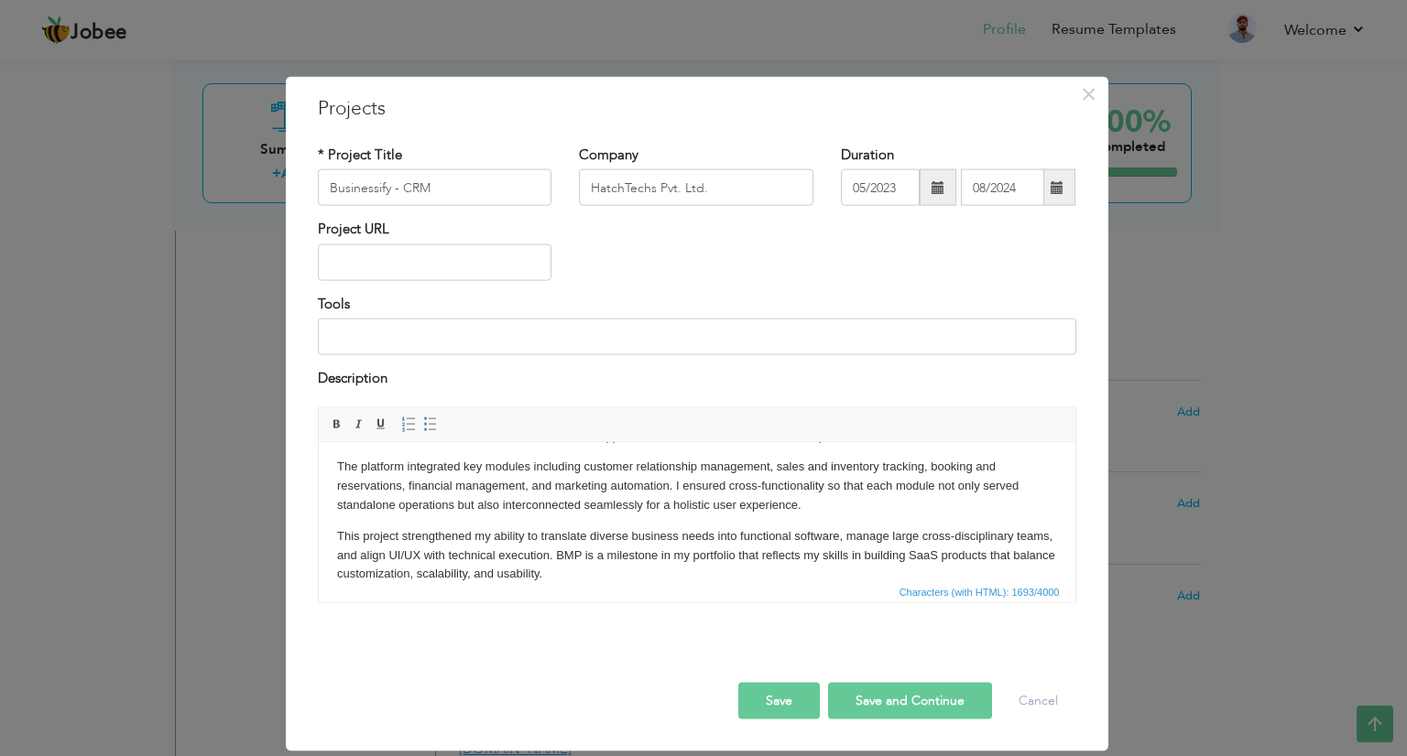
click at [678, 257] on div "Project URL" at bounding box center [697, 257] width 786 height 74
click at [370, 342] on input at bounding box center [697, 337] width 758 height 37
paste input "Jira, Asana, Confluence, Google Sheets, Figma, Miro, React.js, MySQL, REST API,…"
type input "Jira, Asana, Confluence, Google Sheets, Figma, Miro, React.js, MySQL, REST API,…"
click at [810, 697] on button "Save" at bounding box center [779, 700] width 82 height 37
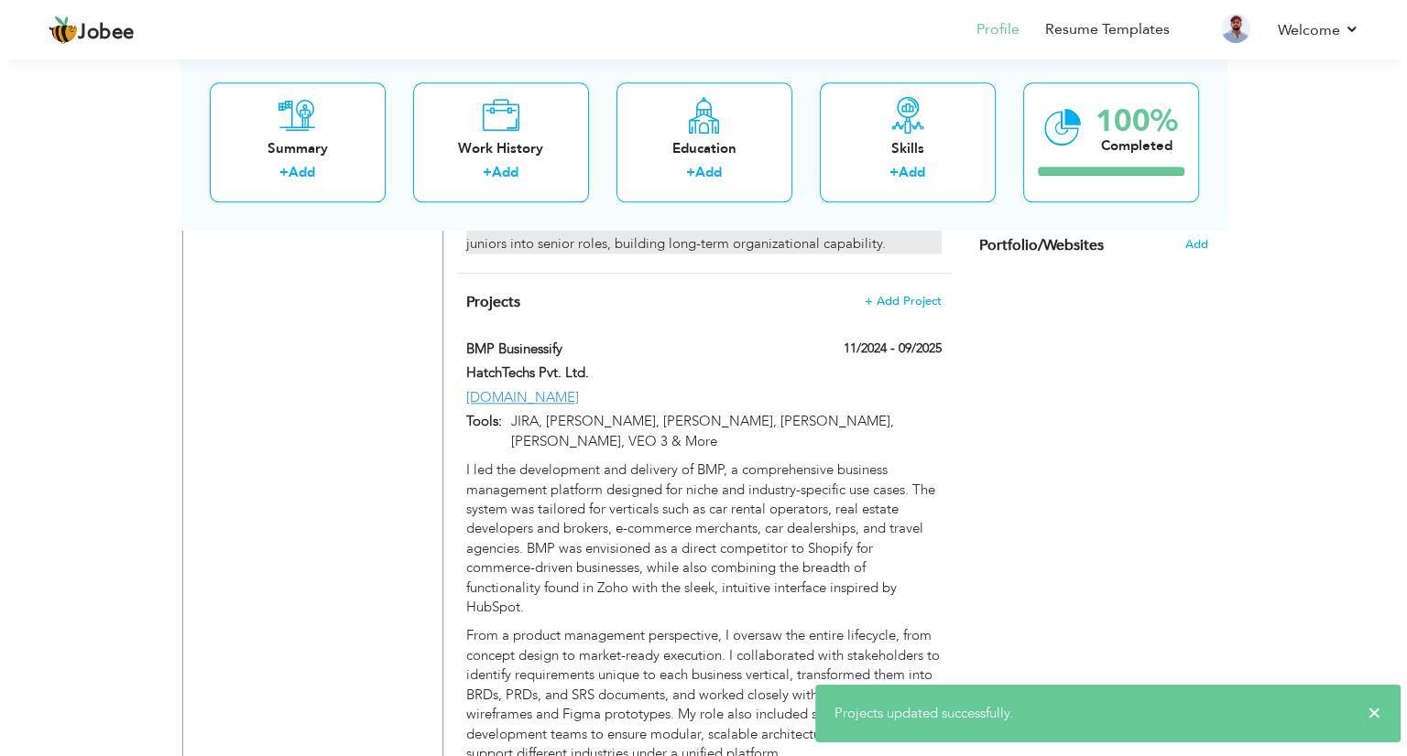
scroll to position [2022, 0]
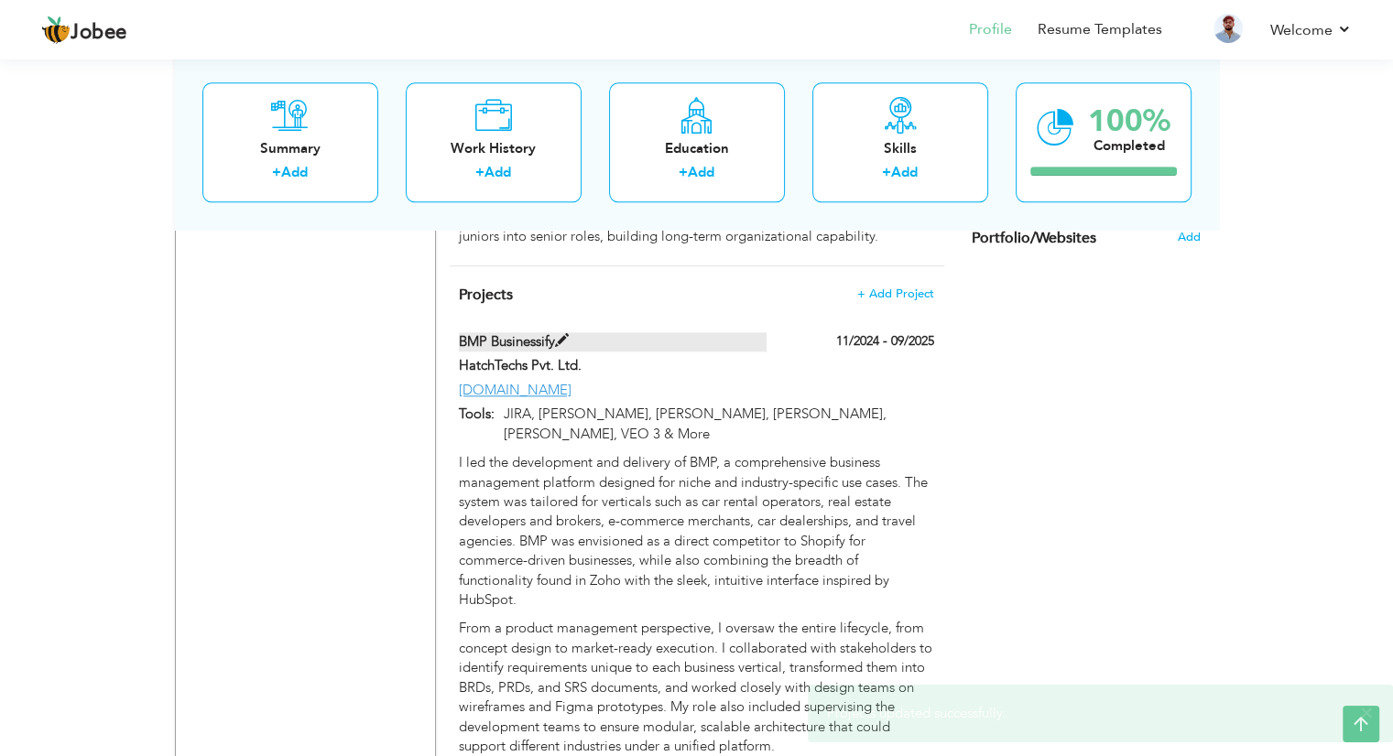
click at [623, 332] on label "BMP Businessify" at bounding box center [613, 341] width 308 height 19
type input "BMP Businessify"
type input "11/2024"
type input "09/2025"
type input "businessify.com"
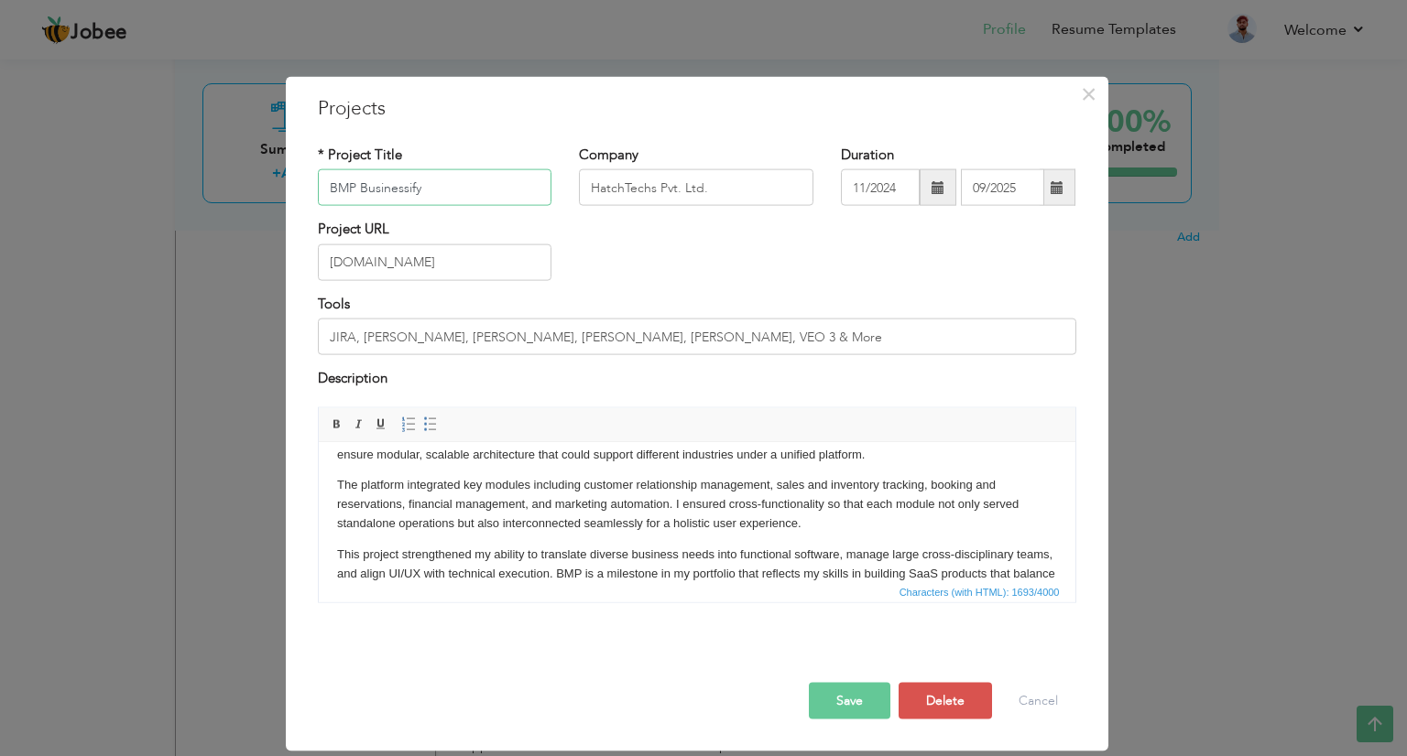
scroll to position [201, 0]
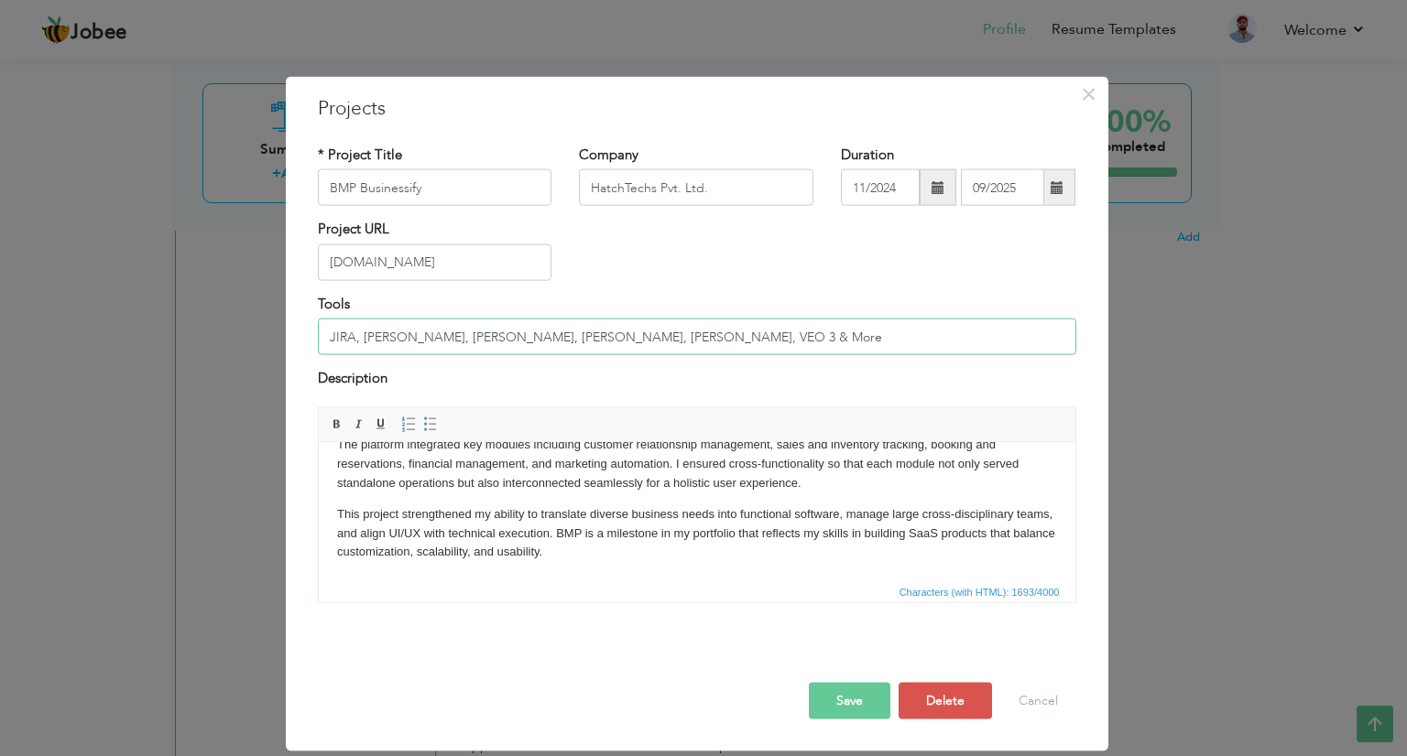
click at [652, 341] on input "JIRA, ASANA, Figma, FigJam, Claude, VEO 3 & More" at bounding box center [697, 337] width 758 height 37
paste input "ira, ClickUp, Confluence, Google Sheets, Figma, Lucidchart, Node.js, PostgreSQL…"
type input "Jira, ClickUp, Confluence, Google Sheets, Figma, Lucidchart, Node.js, PostgreSQ…"
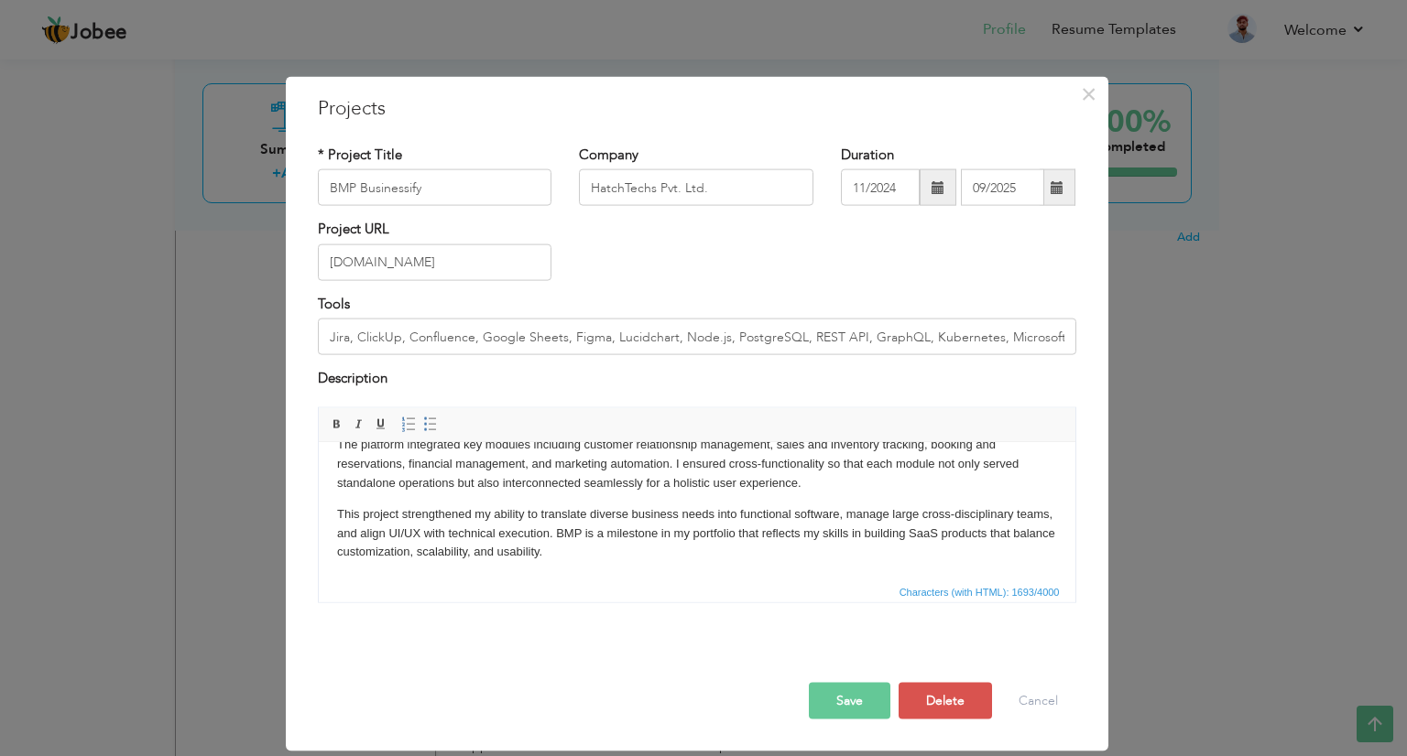
click at [871, 697] on button "Save" at bounding box center [850, 700] width 82 height 37
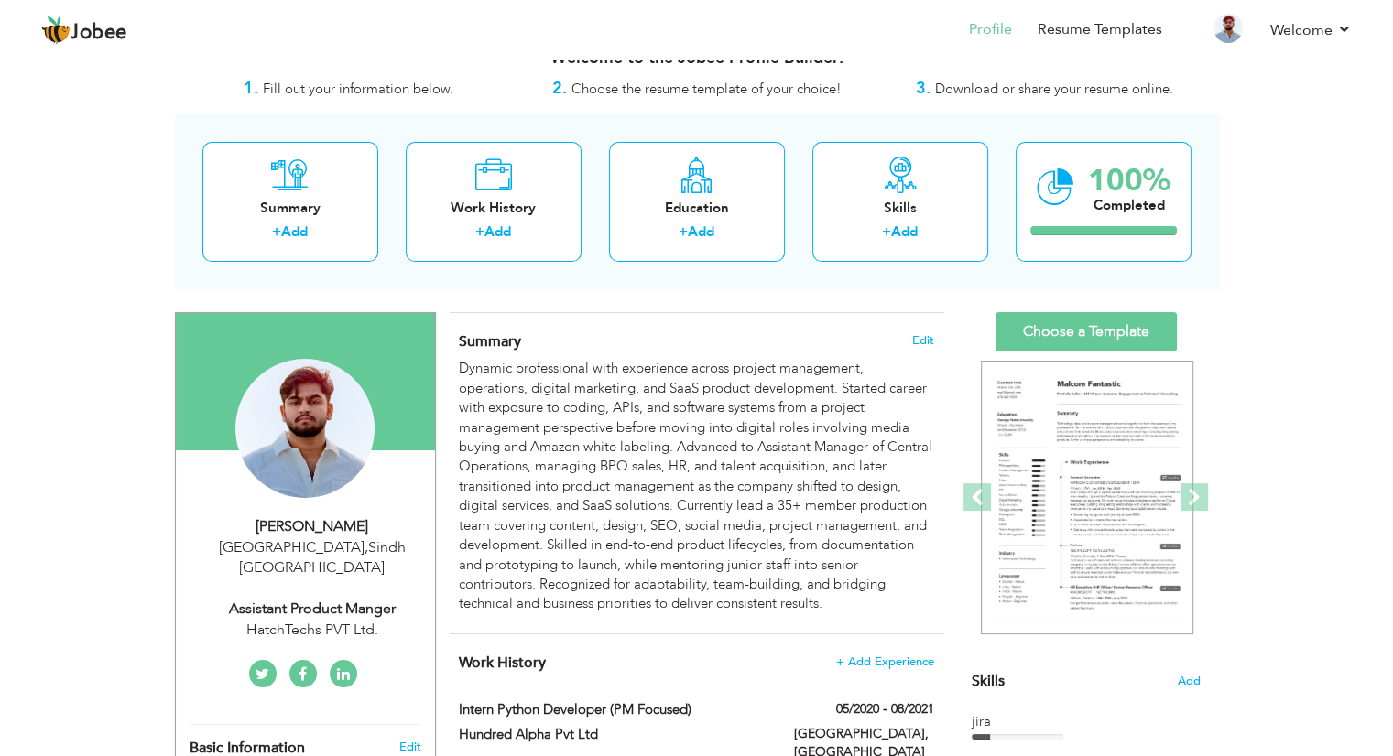
scroll to position [33, 0]
click at [1114, 340] on link "Choose a Template" at bounding box center [1085, 331] width 181 height 39
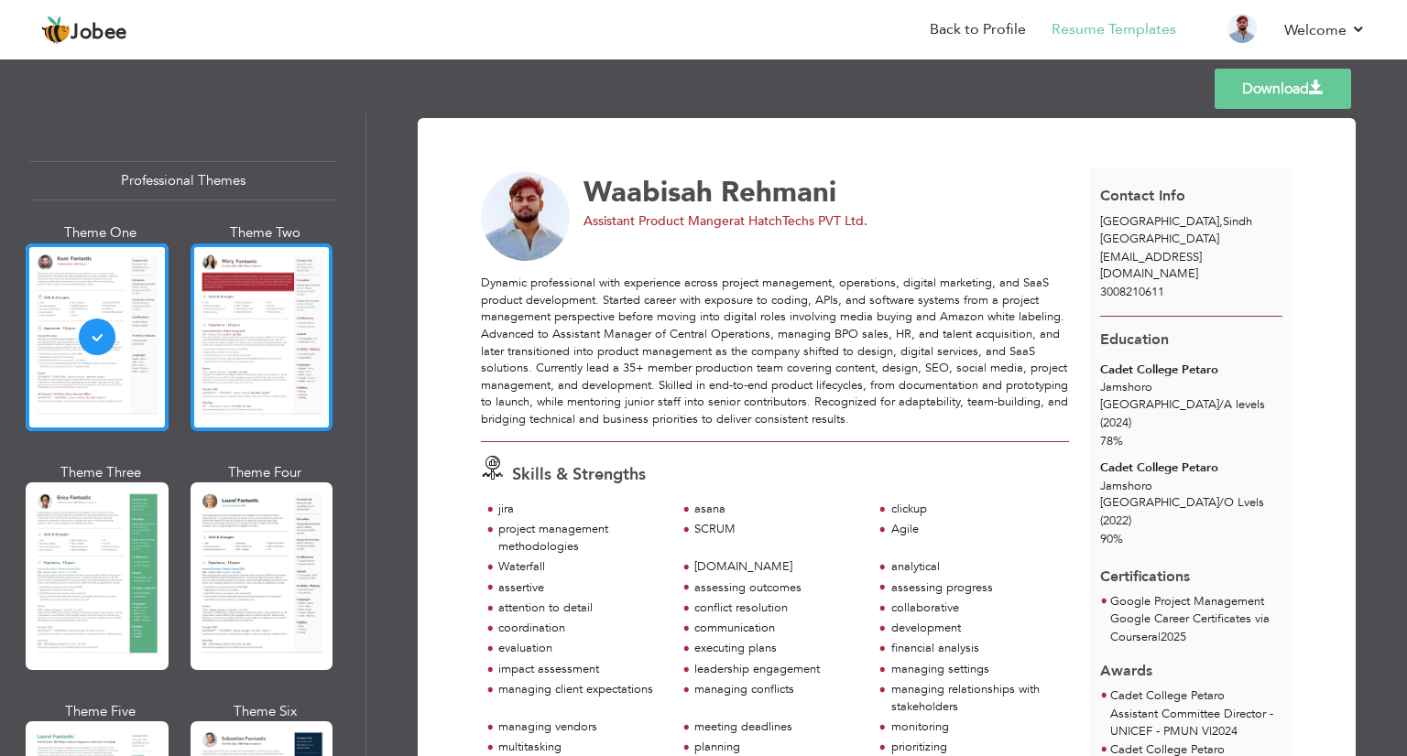
click at [241, 353] on div at bounding box center [261, 338] width 143 height 188
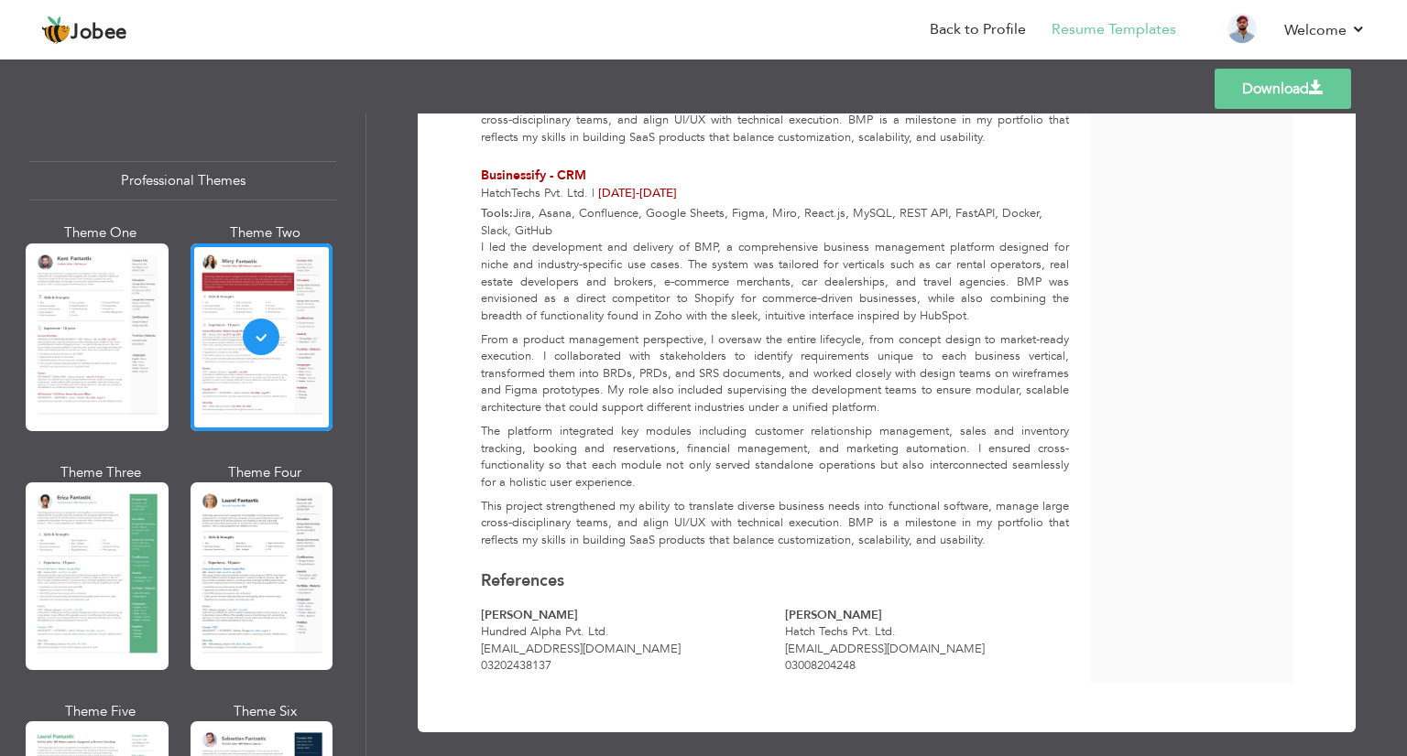
scroll to position [2128, 0]
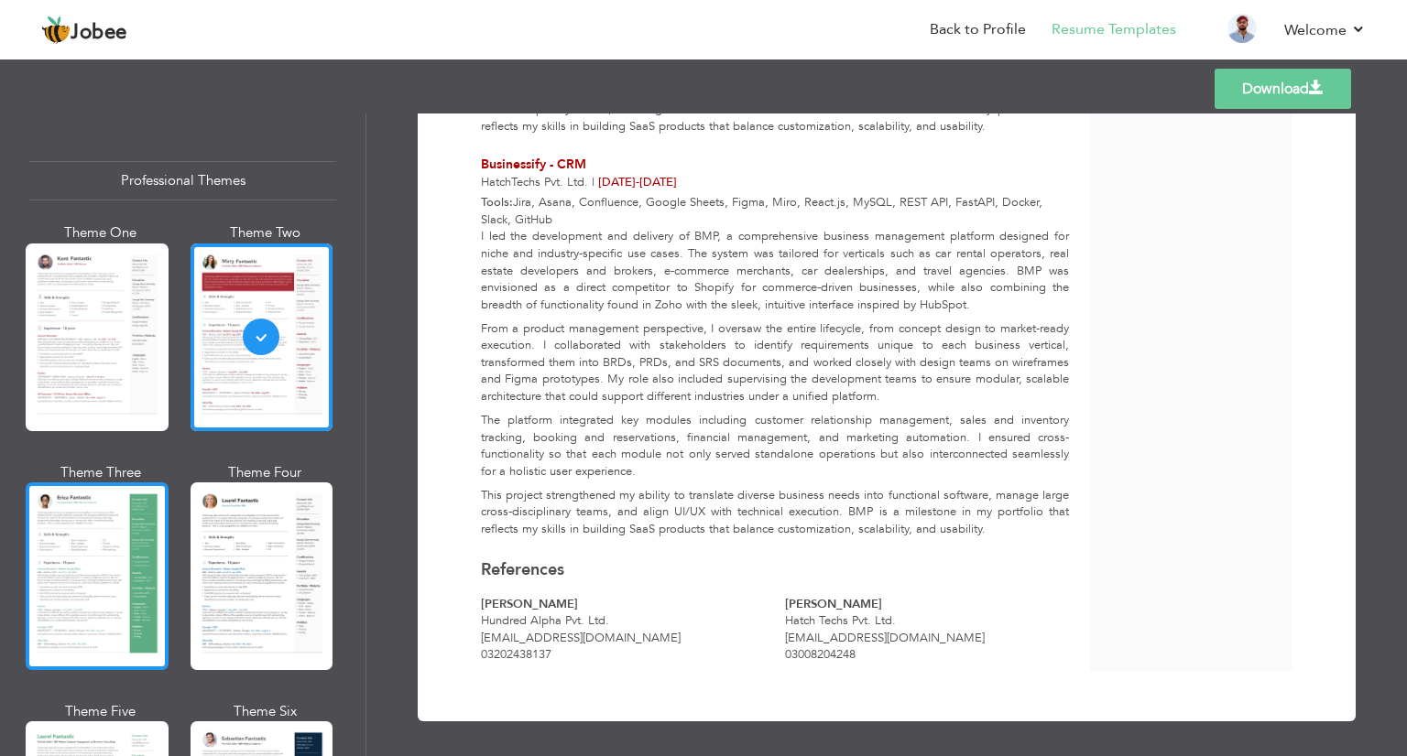
click at [87, 597] on div at bounding box center [97, 577] width 143 height 188
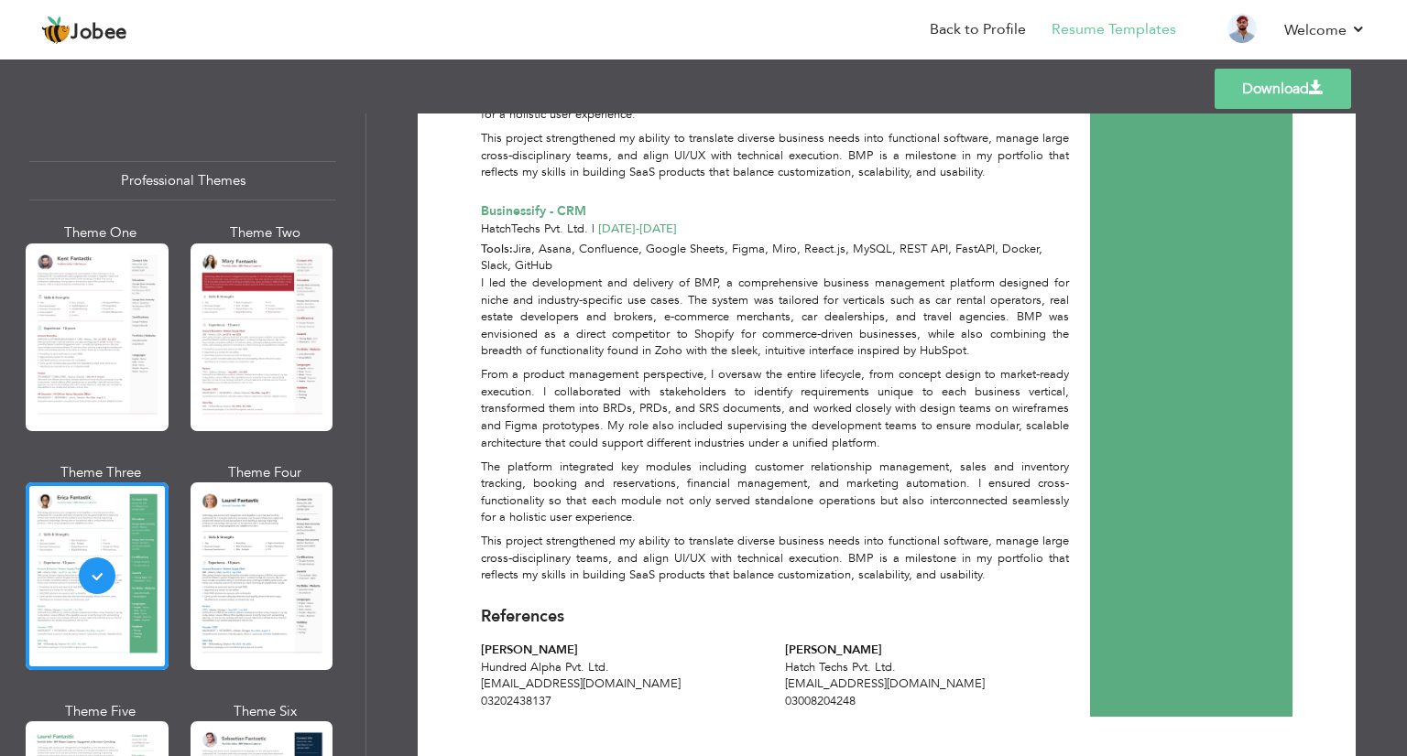
scroll to position [2136, 0]
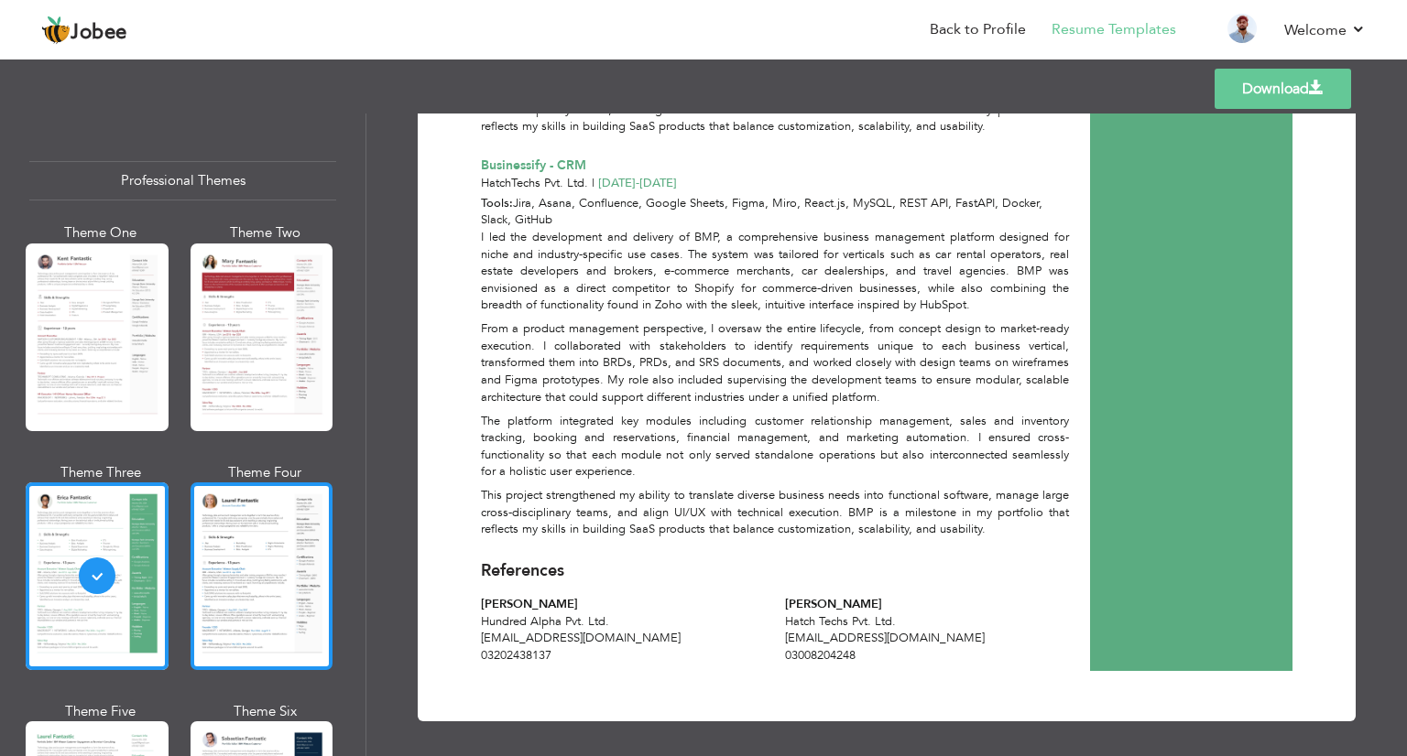
click at [271, 558] on div at bounding box center [261, 577] width 143 height 188
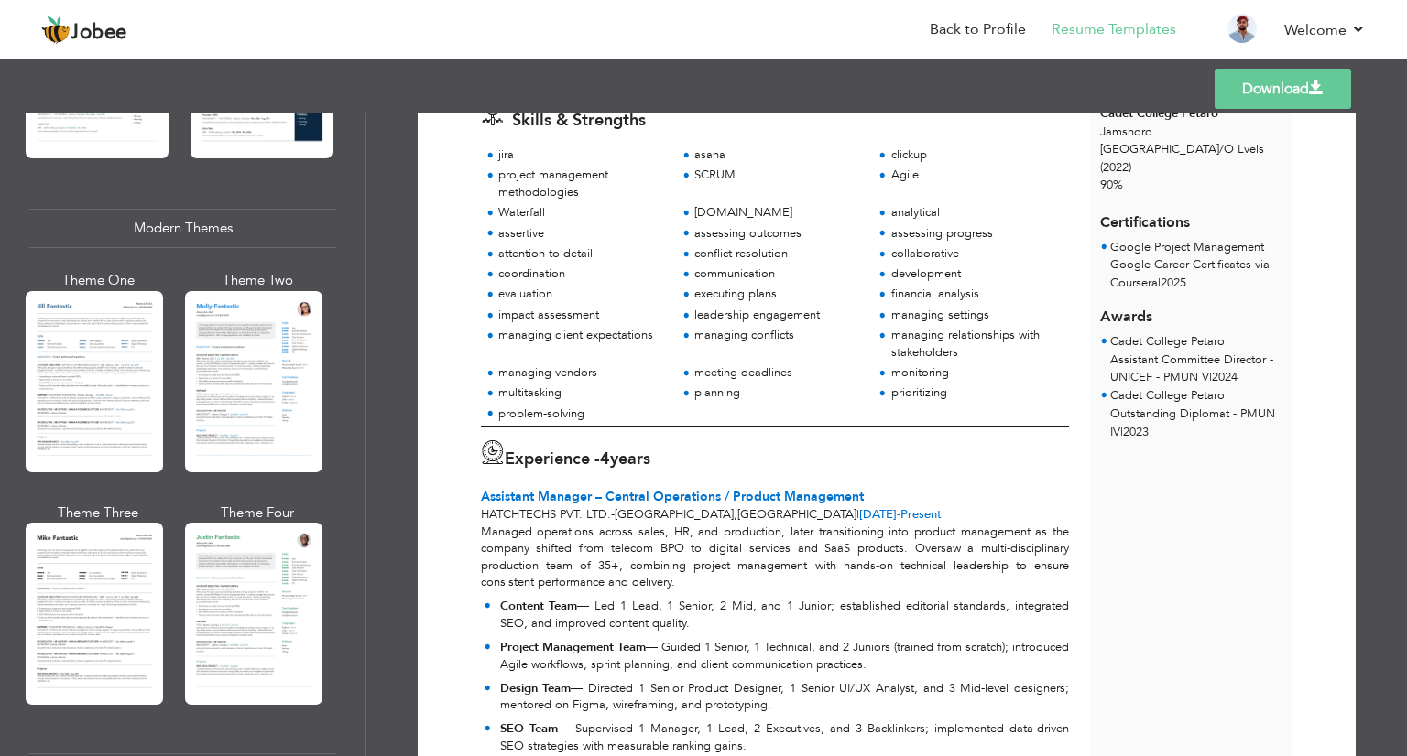
scroll to position [853, 0]
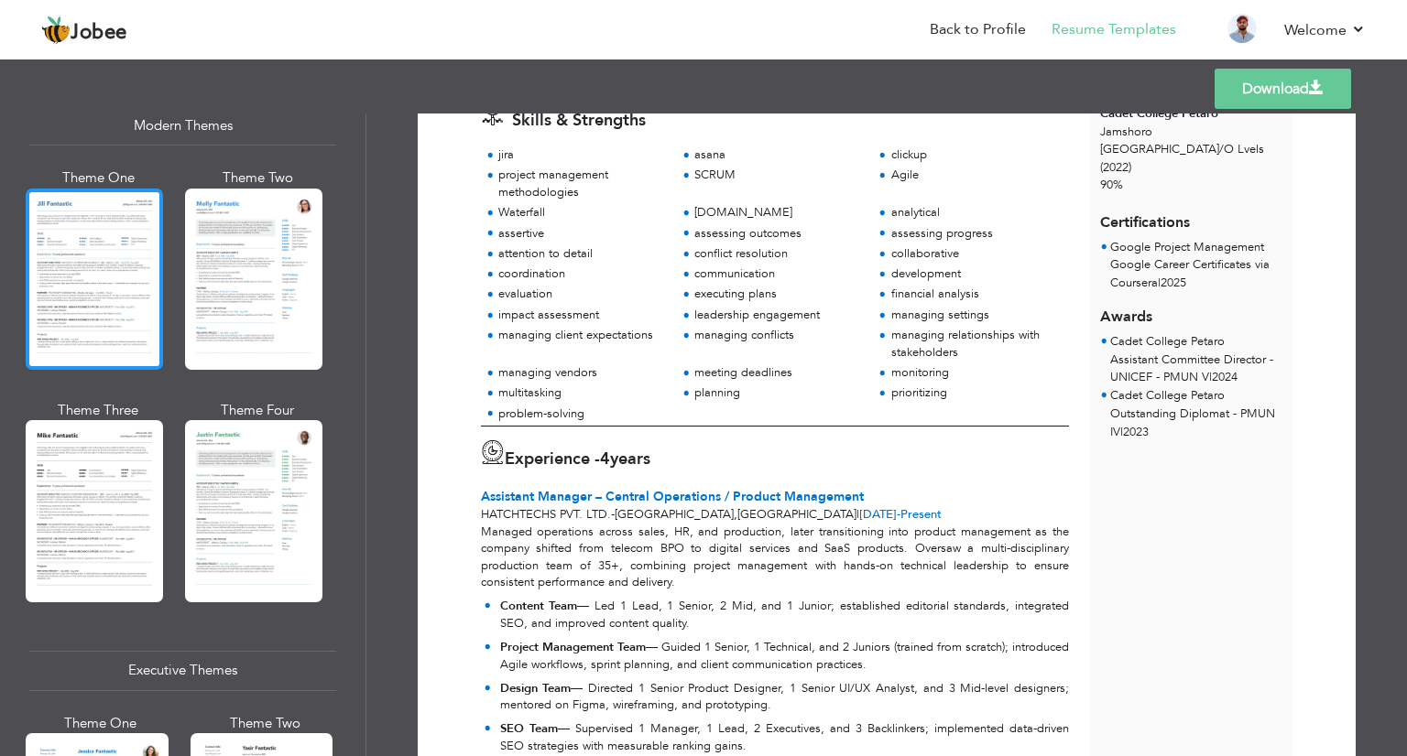
click at [135, 256] on div at bounding box center [94, 279] width 137 height 181
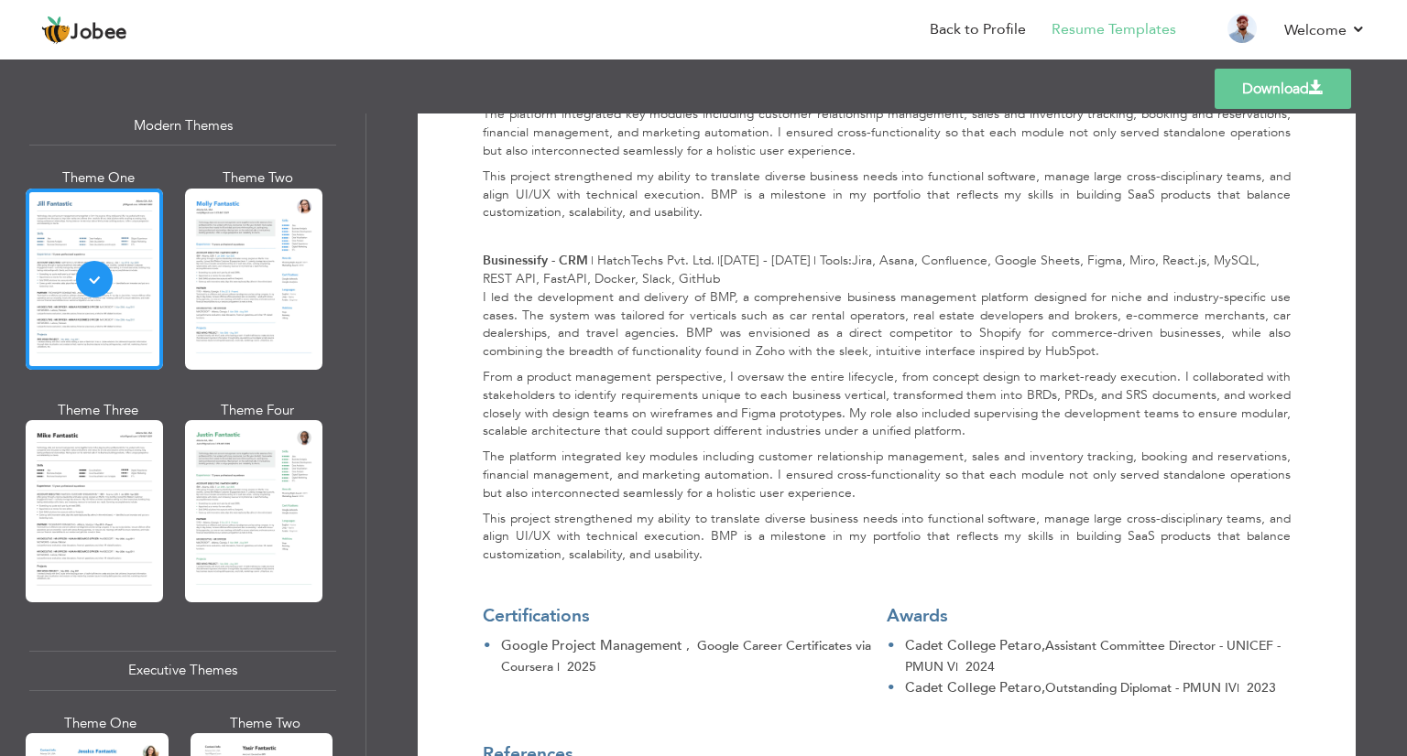
scroll to position [2178, 0]
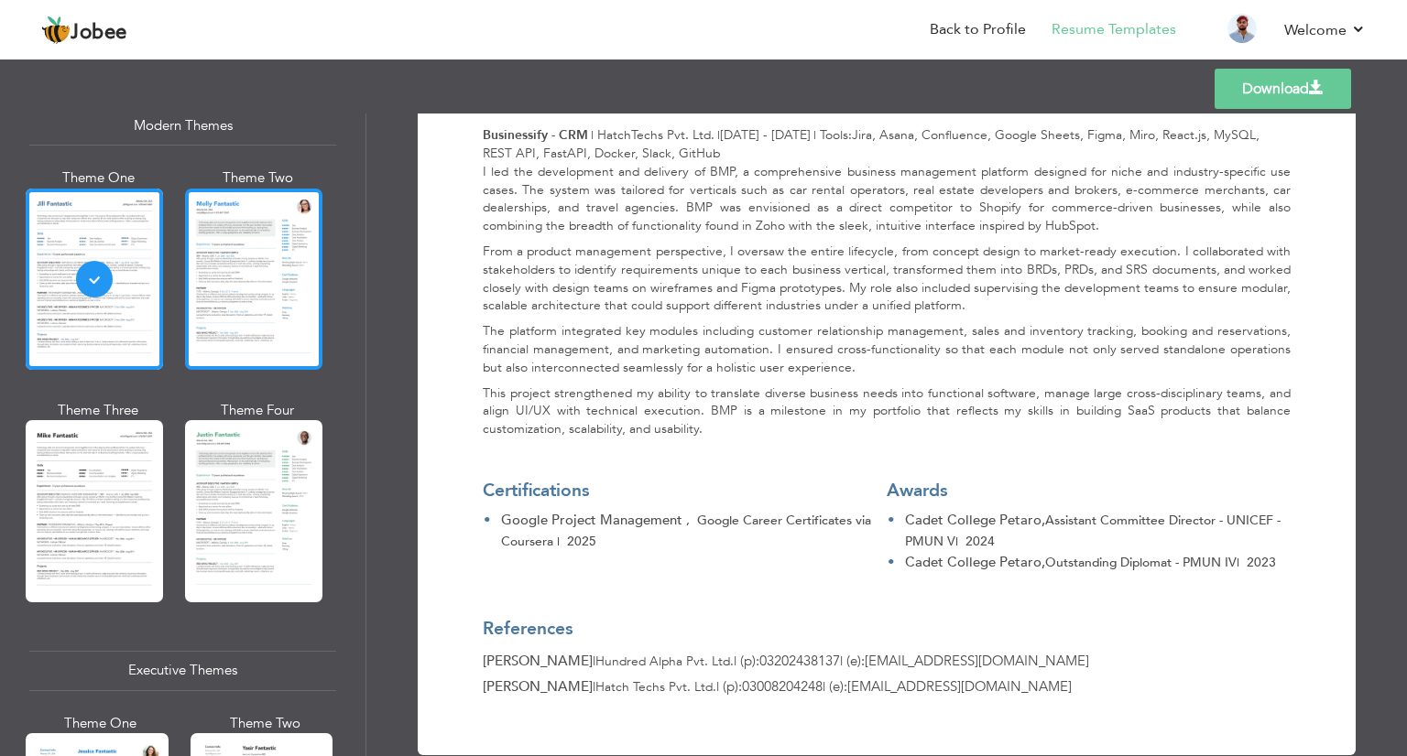
click at [304, 321] on div at bounding box center [253, 279] width 137 height 181
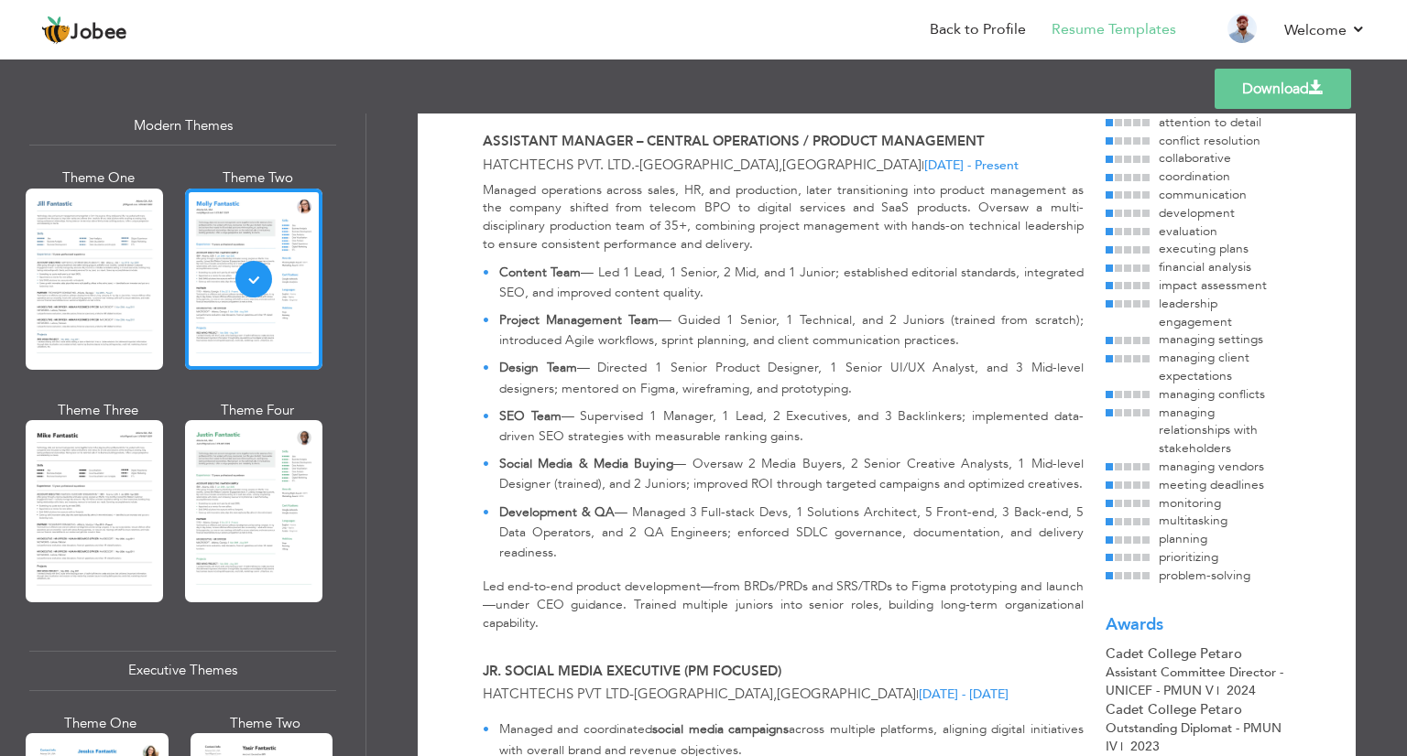
scroll to position [445, 0]
click at [1117, 344] on span at bounding box center [1117, 342] width 7 height 7
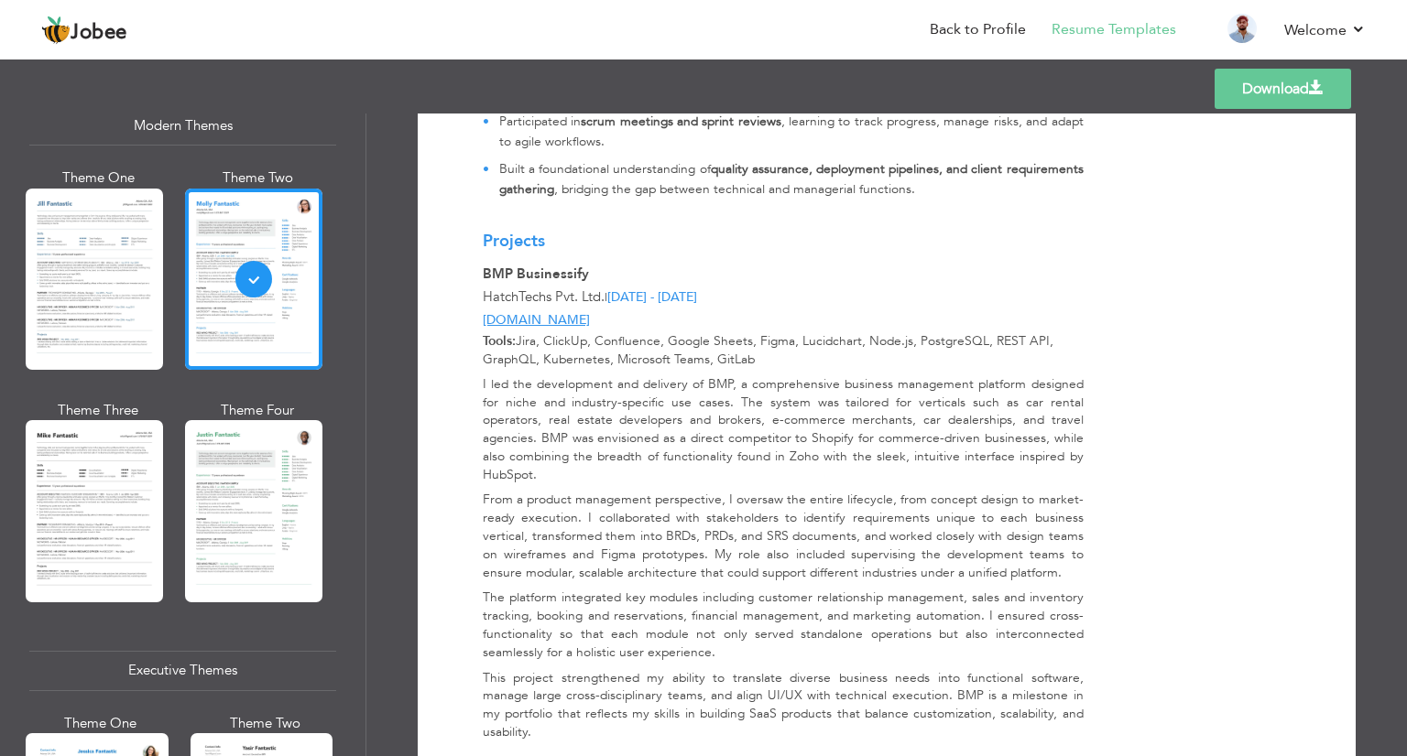
scroll to position [1579, 0]
click at [969, 34] on link "Back to Profile" at bounding box center [977, 29] width 96 height 21
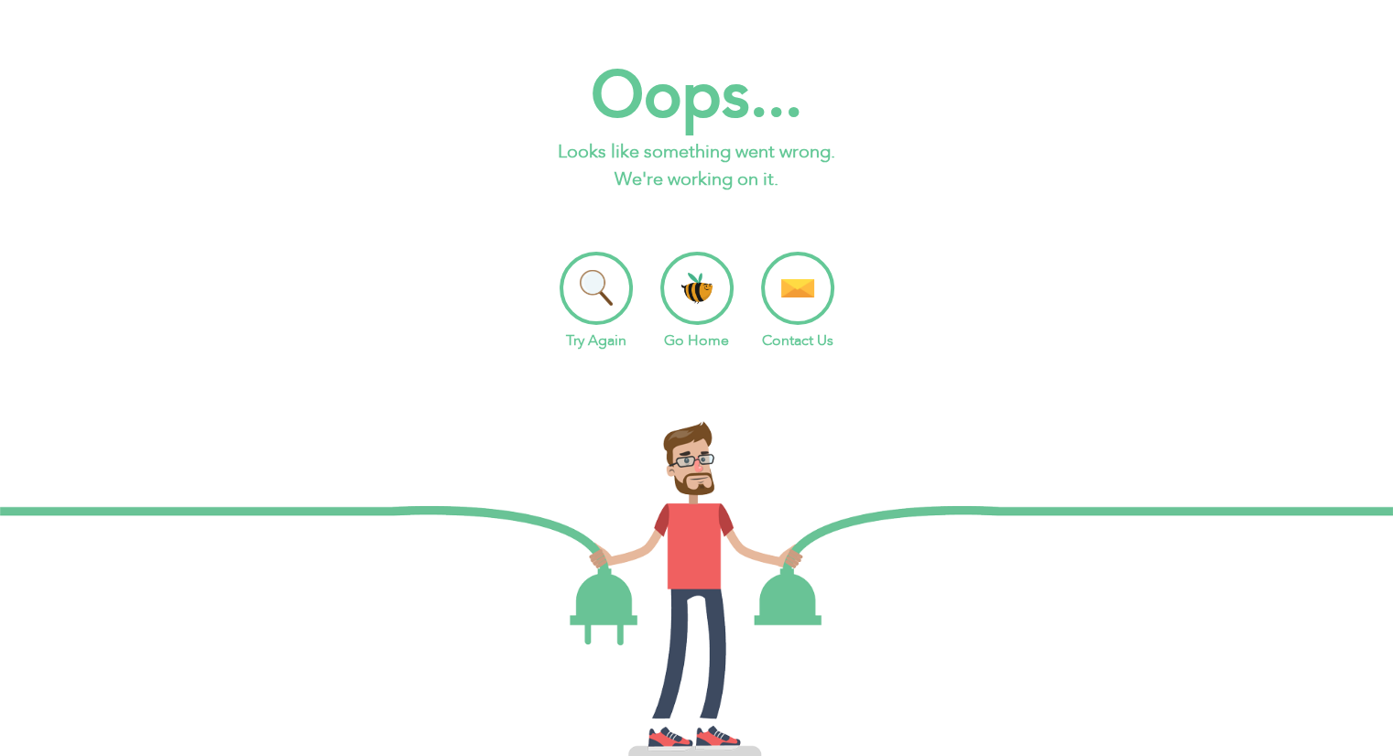
click at [608, 288] on li "Try Again" at bounding box center [596, 302] width 73 height 100
drag, startPoint x: 3, startPoint y: 0, endPoint x: 342, endPoint y: 84, distance: 349.1
click at [342, 84] on h2 "Oops..." at bounding box center [696, 96] width 1393 height 83
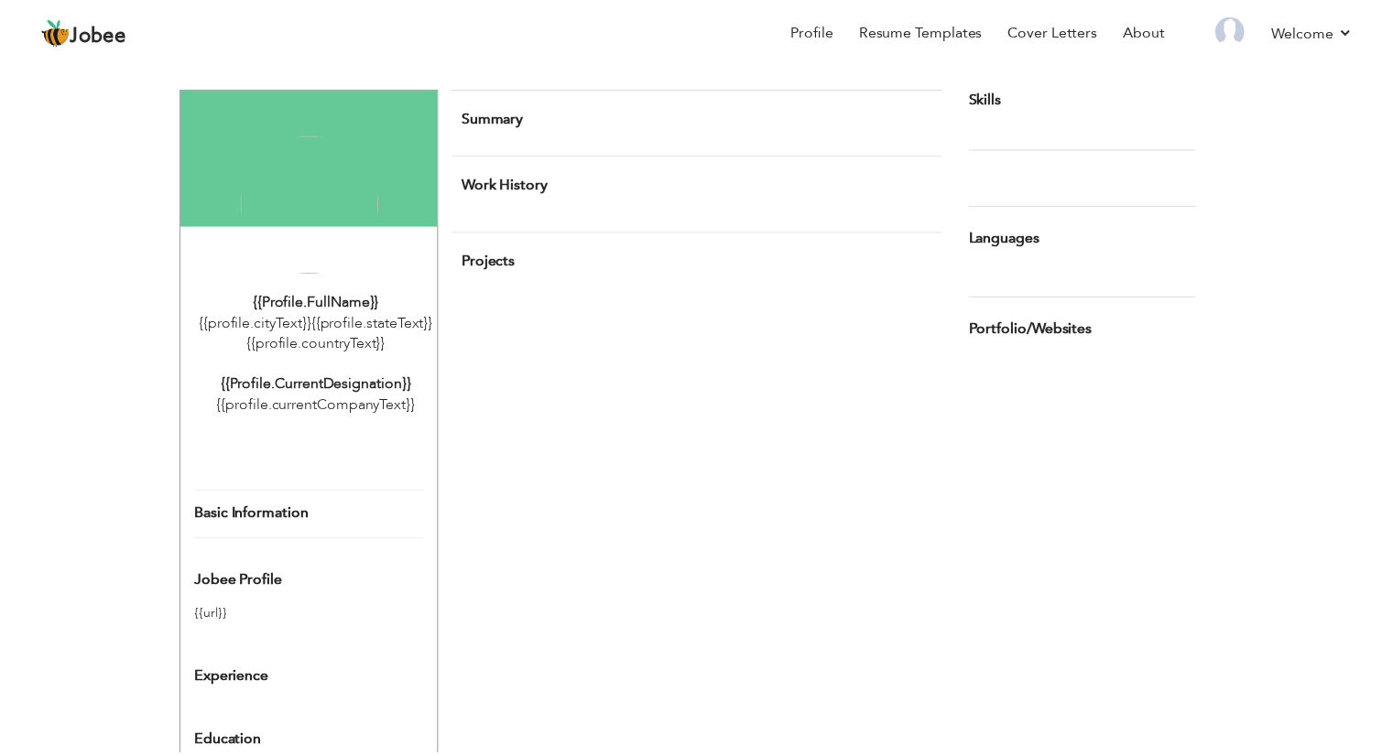
scroll to position [5, 0]
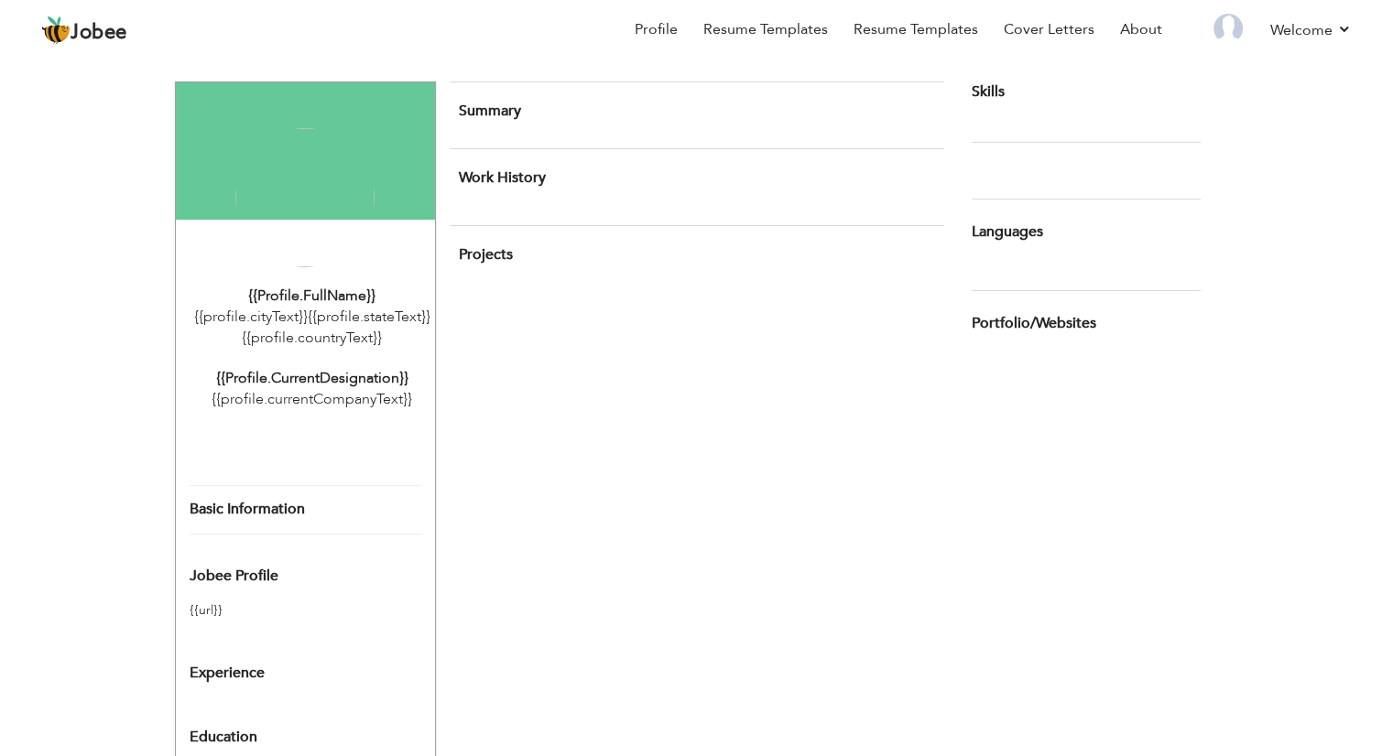
click at [822, 397] on div "{{profile.fullName}} {{profile.cityText}} {{profile.stateText}} {{profile.count…" at bounding box center [697, 490] width 1044 height 863
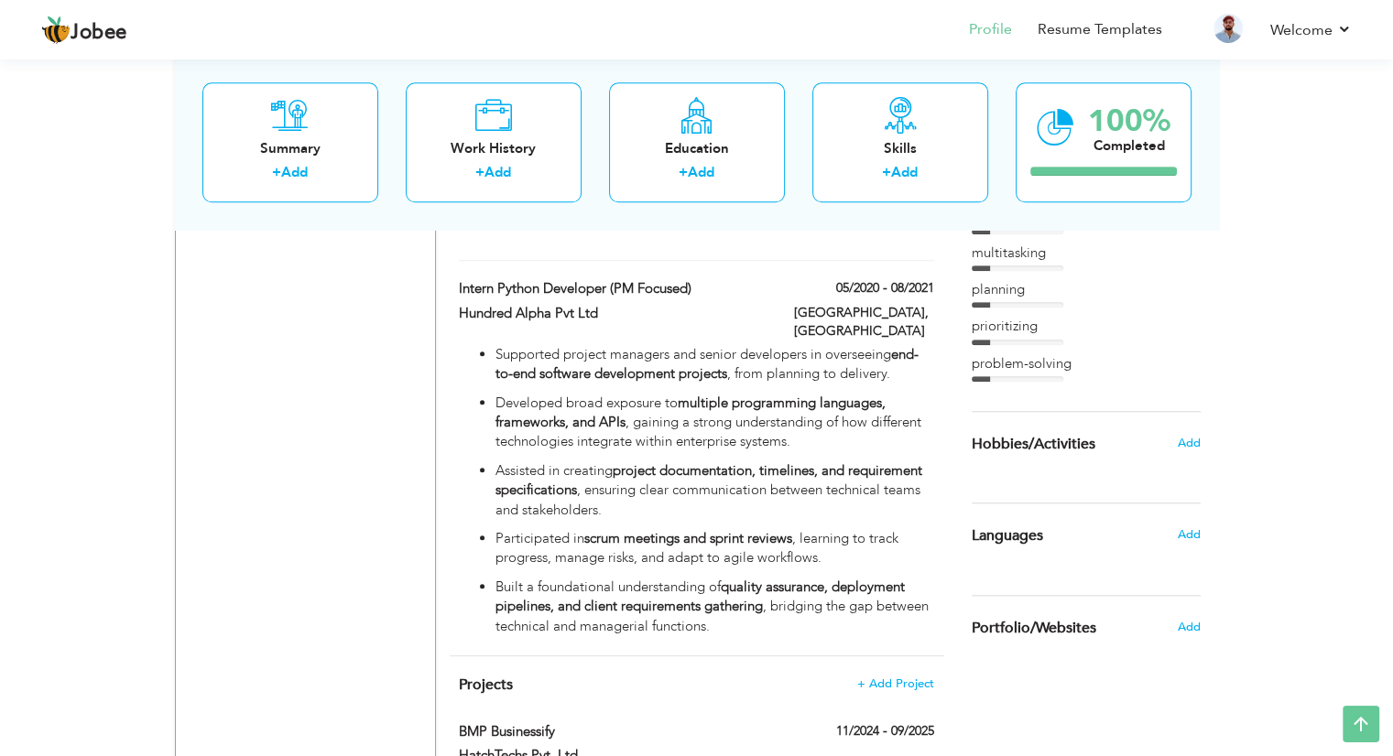
scroll to position [1667, 0]
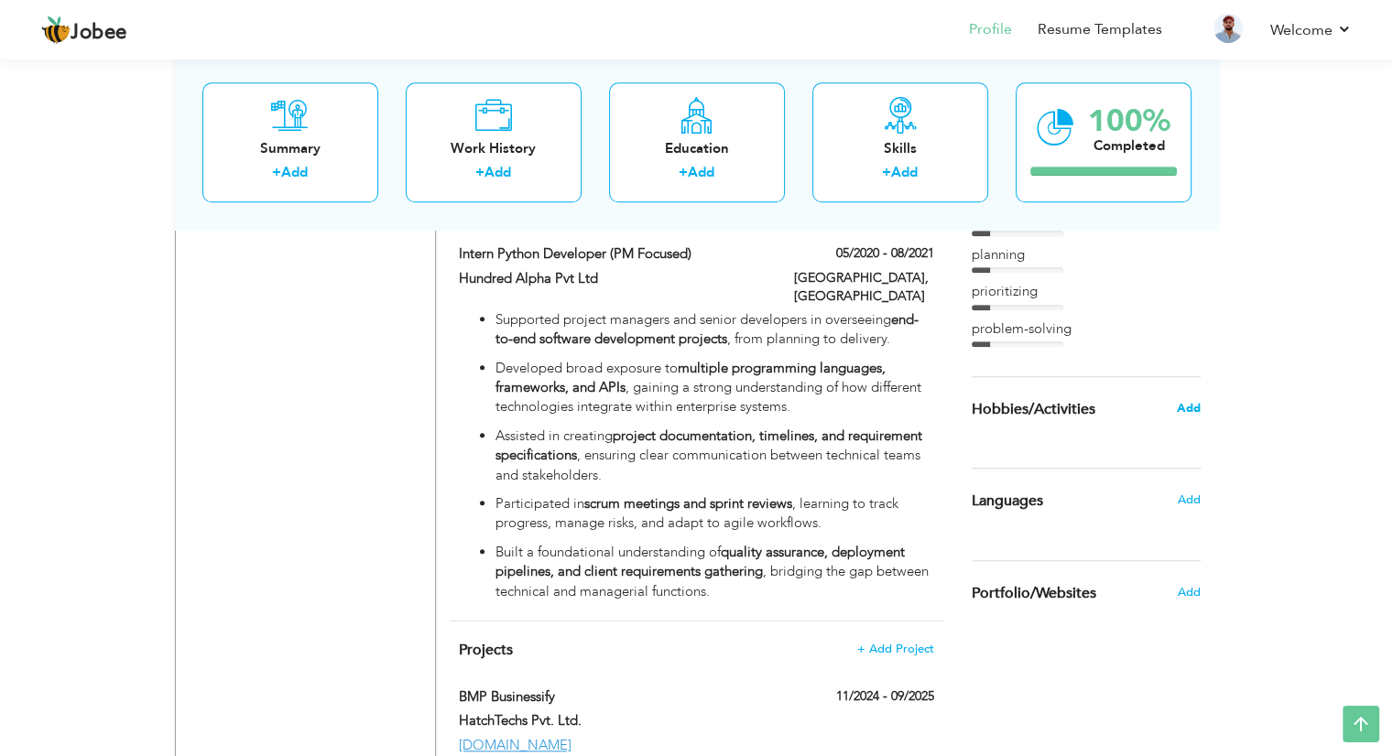
click at [1183, 408] on span "Add" at bounding box center [1188, 408] width 24 height 16
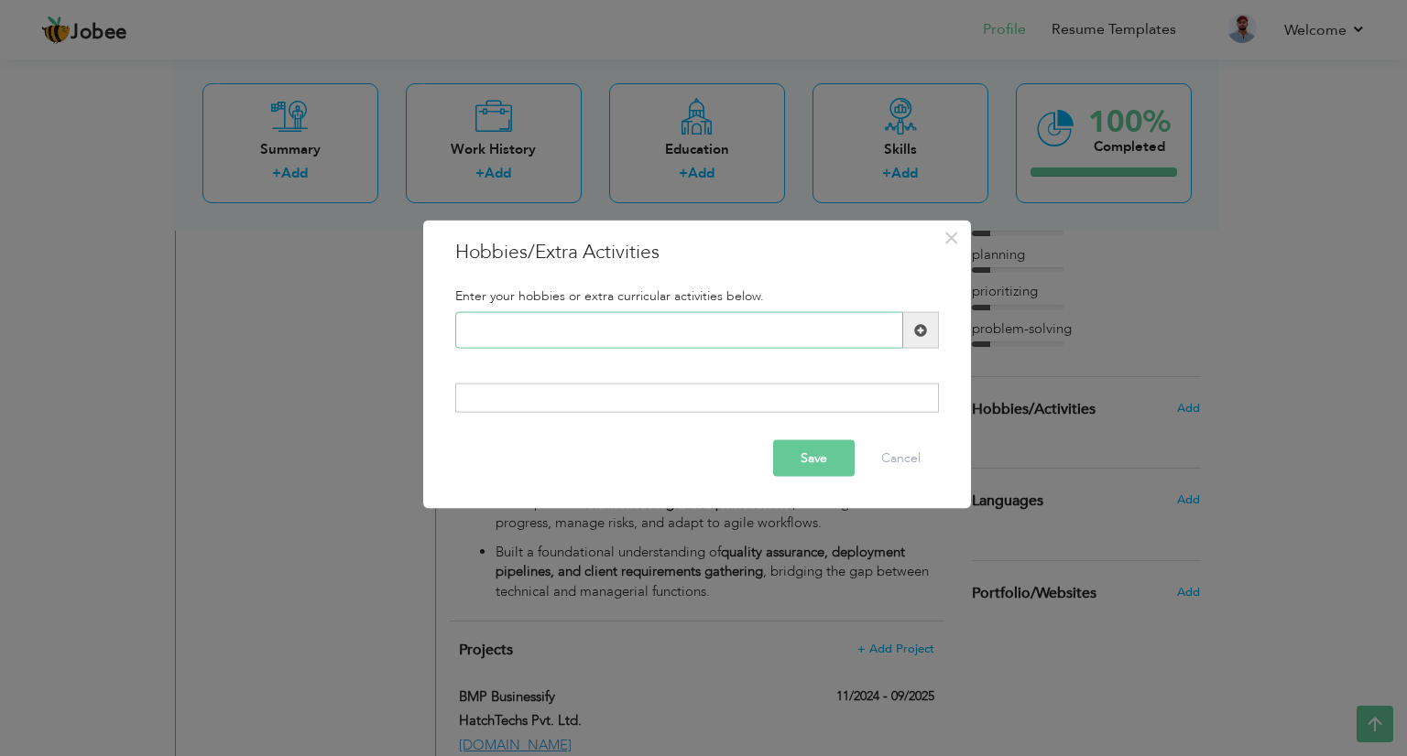
click at [656, 336] on input "text" at bounding box center [679, 330] width 448 height 37
type input "debating"
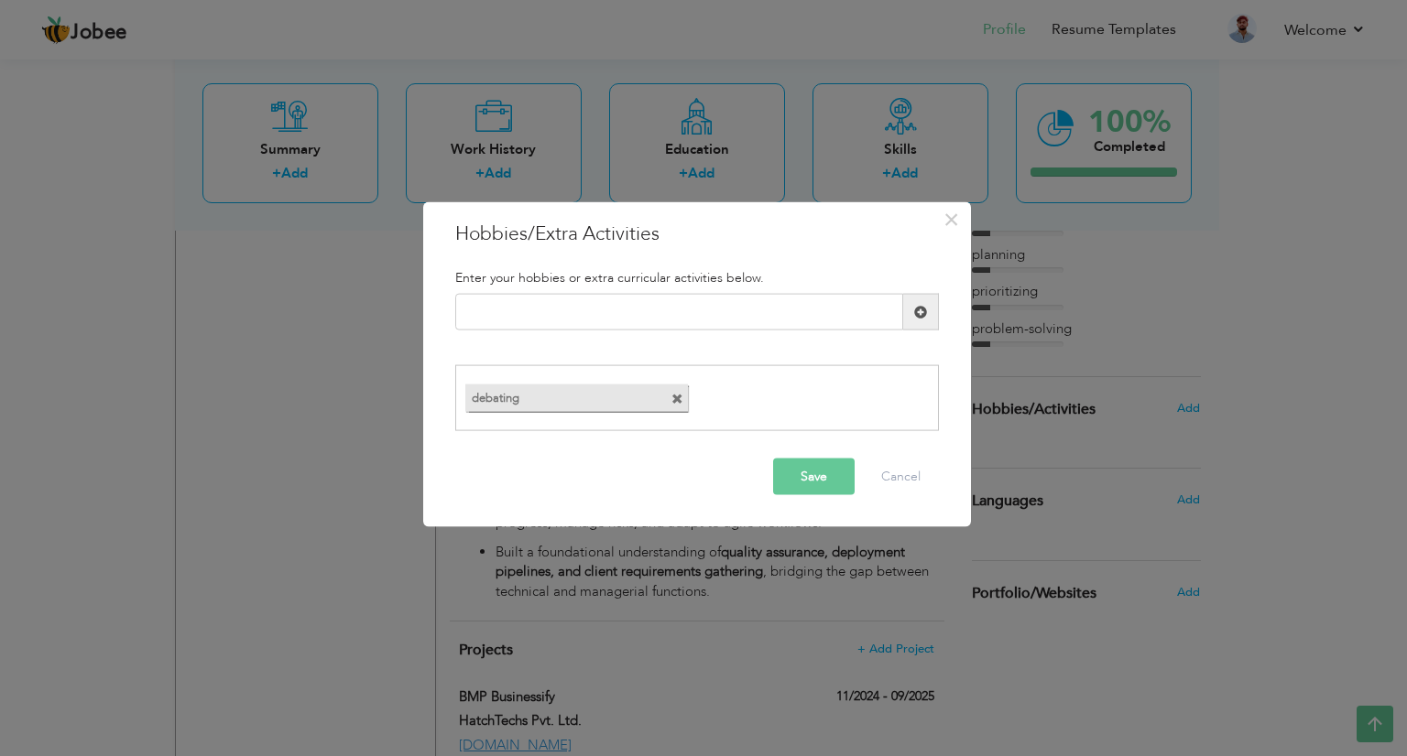
click at [673, 398] on span at bounding box center [677, 399] width 12 height 12
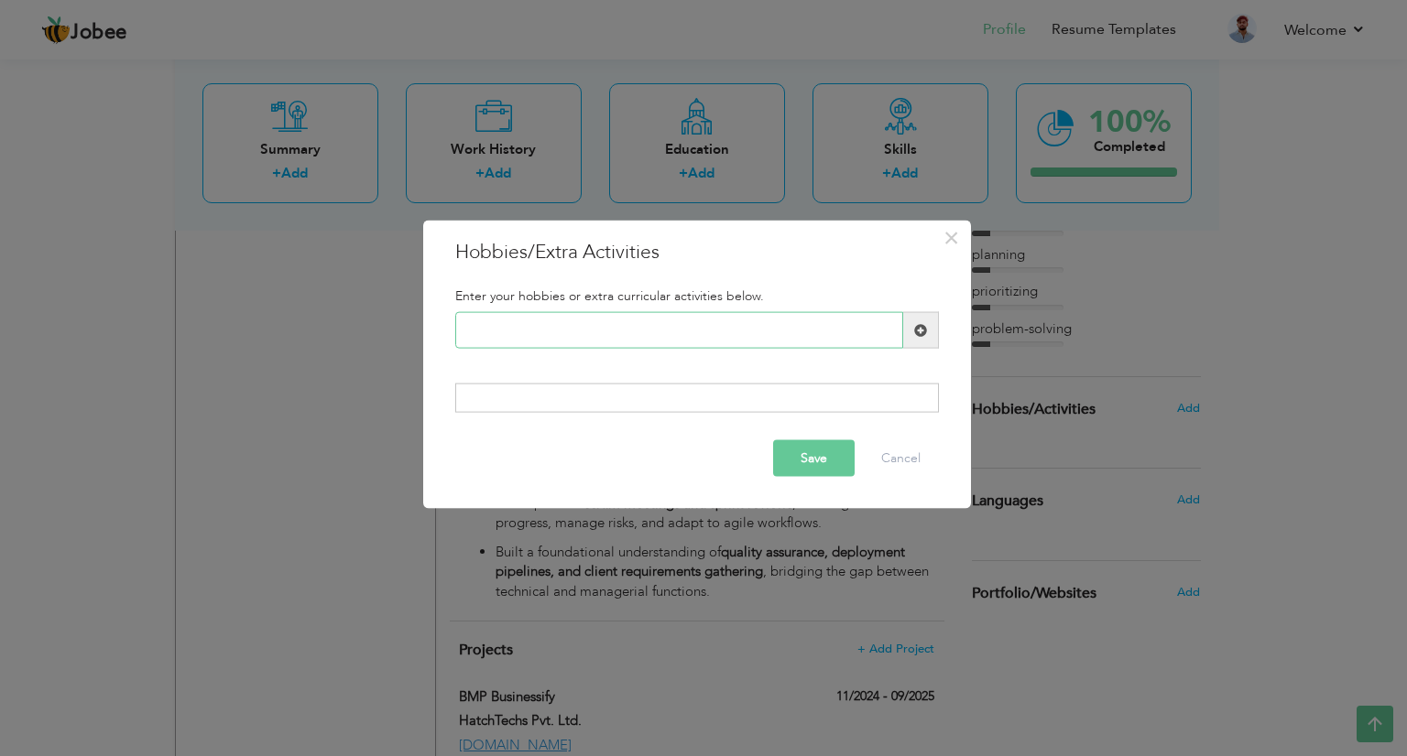
click at [586, 321] on input "text" at bounding box center [679, 330] width 448 height 37
type input "Debating"
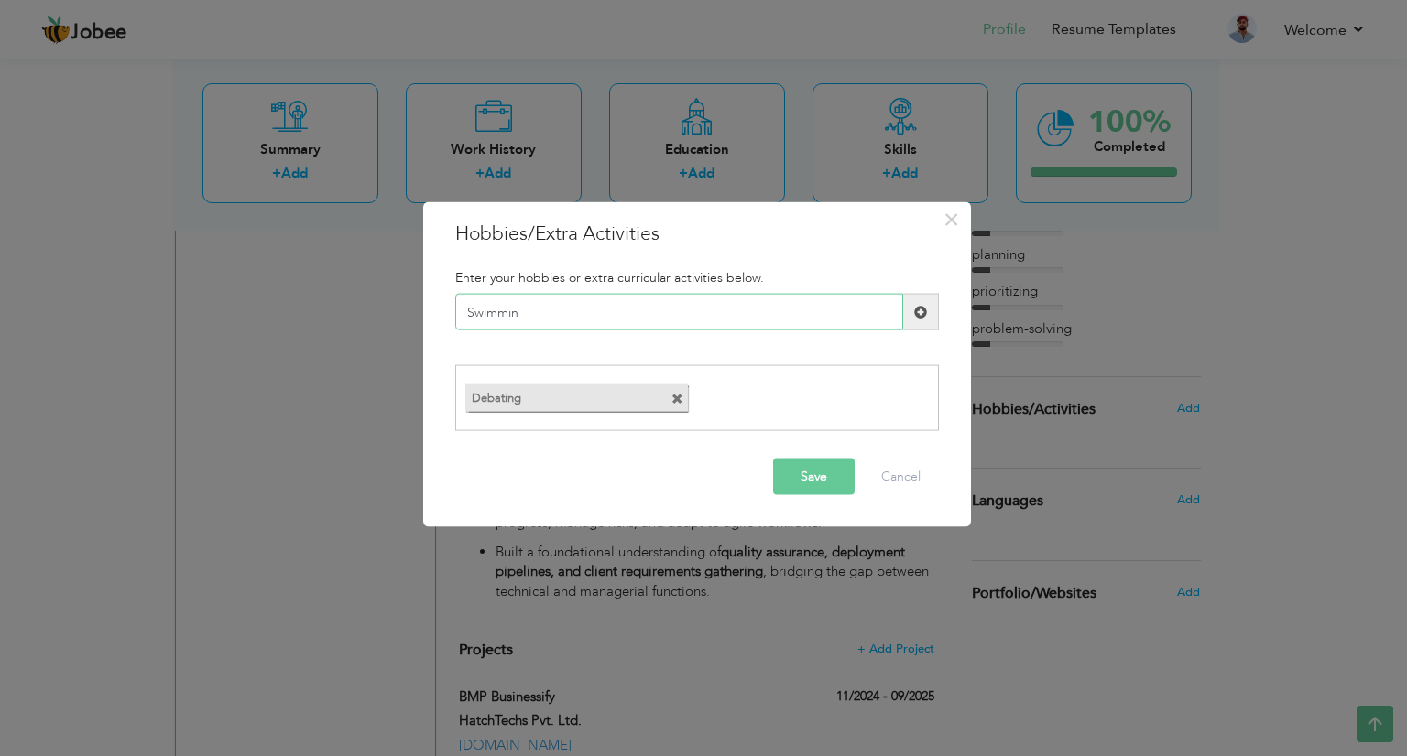
type input "Swimming"
type input "Coffee"
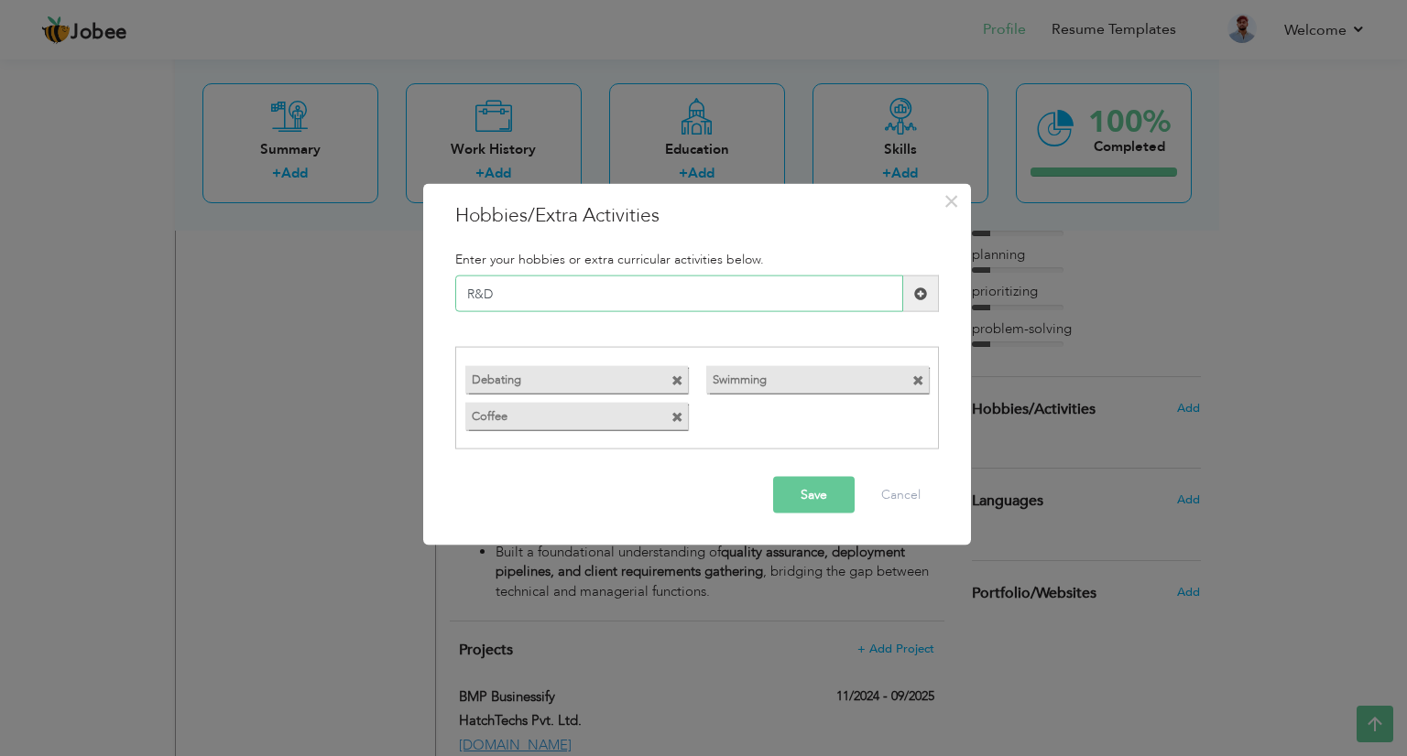
type input "R&D"
click at [828, 490] on button "Save" at bounding box center [814, 494] width 82 height 37
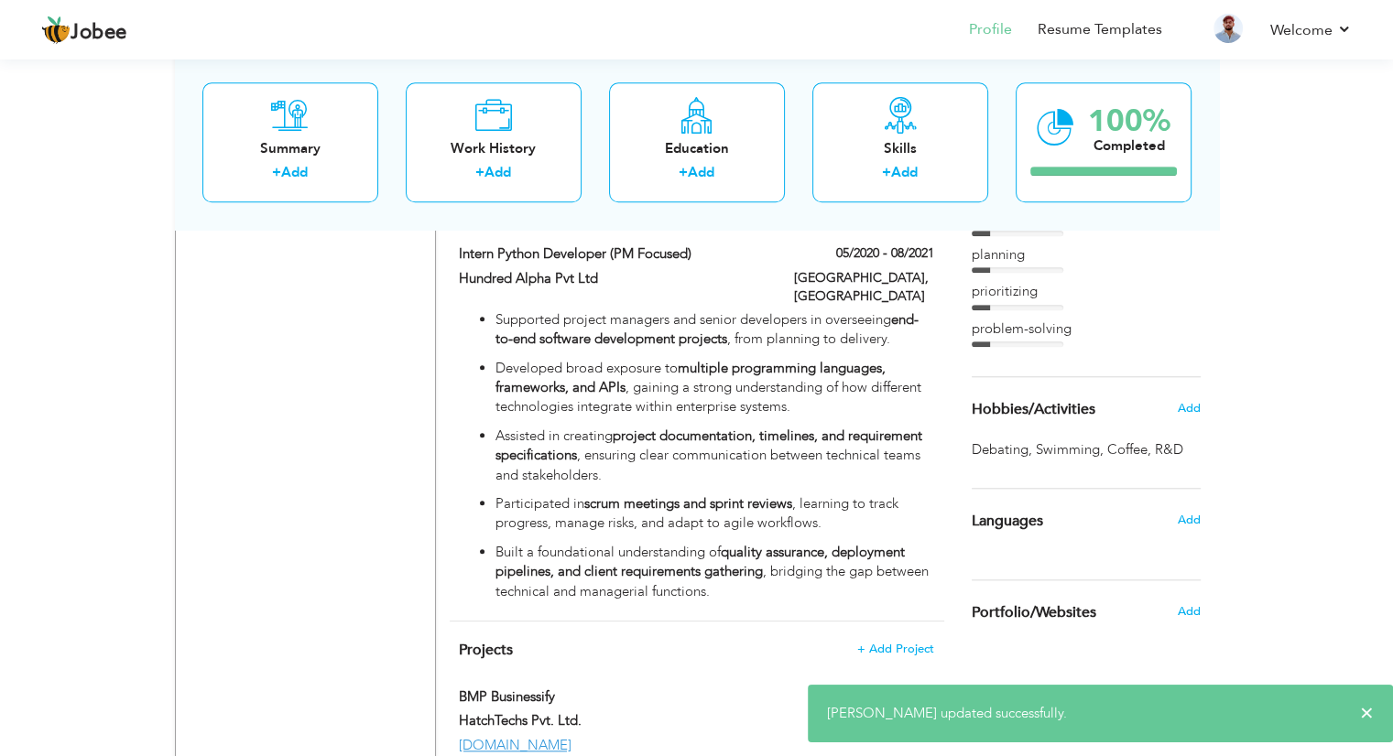
click at [1201, 516] on div "Add" at bounding box center [1192, 520] width 43 height 35
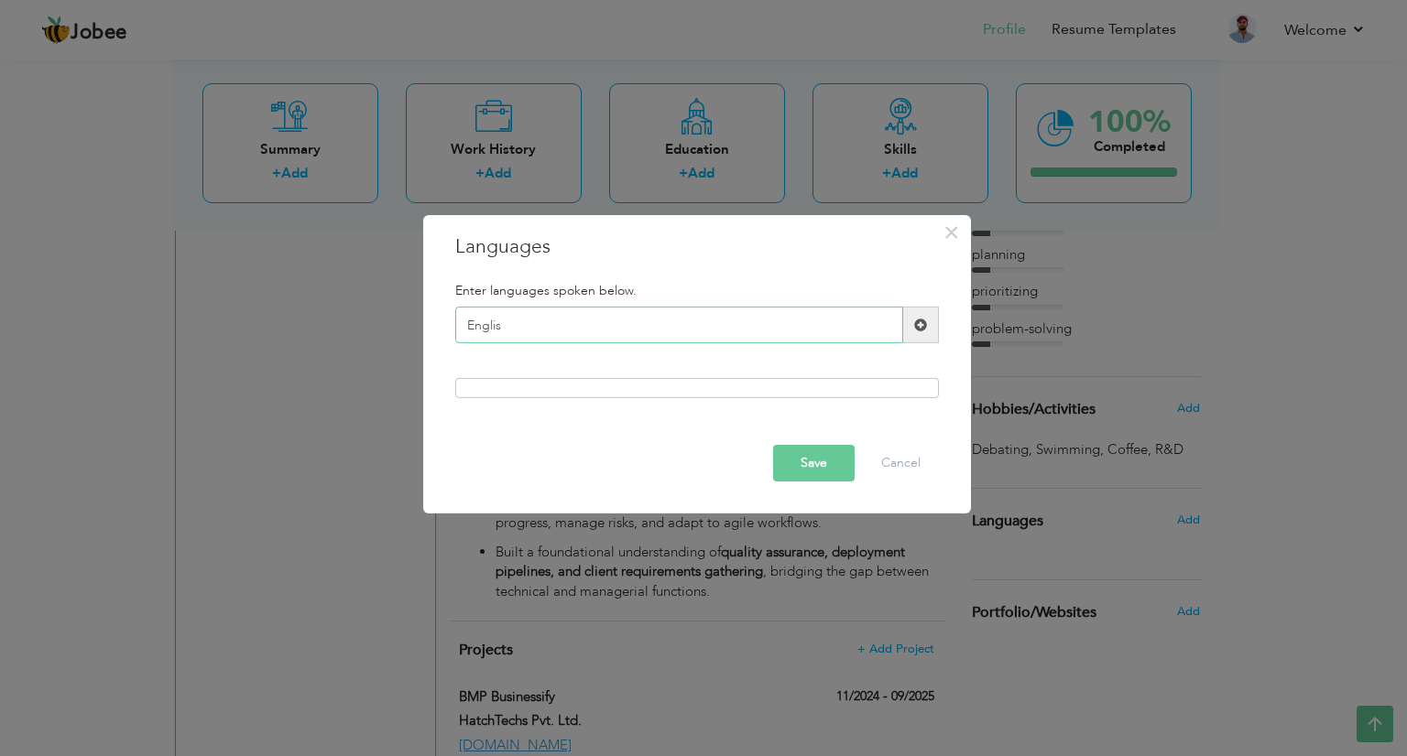
type input "English"
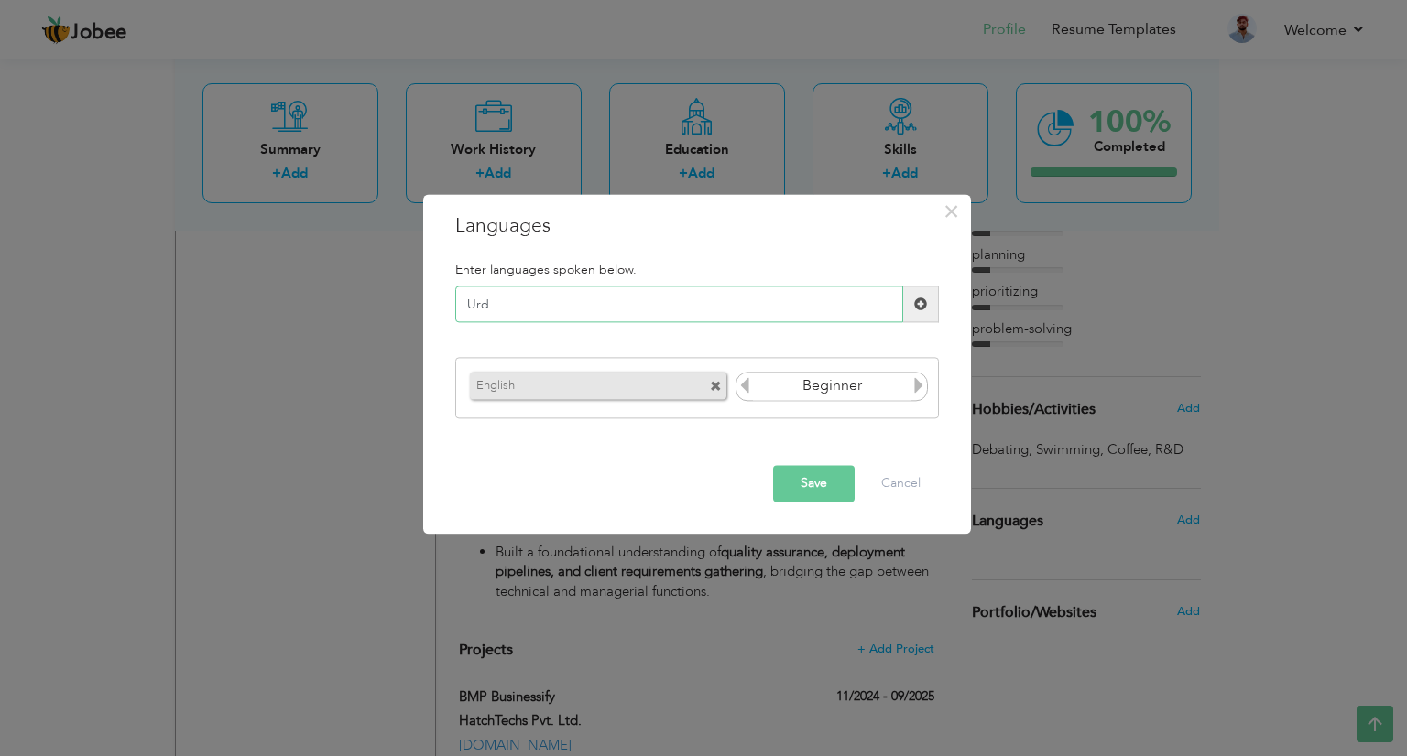
type input "Urdu"
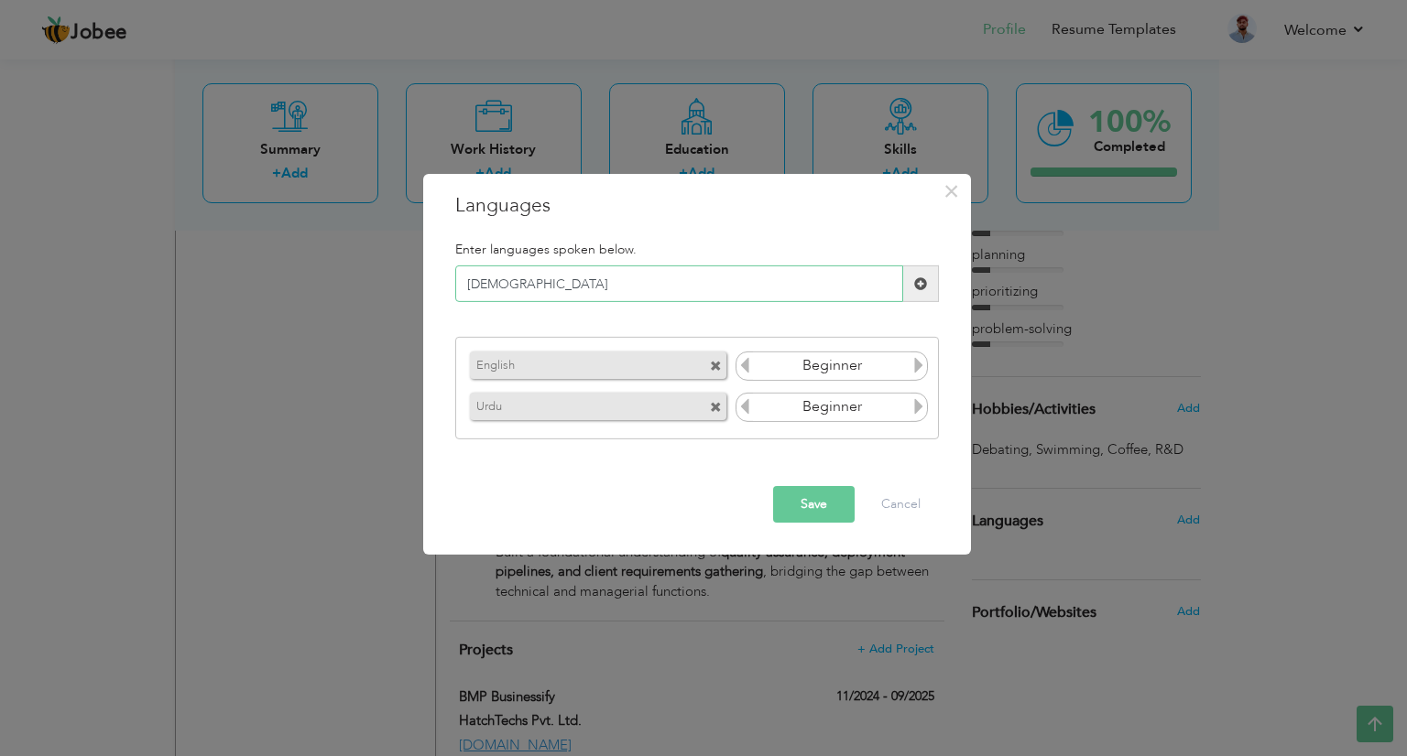
type input "Arabic"
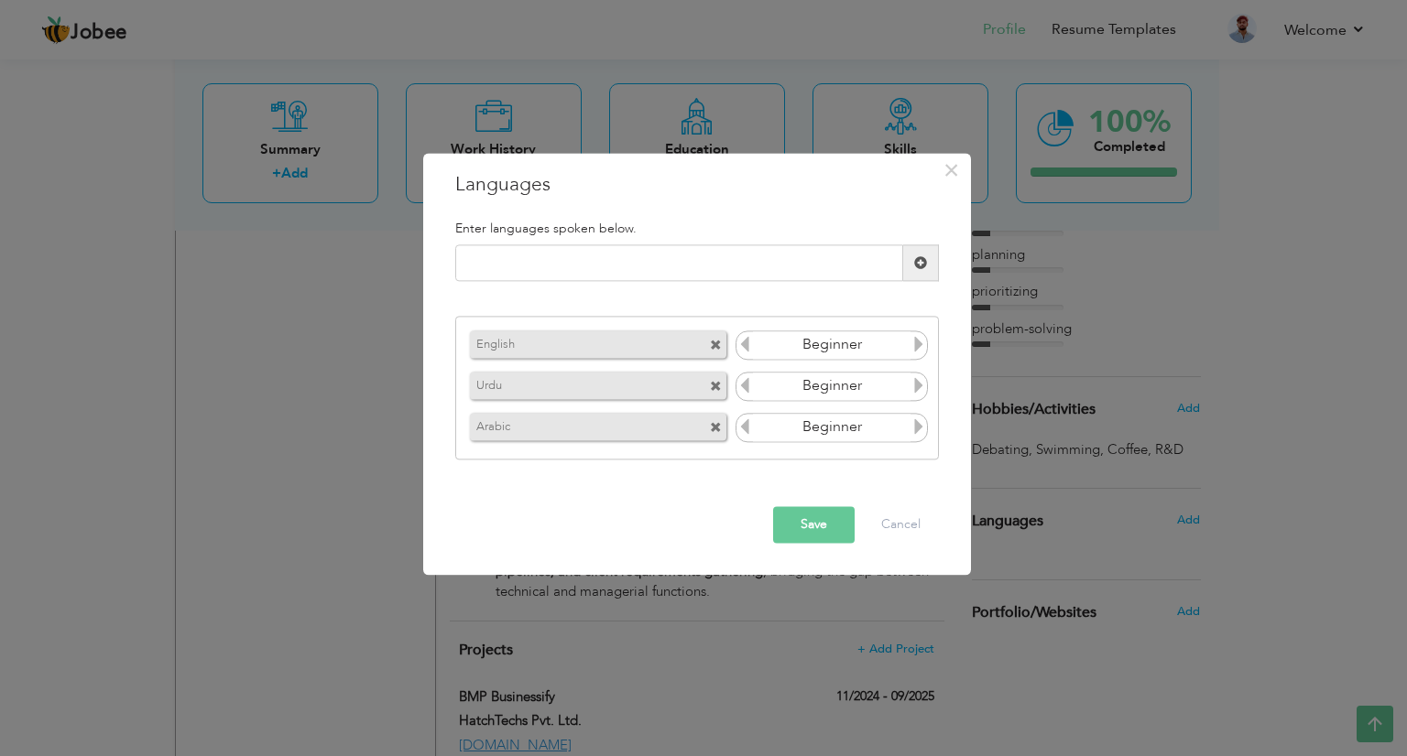
click at [918, 342] on icon at bounding box center [918, 344] width 16 height 16
click at [919, 381] on icon at bounding box center [918, 385] width 16 height 16
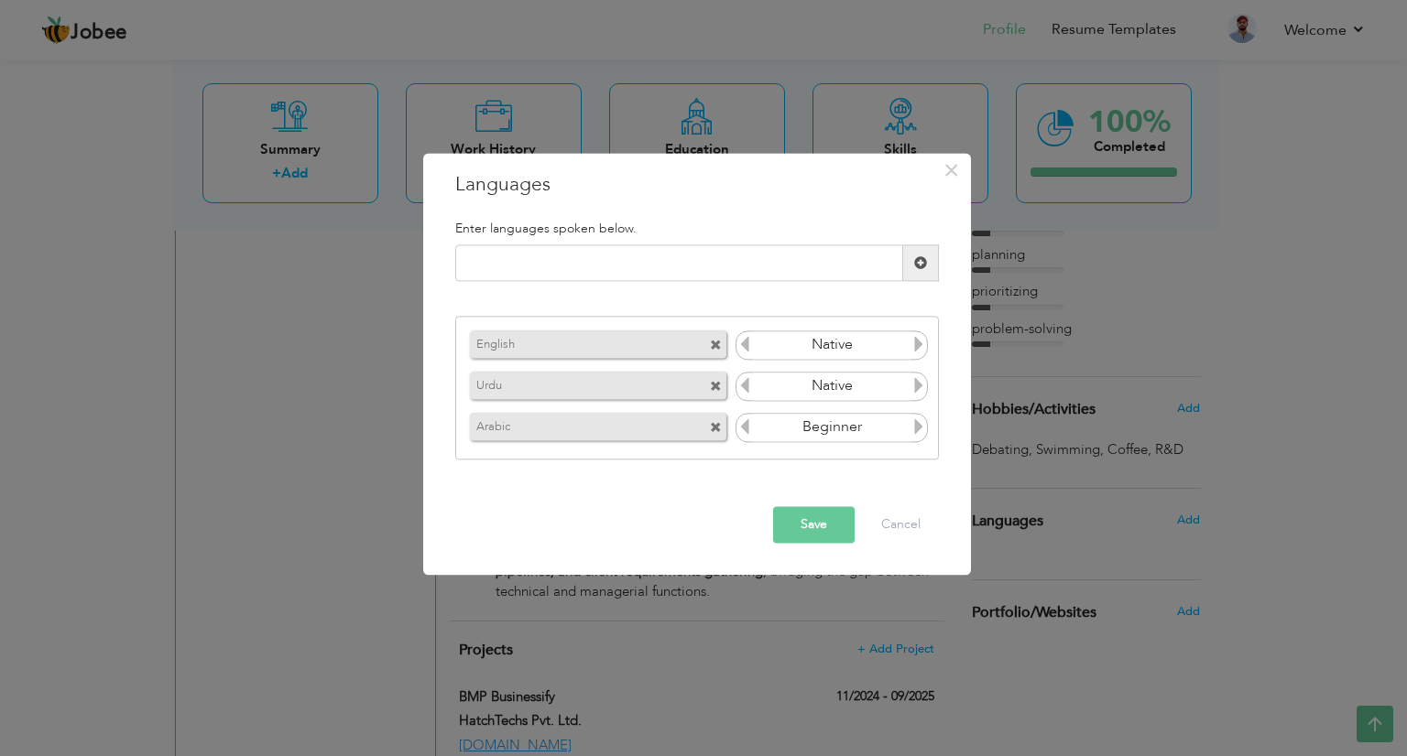
click at [748, 388] on icon at bounding box center [744, 385] width 16 height 16
drag, startPoint x: 922, startPoint y: 389, endPoint x: 919, endPoint y: 421, distance: 32.2
click at [919, 421] on div "English Beginner Urdu Beginner Arabic Beginner" at bounding box center [697, 388] width 484 height 144
click at [919, 421] on icon at bounding box center [918, 426] width 16 height 16
click at [916, 386] on icon at bounding box center [918, 385] width 16 height 16
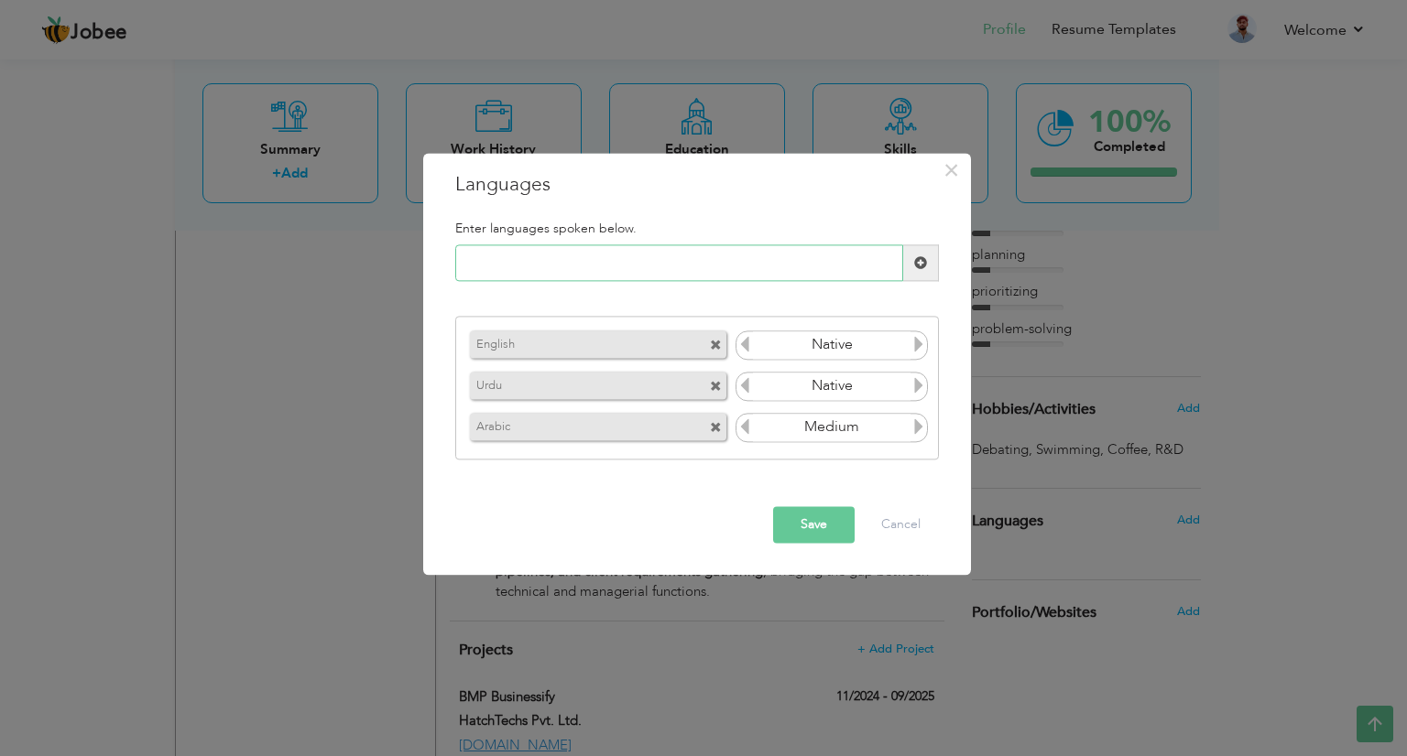
click at [624, 246] on input "text" at bounding box center [679, 263] width 448 height 37
click at [786, 532] on button "Save" at bounding box center [814, 525] width 82 height 37
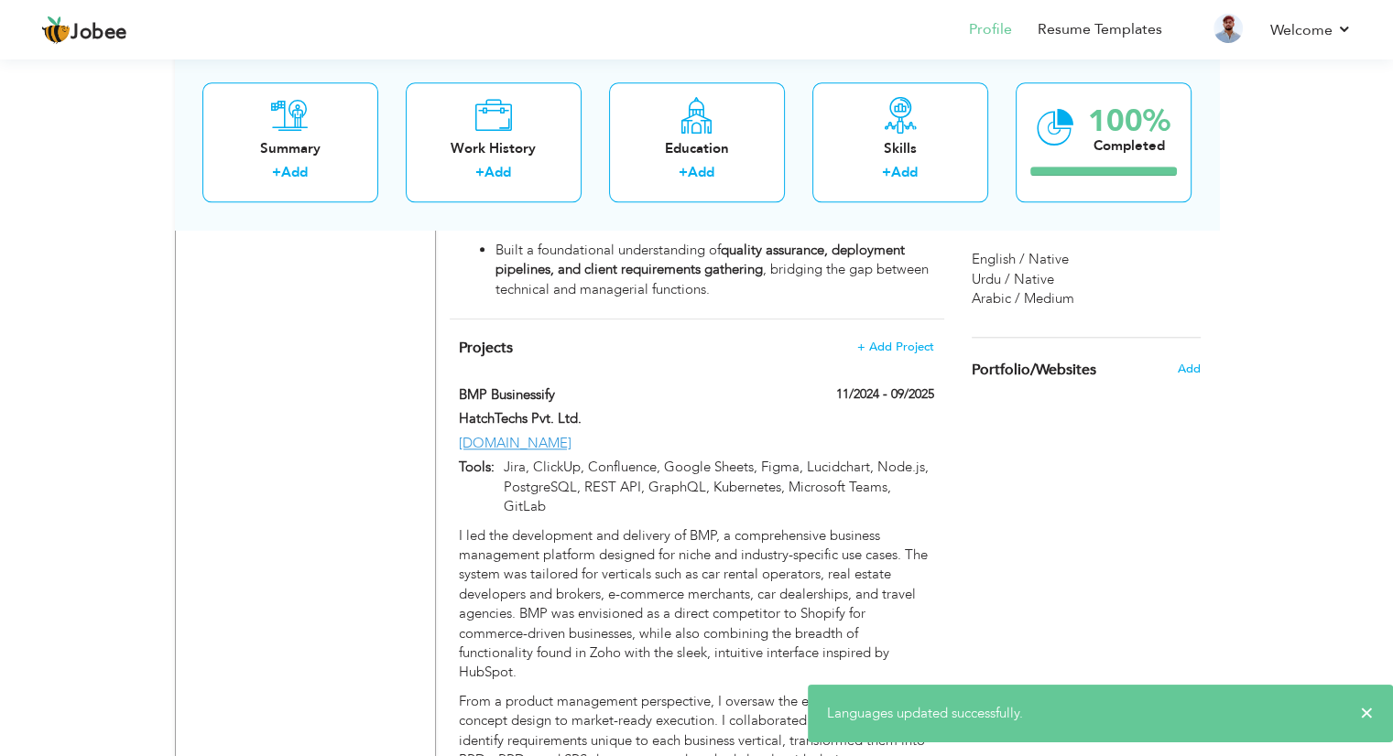
scroll to position [1950, 0]
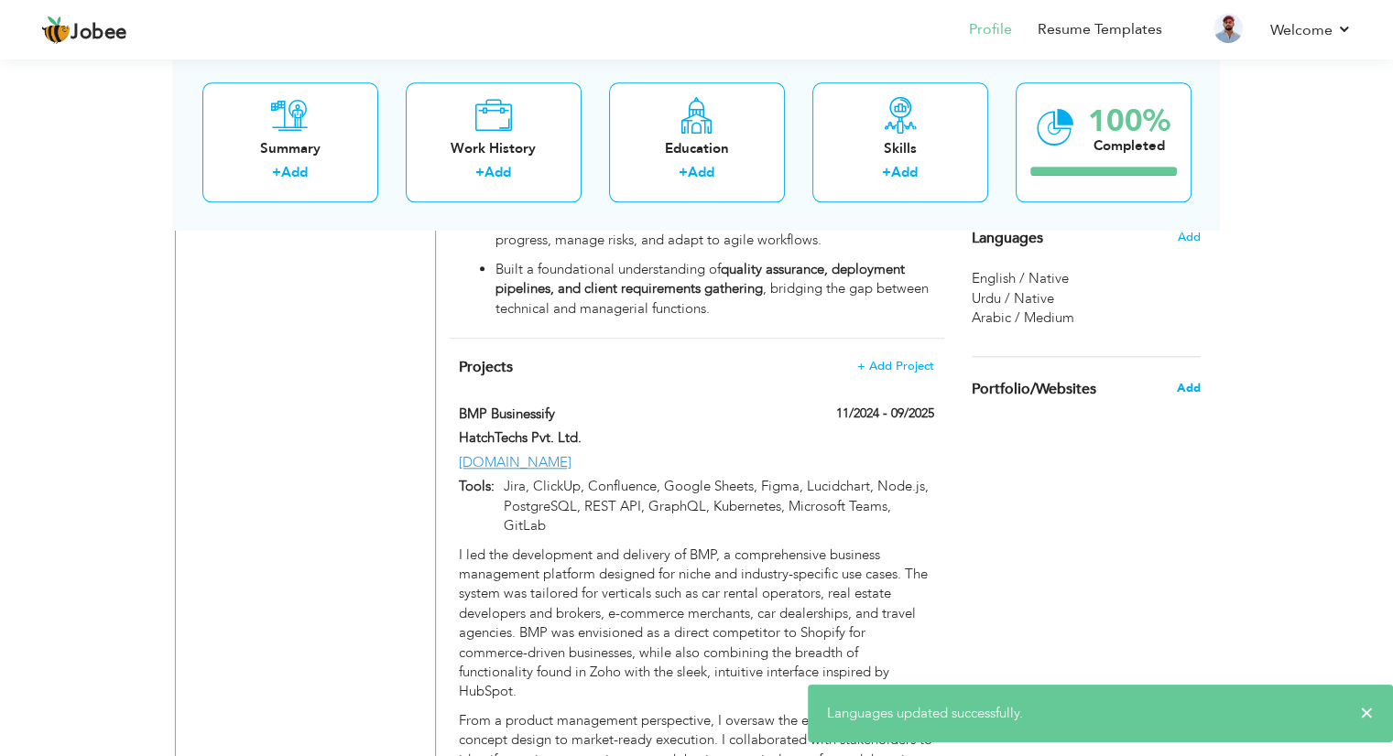
click at [1180, 388] on span "Add" at bounding box center [1188, 388] width 24 height 16
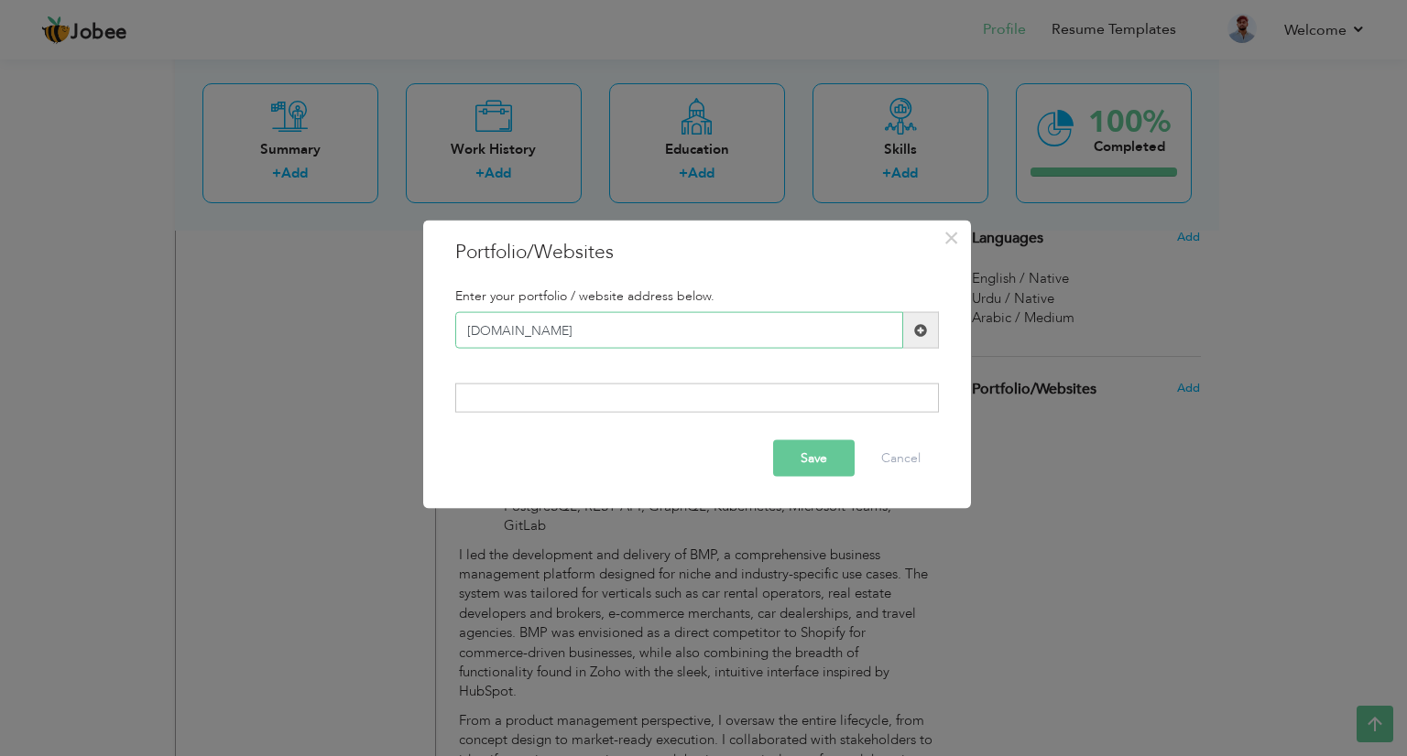
type input "wrehmani.framer.website"
click at [905, 323] on span at bounding box center [921, 330] width 36 height 37
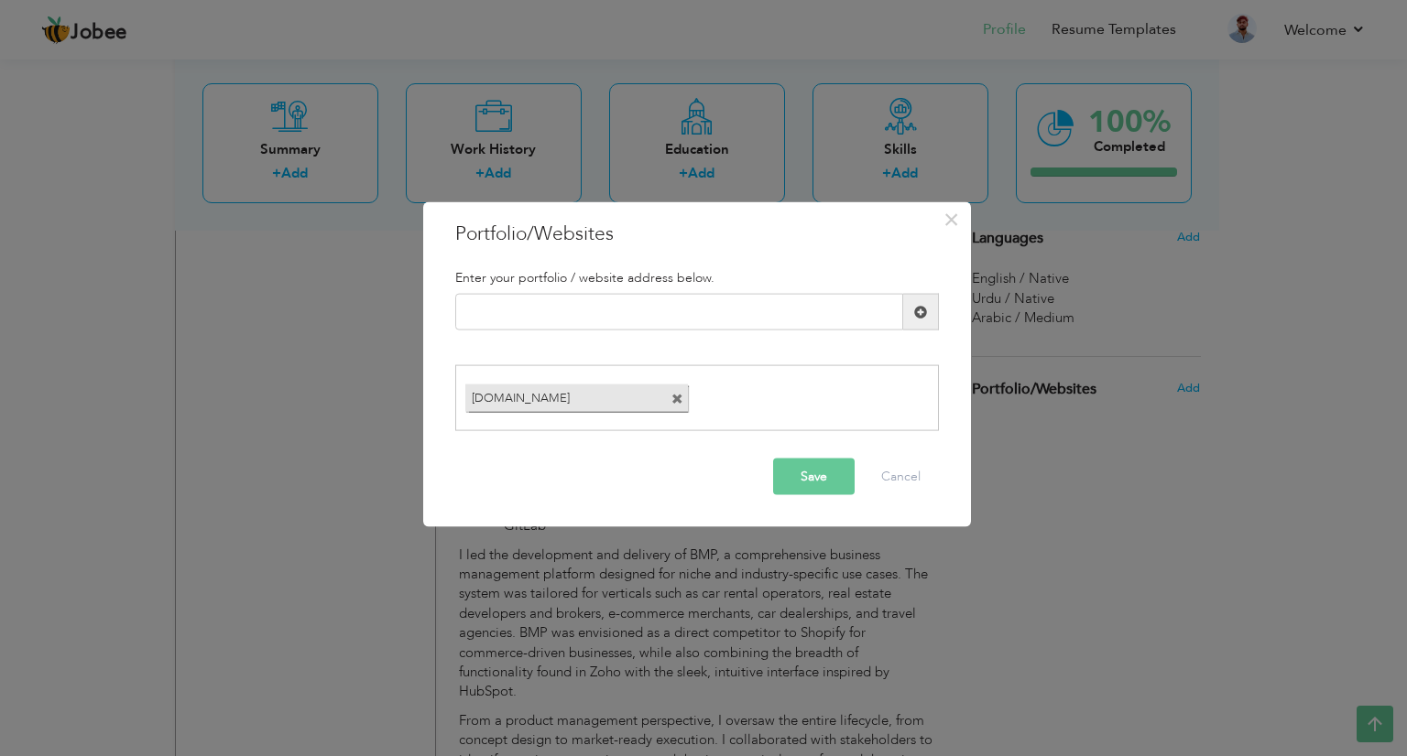
click at [826, 474] on button "Save" at bounding box center [814, 476] width 82 height 37
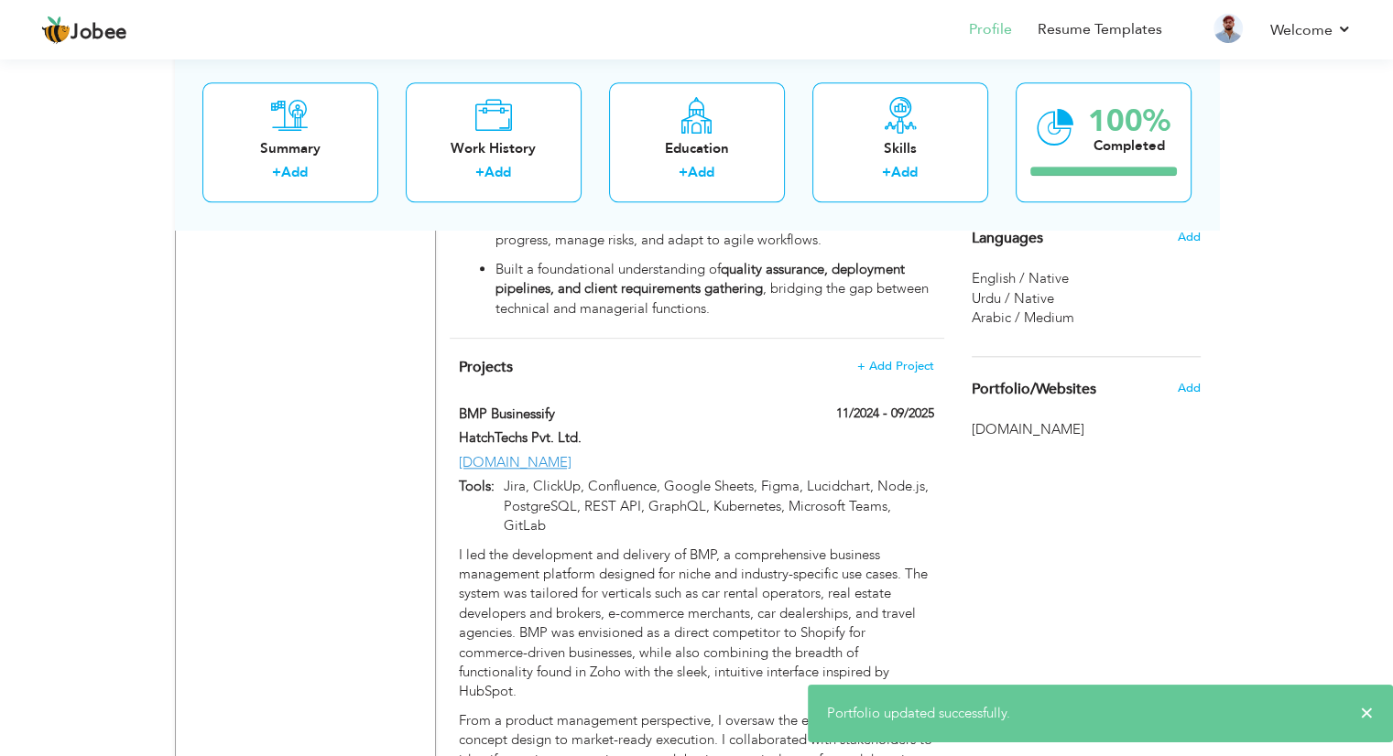
click at [1027, 431] on span "[DOMAIN_NAME]" at bounding box center [1086, 429] width 229 height 19
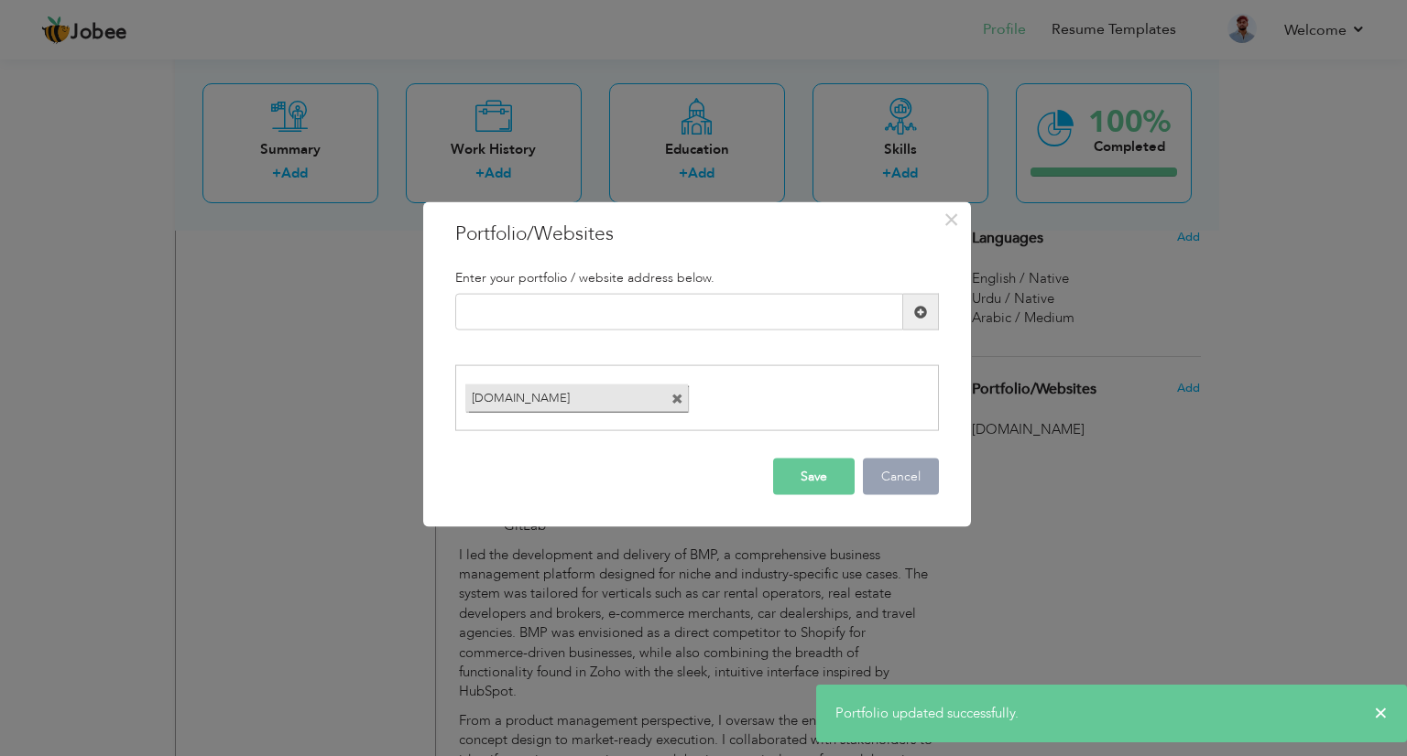
click at [880, 472] on button "Cancel" at bounding box center [901, 476] width 76 height 37
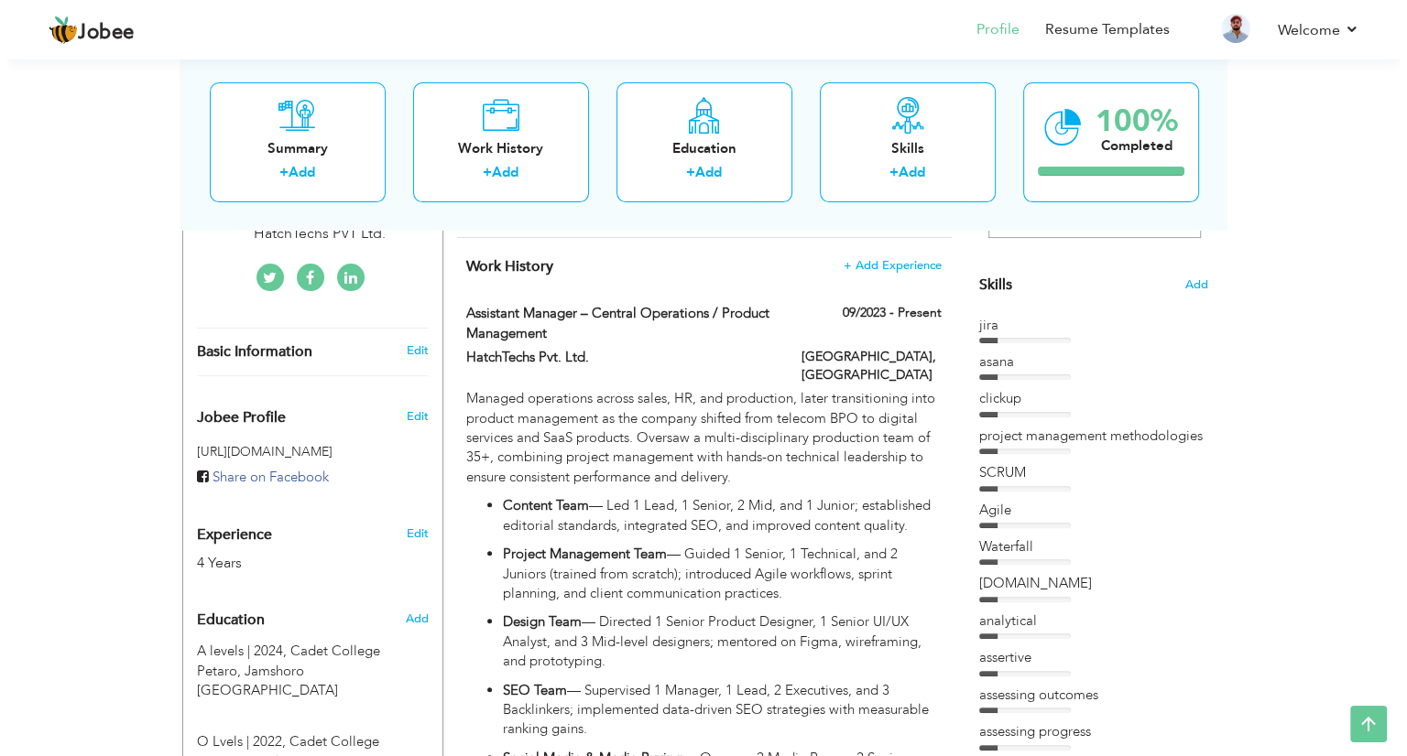
scroll to position [476, 0]
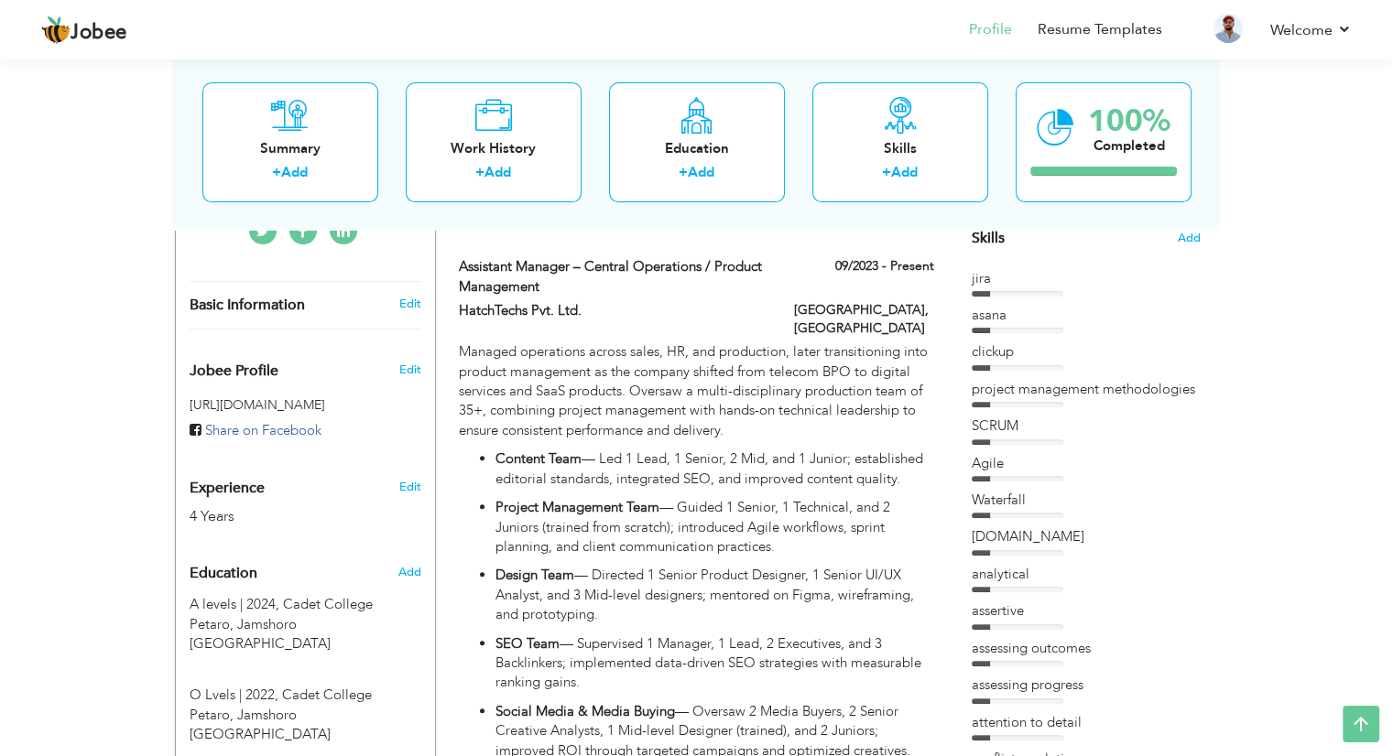
click at [1177, 240] on span "Add" at bounding box center [1189, 238] width 24 height 17
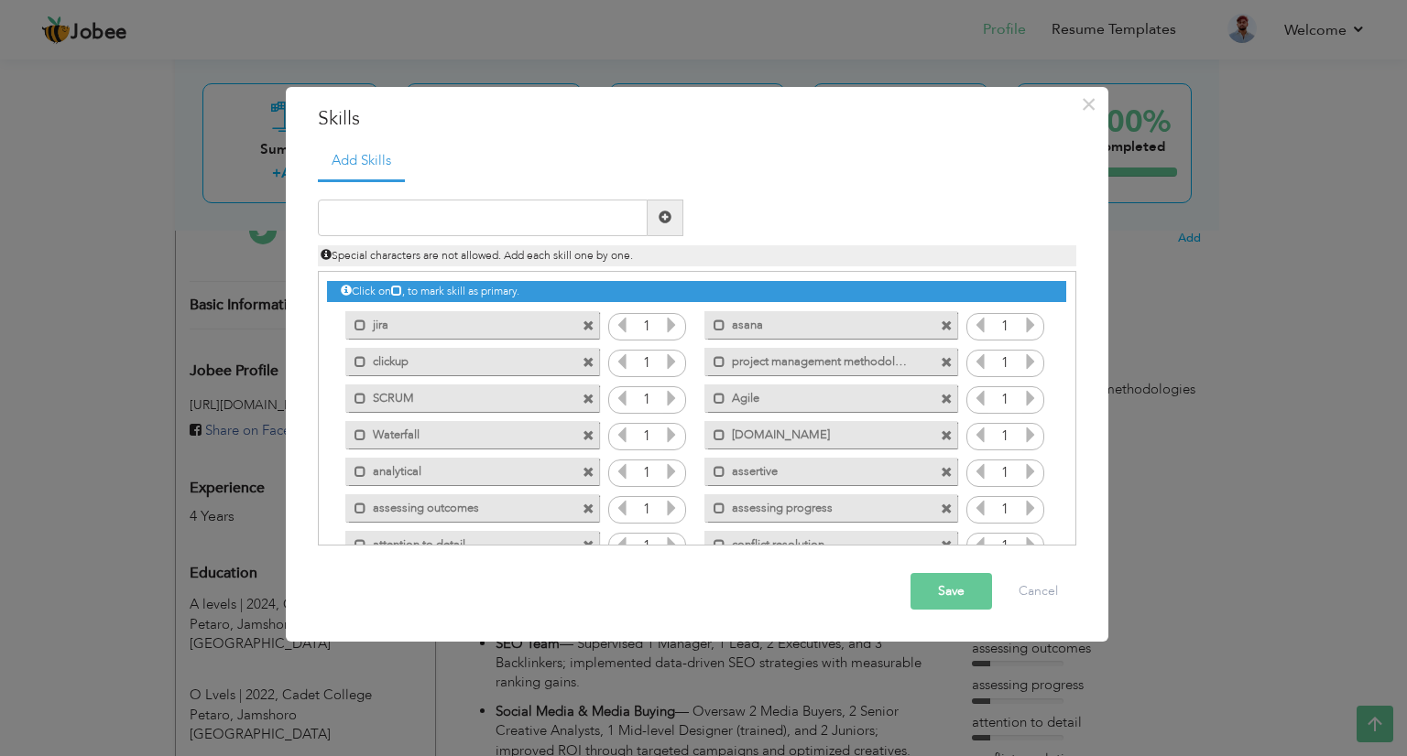
click at [668, 324] on icon at bounding box center [671, 325] width 16 height 16
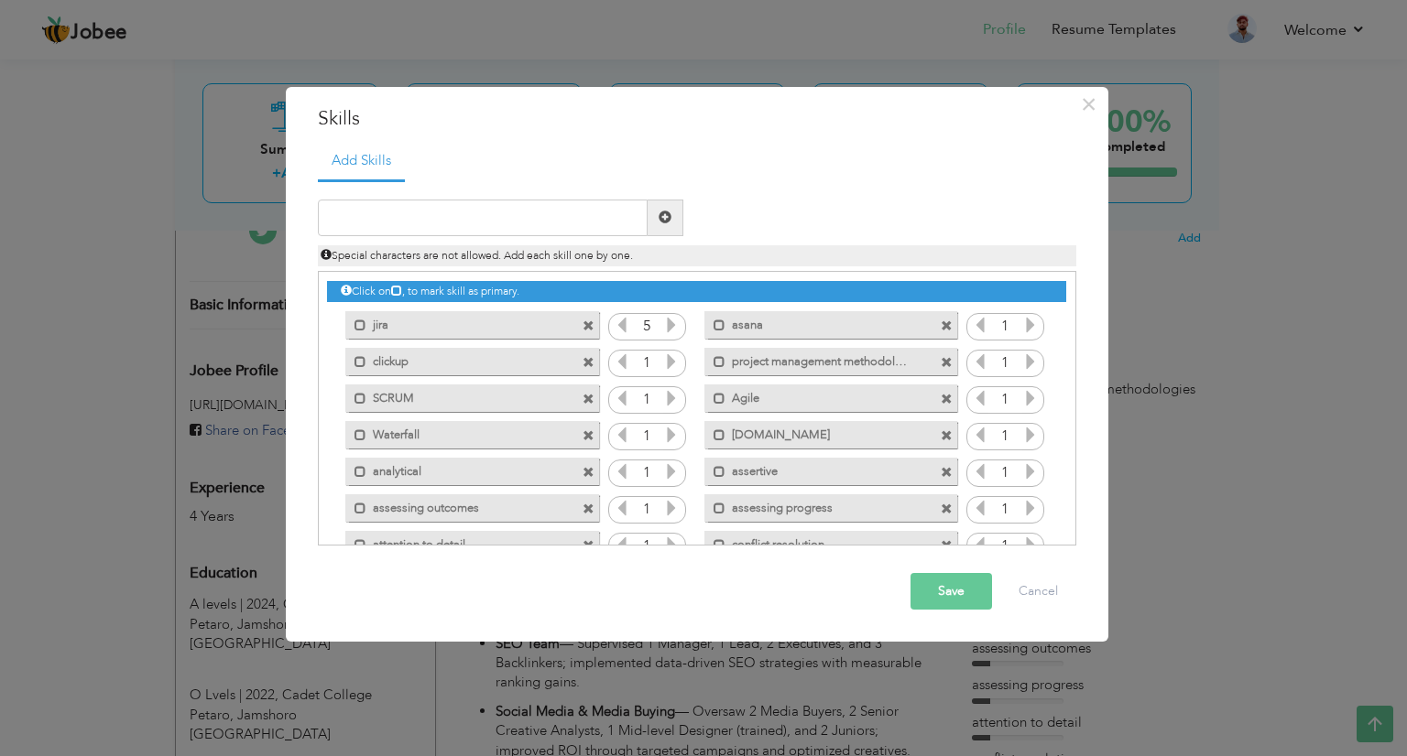
click at [668, 324] on icon at bounding box center [671, 325] width 16 height 16
click at [667, 360] on icon at bounding box center [671, 361] width 16 height 16
click at [670, 401] on icon at bounding box center [671, 398] width 16 height 16
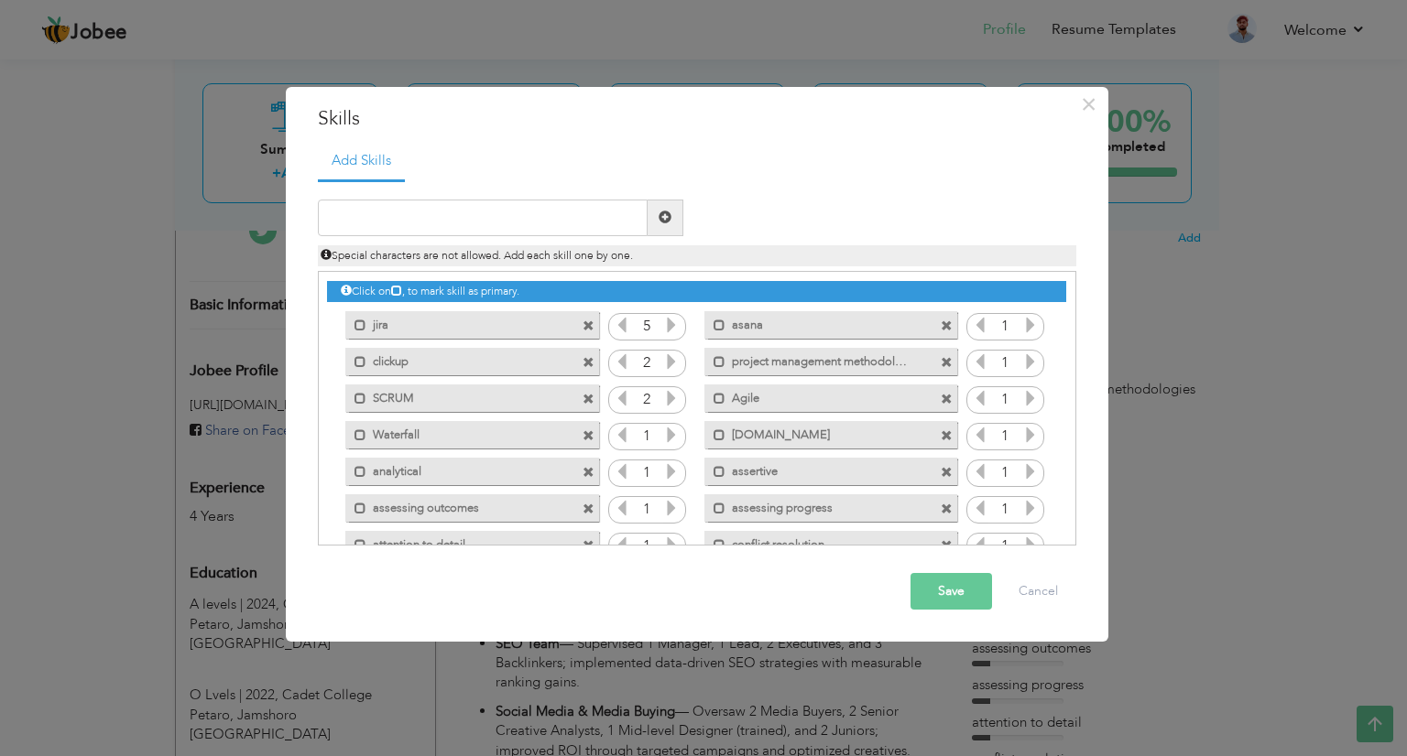
click at [670, 401] on icon at bounding box center [671, 398] width 16 height 16
click at [671, 434] on icon at bounding box center [671, 435] width 16 height 16
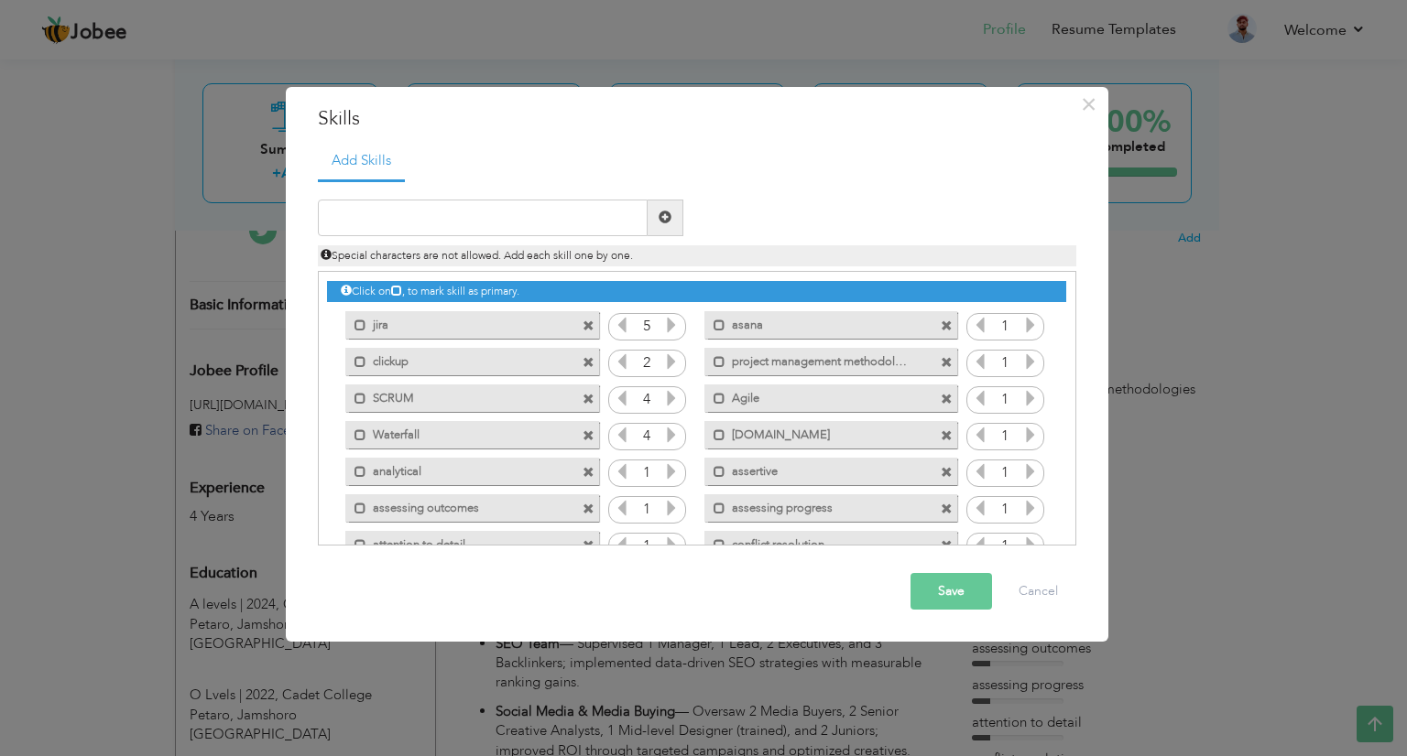
click at [671, 434] on icon at bounding box center [671, 435] width 16 height 16
click at [672, 466] on icon at bounding box center [671, 471] width 16 height 16
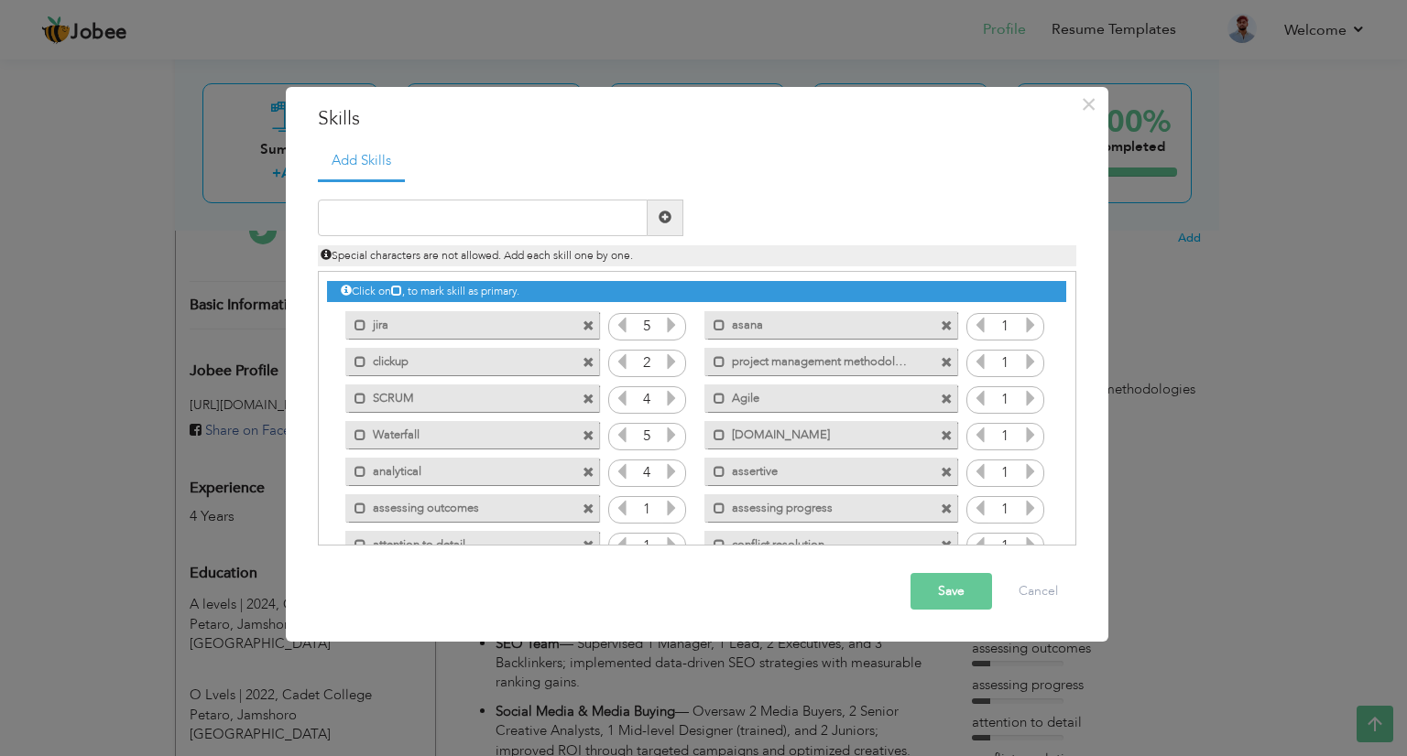
click at [672, 466] on icon at bounding box center [671, 471] width 16 height 16
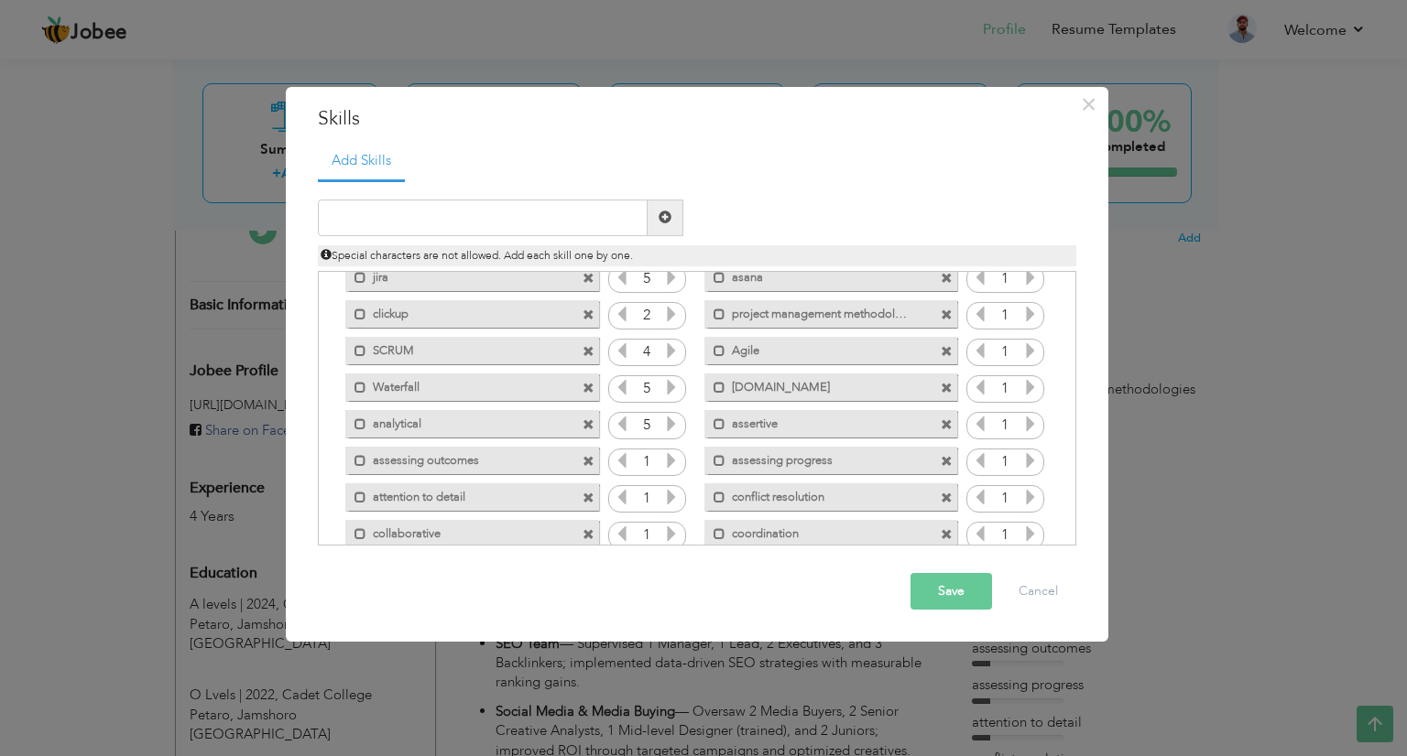
scroll to position [49, 0]
click at [670, 460] on icon at bounding box center [671, 459] width 16 height 16
click at [671, 488] on icon at bounding box center [671, 495] width 16 height 16
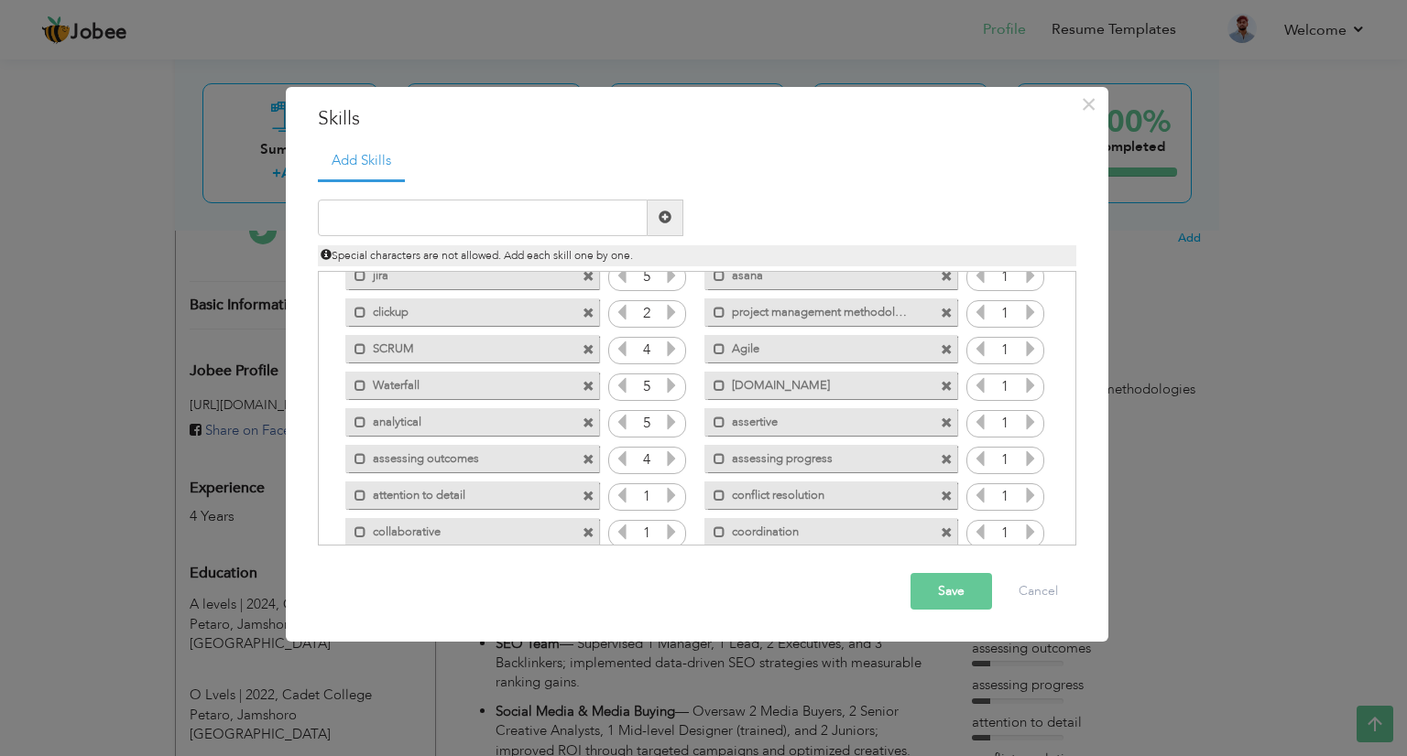
click at [671, 488] on icon at bounding box center [671, 495] width 16 height 16
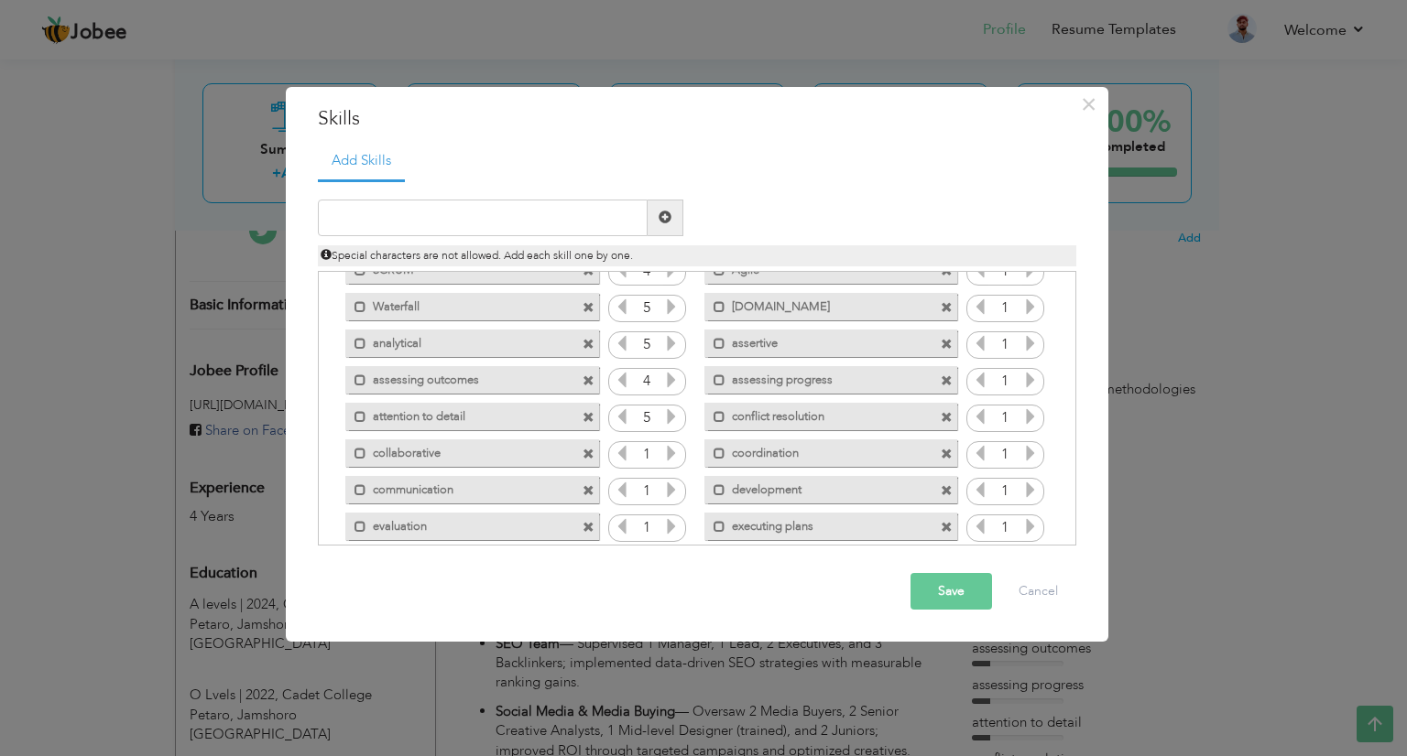
click at [670, 455] on icon at bounding box center [671, 453] width 16 height 16
click at [672, 494] on icon at bounding box center [671, 490] width 16 height 16
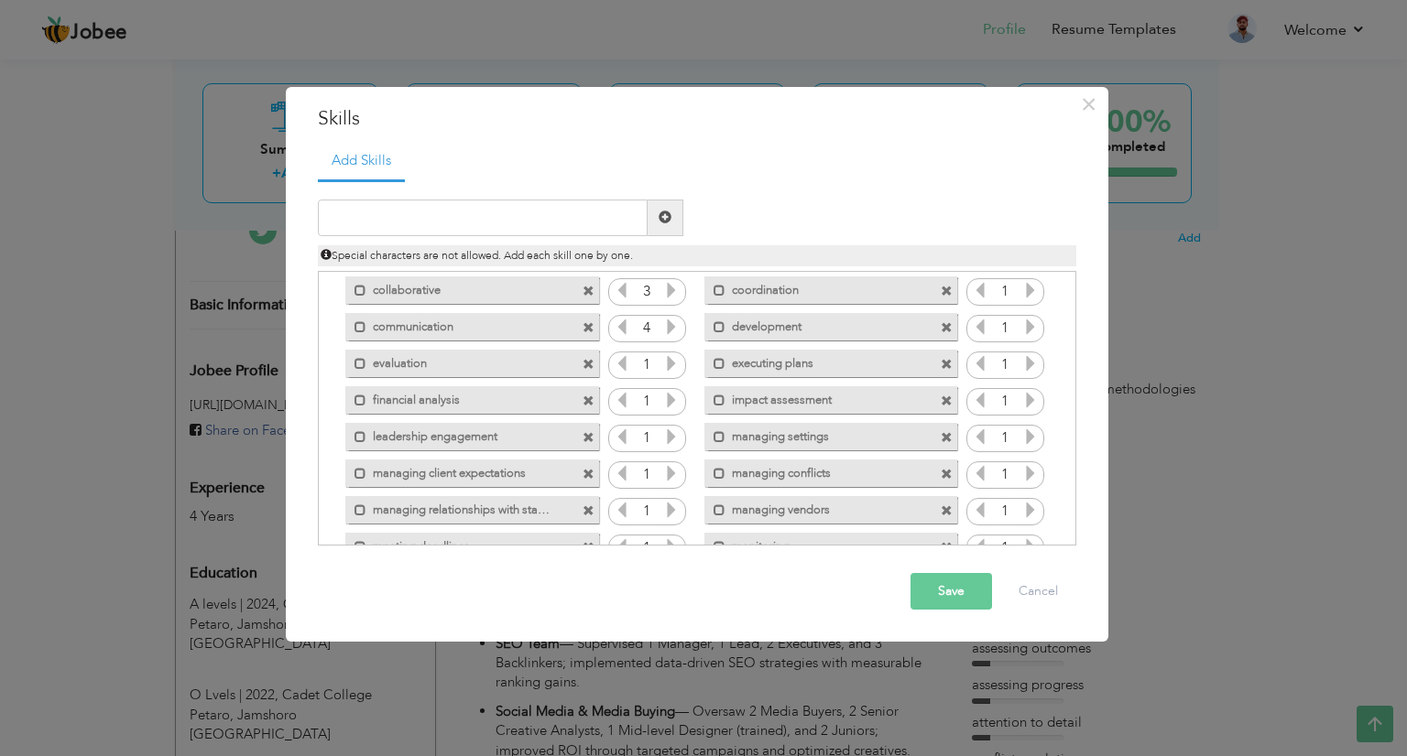
scroll to position [292, 0]
click at [669, 365] on icon at bounding box center [671, 362] width 16 height 16
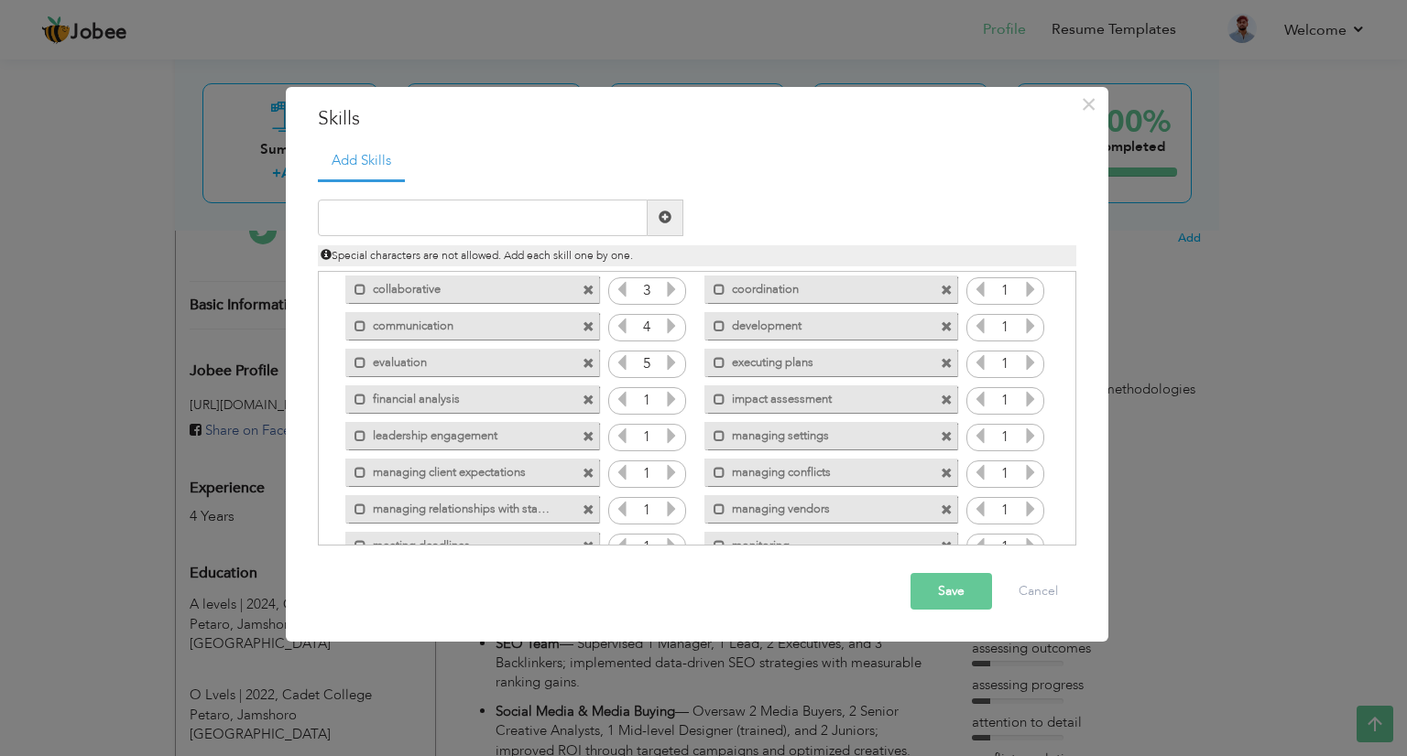
click at [669, 365] on icon at bounding box center [671, 362] width 16 height 16
click at [670, 391] on icon at bounding box center [671, 399] width 16 height 16
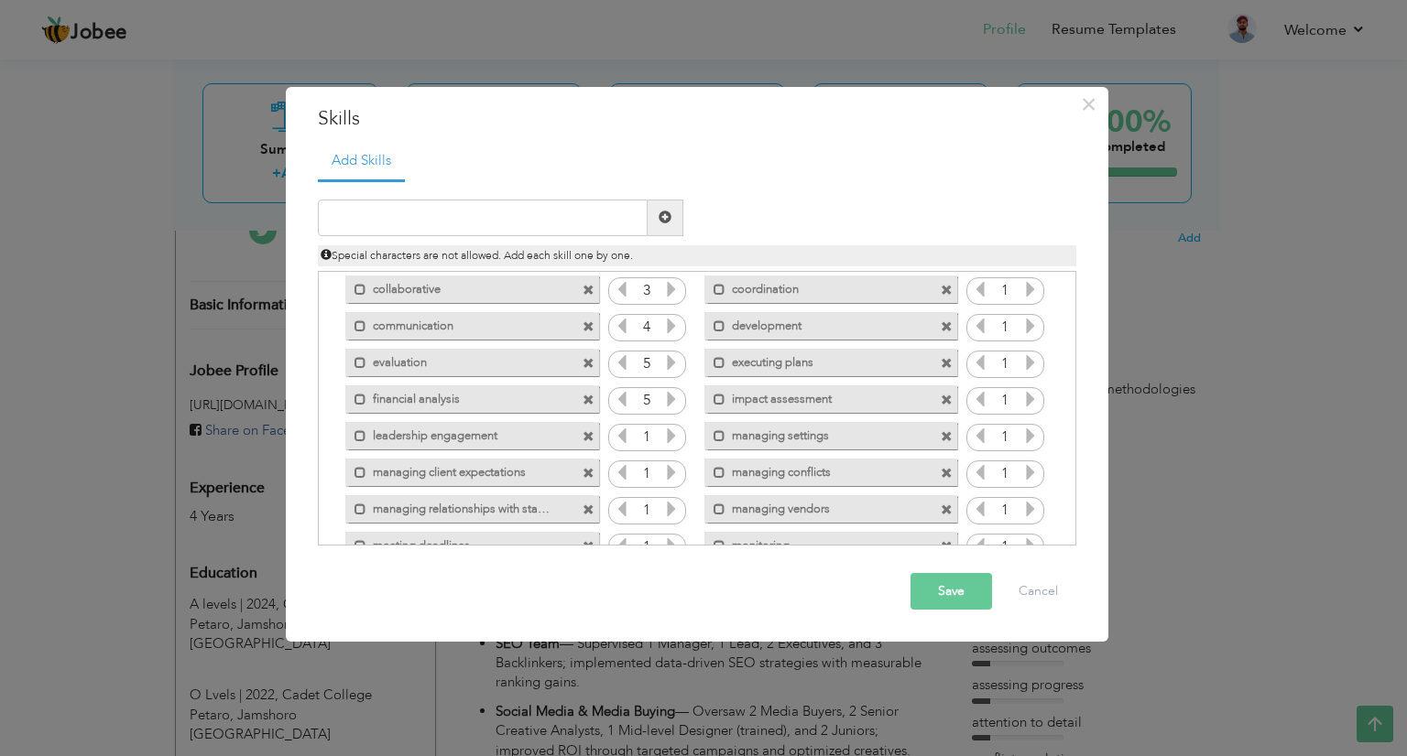
click at [670, 391] on icon at bounding box center [671, 399] width 16 height 16
click at [668, 435] on icon at bounding box center [671, 436] width 16 height 16
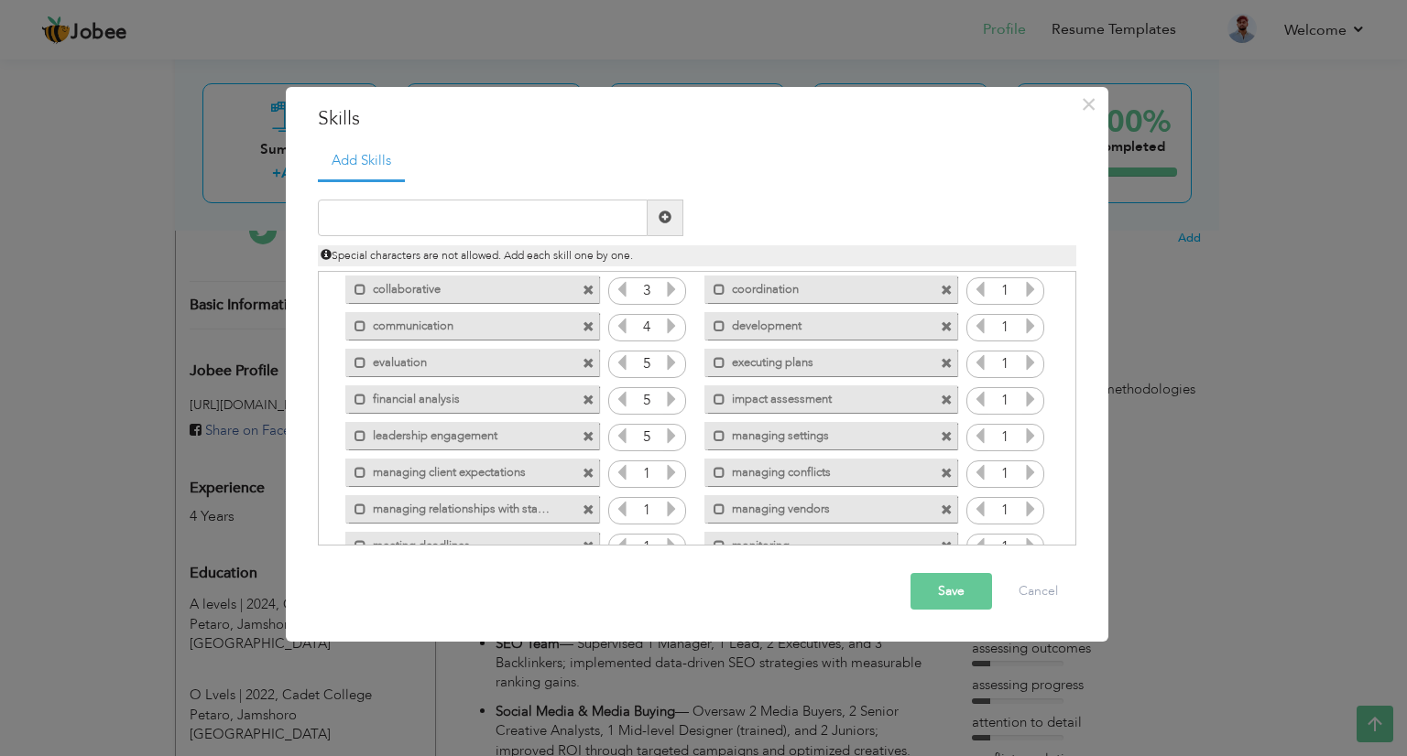
click at [668, 435] on icon at bounding box center [671, 436] width 16 height 16
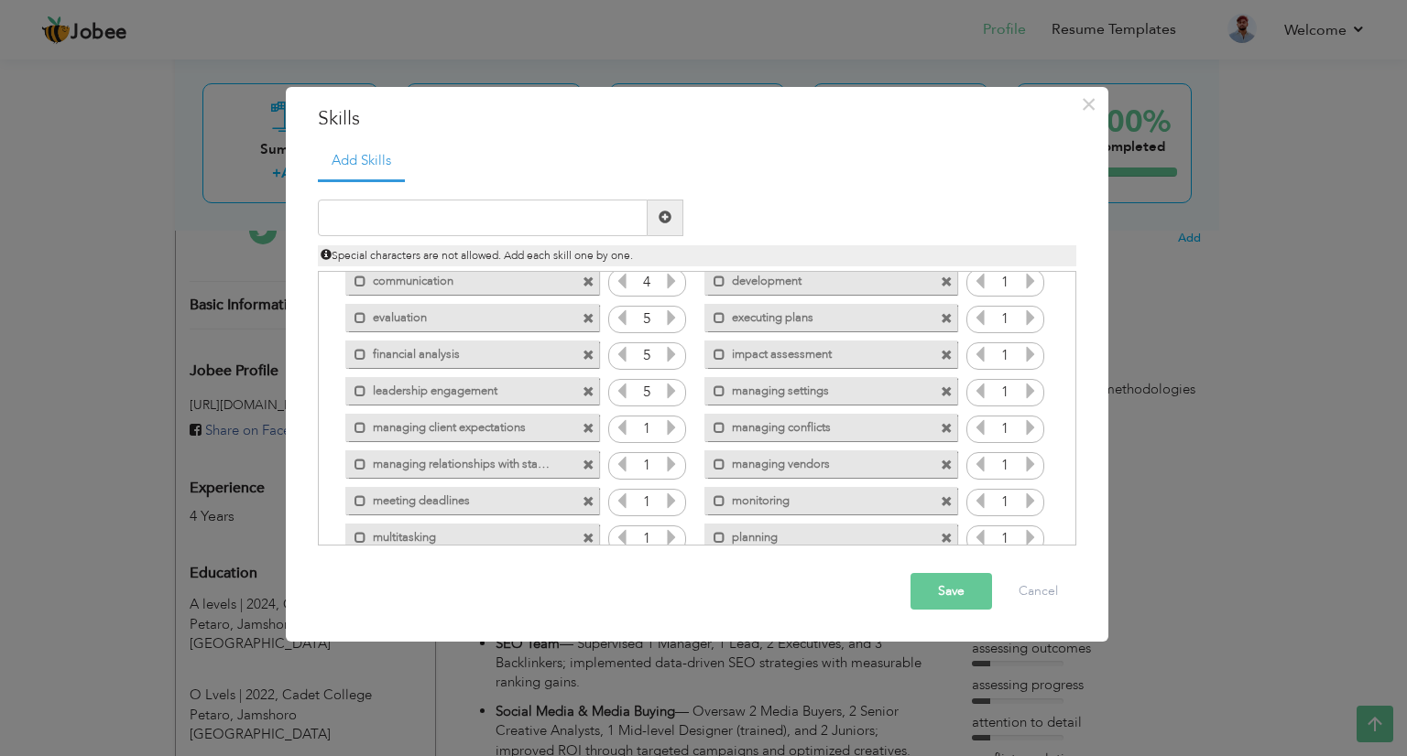
click at [667, 429] on icon at bounding box center [671, 427] width 16 height 16
click at [664, 465] on icon at bounding box center [671, 464] width 16 height 16
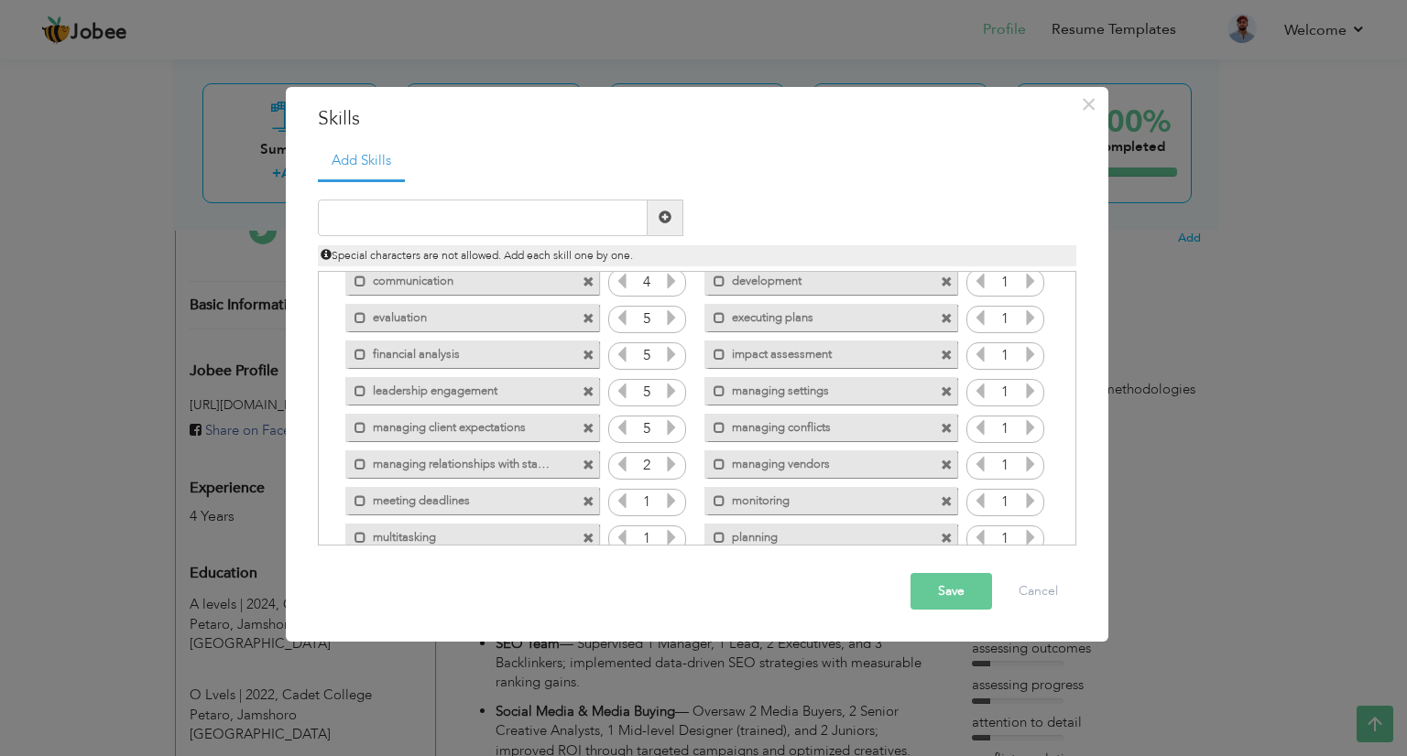
click at [664, 465] on icon at bounding box center [671, 464] width 16 height 16
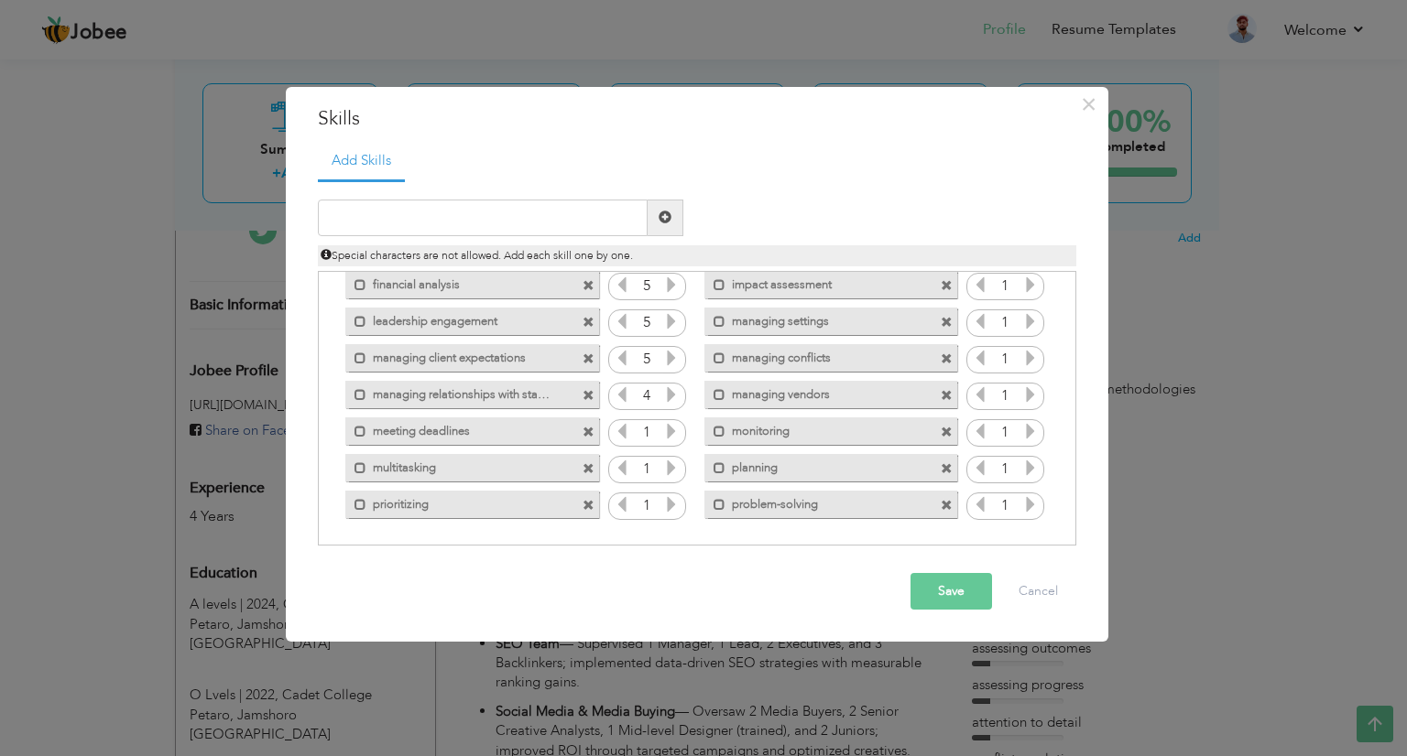
click at [670, 429] on icon at bounding box center [671, 431] width 16 height 16
click at [626, 430] on icon at bounding box center [622, 431] width 16 height 16
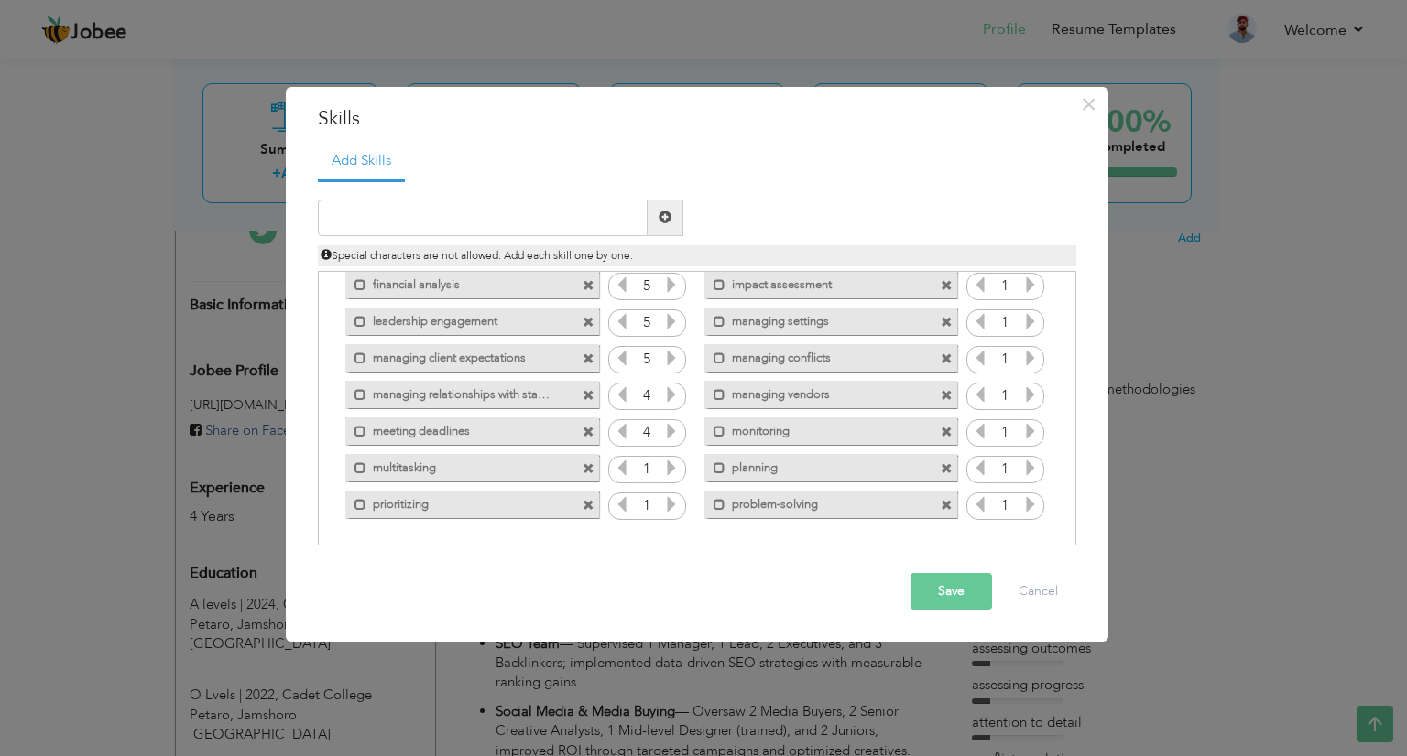
click at [671, 470] on icon at bounding box center [671, 468] width 16 height 16
click at [670, 502] on icon at bounding box center [671, 504] width 16 height 16
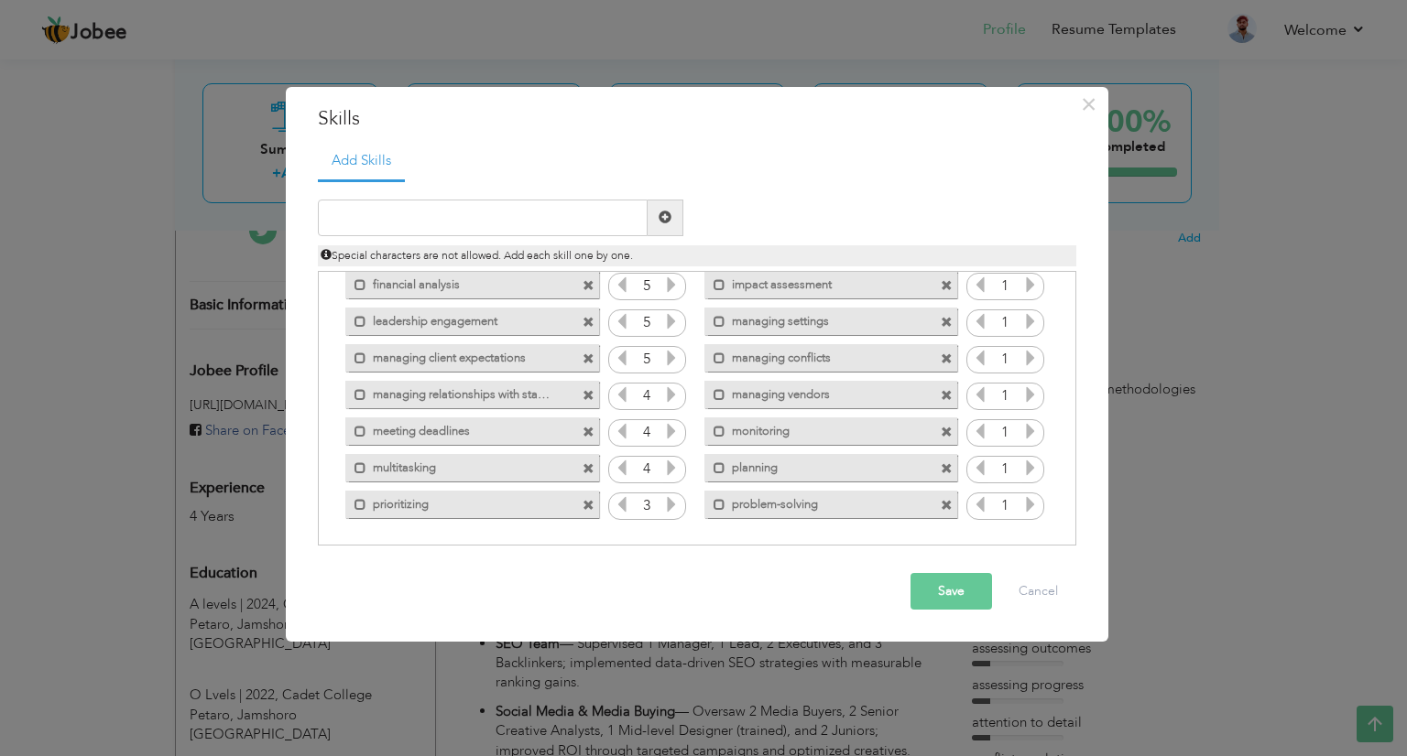
click at [670, 502] on icon at bounding box center [671, 504] width 16 height 16
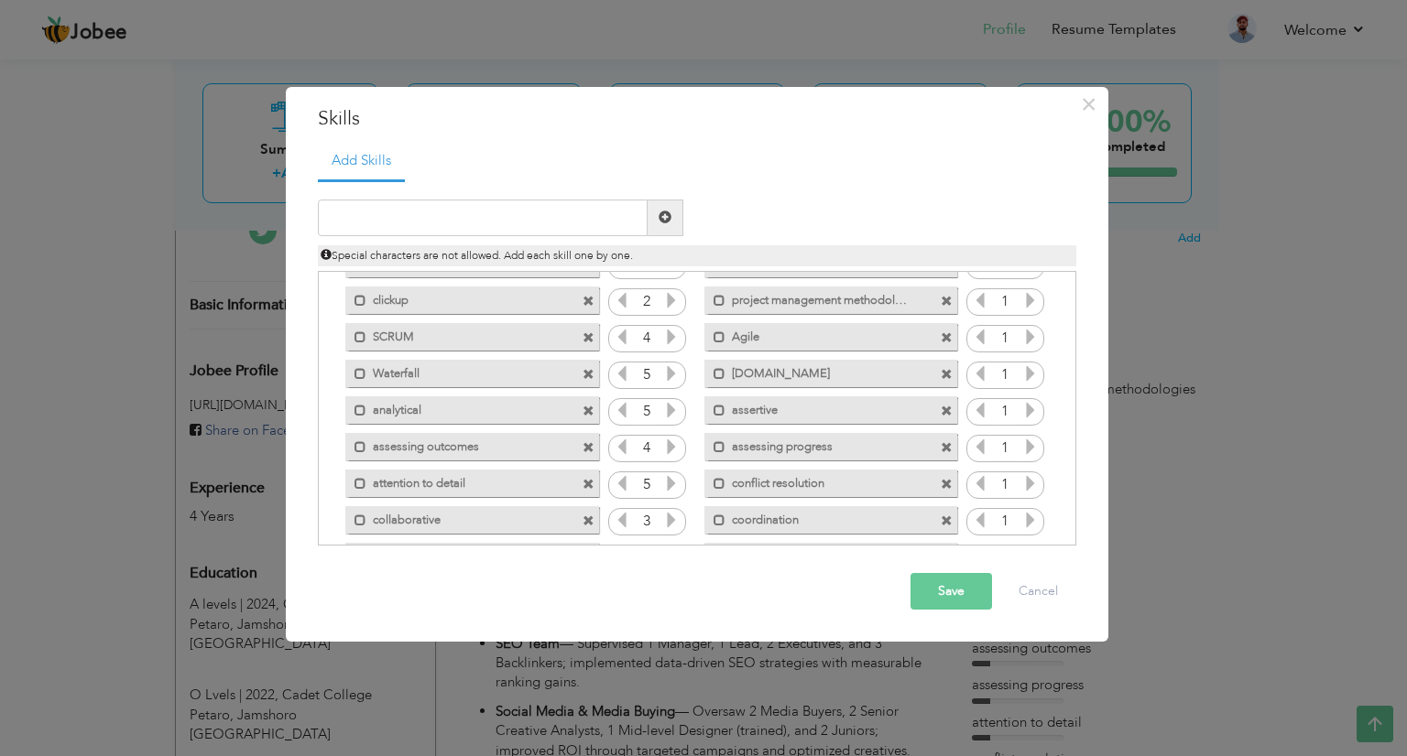
scroll to position [0, 0]
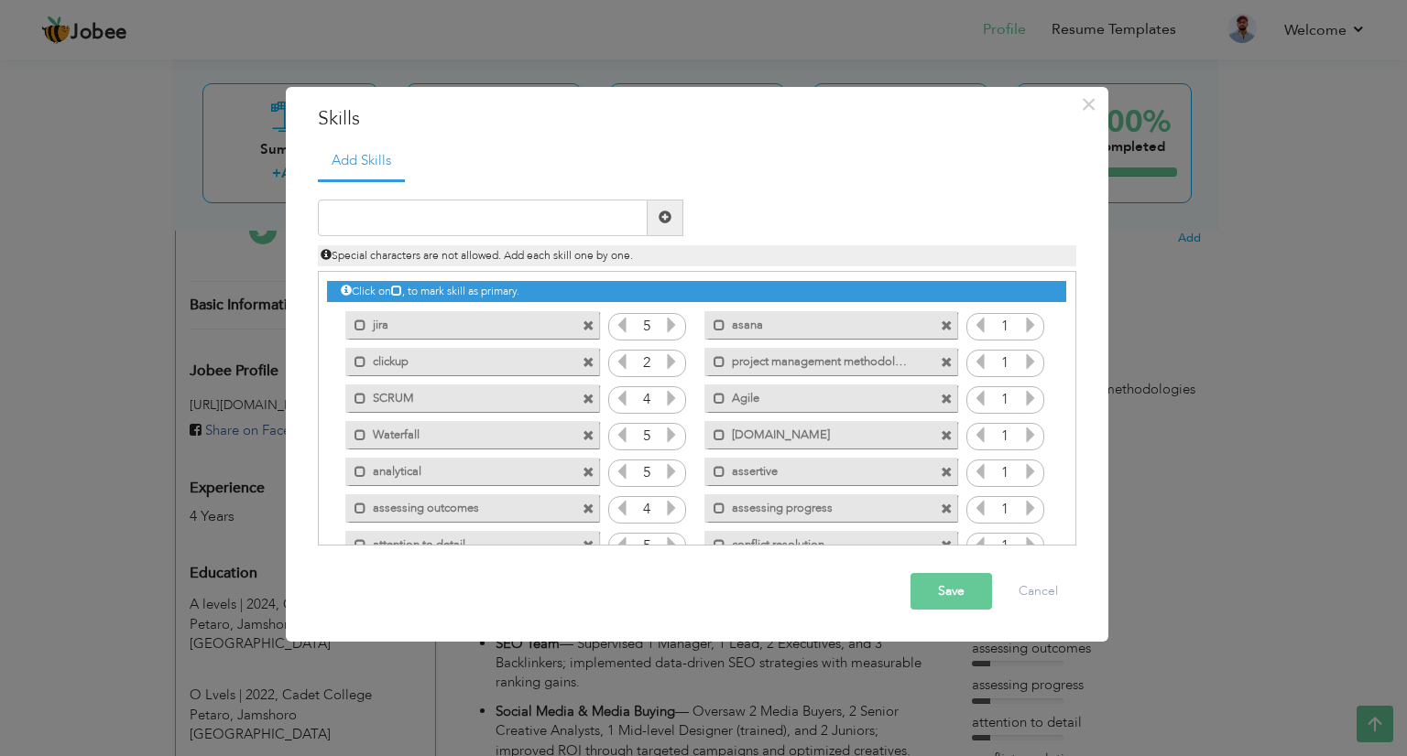
click at [1023, 324] on icon at bounding box center [1030, 325] width 16 height 16
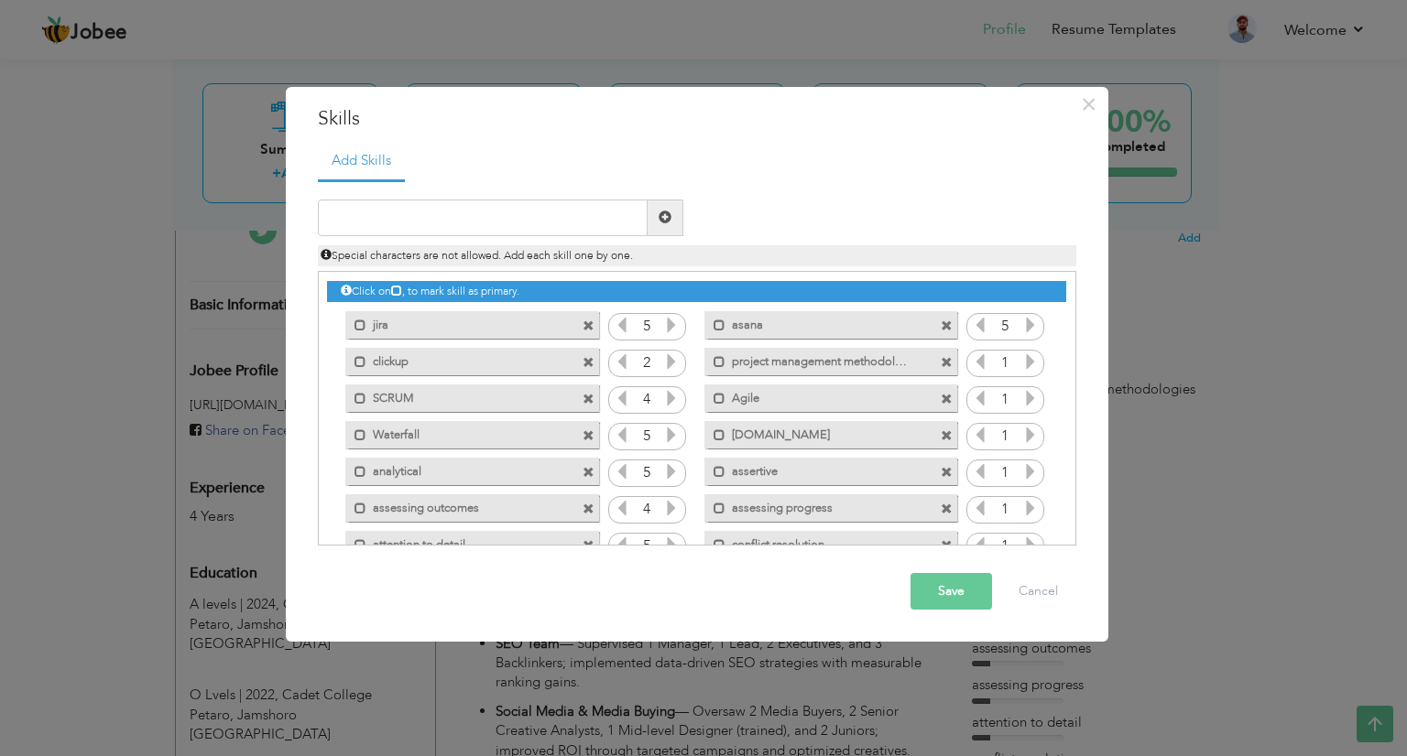
click at [978, 326] on icon at bounding box center [980, 325] width 16 height 16
click at [1022, 364] on icon at bounding box center [1030, 361] width 16 height 16
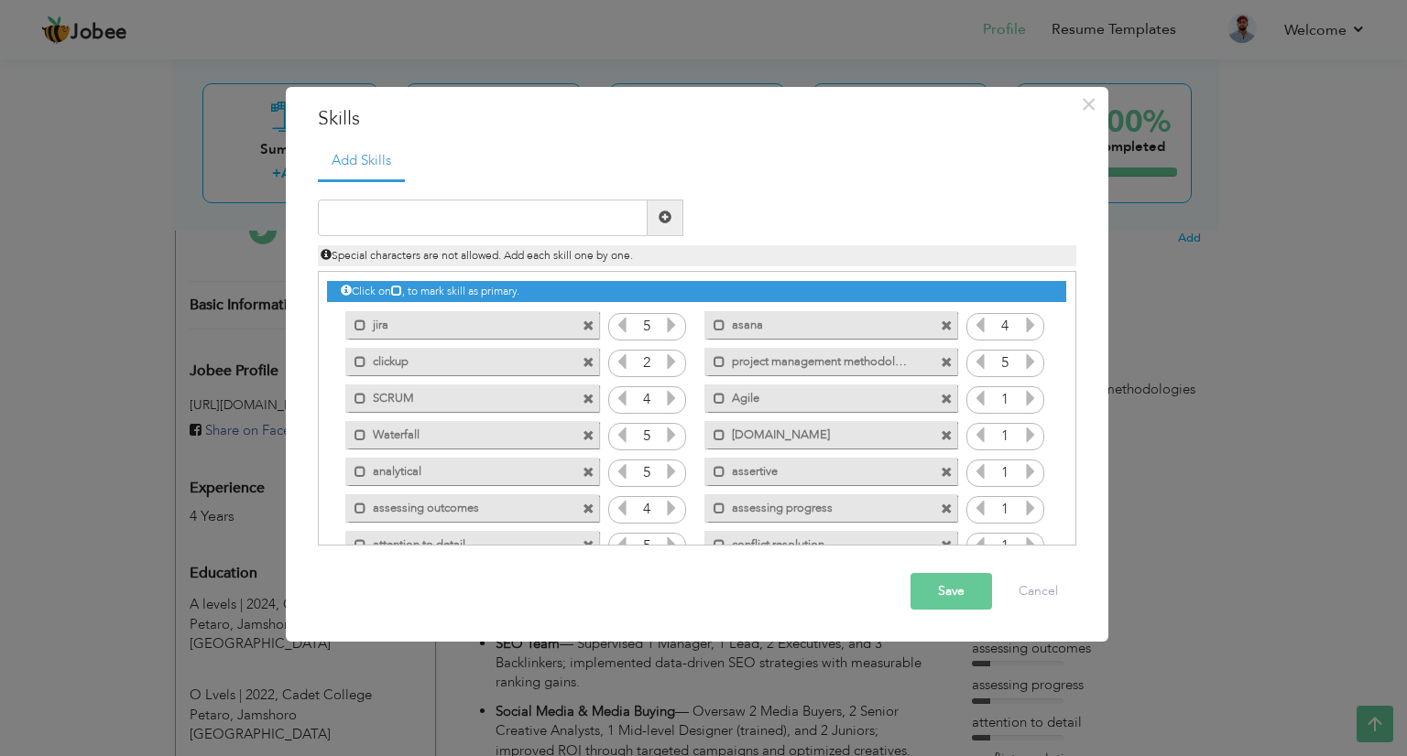
click at [1022, 364] on icon at bounding box center [1030, 361] width 16 height 16
click at [1022, 393] on icon at bounding box center [1030, 398] width 16 height 16
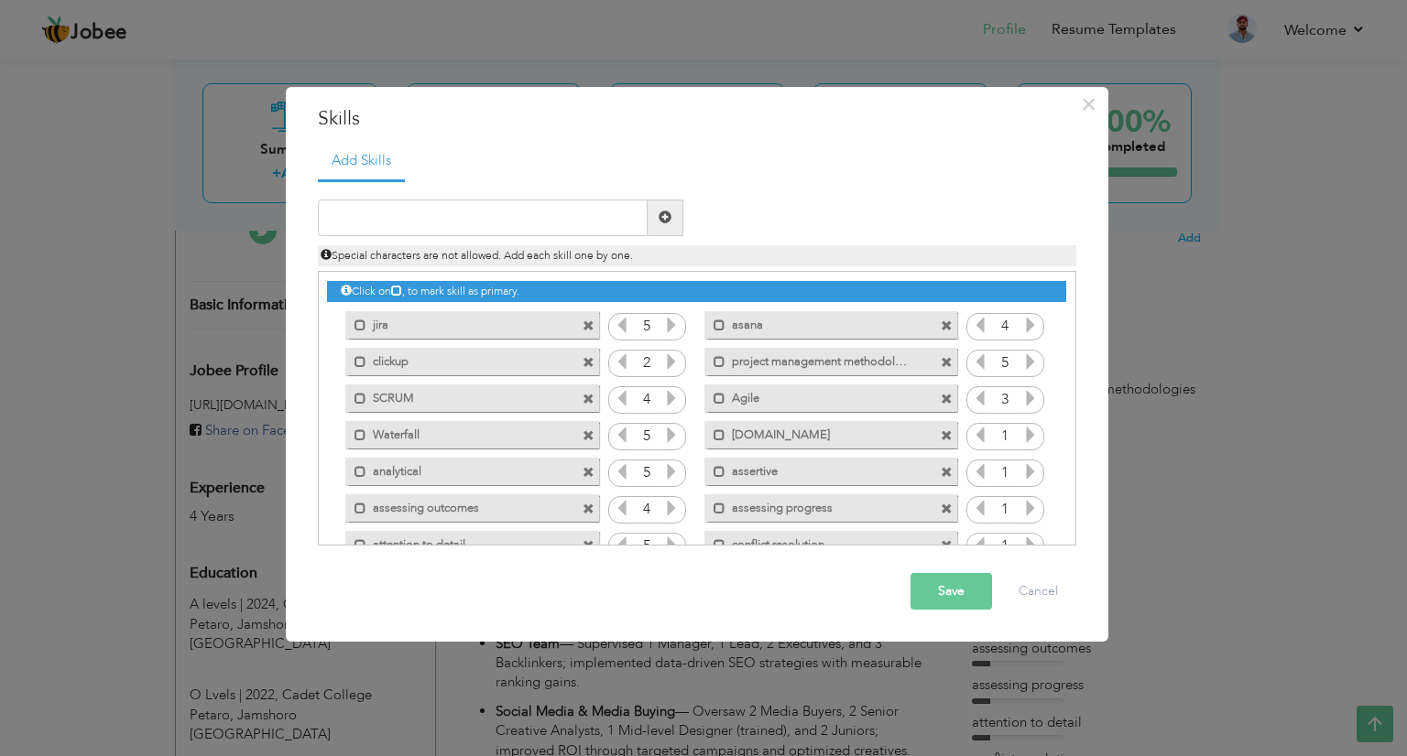
click at [1022, 393] on icon at bounding box center [1030, 398] width 16 height 16
drag, startPoint x: 1018, startPoint y: 393, endPoint x: 1021, endPoint y: 433, distance: 40.4
click at [1021, 433] on div "Click on , to mark skill as primary. Mark as primary skill. jira 1 asana 1 clic…" at bounding box center [696, 601] width 738 height 658
click at [1022, 433] on icon at bounding box center [1030, 435] width 16 height 16
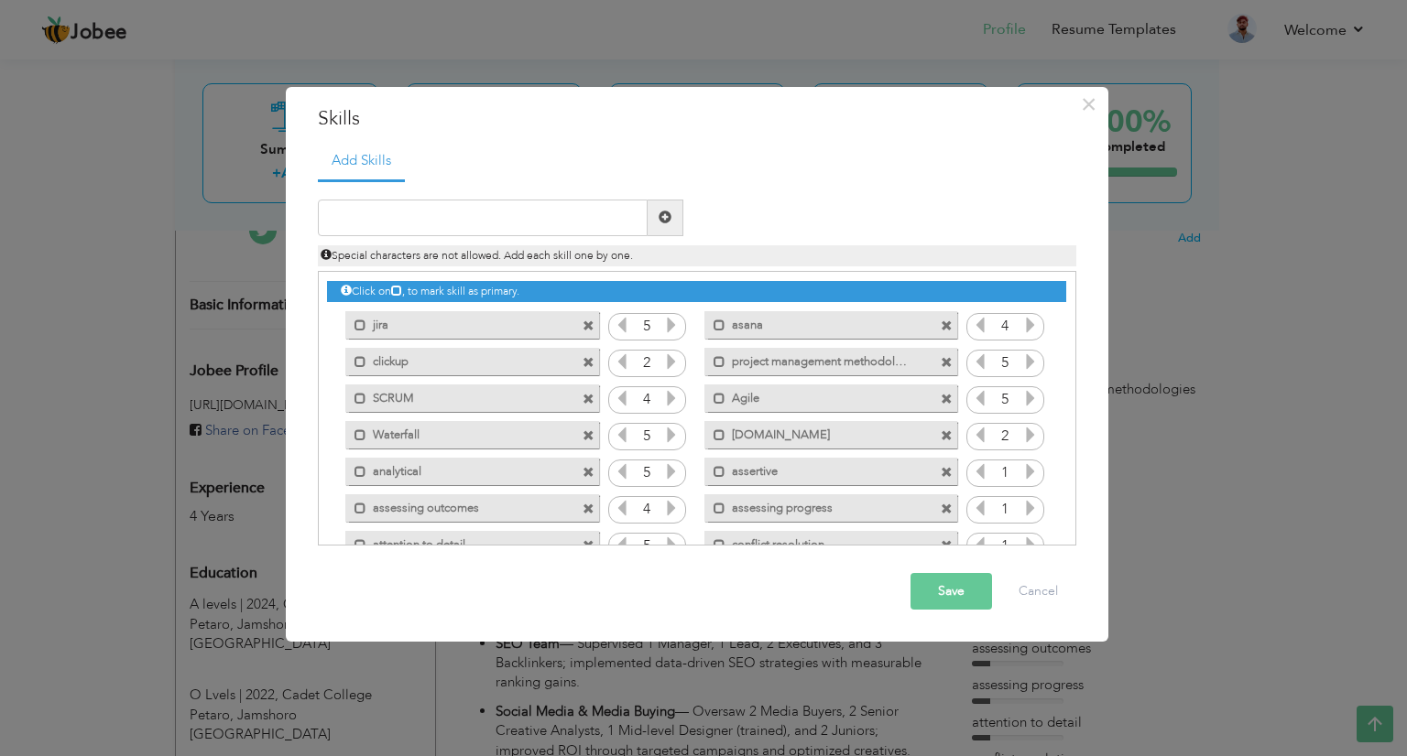
click at [1022, 433] on icon at bounding box center [1030, 435] width 16 height 16
click at [1026, 473] on icon at bounding box center [1030, 471] width 16 height 16
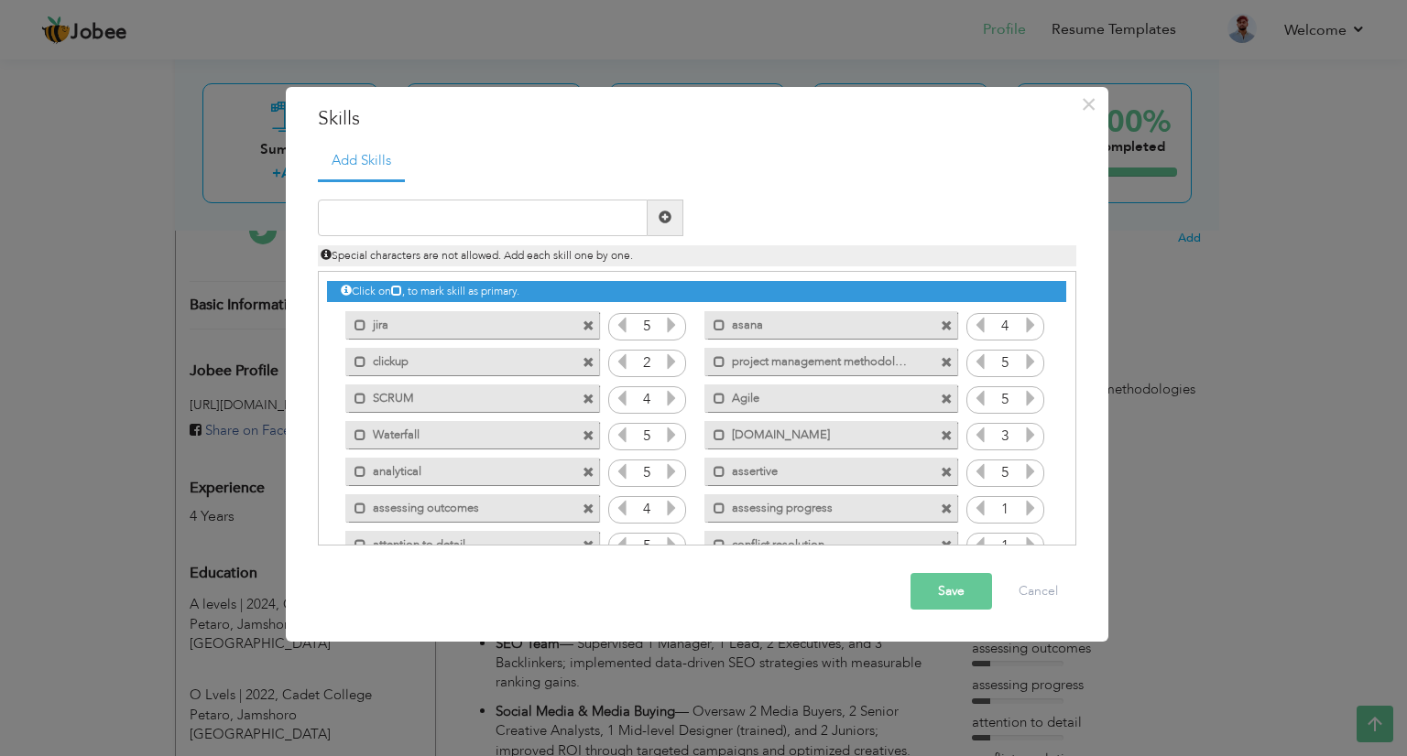
click at [975, 478] on icon at bounding box center [980, 471] width 16 height 16
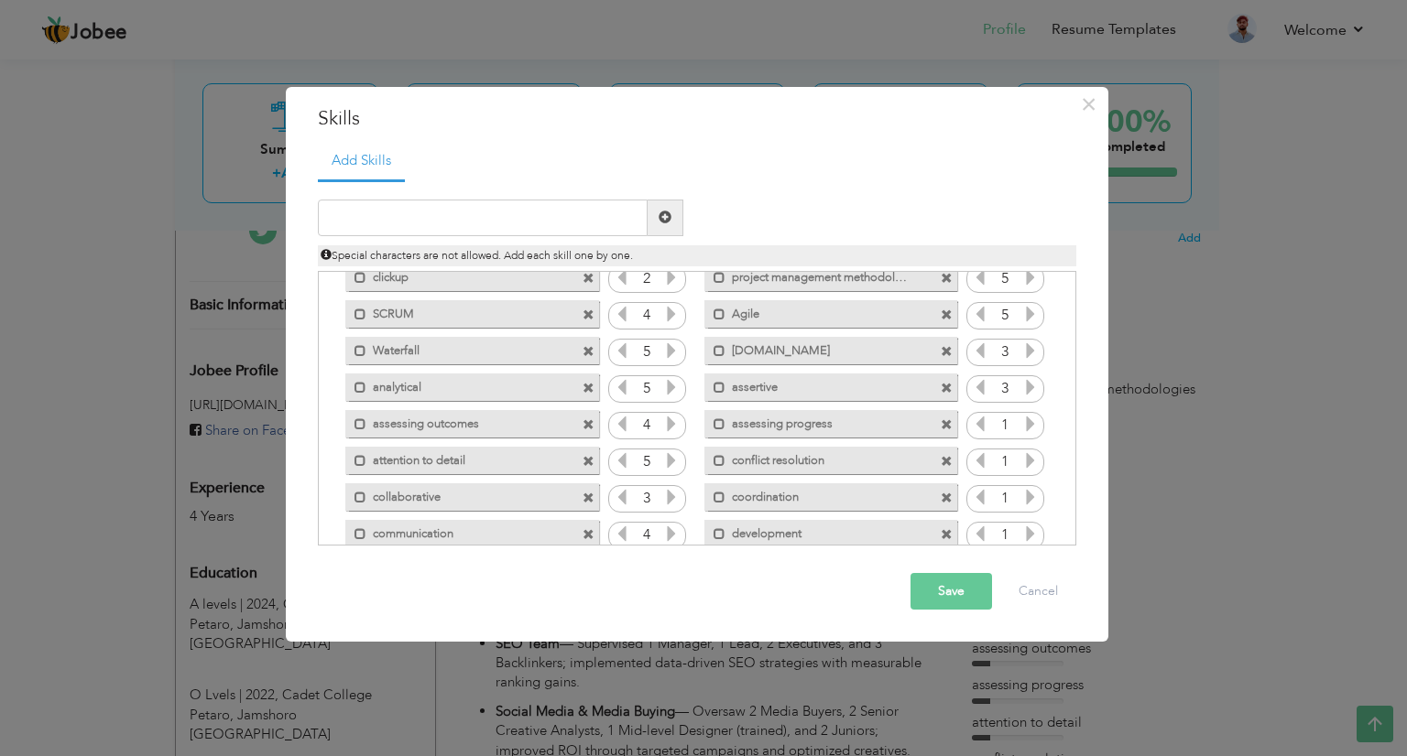
click at [1023, 425] on icon at bounding box center [1030, 424] width 16 height 16
click at [979, 426] on icon at bounding box center [980, 424] width 16 height 16
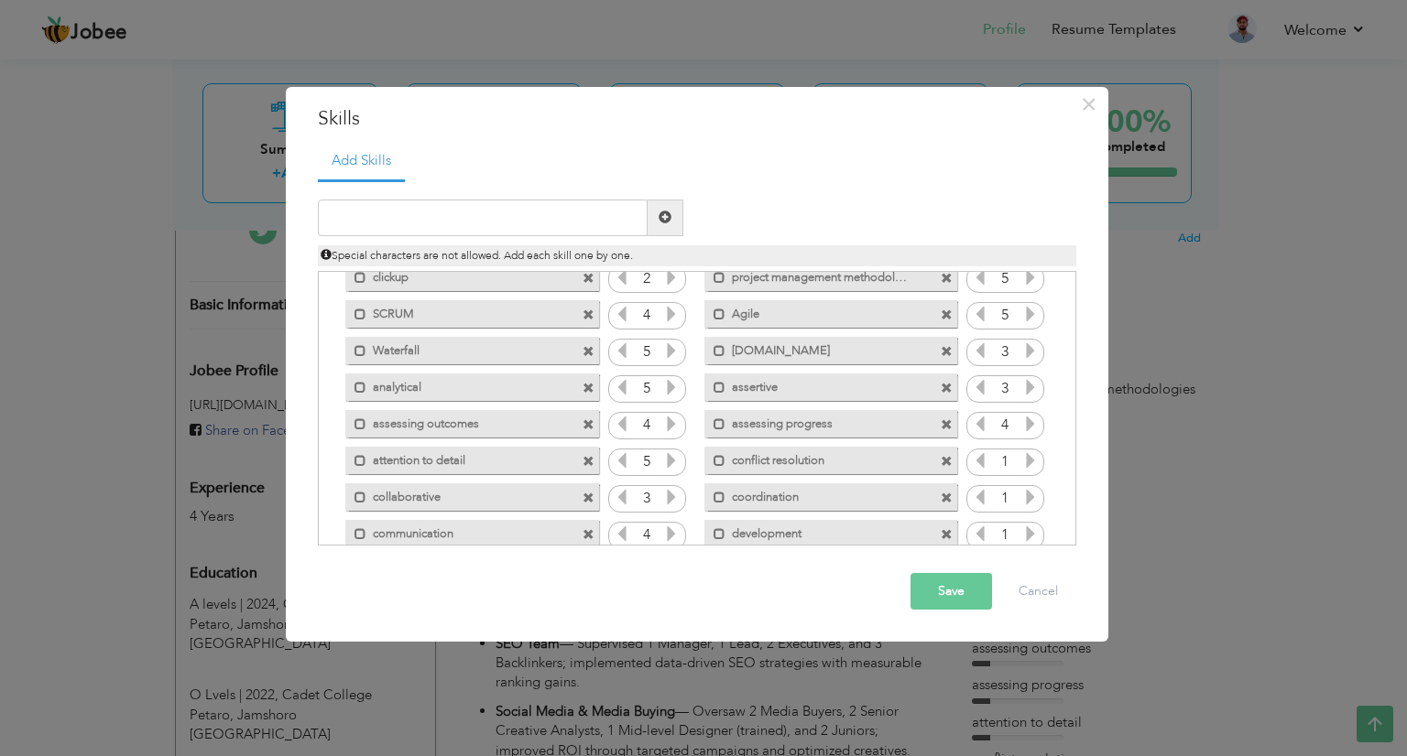
click at [1027, 468] on icon at bounding box center [1030, 460] width 16 height 16
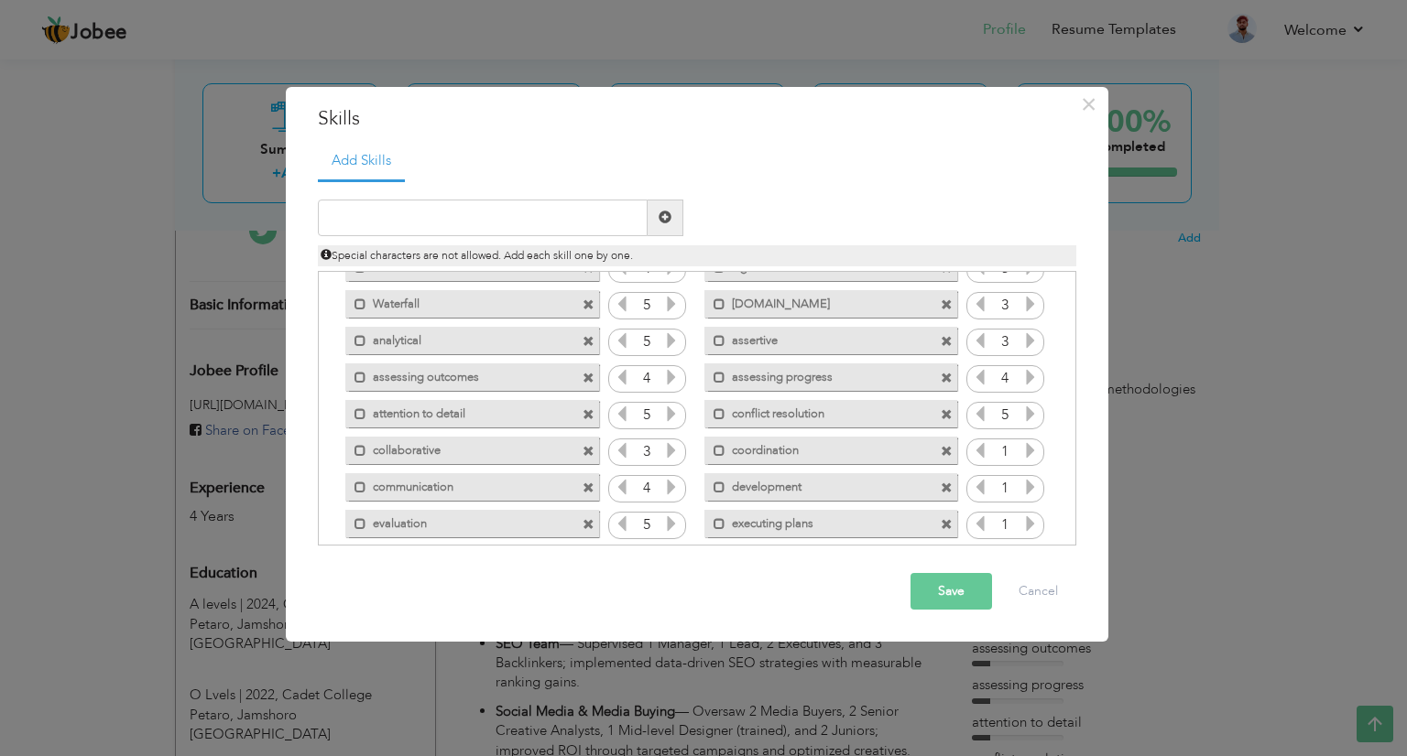
scroll to position [164, 0]
click at [1025, 420] on icon at bounding box center [1030, 417] width 16 height 16
click at [1026, 455] on icon at bounding box center [1030, 454] width 16 height 16
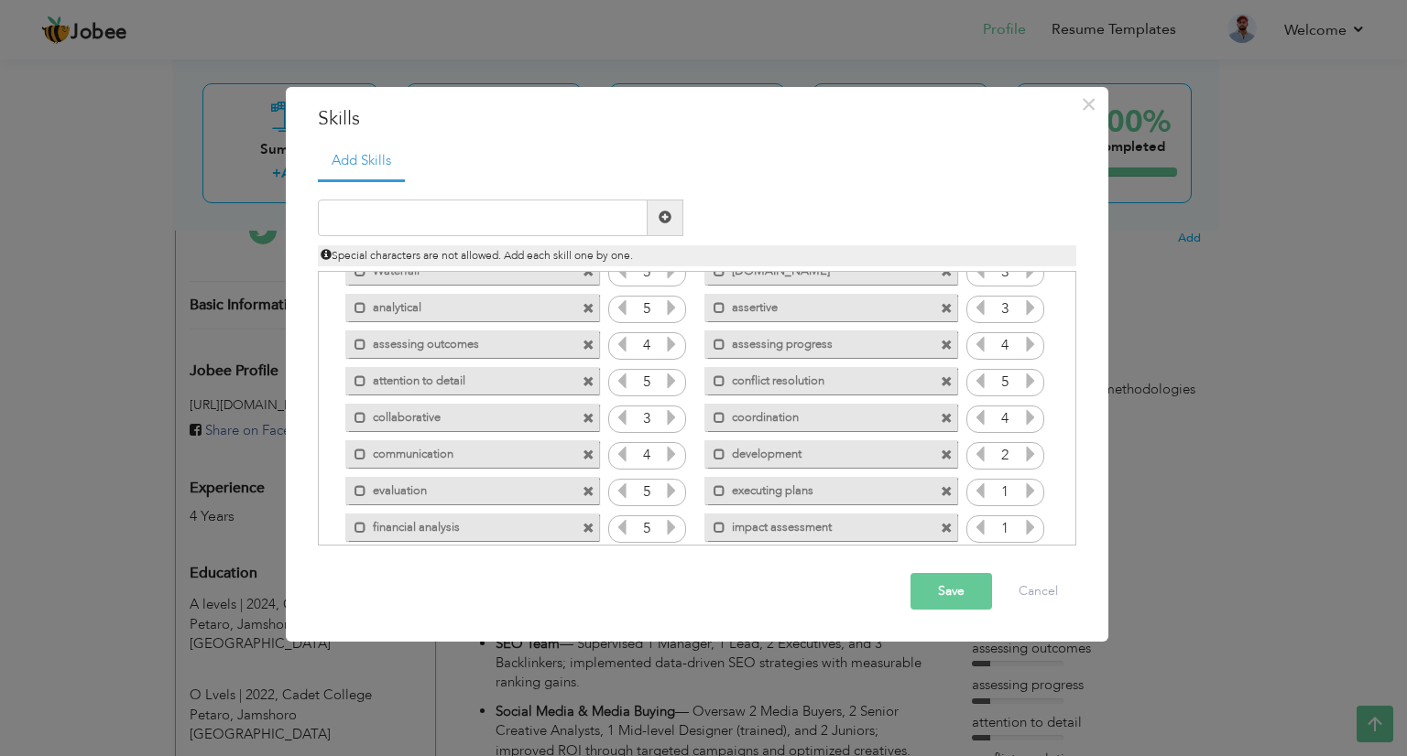
click at [1026, 455] on icon at bounding box center [1030, 454] width 16 height 16
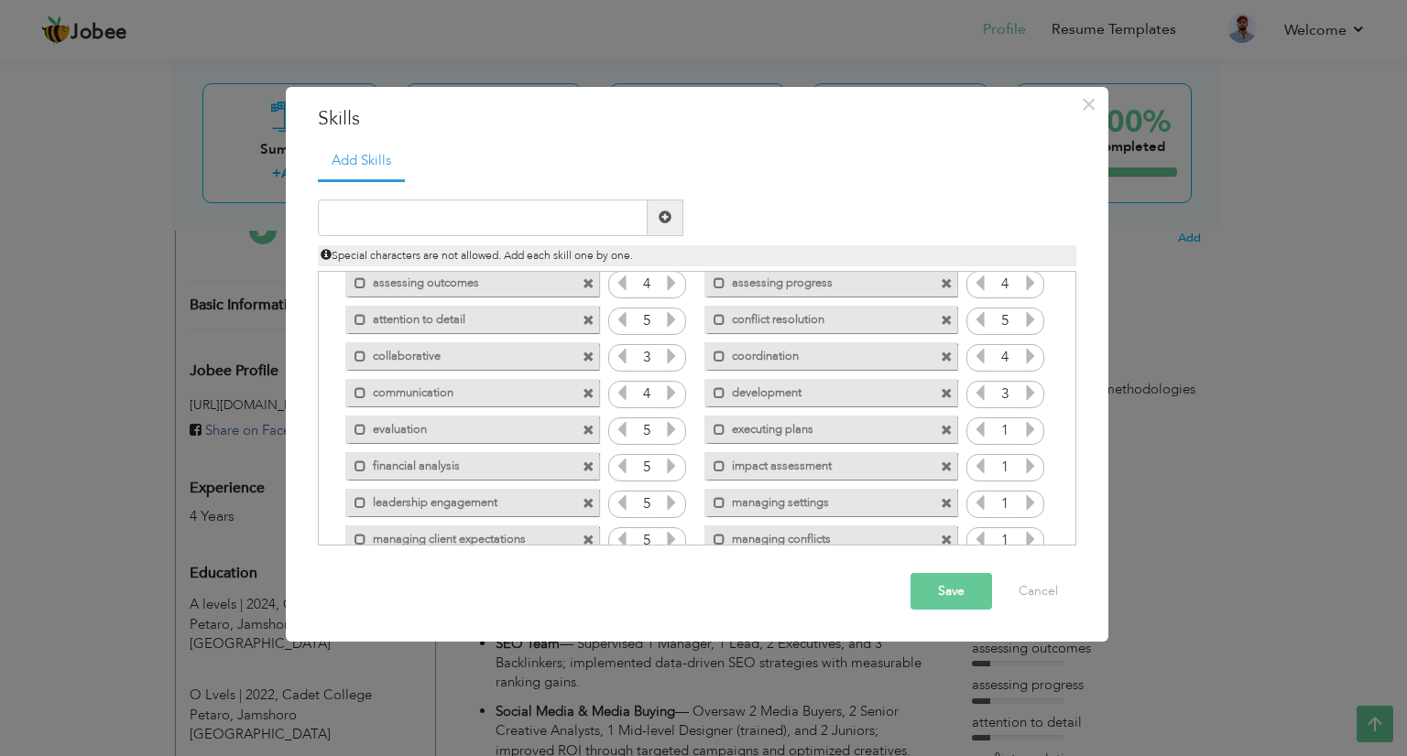
click at [1027, 433] on icon at bounding box center [1030, 429] width 16 height 16
click at [1026, 400] on icon at bounding box center [1030, 393] width 16 height 16
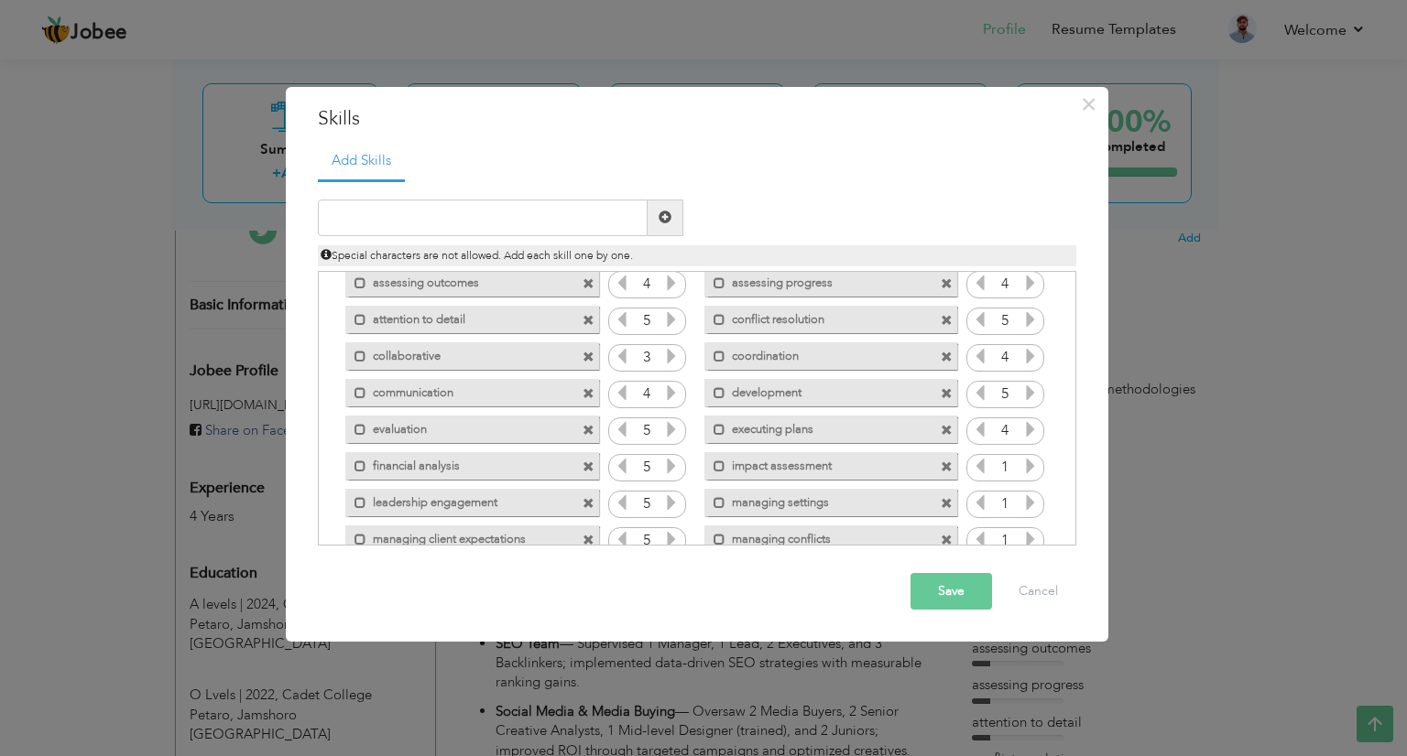
click at [1026, 400] on icon at bounding box center [1030, 393] width 16 height 16
click at [1024, 427] on icon at bounding box center [1030, 429] width 16 height 16
click at [1026, 466] on icon at bounding box center [1030, 466] width 16 height 16
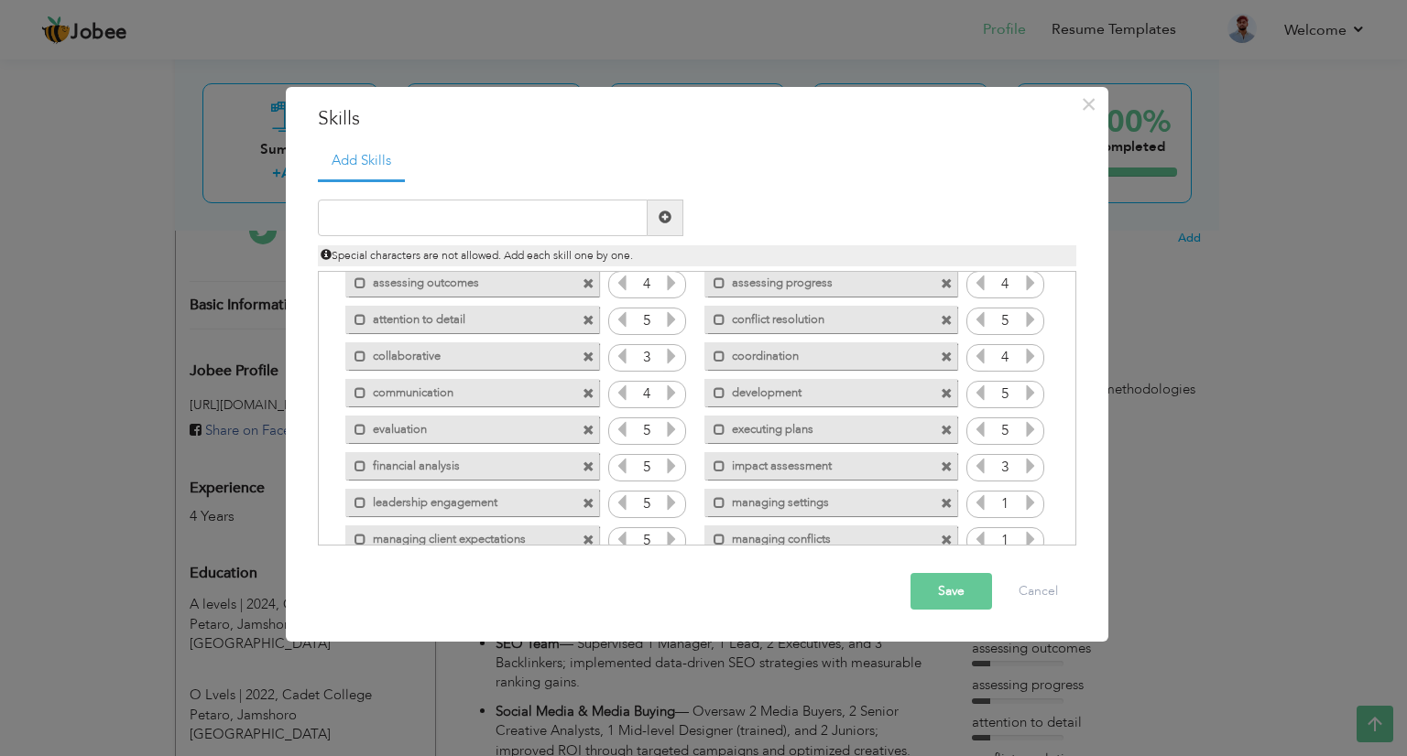
click at [1026, 466] on icon at bounding box center [1030, 466] width 16 height 16
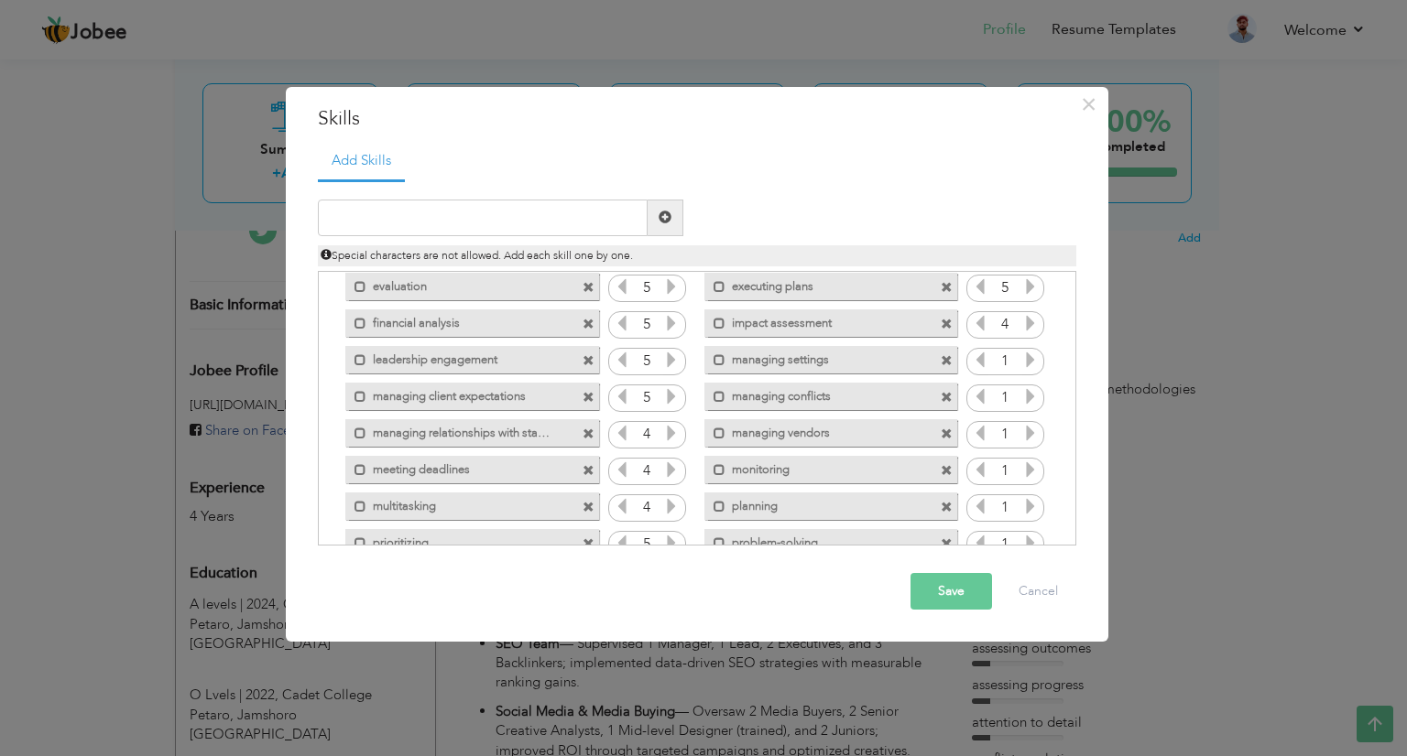
scroll to position [383, 0]
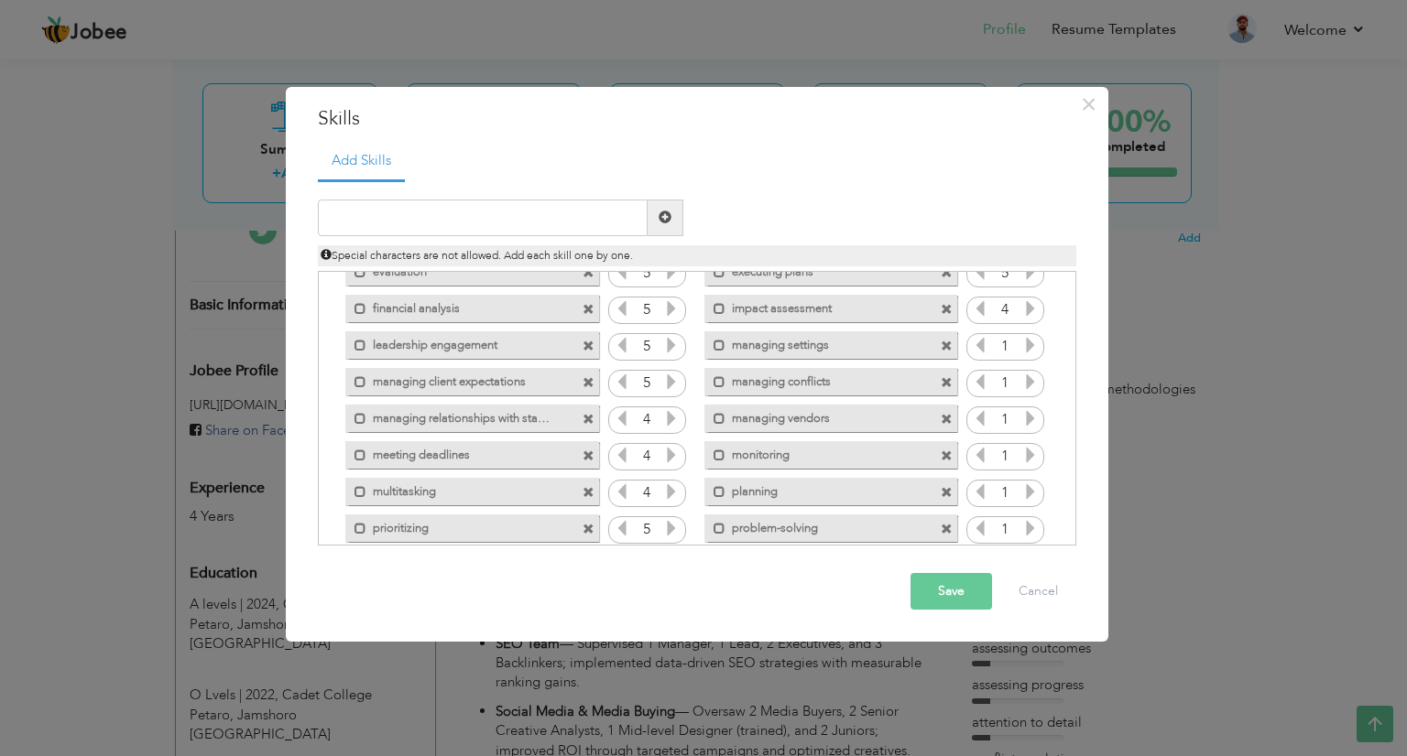
click at [946, 377] on span at bounding box center [946, 383] width 12 height 12
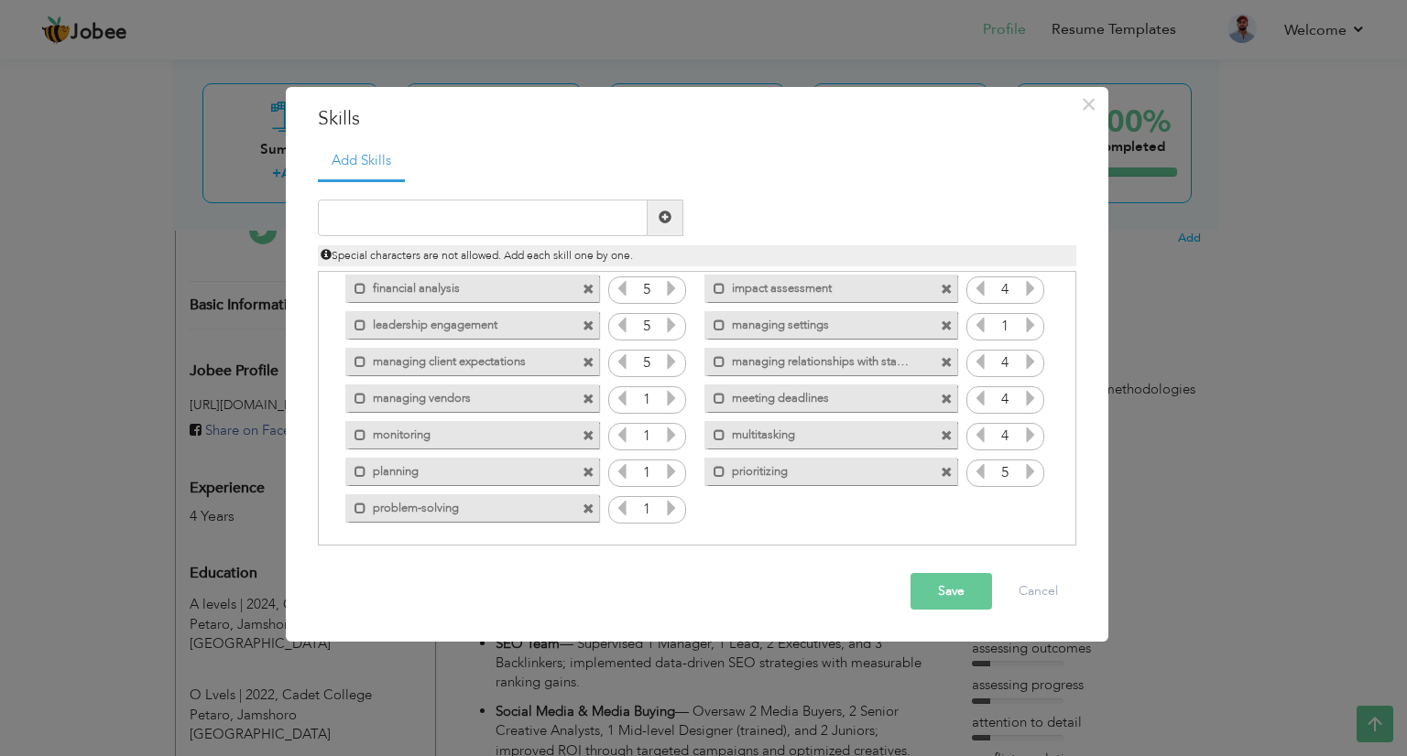
scroll to position [407, 0]
click at [585, 395] on span at bounding box center [588, 396] width 12 height 12
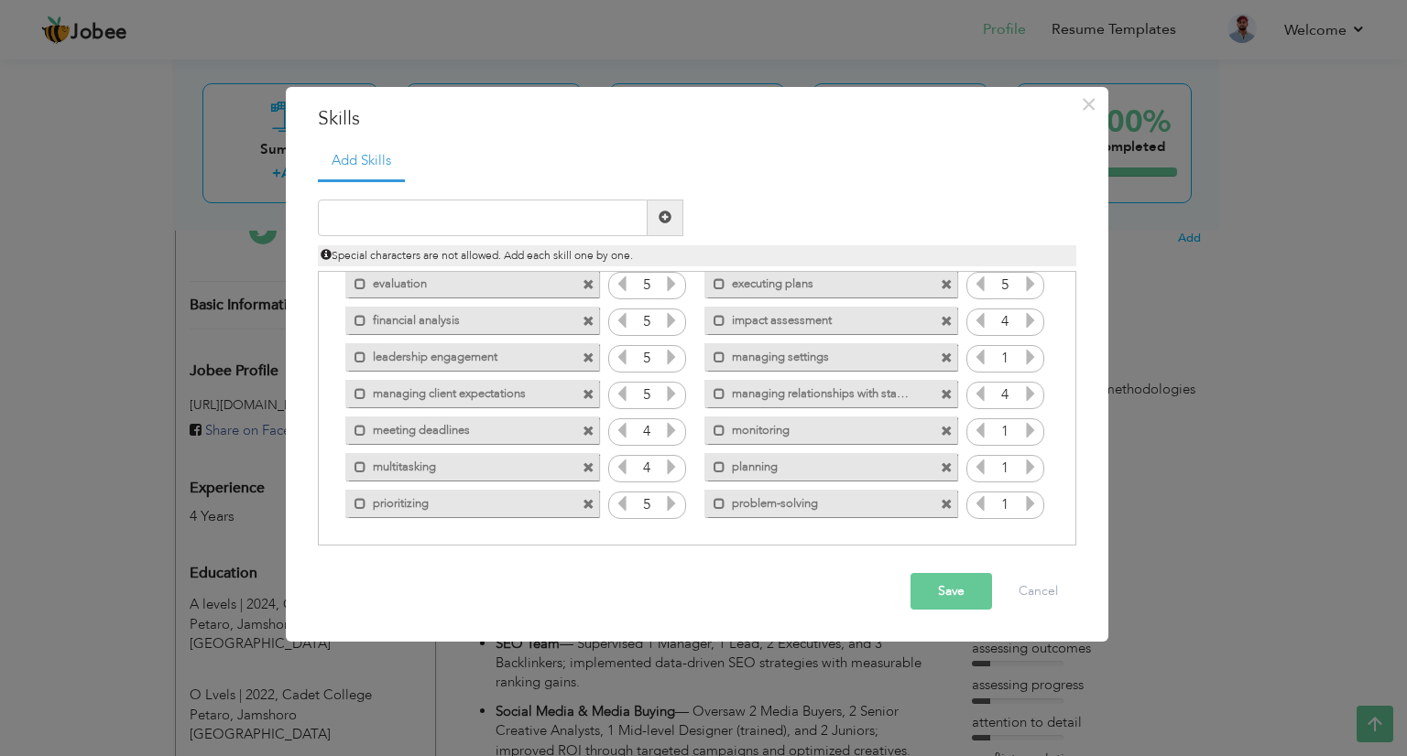
scroll to position [370, 0]
click at [1027, 429] on icon at bounding box center [1030, 431] width 16 height 16
click at [1022, 465] on icon at bounding box center [1030, 468] width 16 height 16
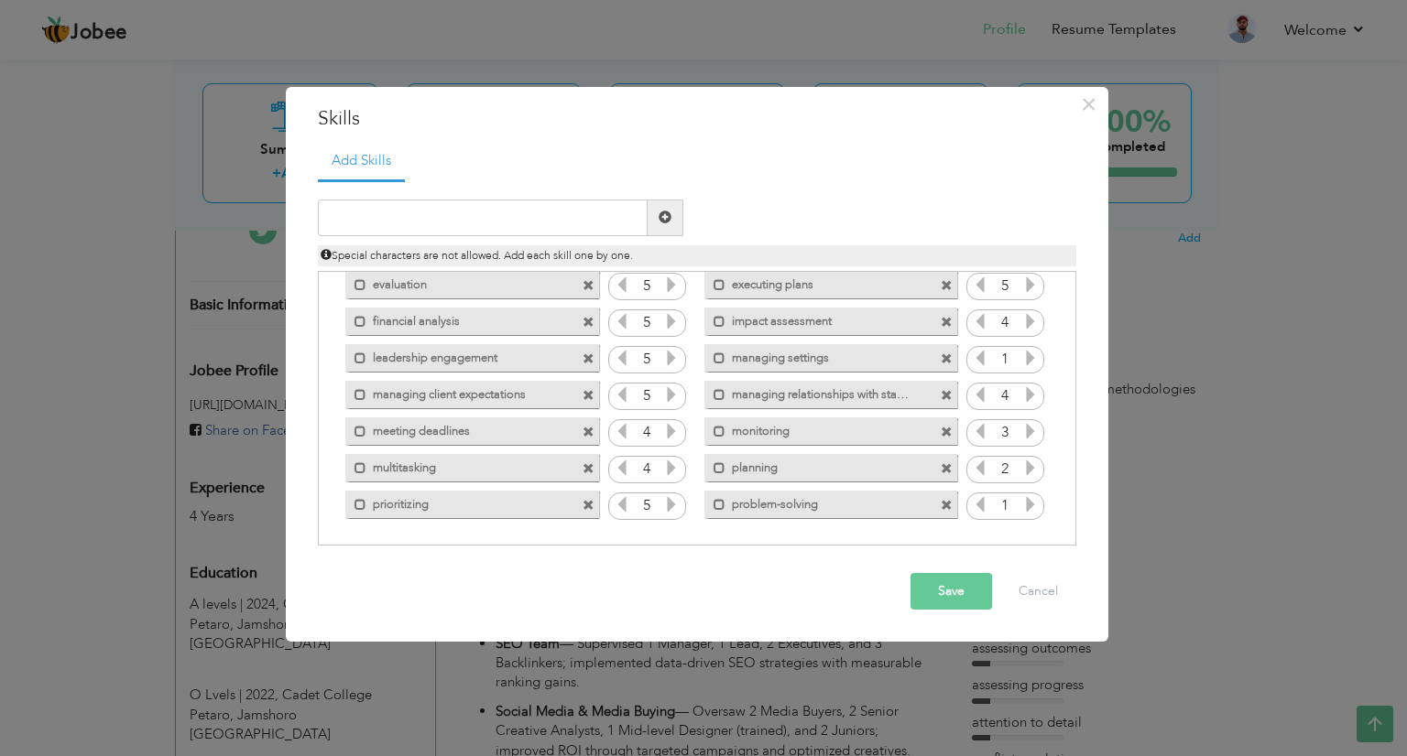
click at [1022, 465] on icon at bounding box center [1030, 468] width 16 height 16
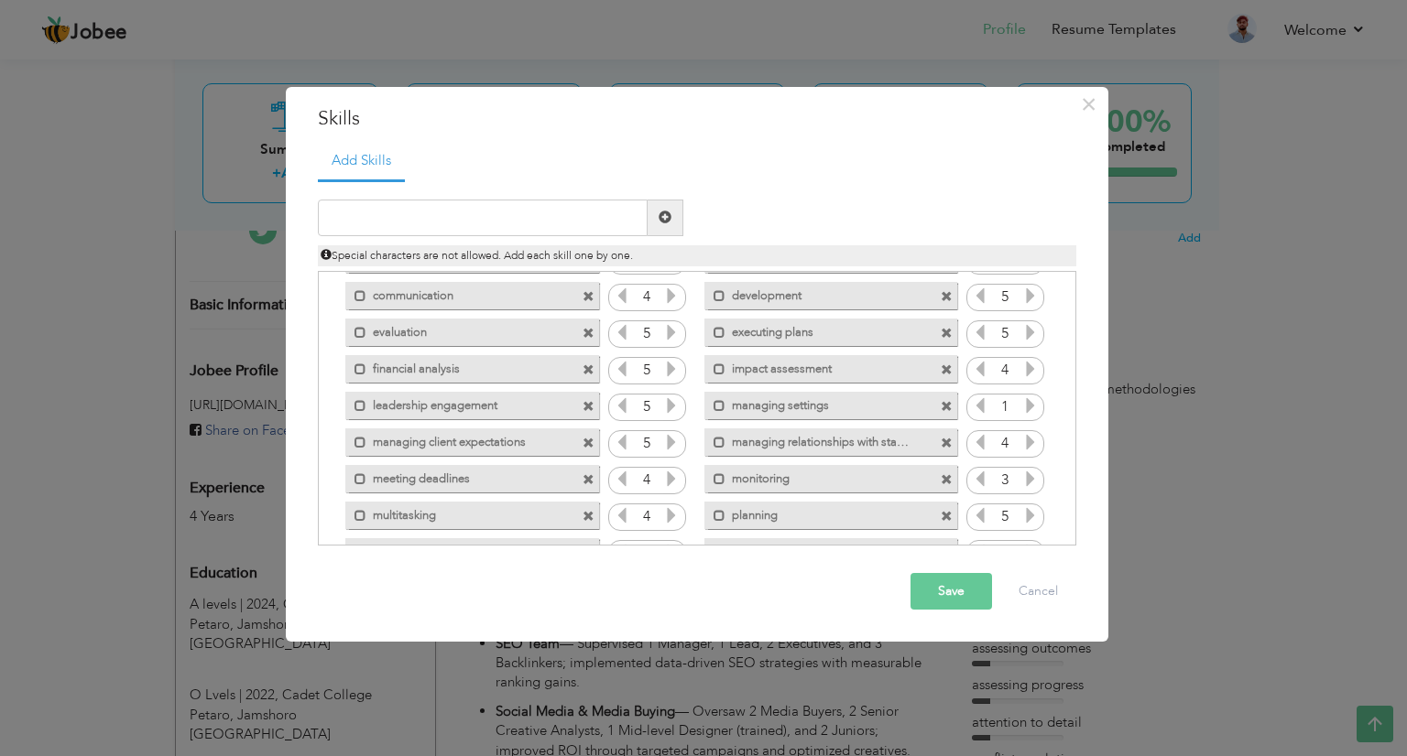
scroll to position [310, 0]
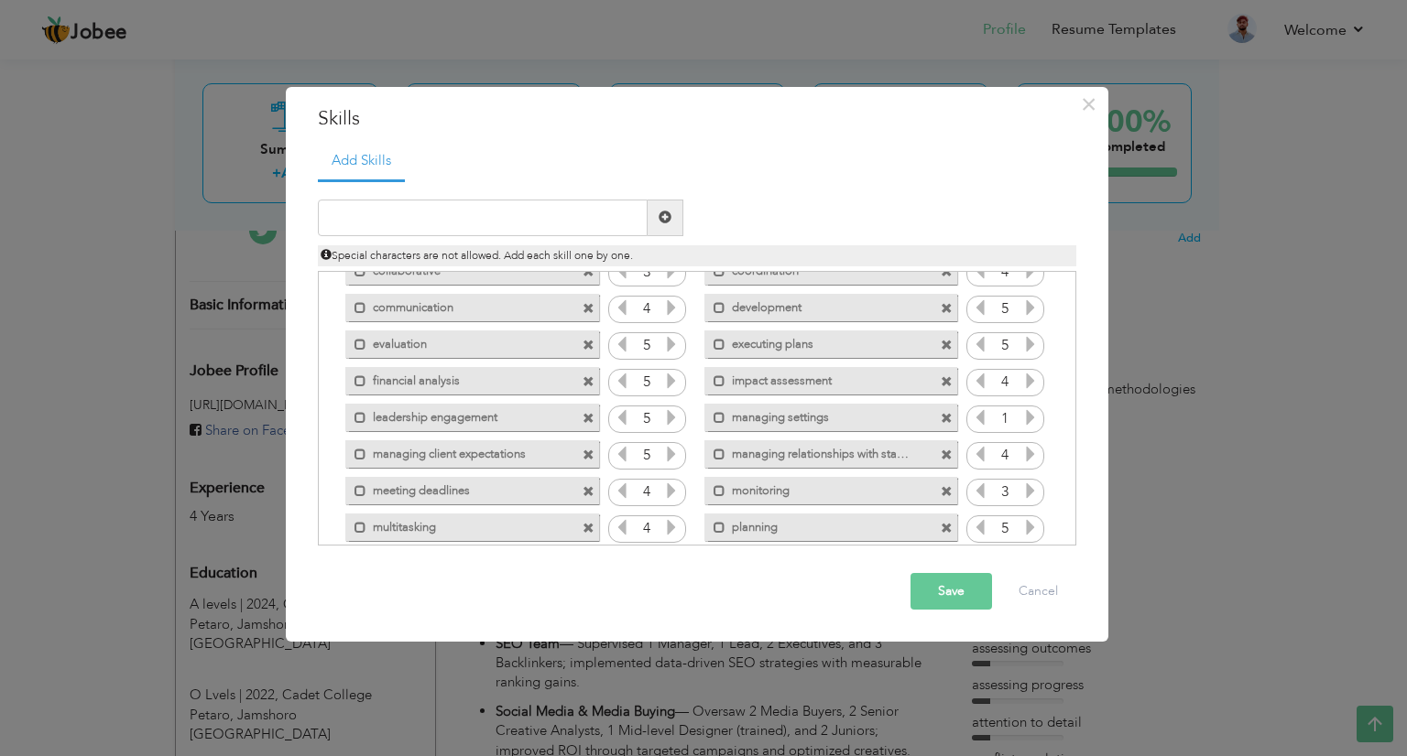
click at [1022, 419] on icon at bounding box center [1030, 417] width 16 height 16
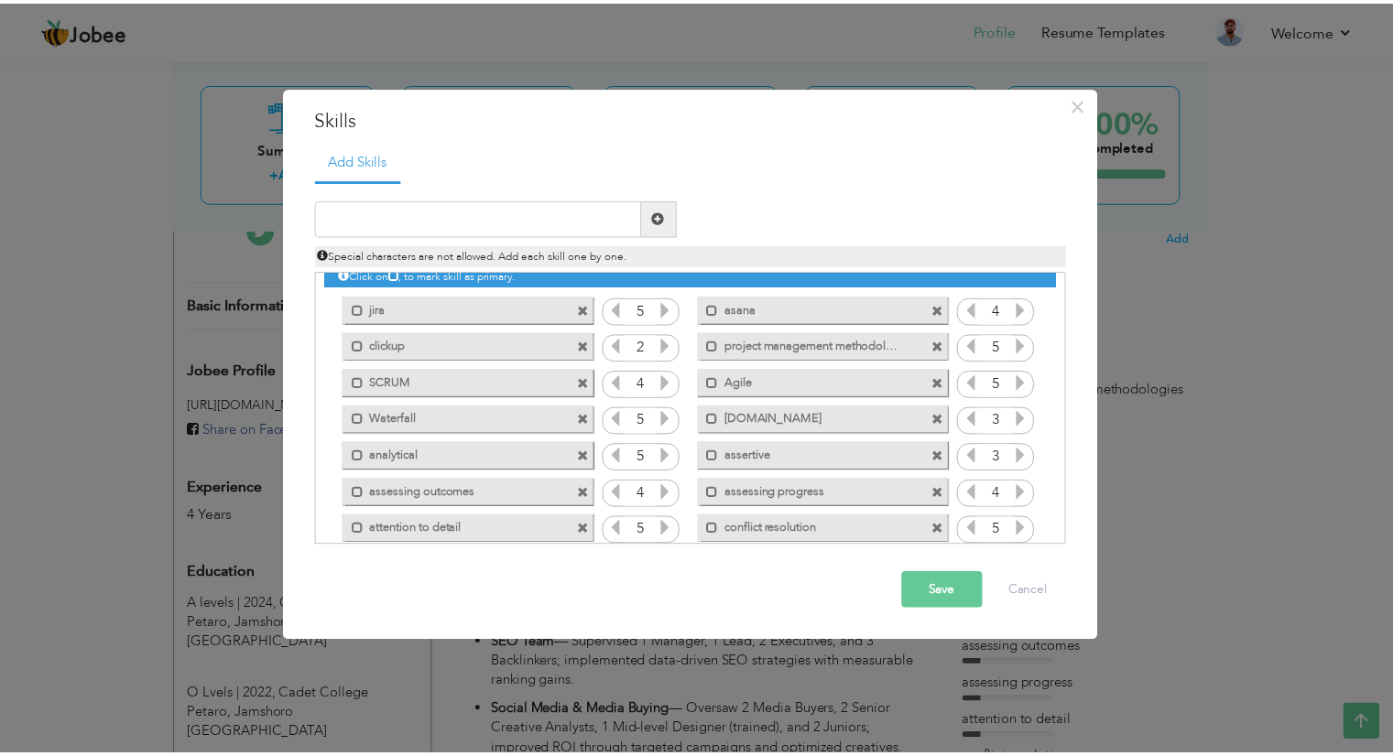
scroll to position [0, 0]
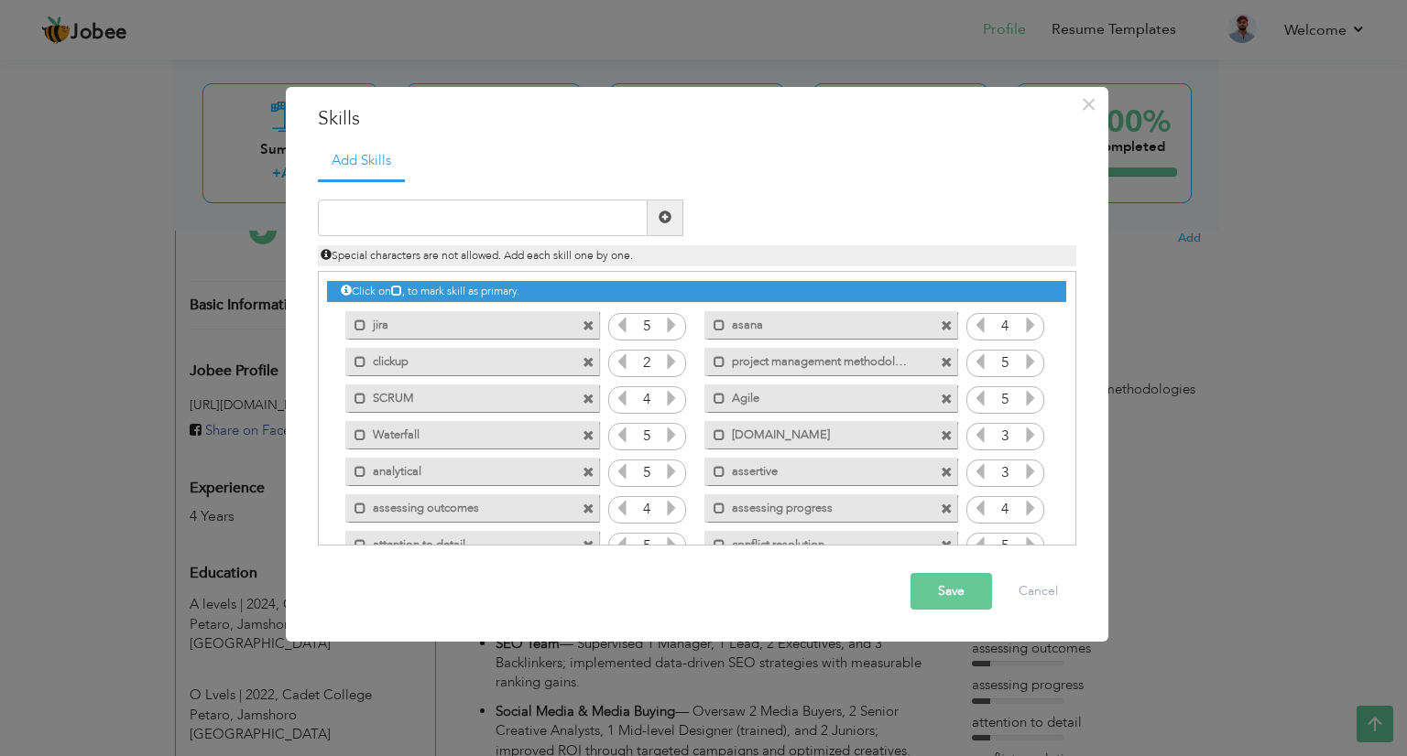
click at [973, 585] on button "Save" at bounding box center [951, 591] width 82 height 37
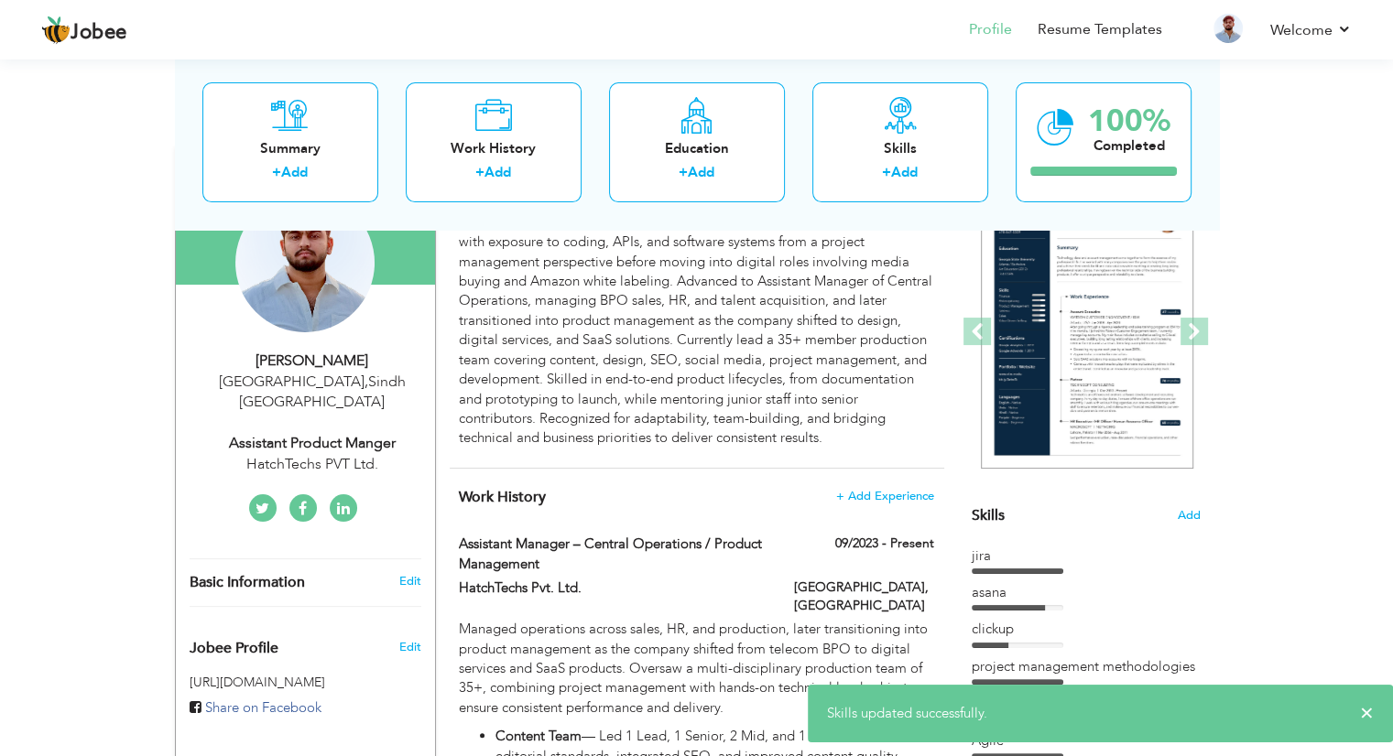
scroll to position [187, 0]
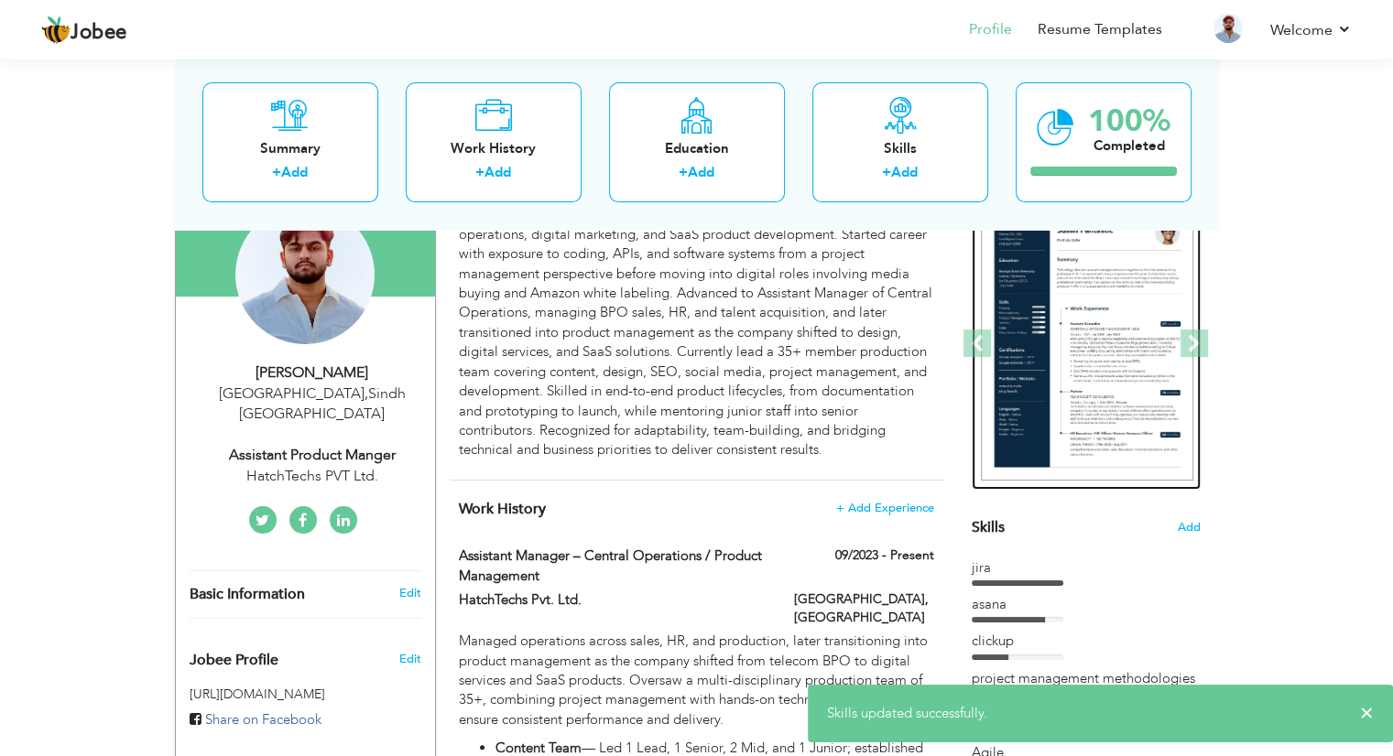
click at [1117, 292] on img at bounding box center [1087, 344] width 212 height 275
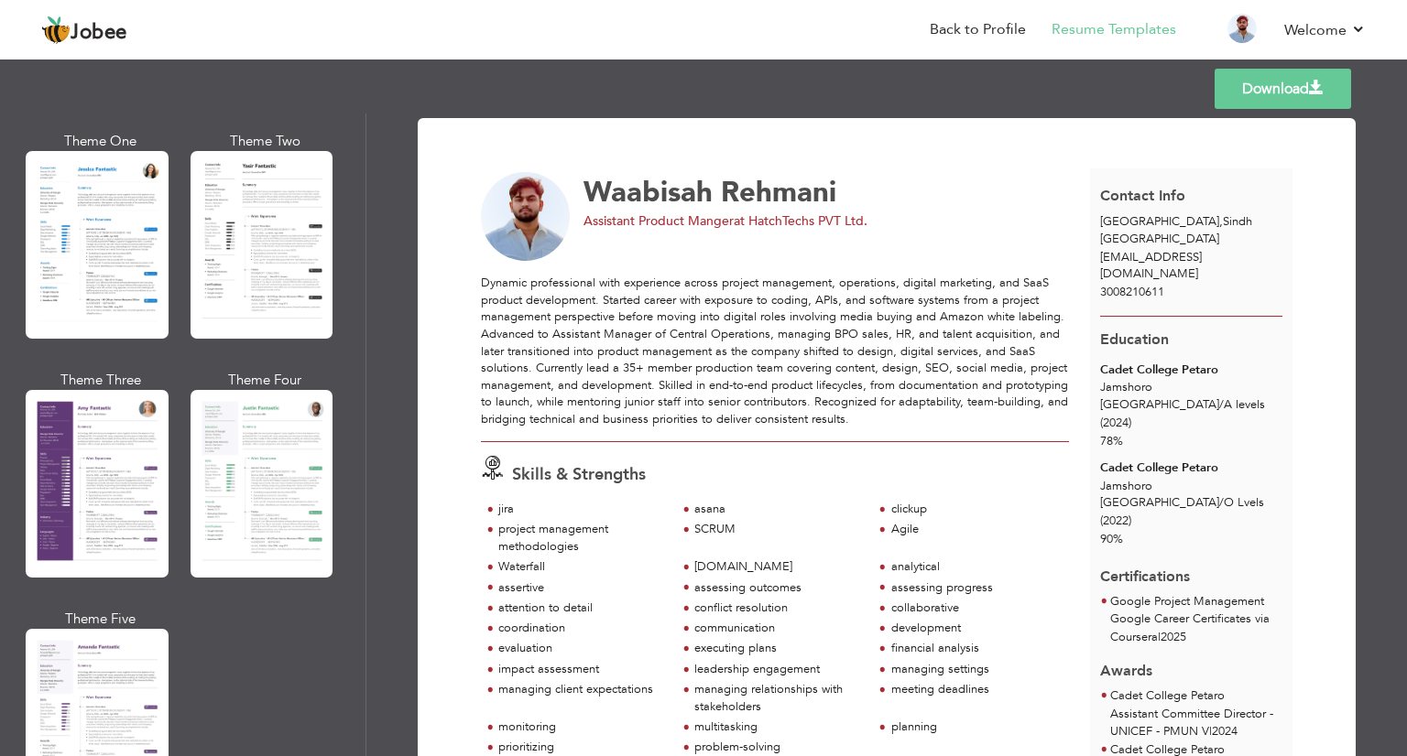
scroll to position [1434, 0]
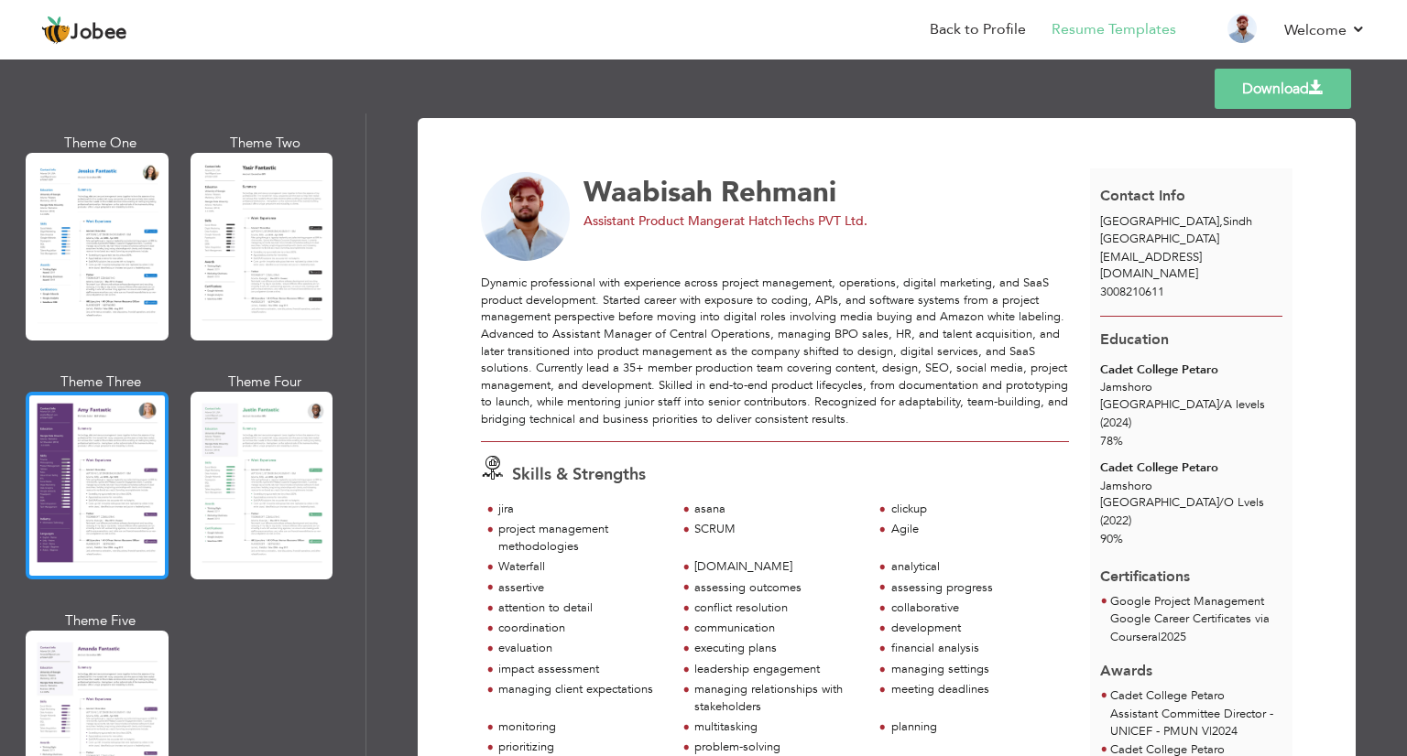
click at [136, 424] on div at bounding box center [97, 486] width 143 height 188
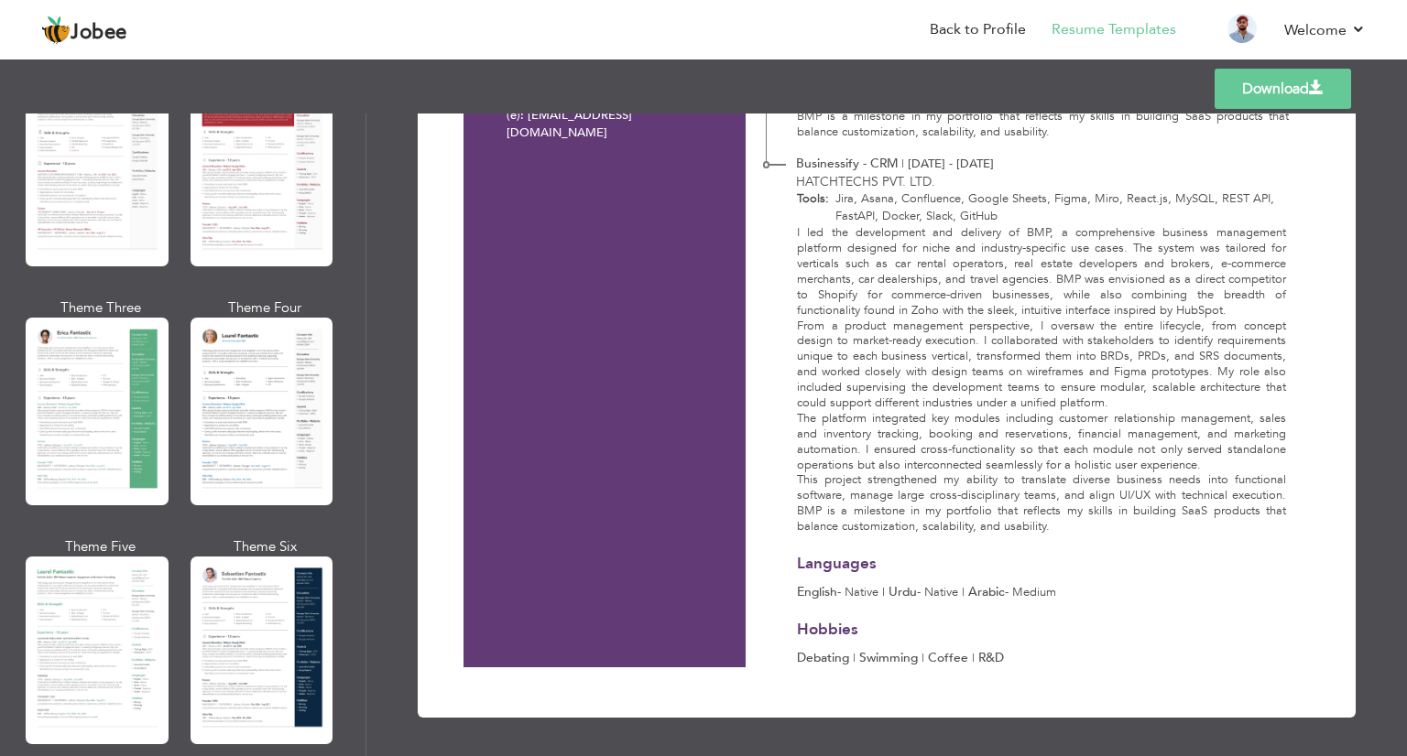
scroll to position [177, 0]
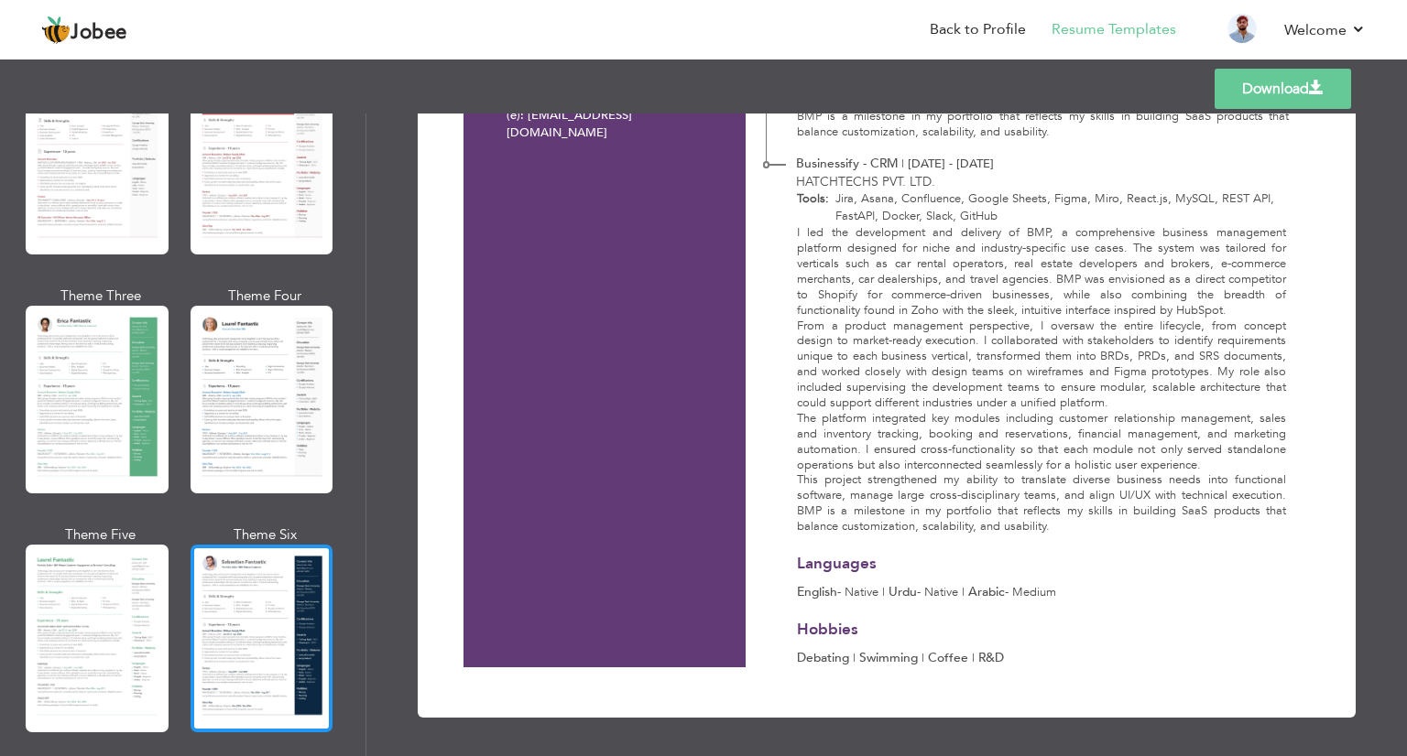
click at [299, 599] on div at bounding box center [261, 639] width 143 height 188
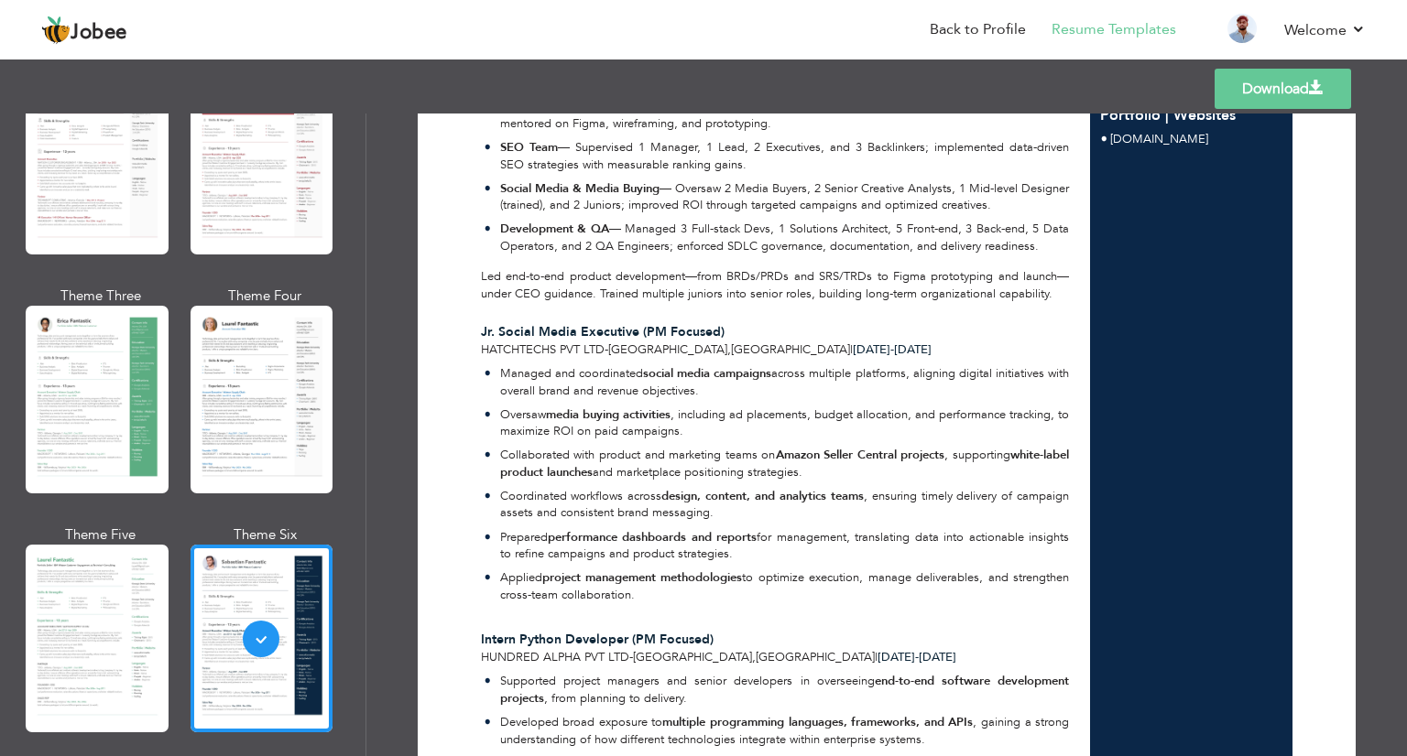
scroll to position [918, 0]
click at [896, 366] on p "Managed and coordinated social media campaigns across multiple platforms, align…" at bounding box center [785, 381] width 570 height 34
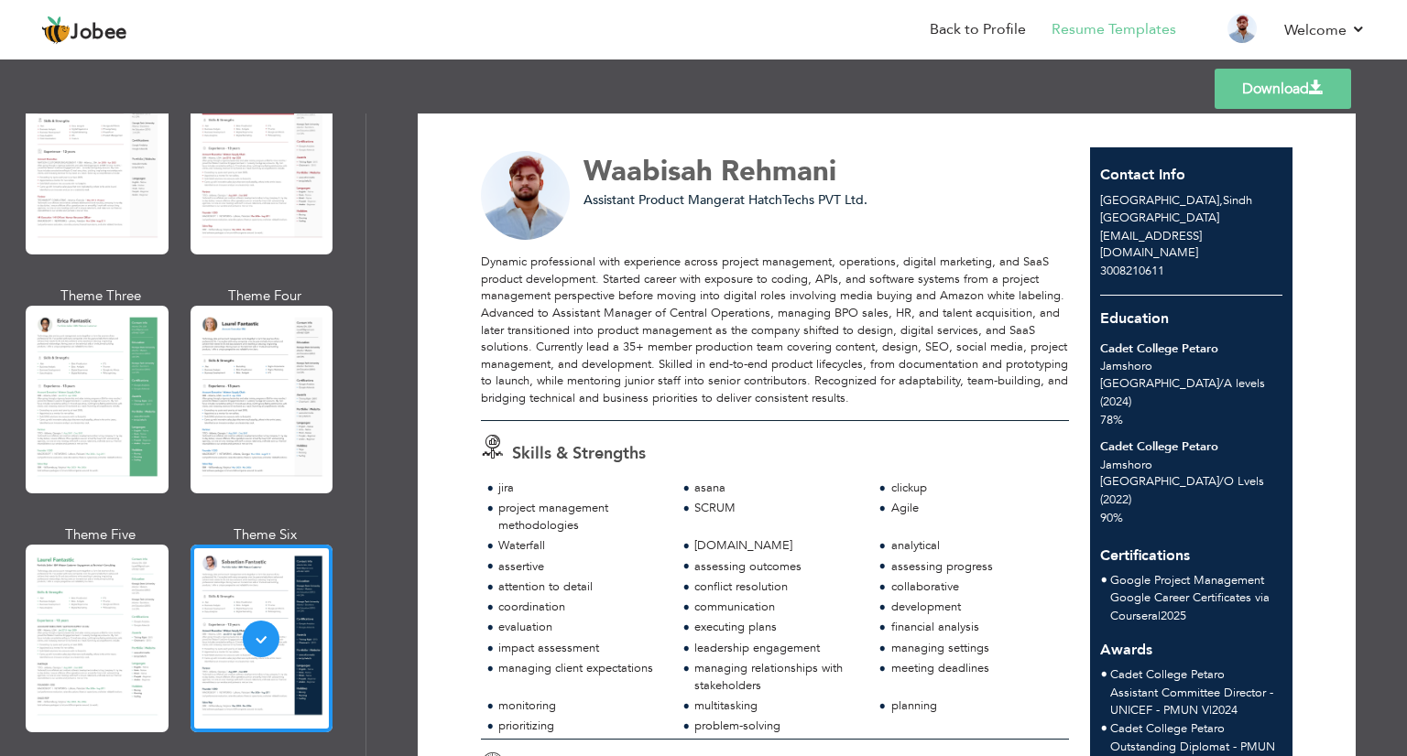
scroll to position [0, 0]
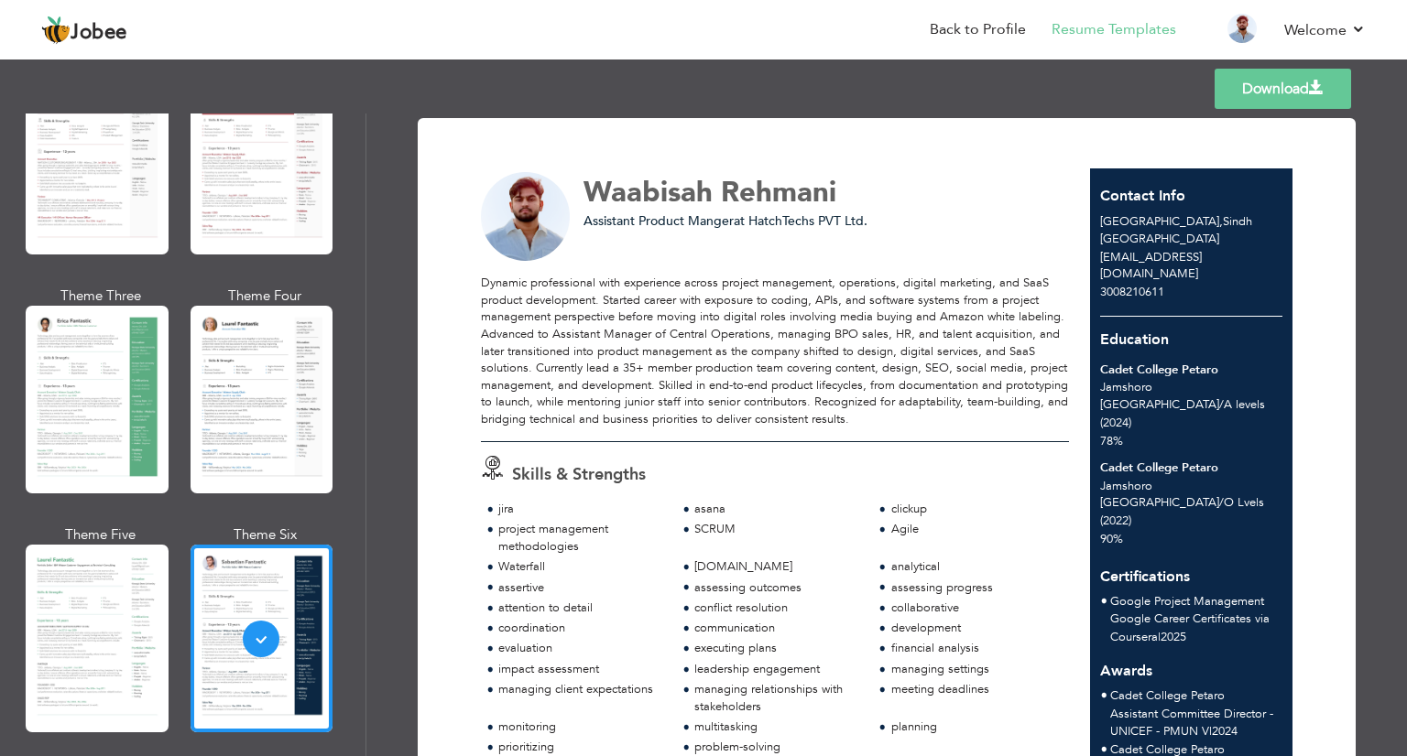
click at [1333, 103] on link "Download" at bounding box center [1282, 89] width 136 height 40
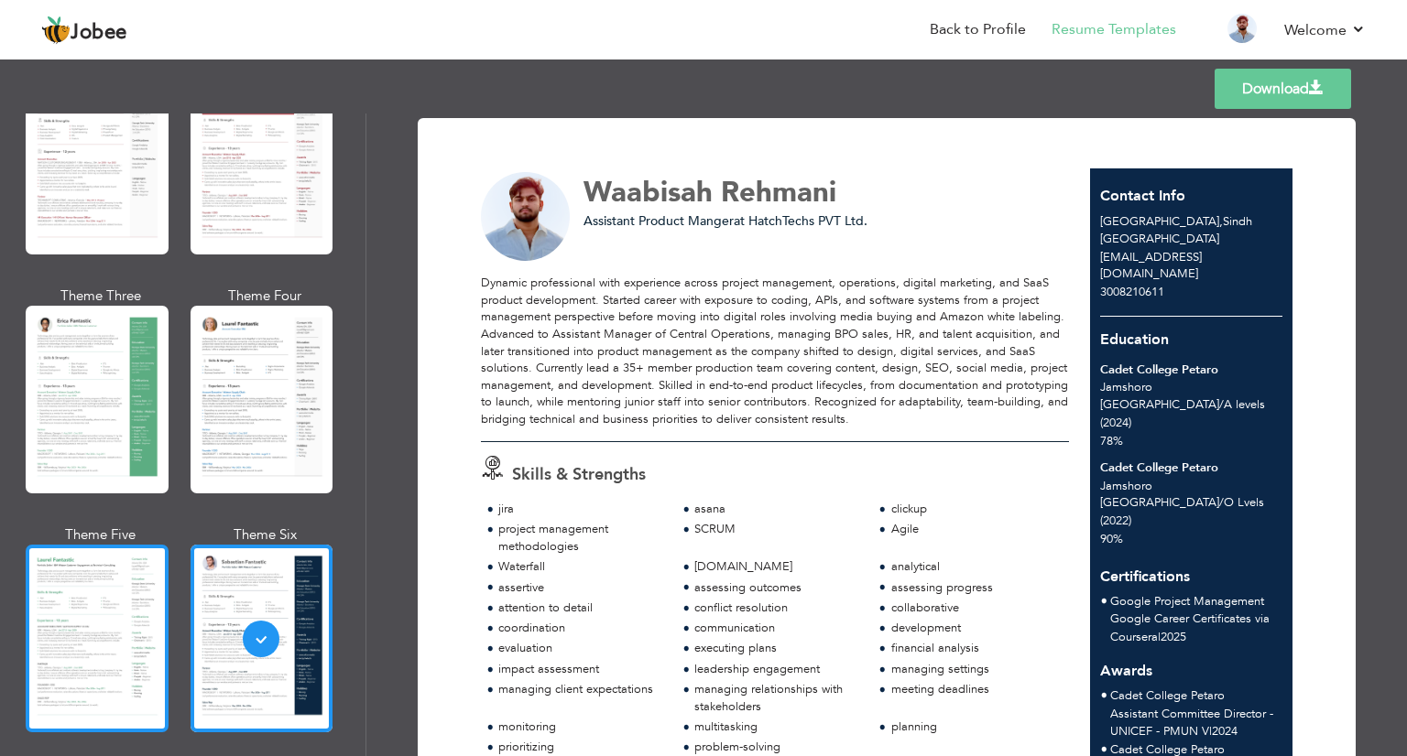
click at [103, 628] on div at bounding box center [97, 639] width 143 height 188
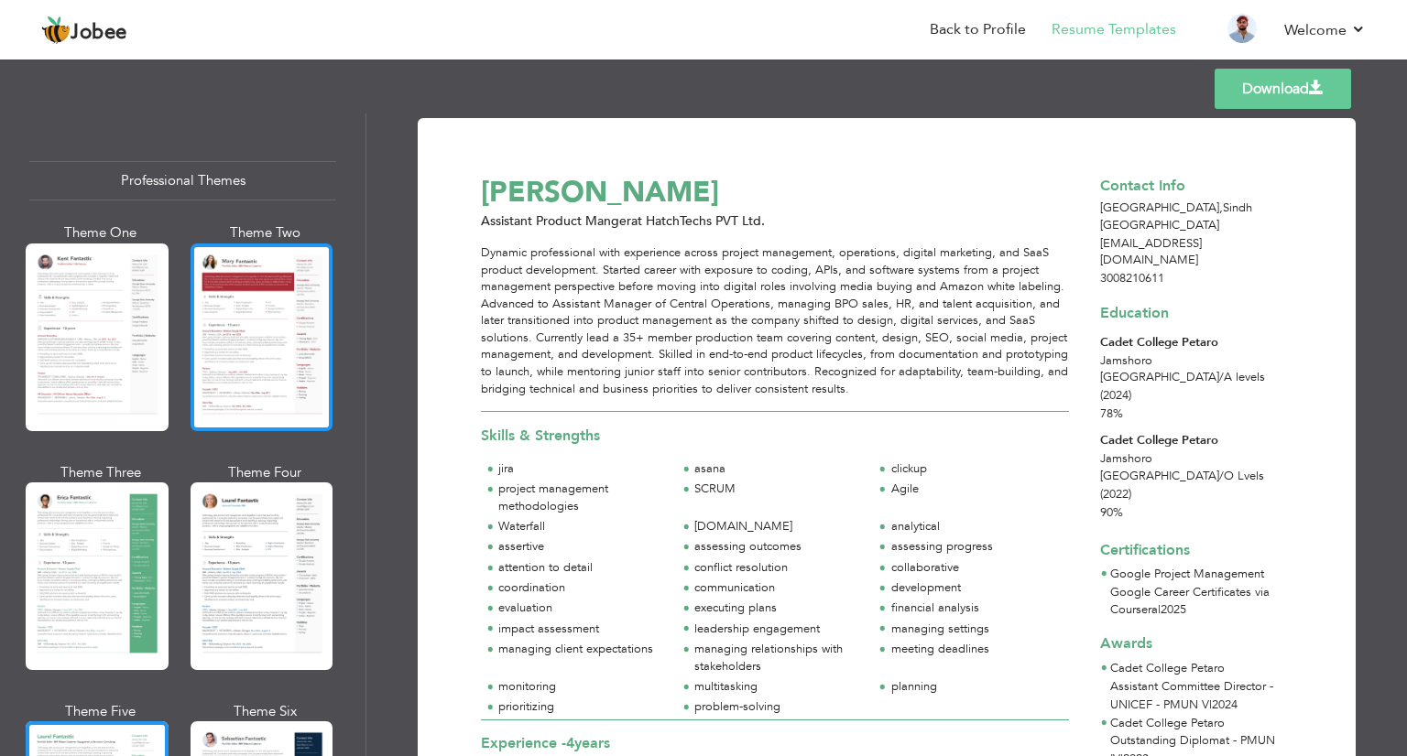
click at [266, 302] on div at bounding box center [261, 338] width 143 height 188
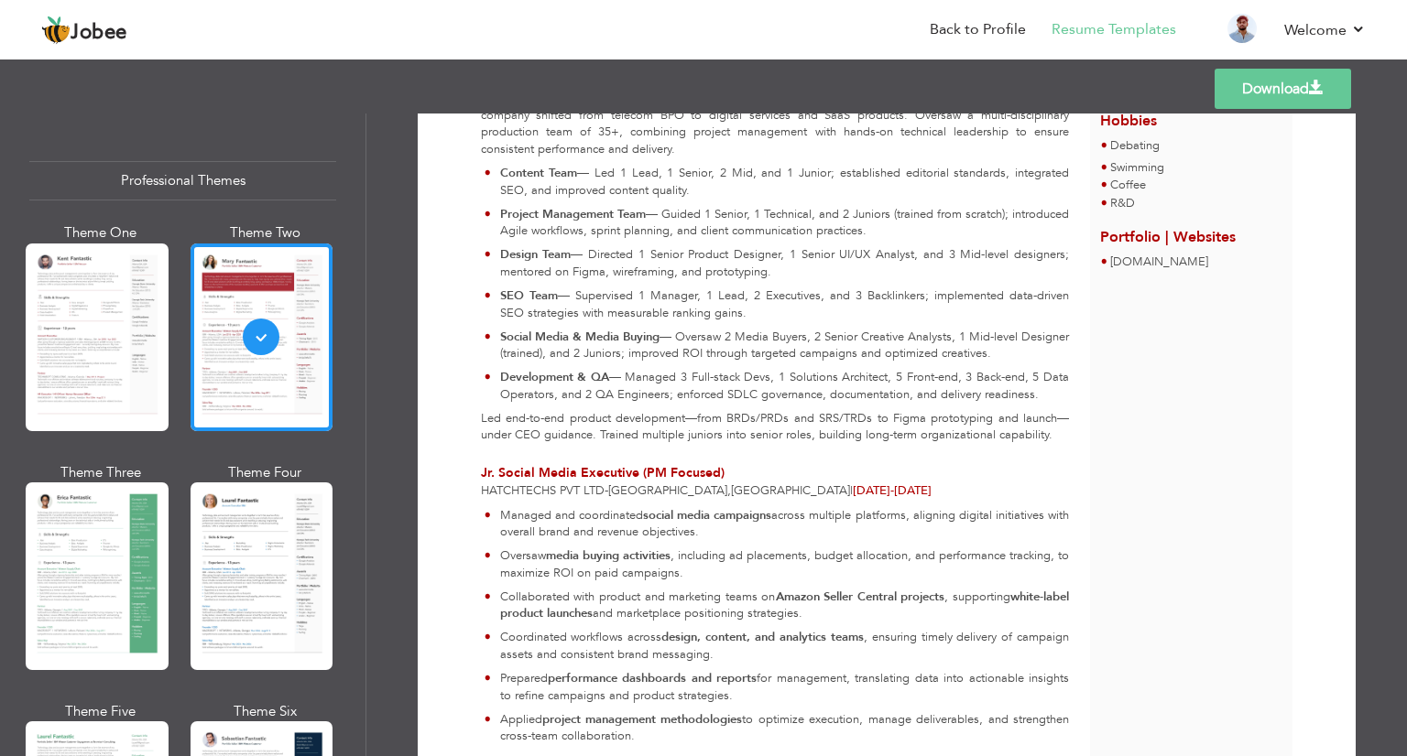
scroll to position [781, 0]
click at [1198, 422] on div "Contact Info Karachi , Sindh Pakistan 1wrehmani@gmail.com 3008210611 Education …" at bounding box center [1191, 692] width 203 height 2610
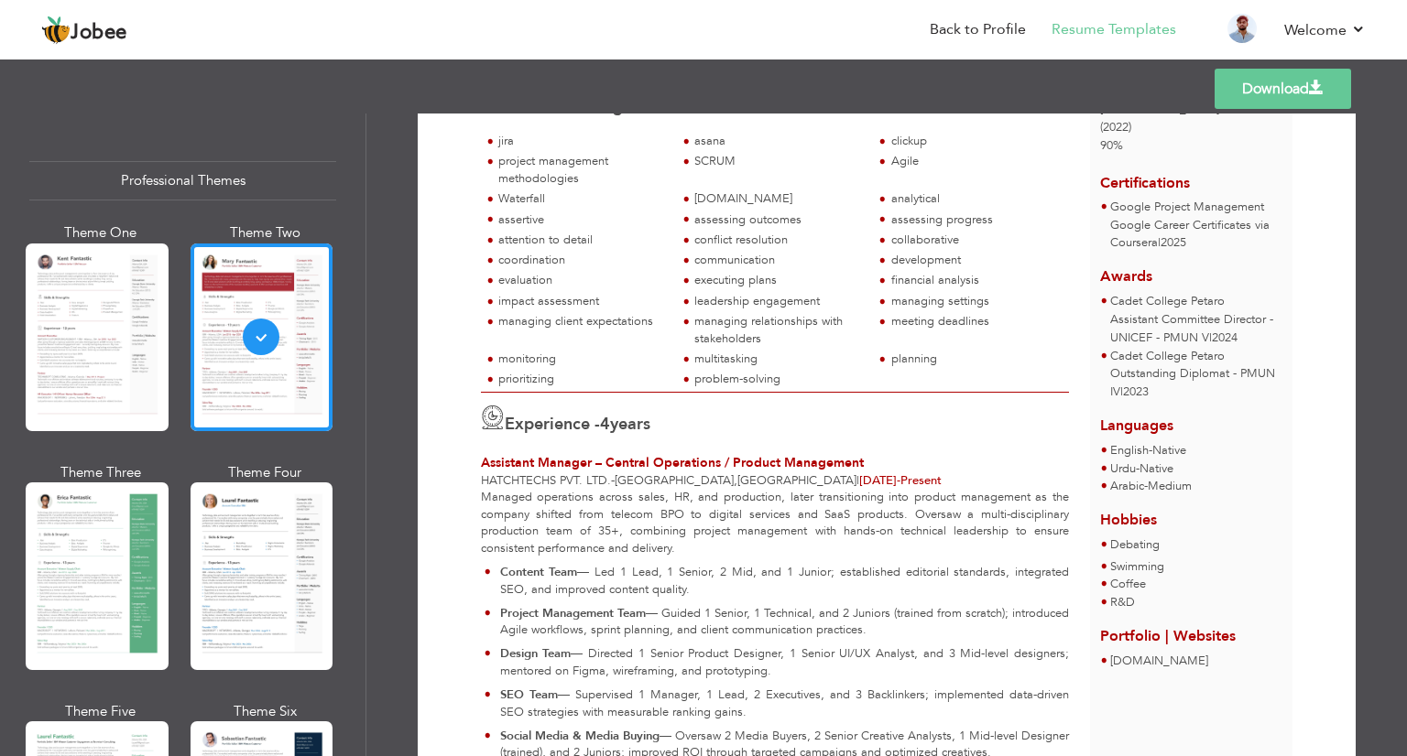
scroll to position [0, 0]
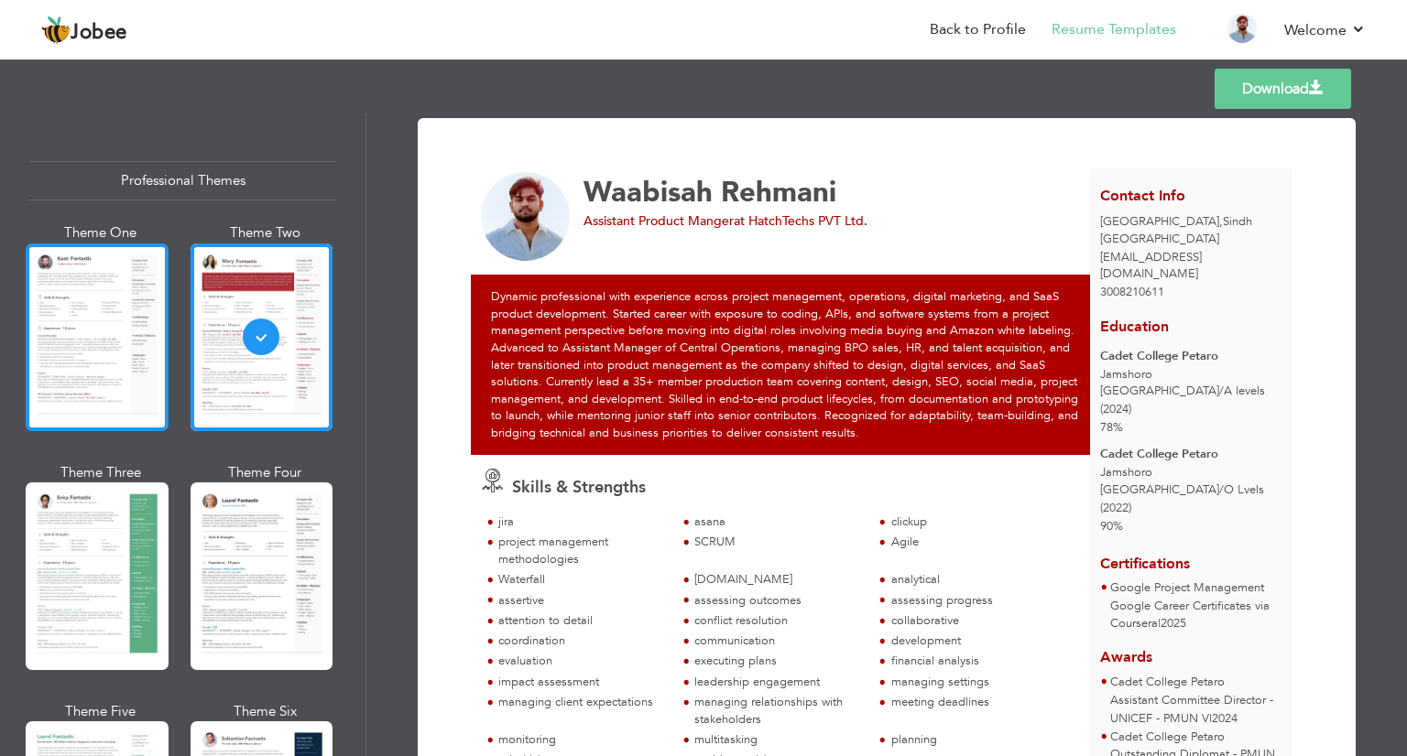
click at [58, 365] on div at bounding box center [97, 338] width 143 height 188
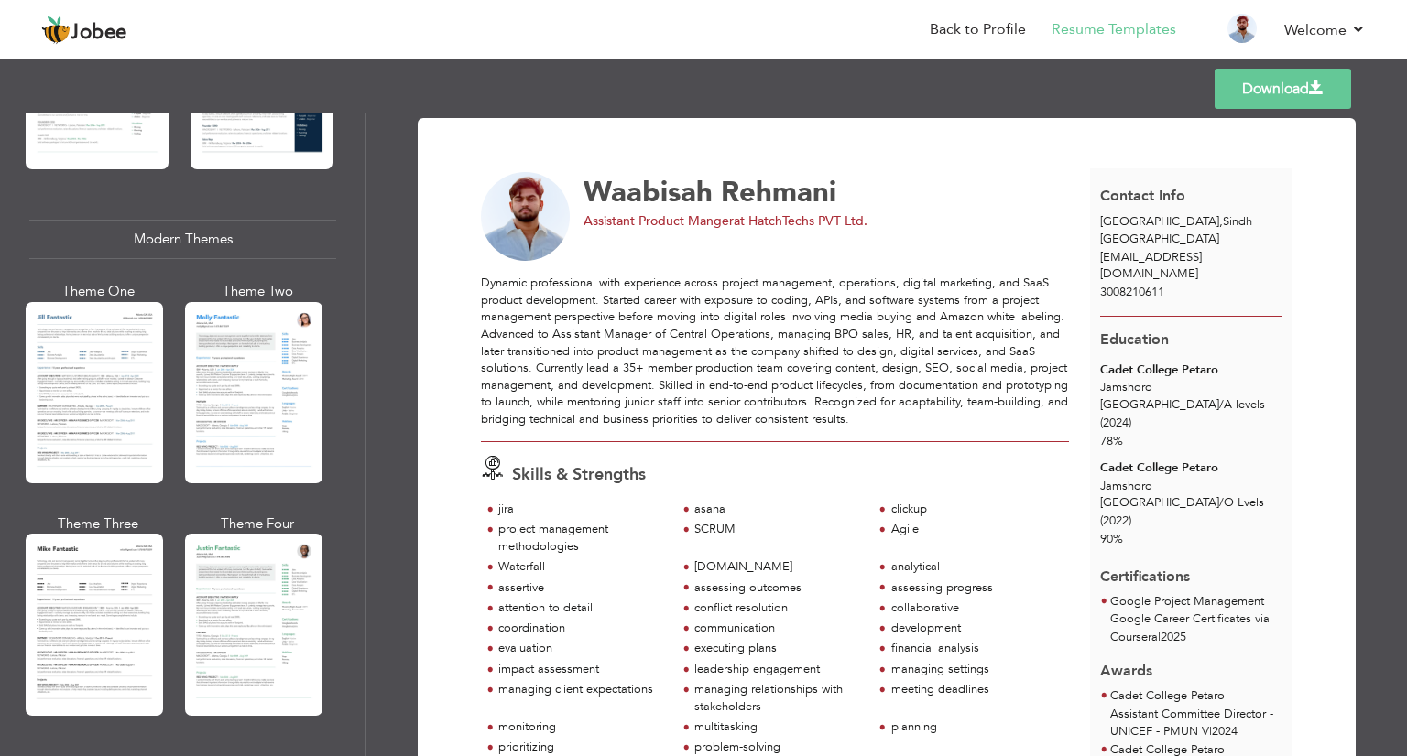
scroll to position [738, 0]
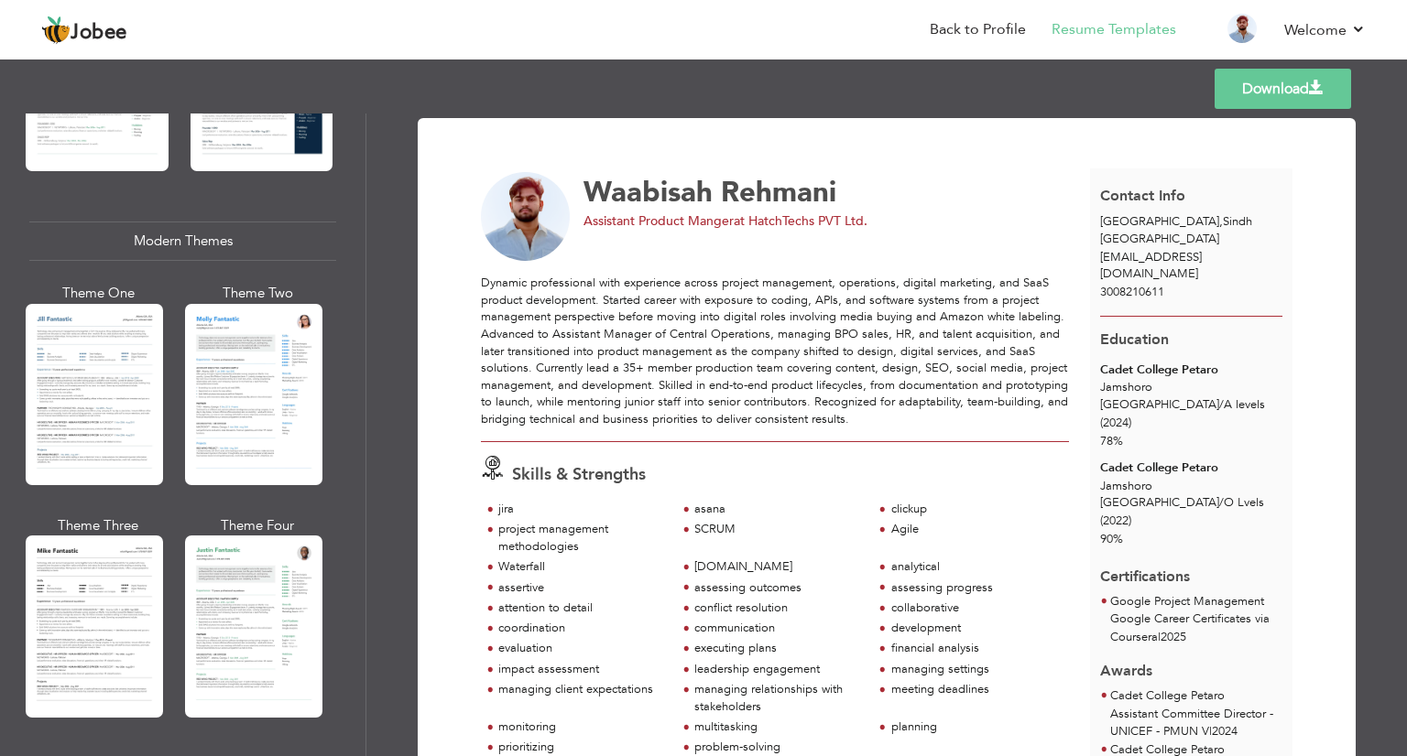
click at [269, 473] on div at bounding box center [253, 394] width 137 height 181
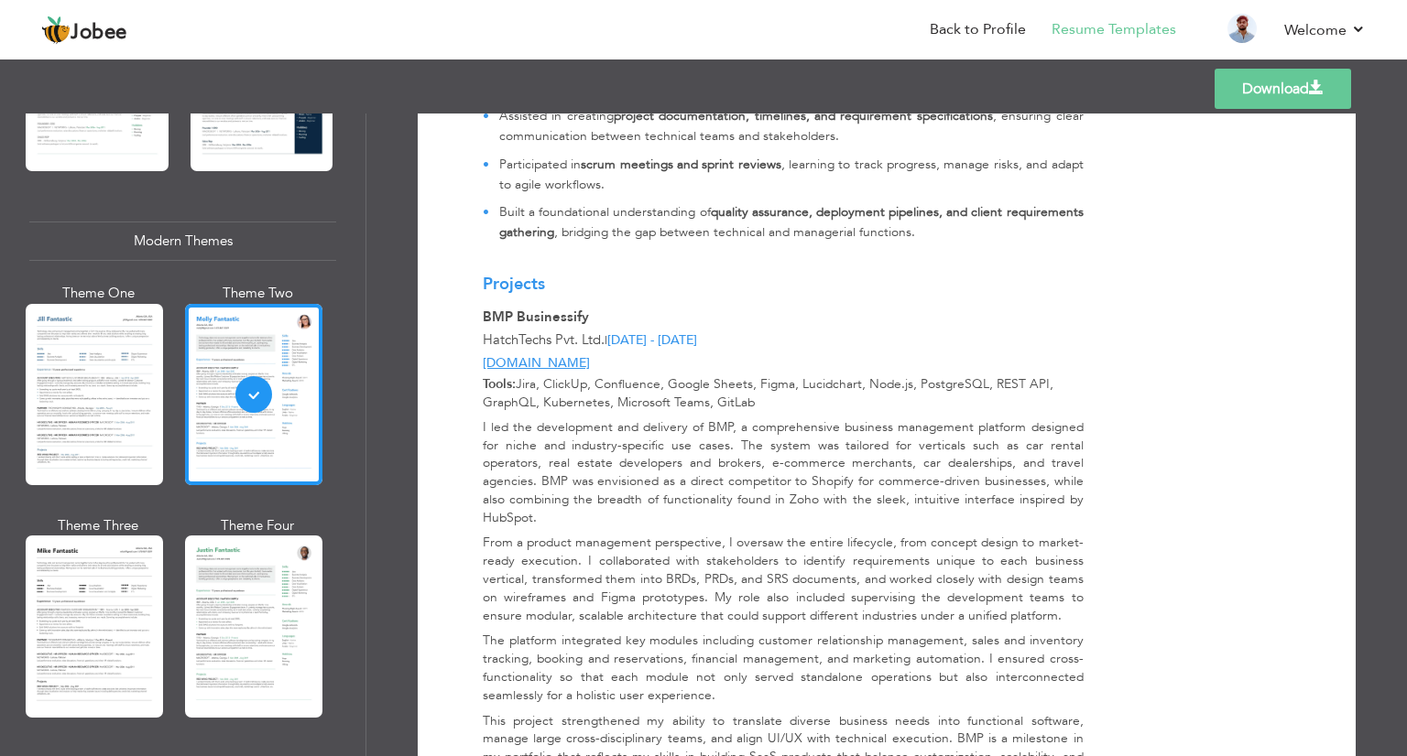
scroll to position [1507, 0]
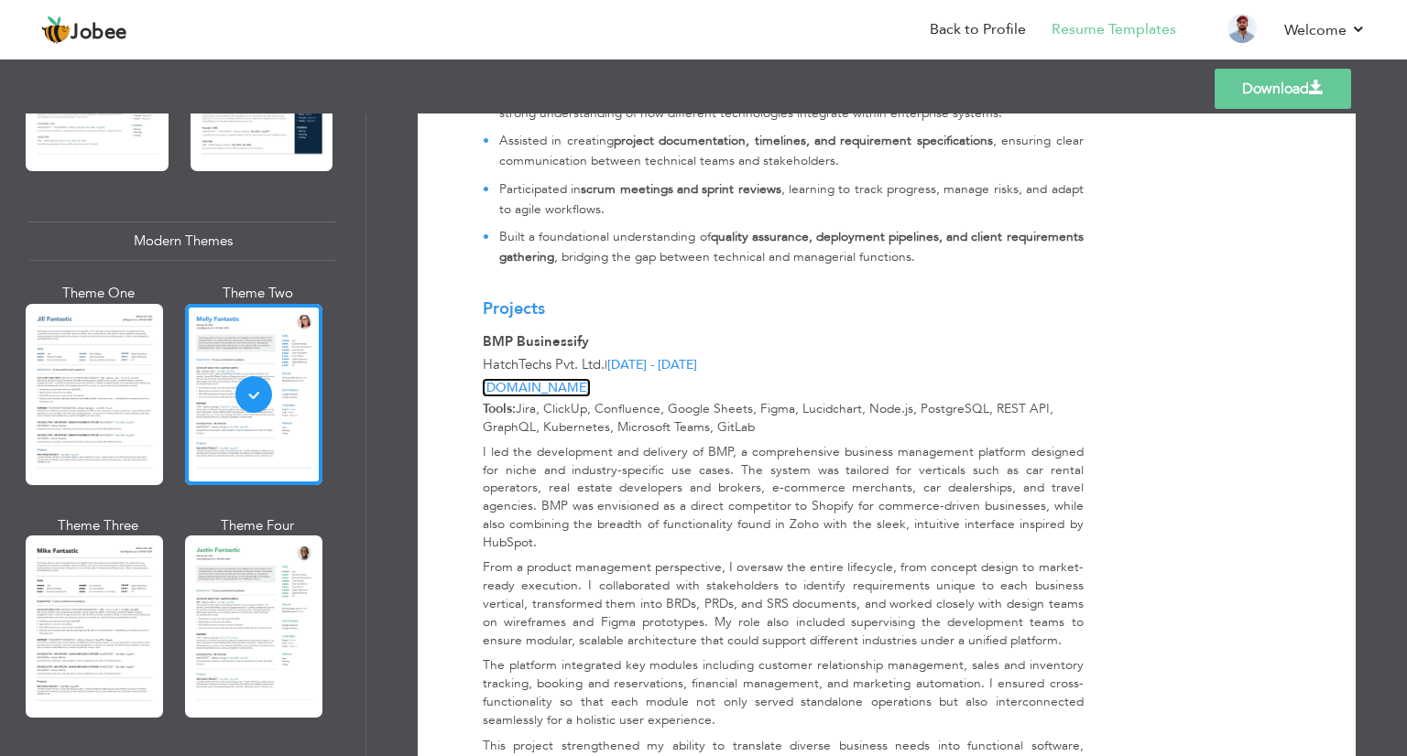
click at [550, 389] on link "[DOMAIN_NAME]" at bounding box center [536, 387] width 107 height 17
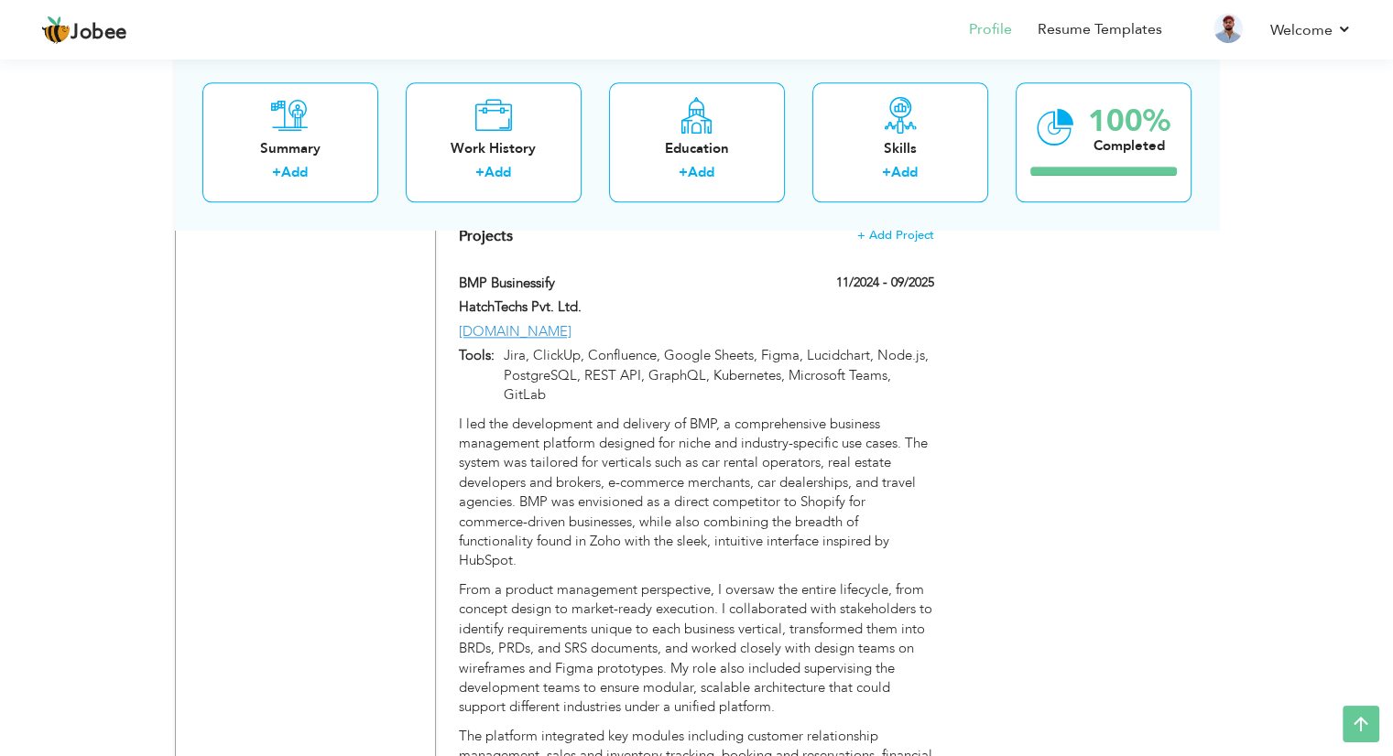
scroll to position [2082, 0]
click at [560, 321] on div "[DOMAIN_NAME]" at bounding box center [696, 330] width 502 height 19
type input "BMP Businessify"
type input "HatchTechs Pvt. Ltd."
type input "11/2024"
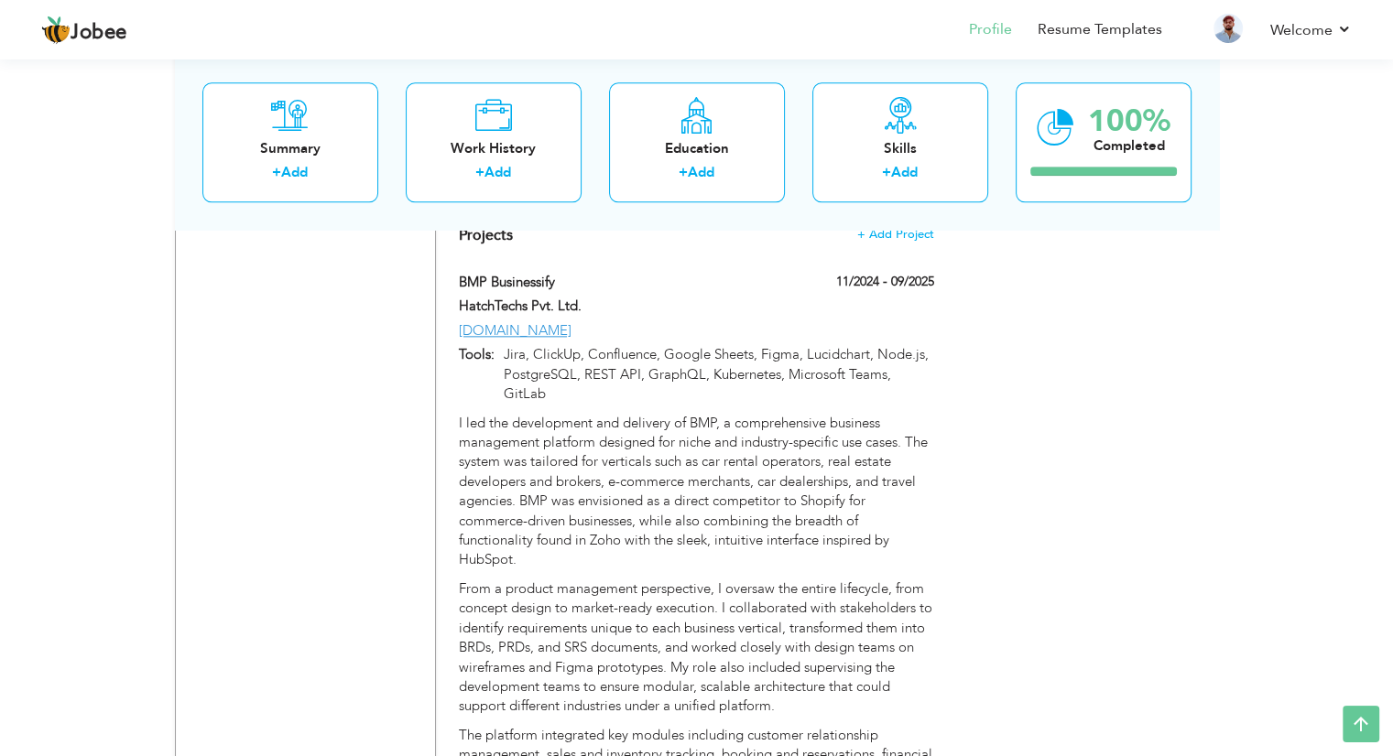
type input "09/2025"
type input "[DOMAIN_NAME]"
type input "Jira, ClickUp, Confluence, Google Sheets, Figma, Lucidchart, Node.js, PostgreSQ…"
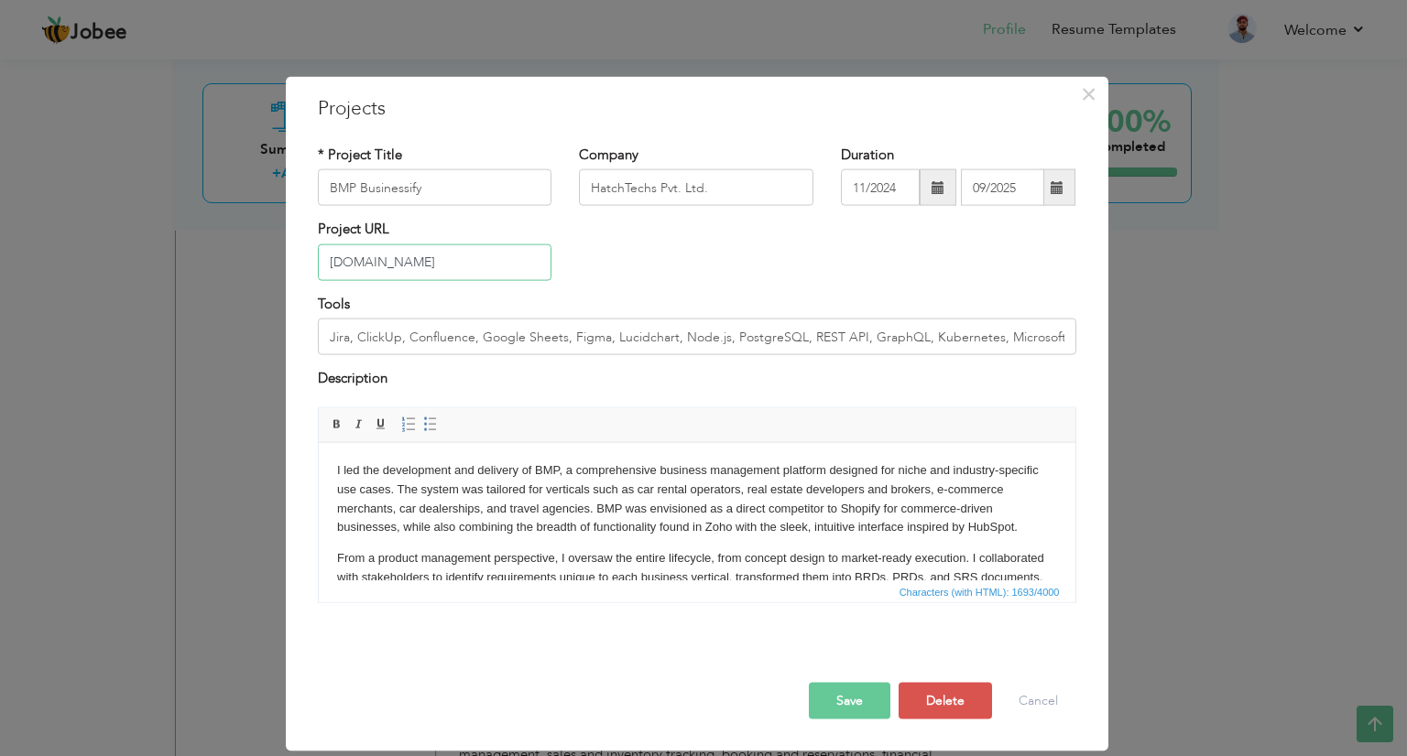
click at [478, 263] on input "[DOMAIN_NAME]" at bounding box center [435, 262] width 234 height 37
paste input "[URL][DOMAIN_NAME]"
click at [374, 261] on input "[URL][DOMAIN_NAME]" at bounding box center [435, 262] width 234 height 37
type input "[DOMAIN_NAME][URL]"
click at [871, 701] on button "Save" at bounding box center [850, 700] width 82 height 37
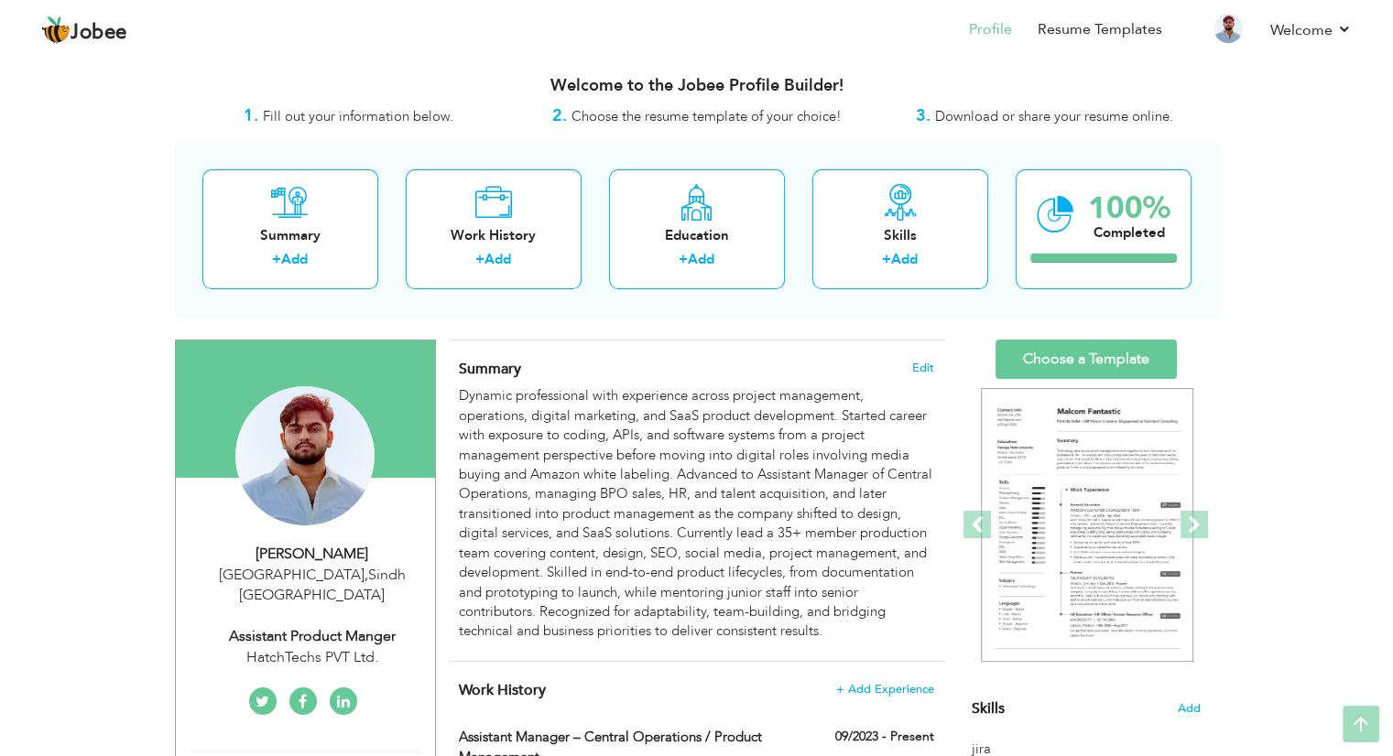
scroll to position [0, 0]
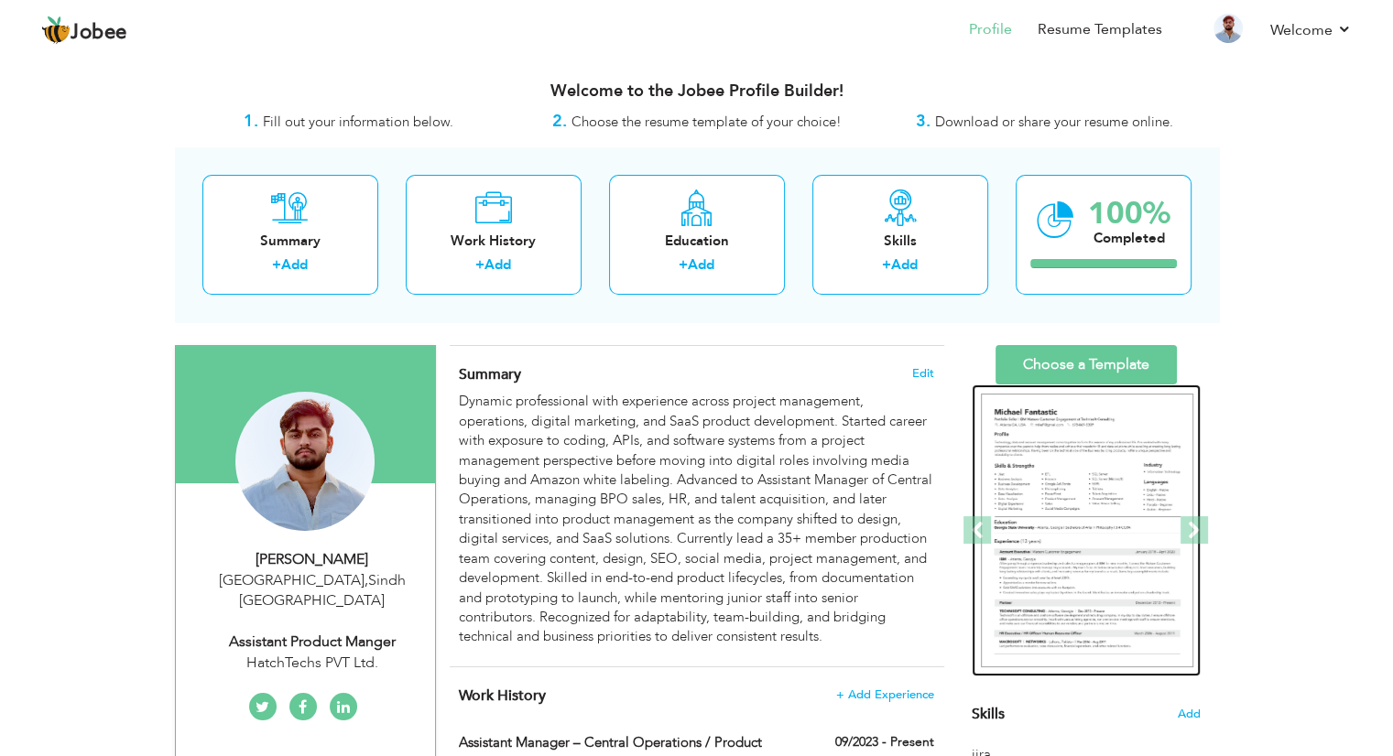
click at [1073, 417] on img at bounding box center [1087, 531] width 212 height 275
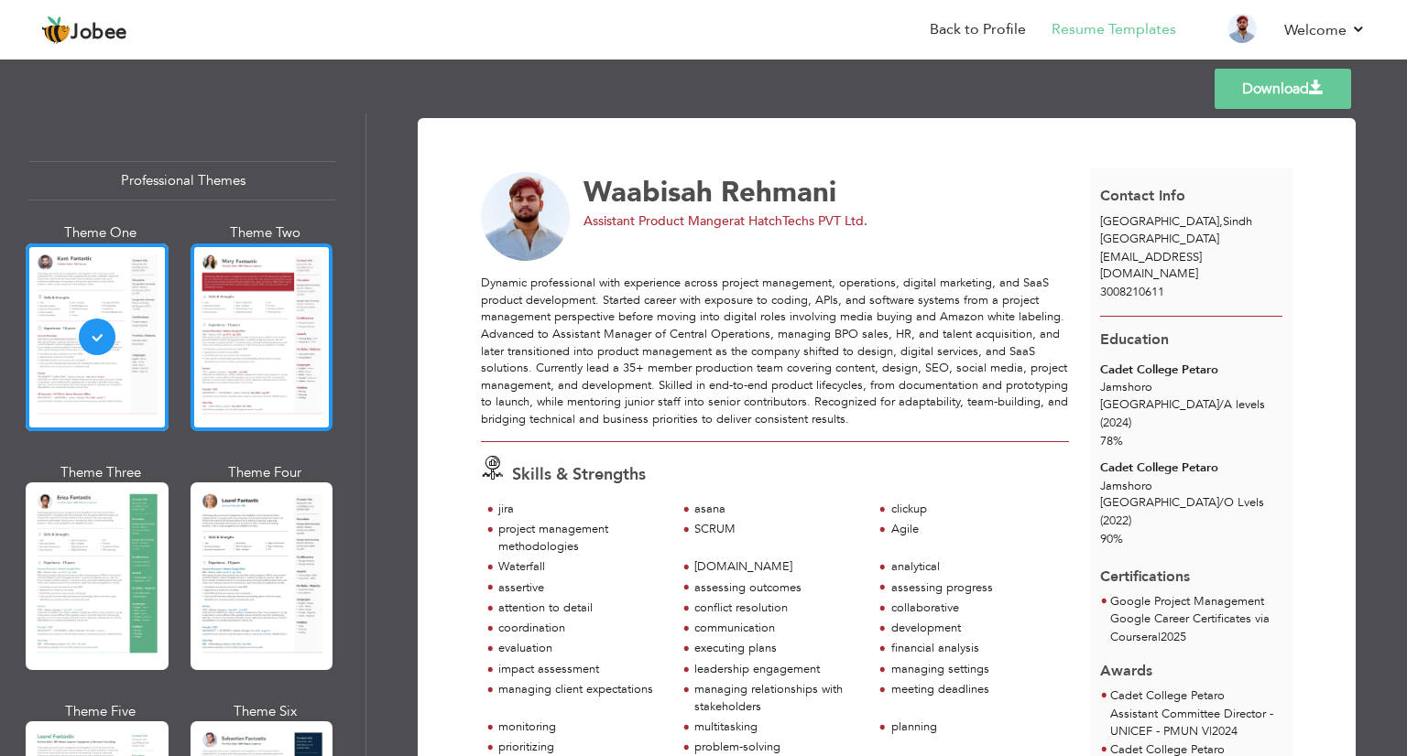
click at [280, 356] on div at bounding box center [261, 338] width 143 height 188
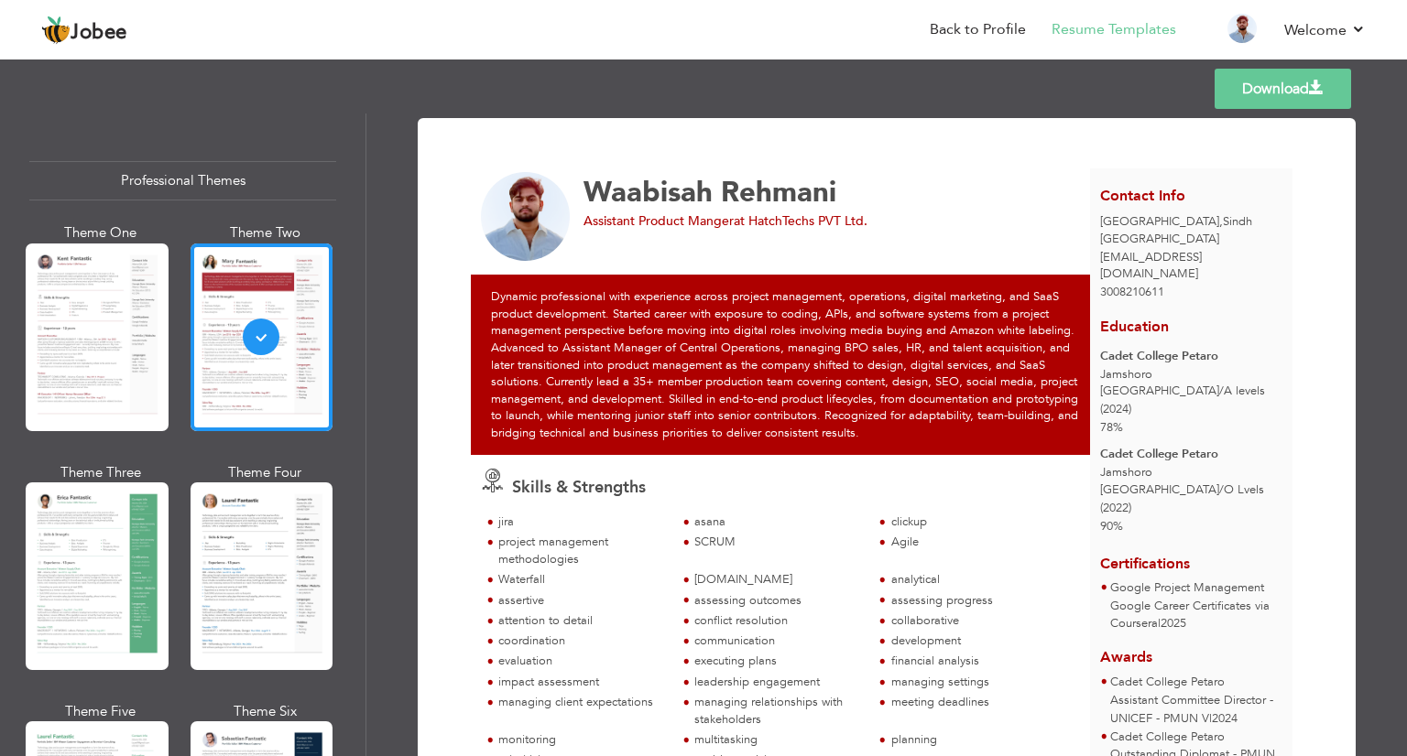
click at [1282, 100] on link "Download" at bounding box center [1282, 89] width 136 height 40
